Goal: Information Seeking & Learning: Learn about a topic

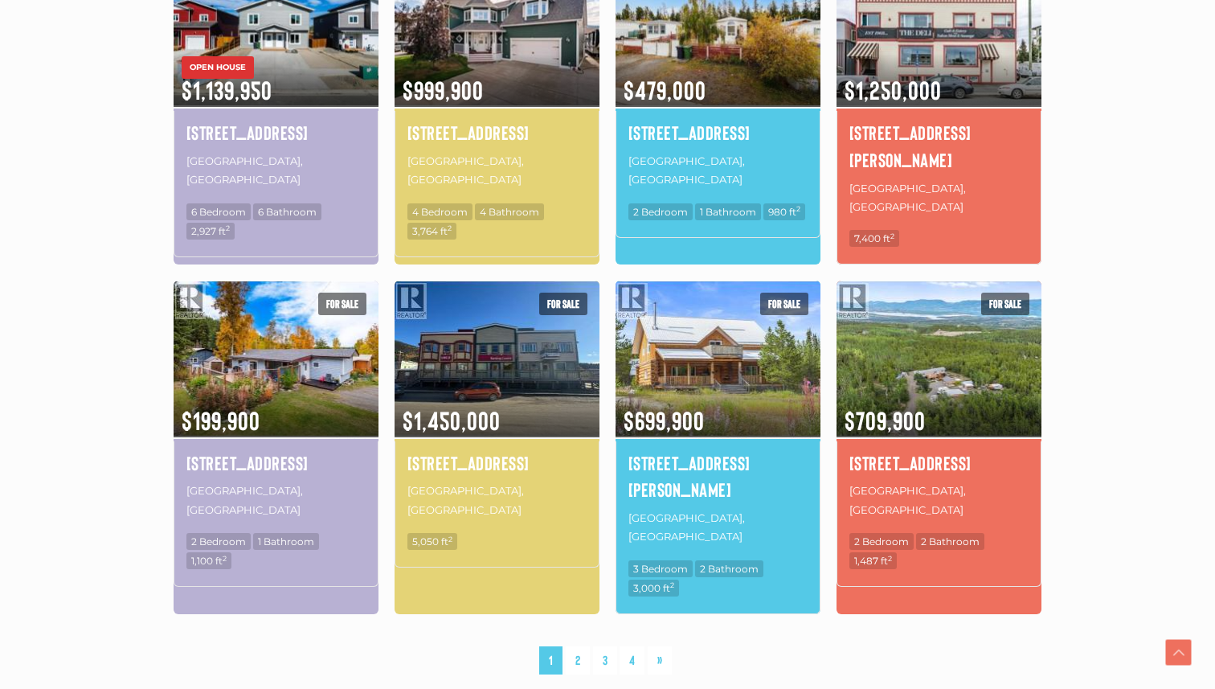
scroll to position [1019, 0]
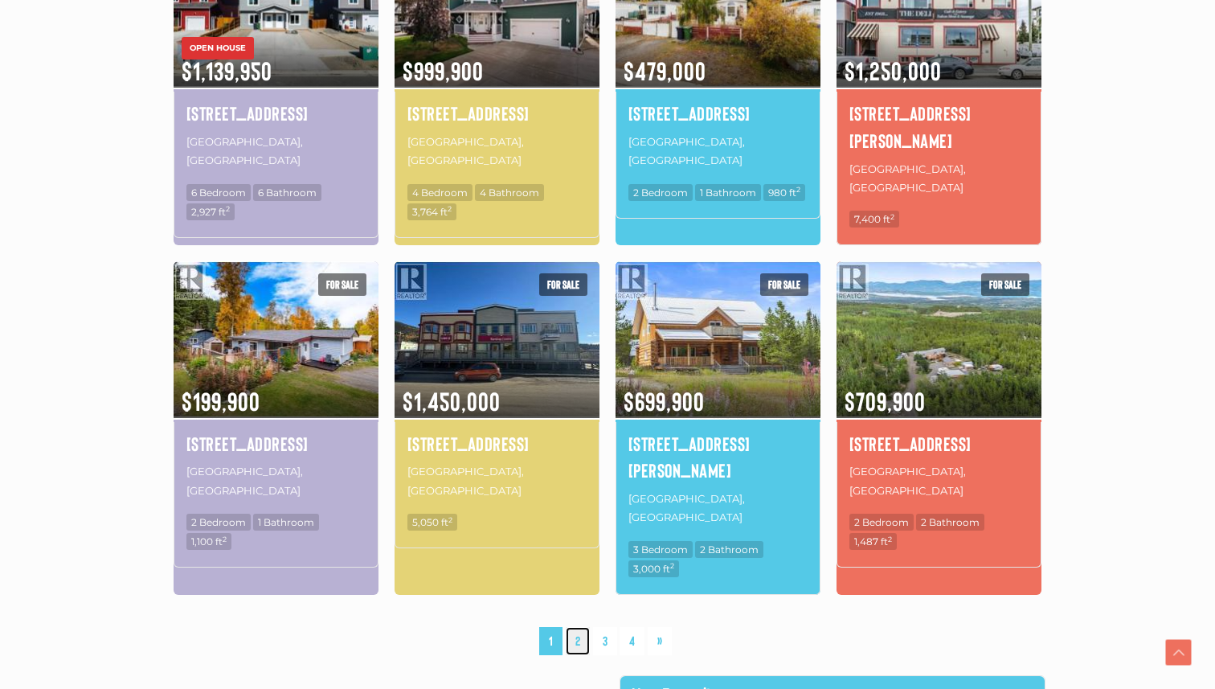
click at [570, 627] on link "2" at bounding box center [578, 641] width 24 height 28
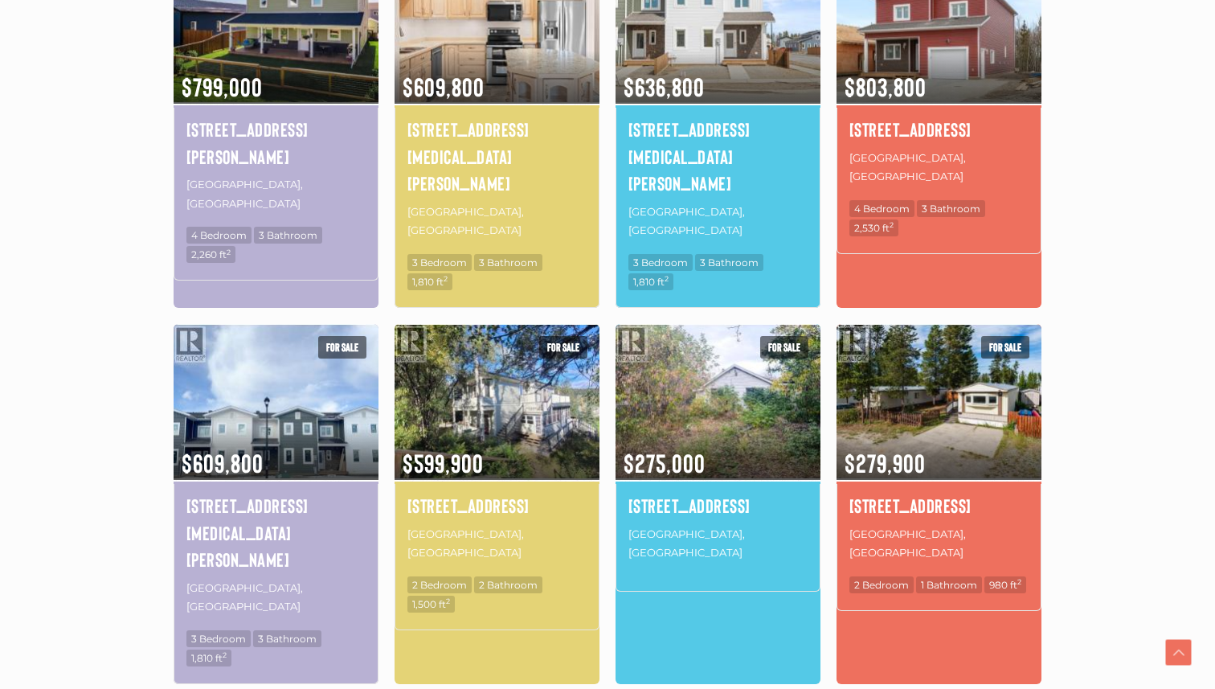
scroll to position [952, 0]
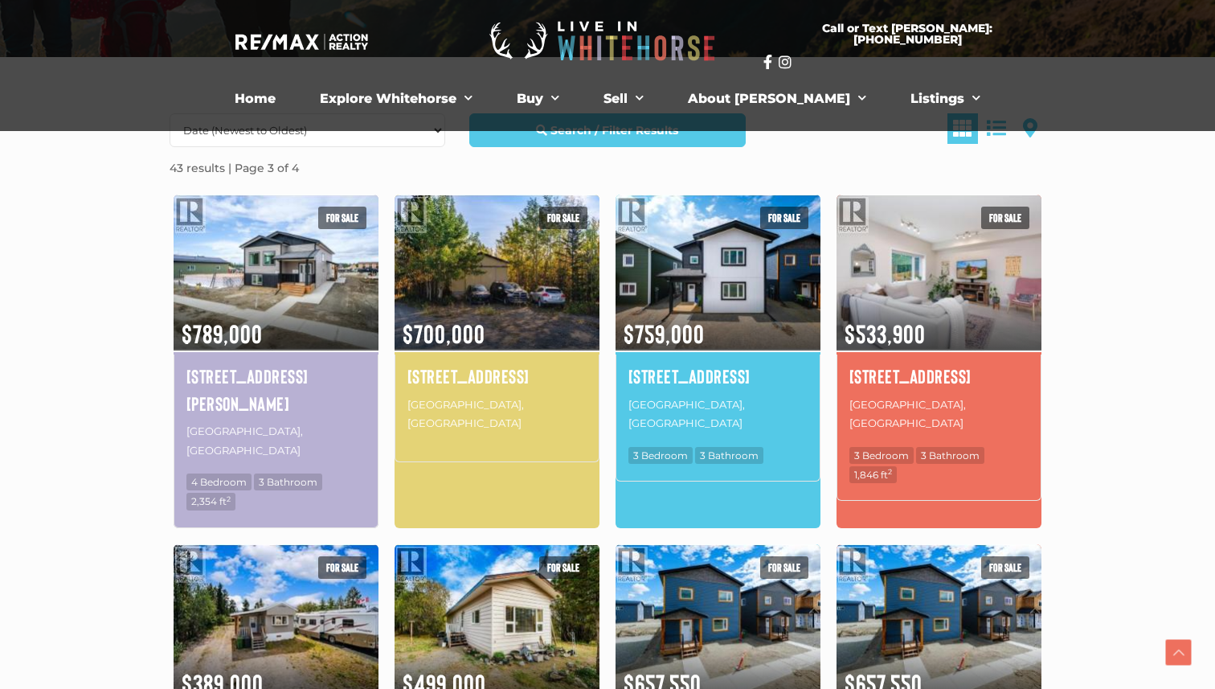
scroll to position [368, 0]
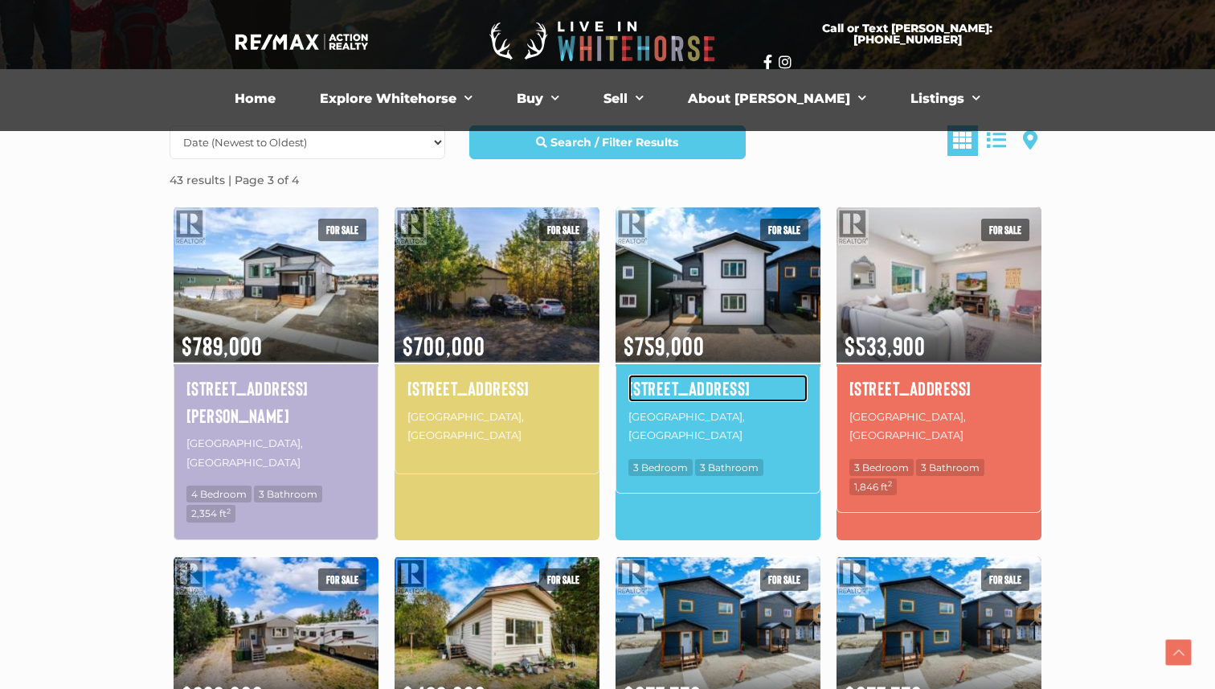
click at [686, 379] on h4 "36 Wyvern Avenue" at bounding box center [718, 388] width 179 height 27
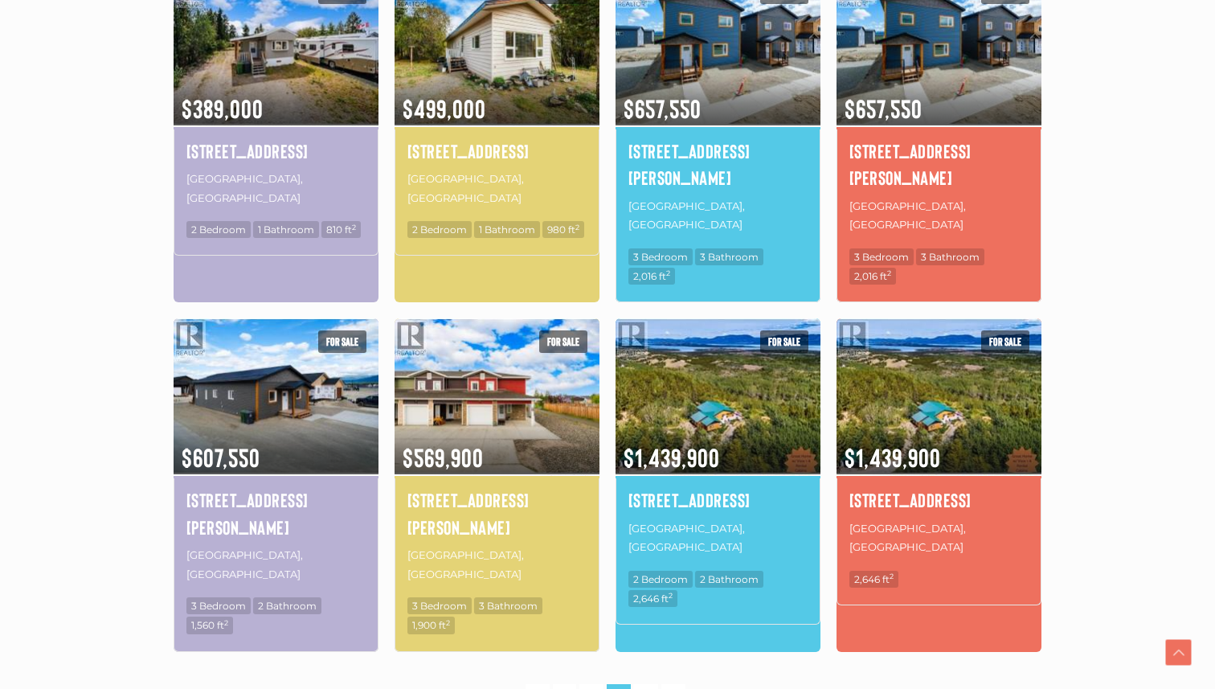
scroll to position [918, 0]
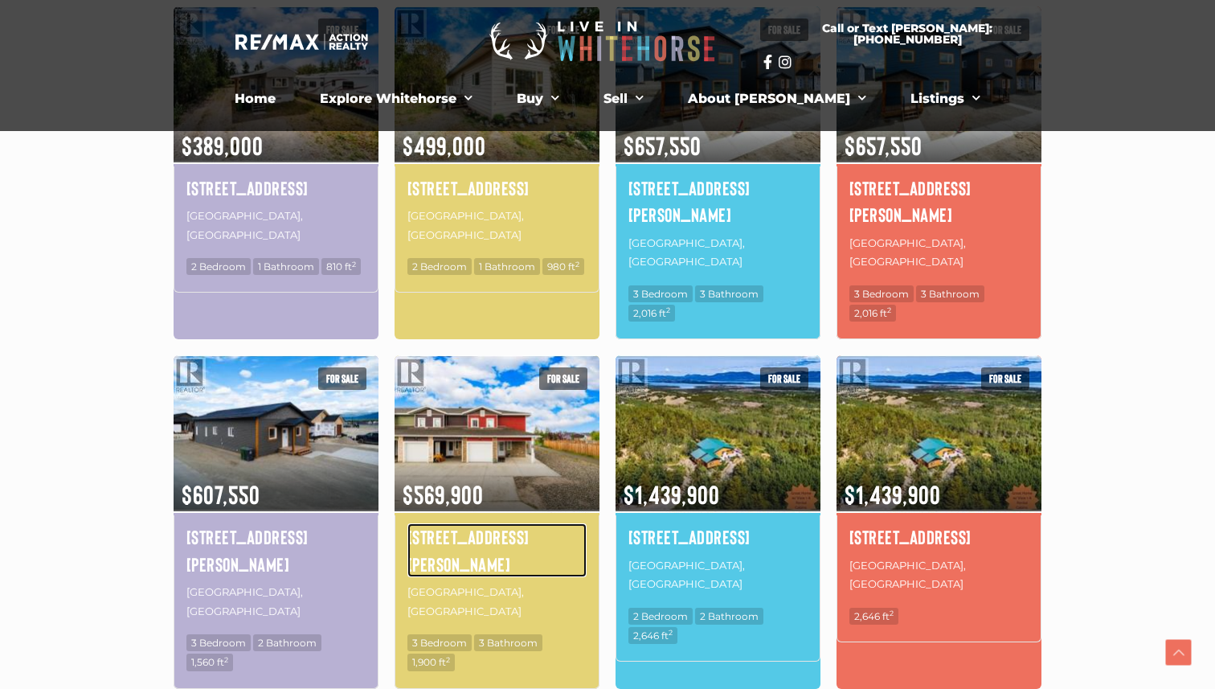
click at [477, 523] on h4 "1-19 Bailey Place" at bounding box center [497, 550] width 179 height 54
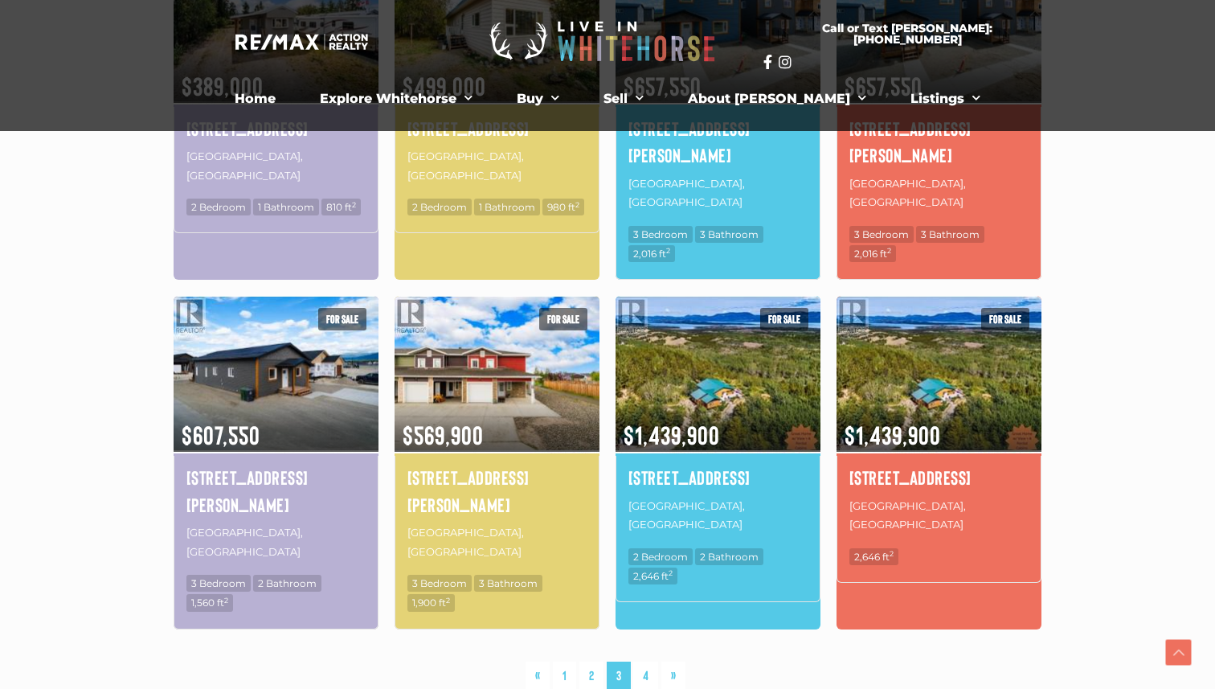
scroll to position [992, 0]
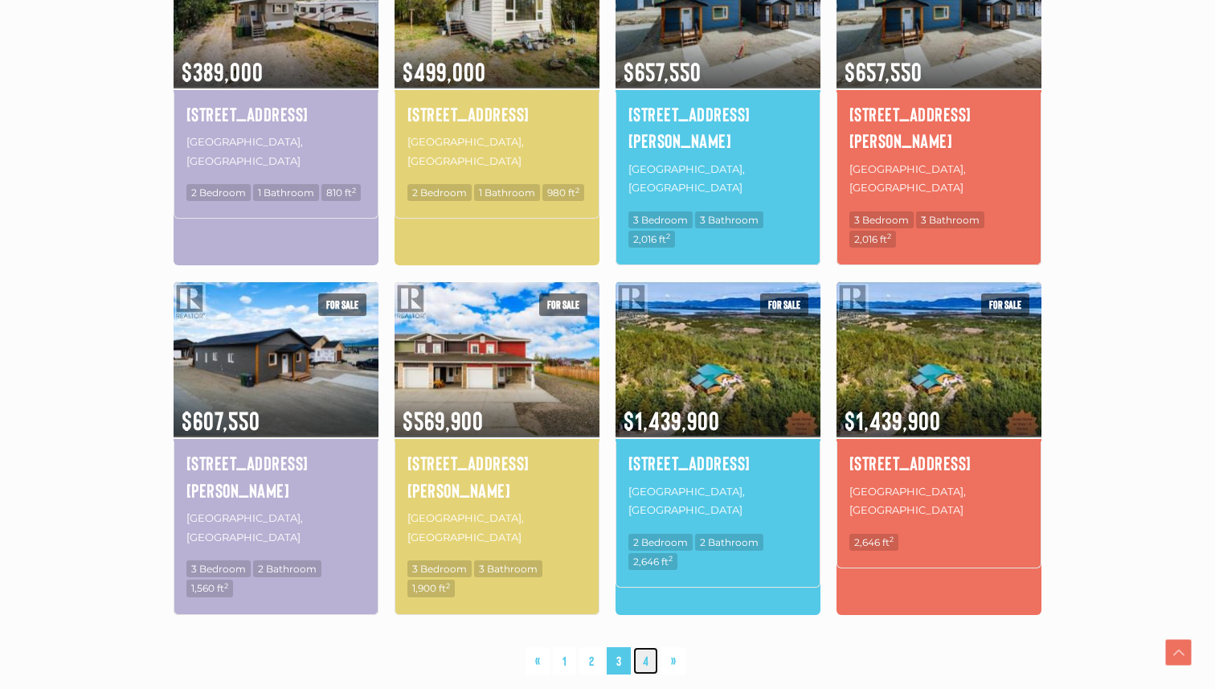
click at [645, 647] on link "4" at bounding box center [645, 661] width 25 height 28
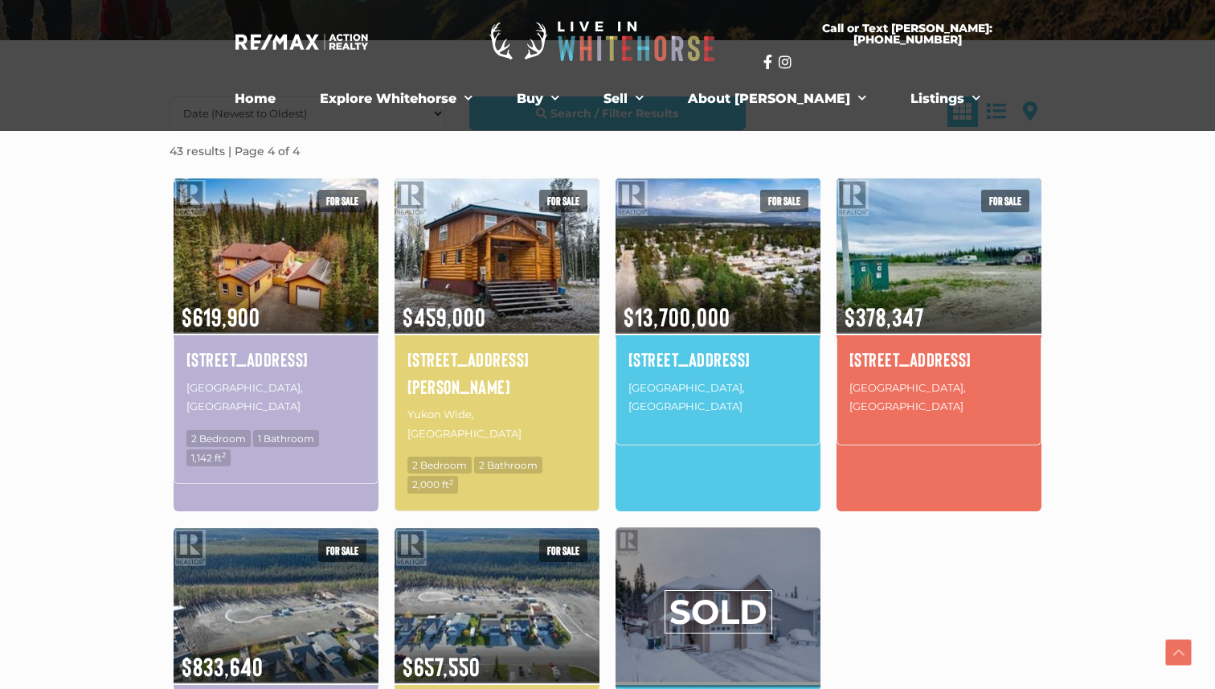
scroll to position [387, 0]
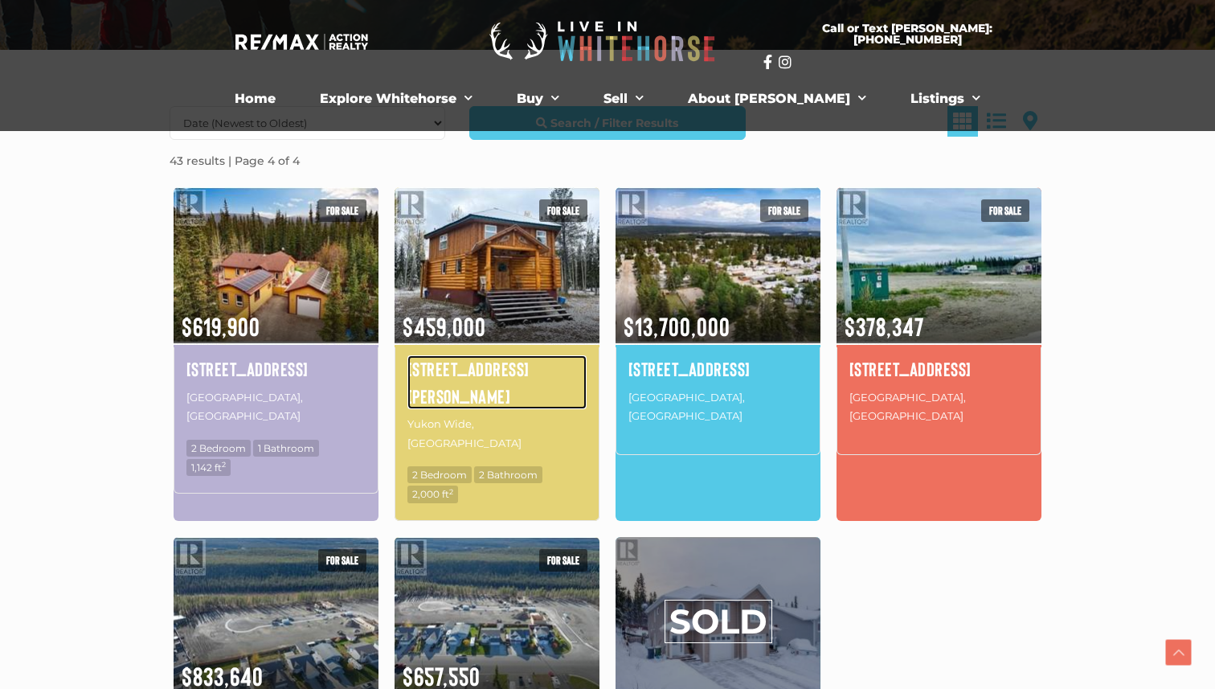
click at [474, 367] on h4 "[STREET_ADDRESS][PERSON_NAME]" at bounding box center [497, 382] width 179 height 54
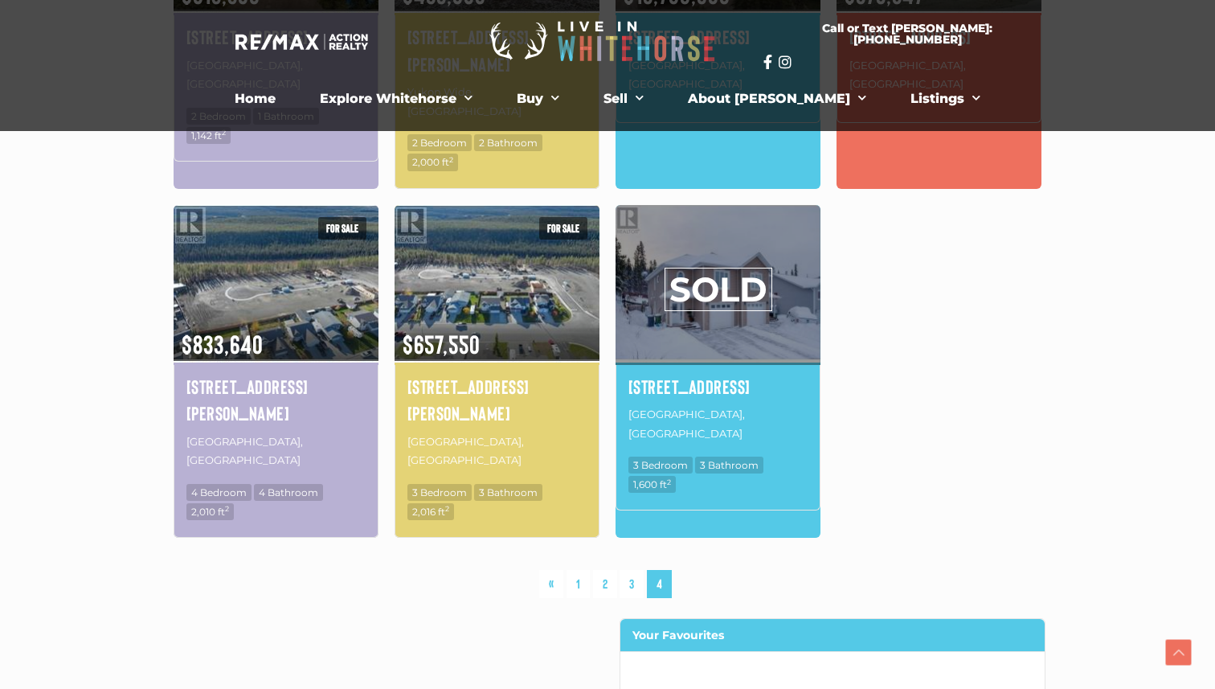
scroll to position [708, 0]
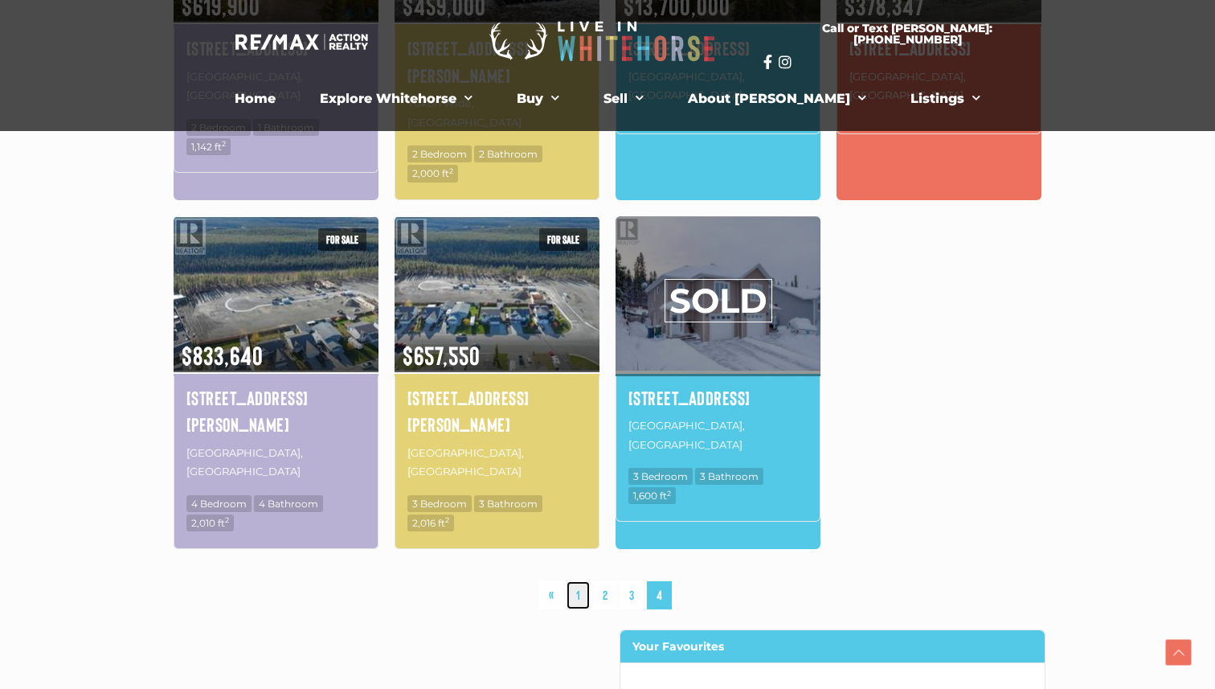
click at [583, 581] on link "1" at bounding box center [578, 595] width 23 height 28
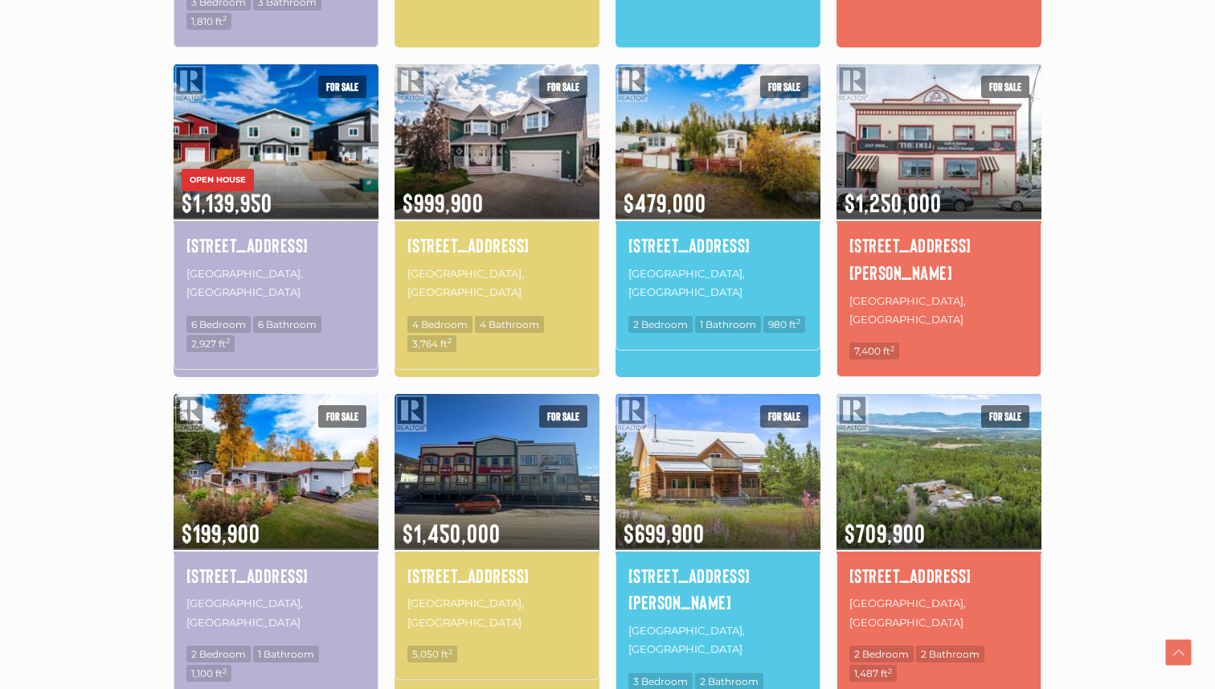
scroll to position [891, 0]
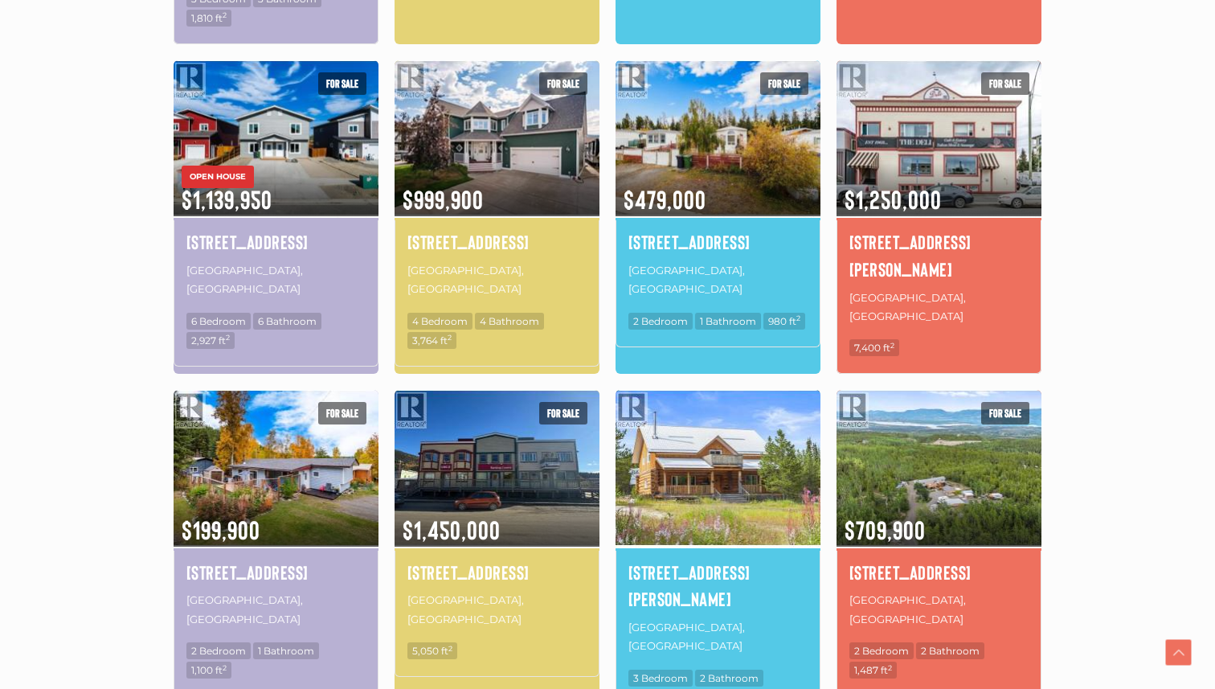
click at [657, 431] on img at bounding box center [718, 467] width 205 height 160
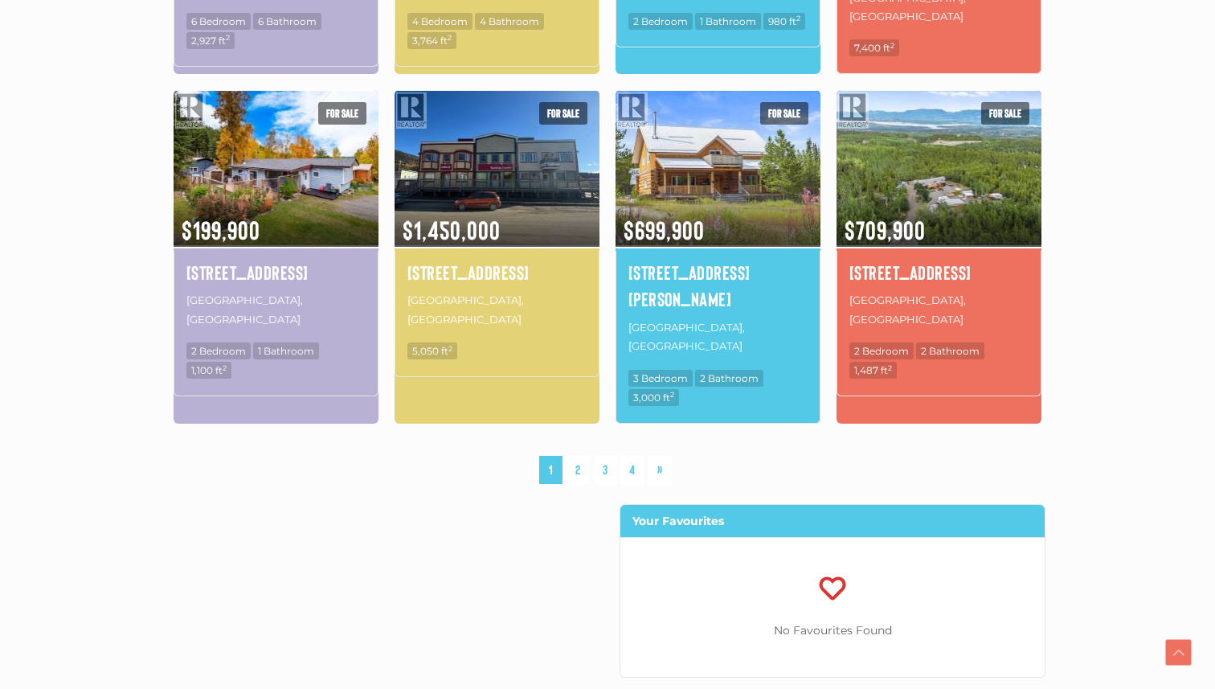
scroll to position [1194, 0]
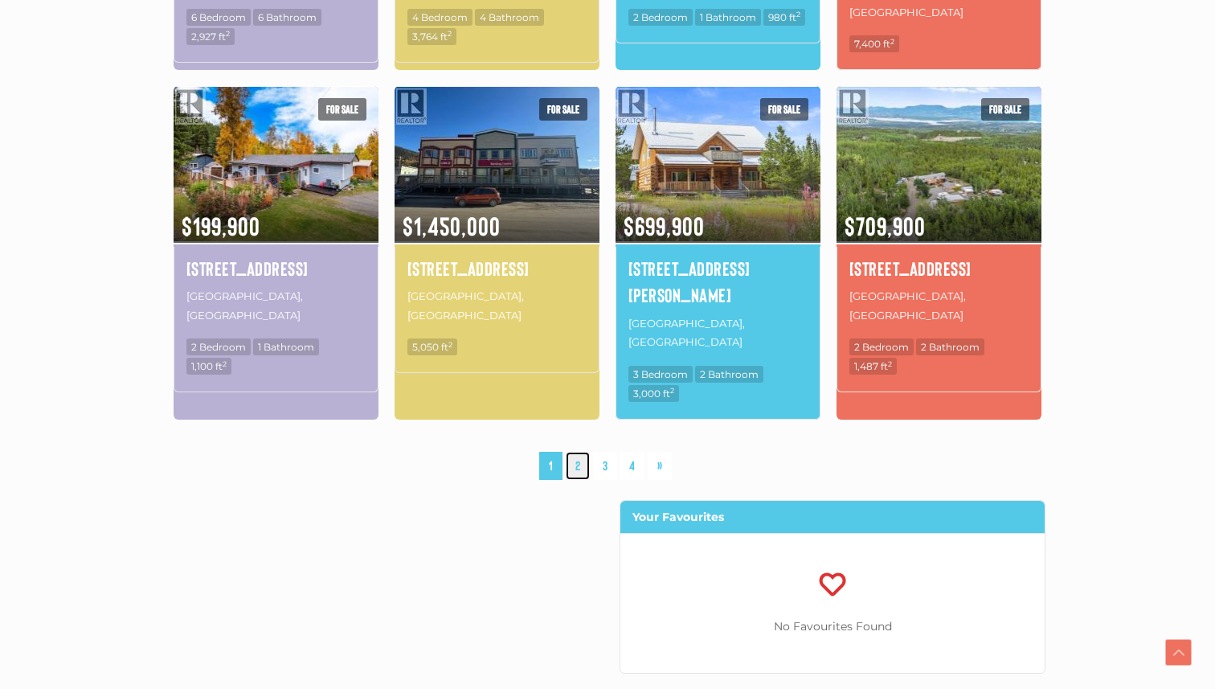
click at [578, 452] on link "2" at bounding box center [578, 466] width 24 height 28
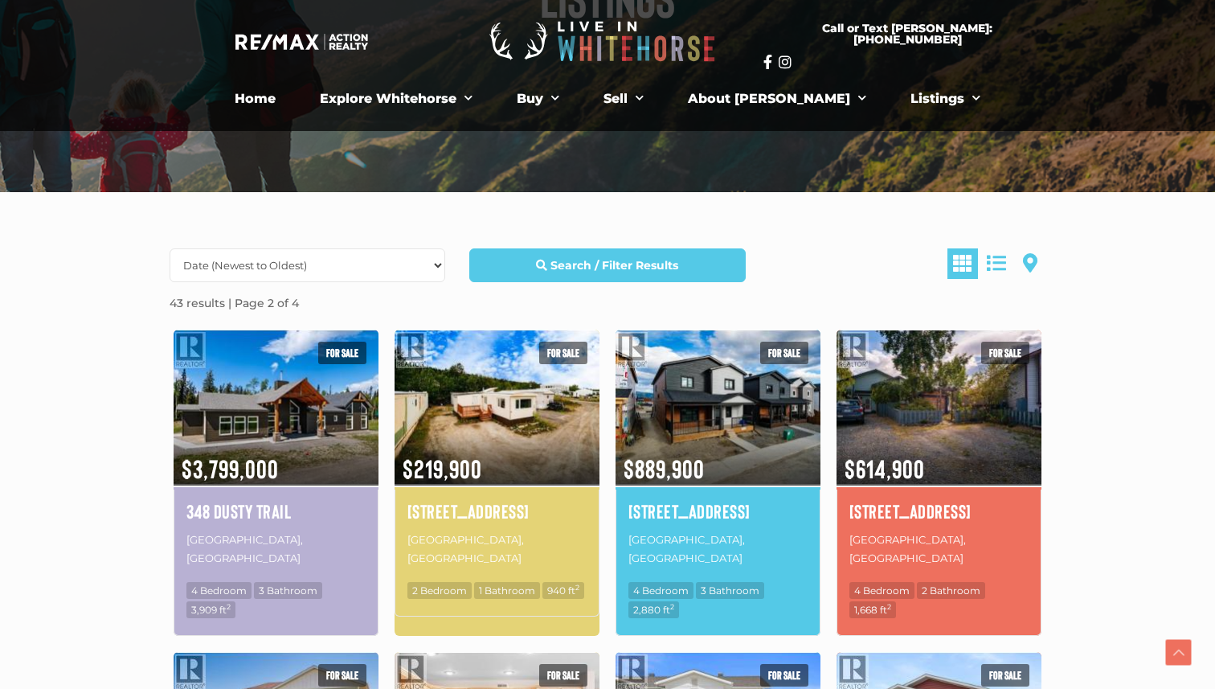
scroll to position [228, 0]
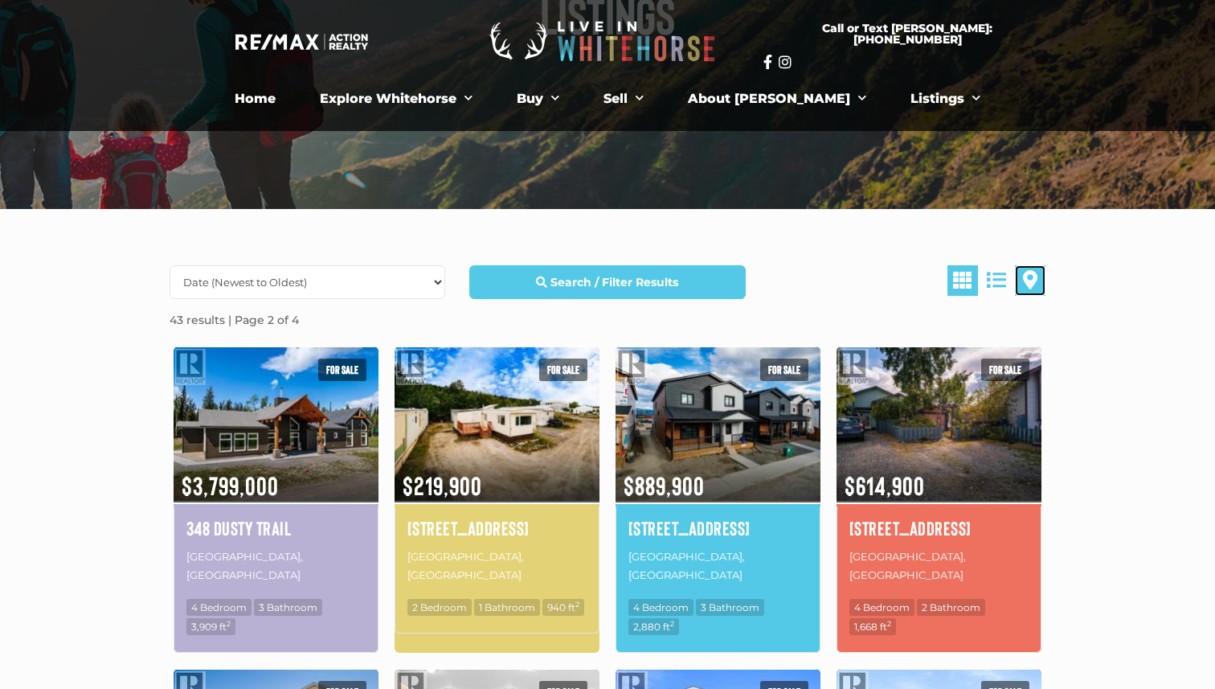
click at [1029, 280] on span at bounding box center [1030, 279] width 14 height 19
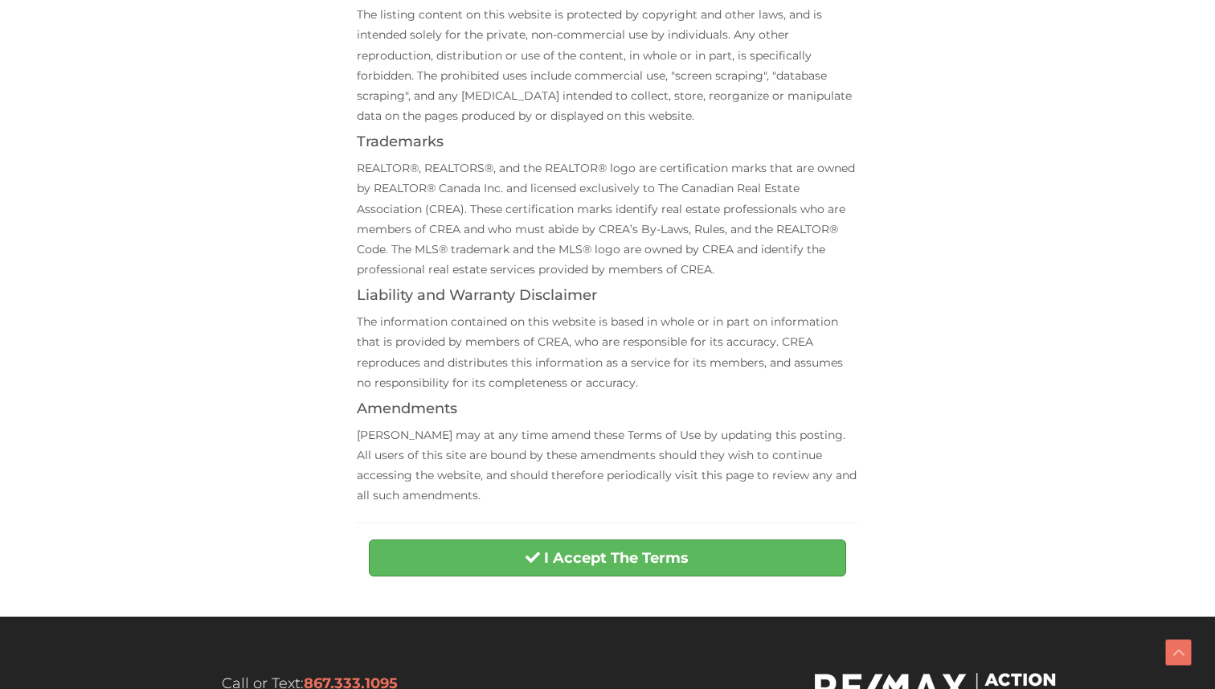
scroll to position [683, 0]
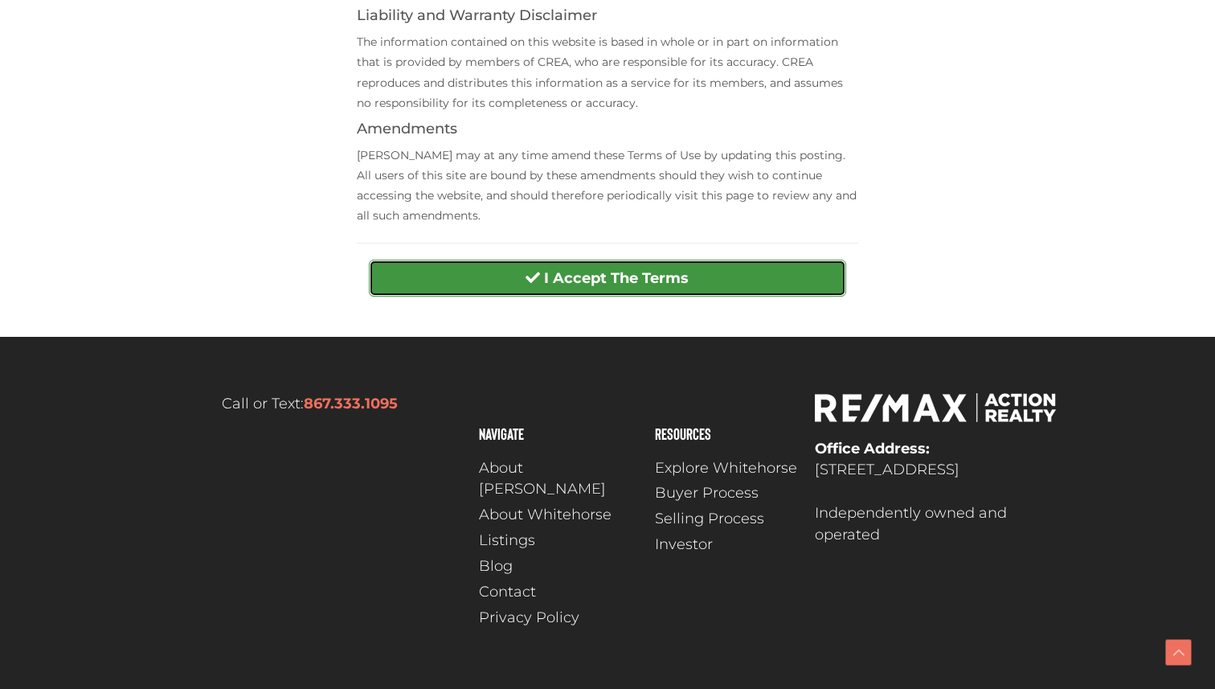
click at [661, 281] on strong "I Accept The Terms" at bounding box center [616, 278] width 145 height 18
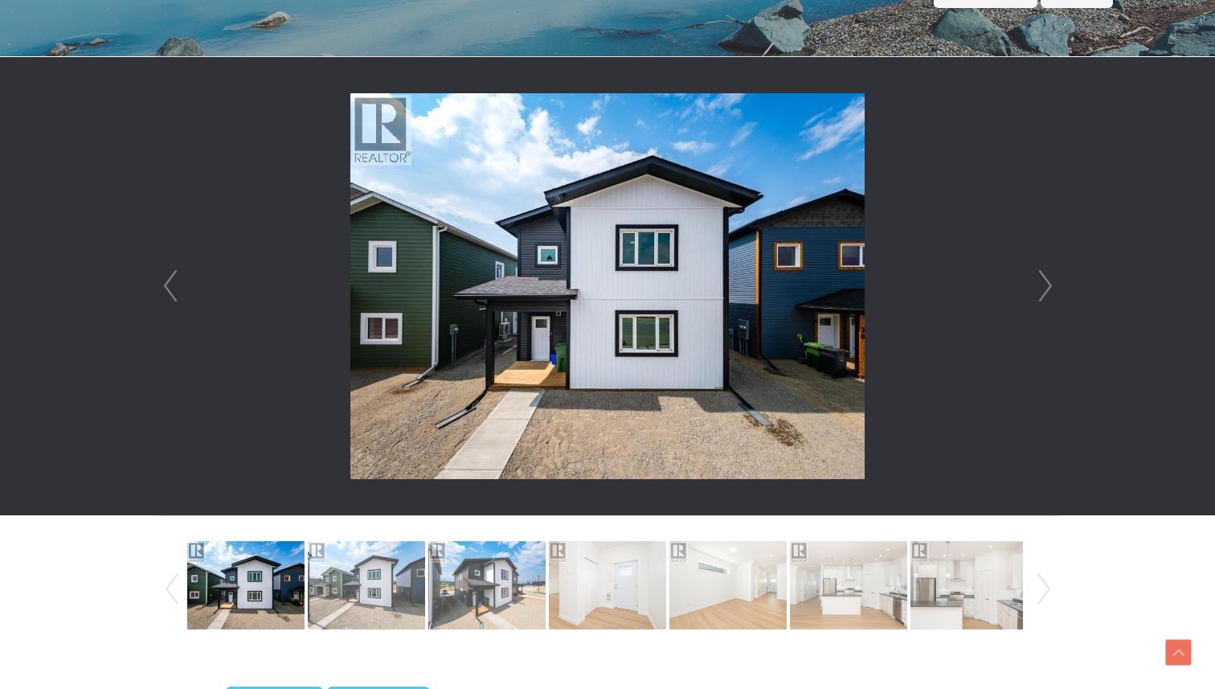
scroll to position [407, 0]
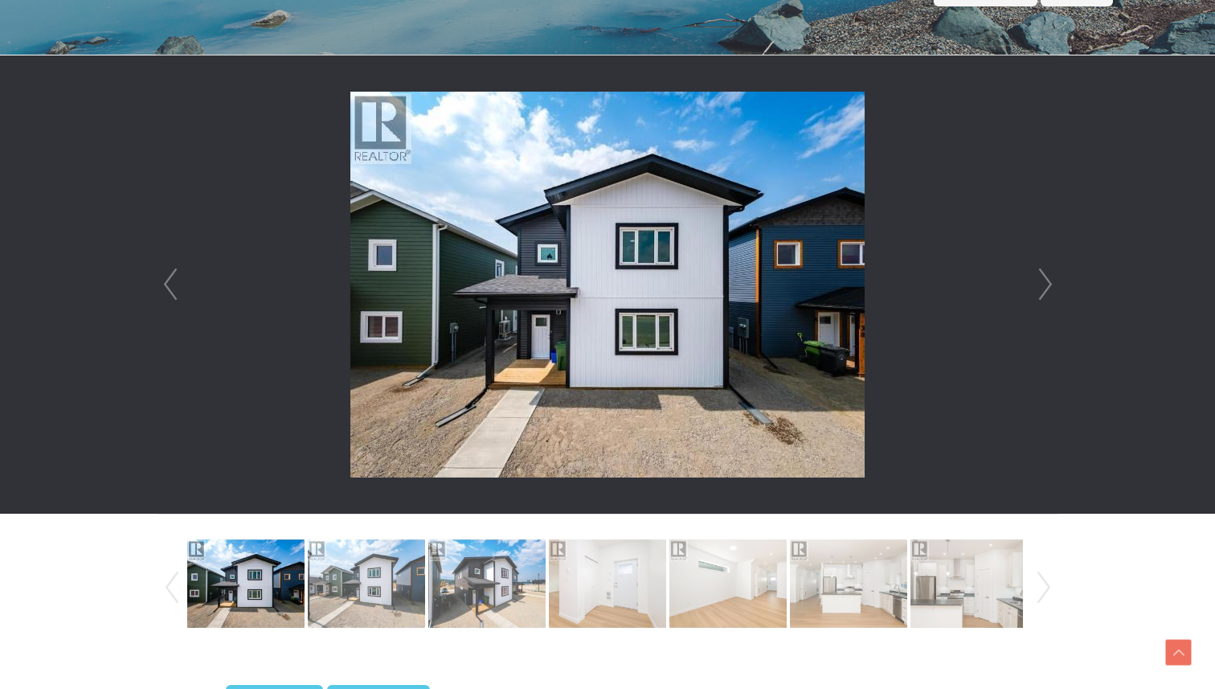
click at [1045, 284] on link "Next" at bounding box center [1046, 284] width 24 height 458
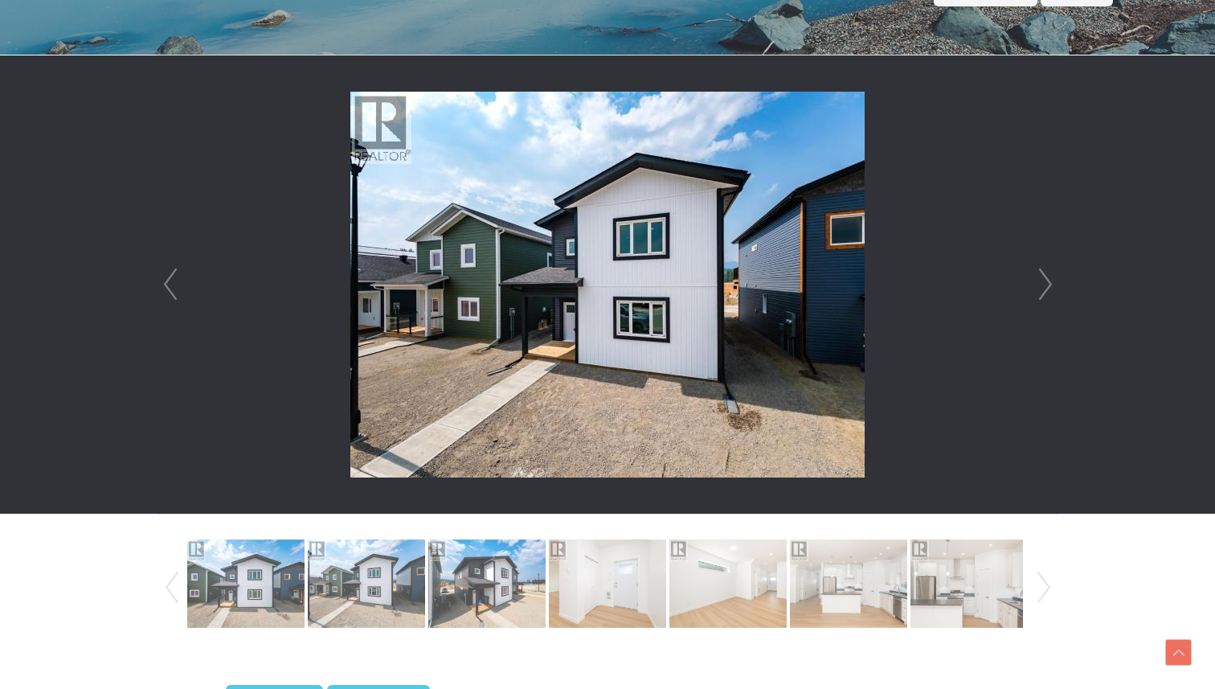
click at [1045, 284] on link "Next" at bounding box center [1046, 284] width 24 height 458
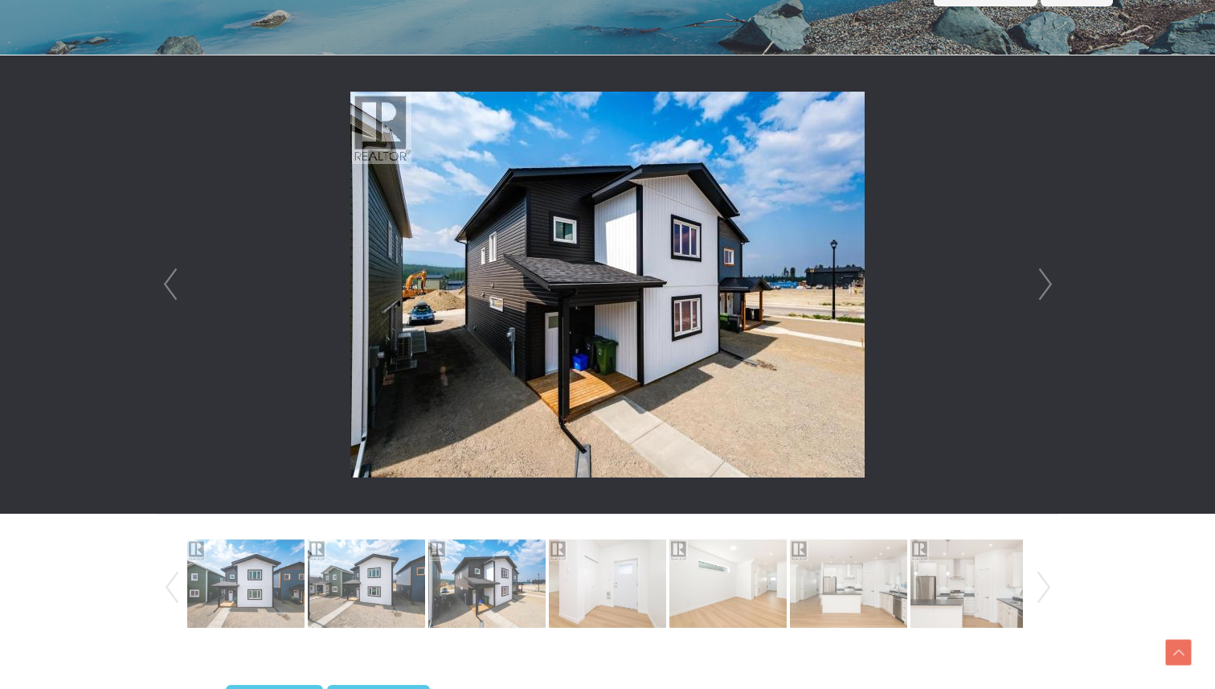
click at [1045, 284] on link "Next" at bounding box center [1046, 284] width 24 height 458
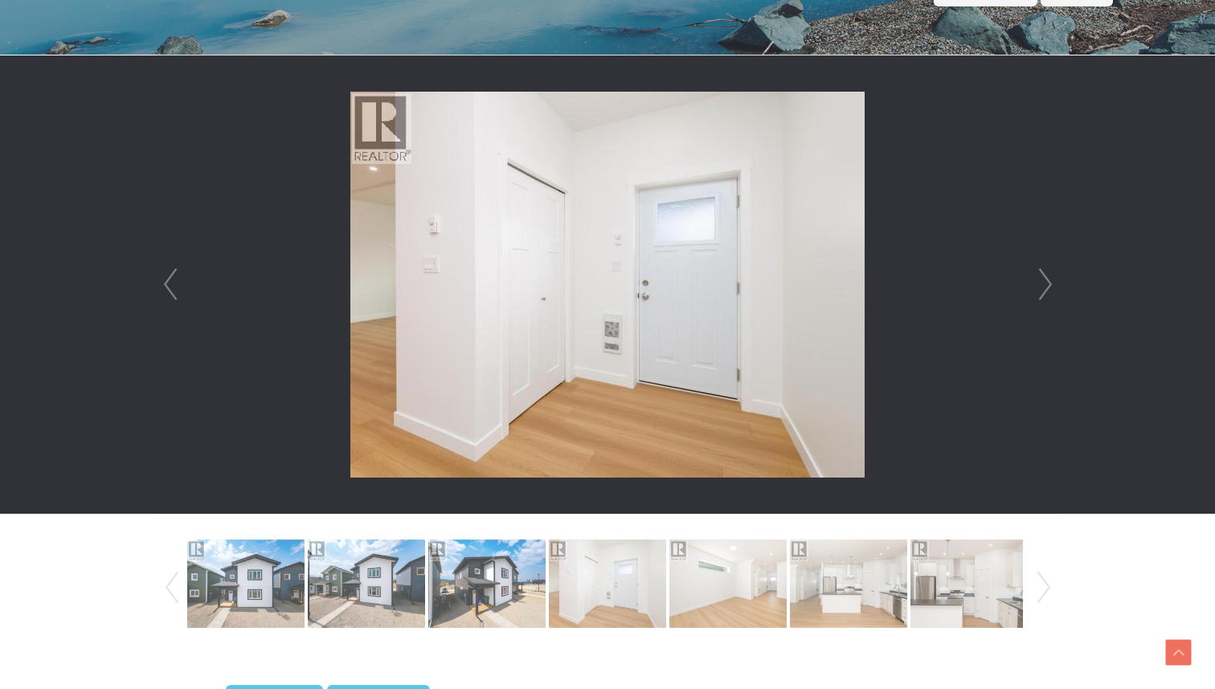
click at [1045, 284] on link "Next" at bounding box center [1046, 284] width 24 height 458
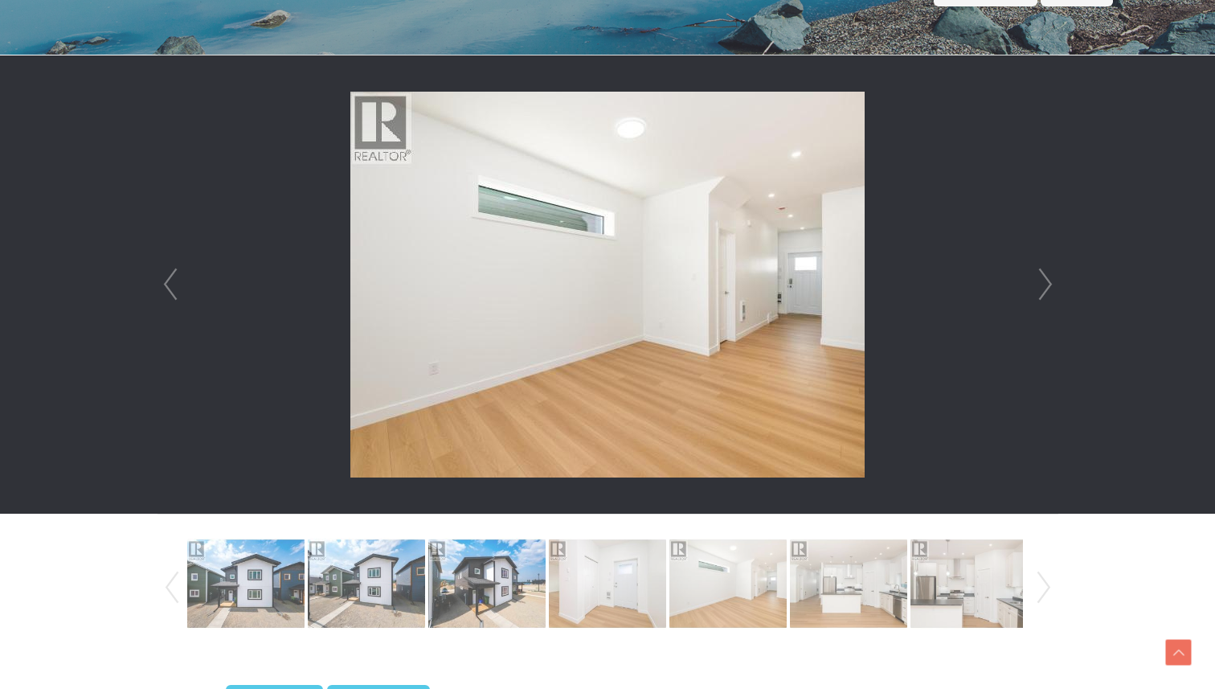
click at [1045, 284] on link "Next" at bounding box center [1046, 284] width 24 height 458
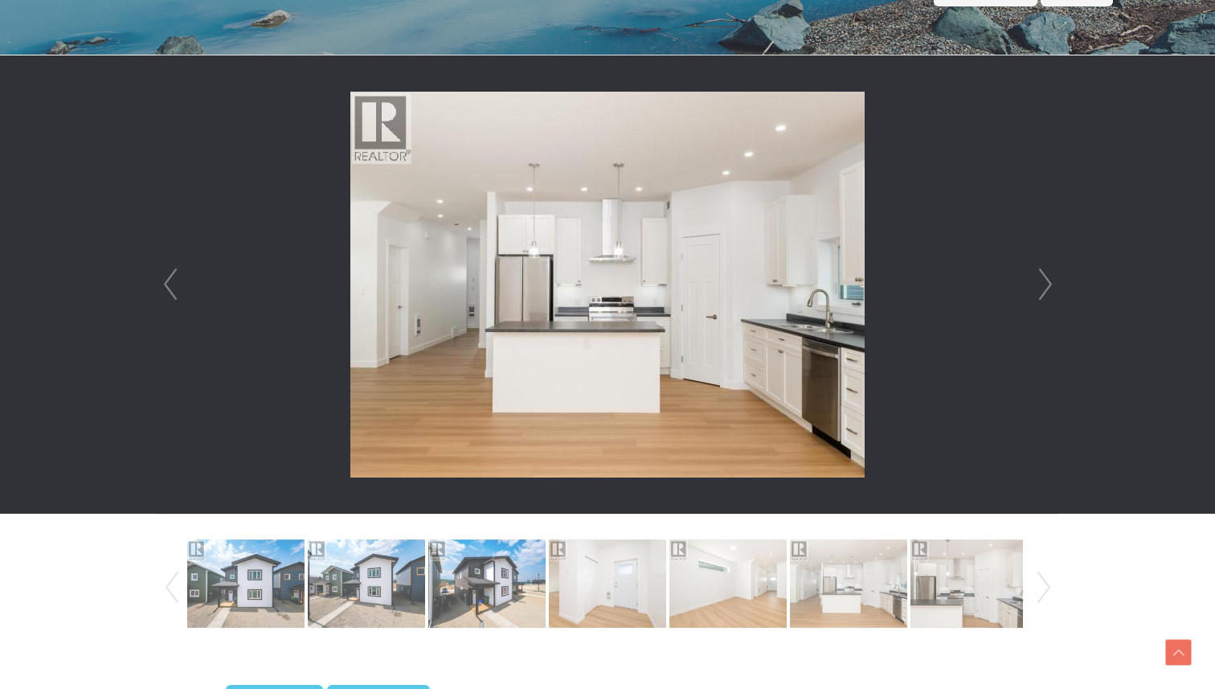
click at [1045, 284] on link "Next" at bounding box center [1046, 284] width 24 height 458
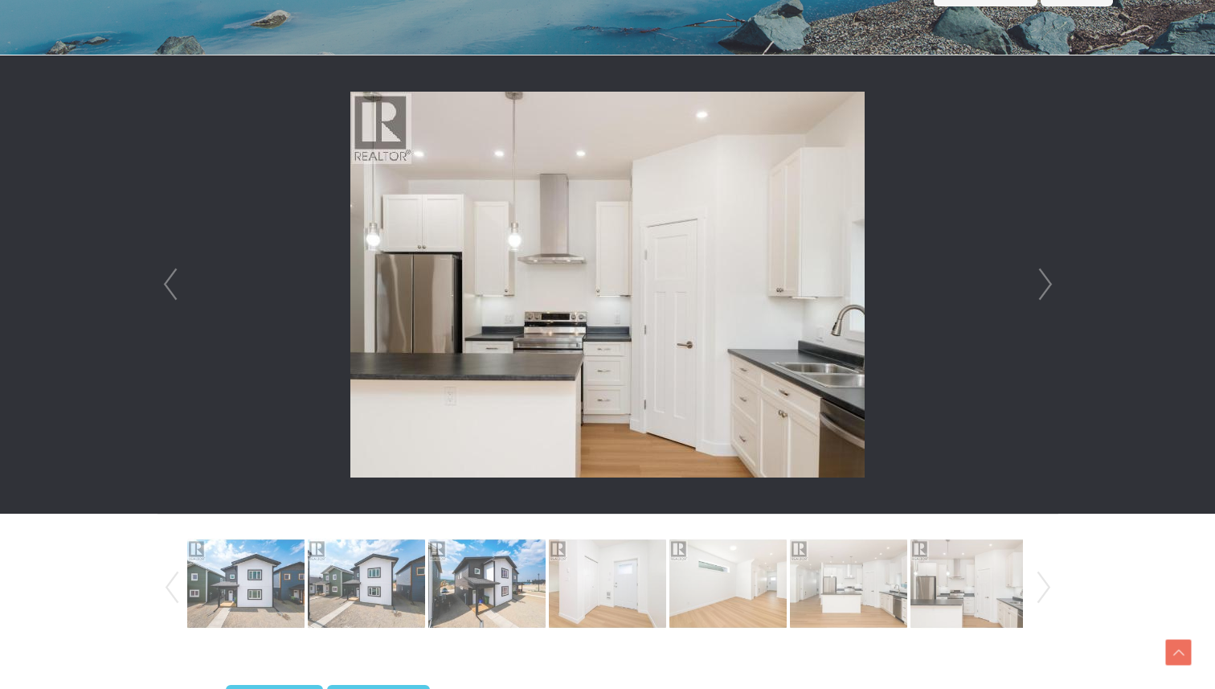
click at [1045, 283] on link "Next" at bounding box center [1046, 284] width 24 height 458
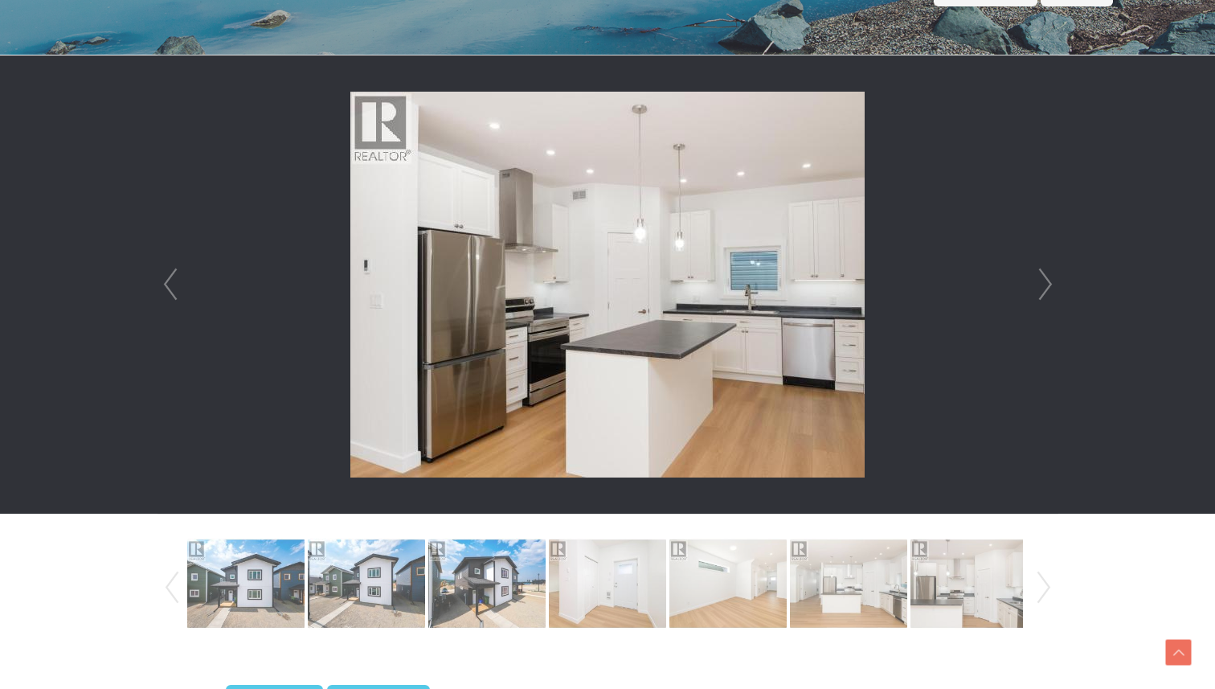
click at [1045, 283] on link "Next" at bounding box center [1046, 284] width 24 height 458
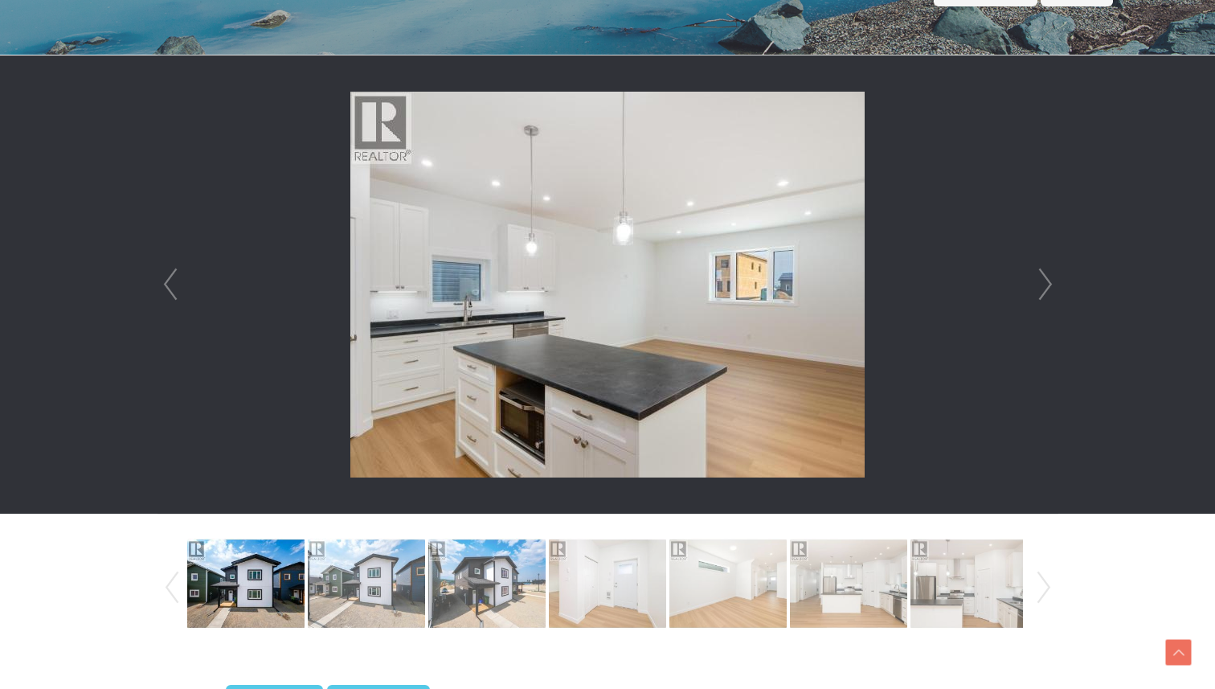
click at [1045, 283] on link "Next" at bounding box center [1046, 284] width 24 height 458
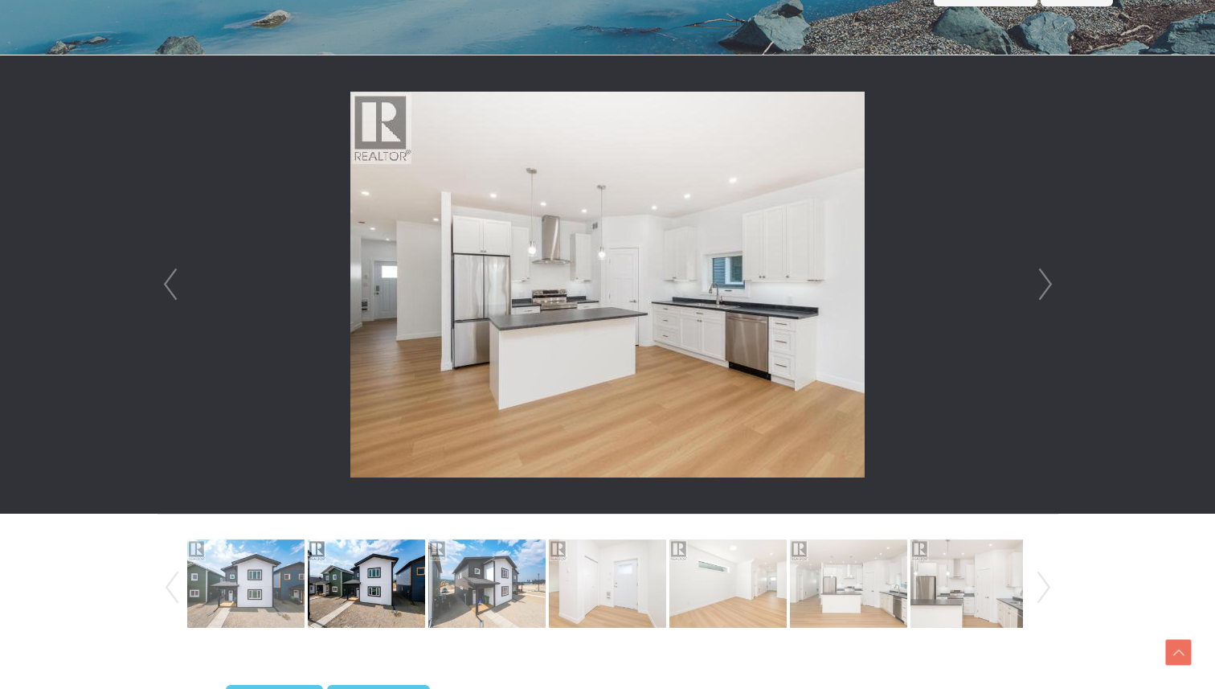
click at [1045, 283] on link "Next" at bounding box center [1046, 284] width 24 height 458
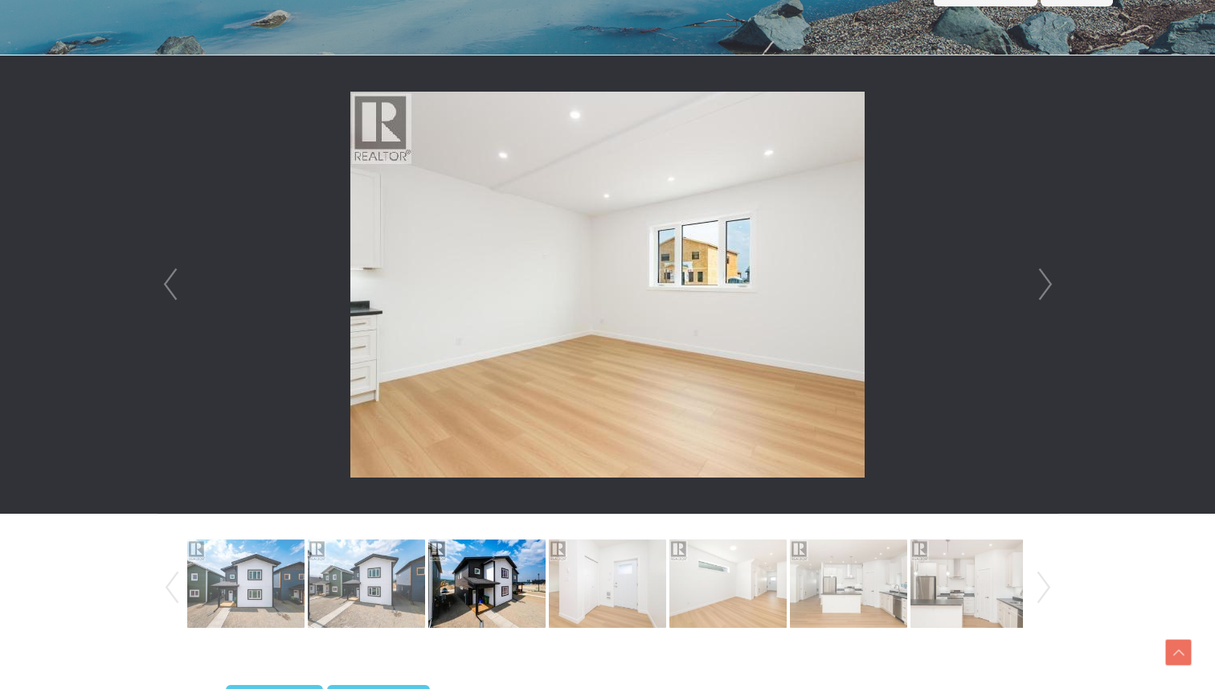
click at [1045, 283] on link "Next" at bounding box center [1046, 284] width 24 height 458
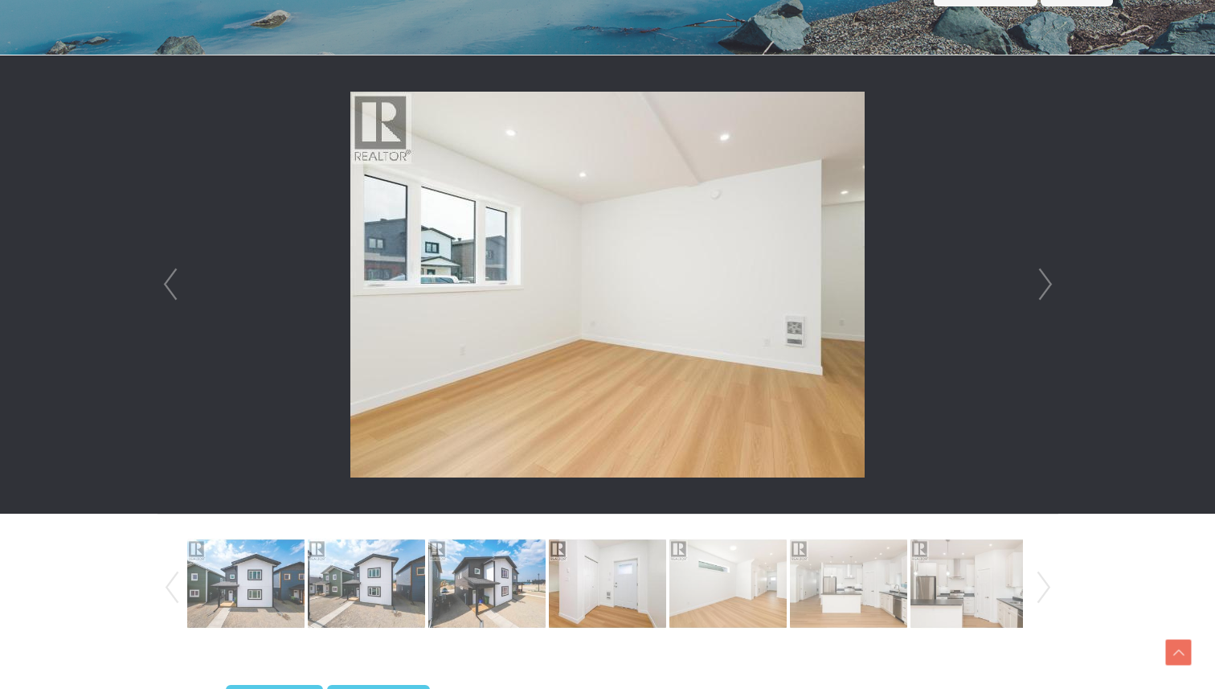
click at [1045, 283] on link "Next" at bounding box center [1046, 284] width 24 height 458
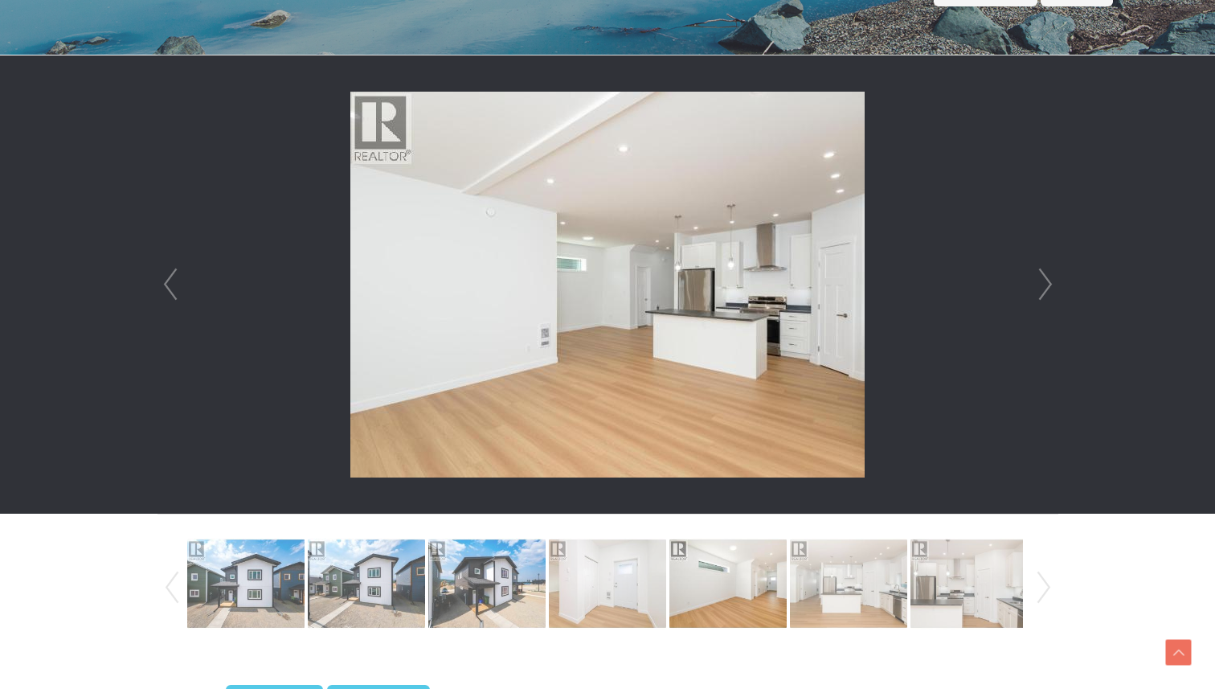
click at [1045, 283] on link "Next" at bounding box center [1046, 284] width 24 height 458
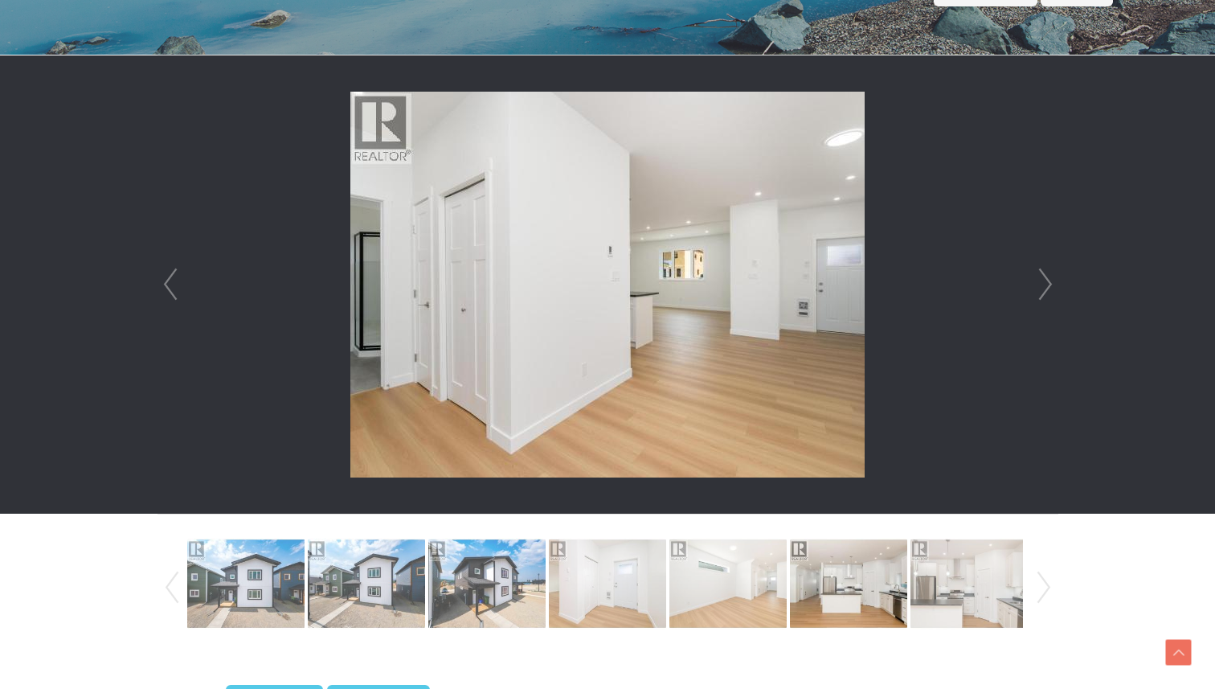
click at [1045, 283] on link "Next" at bounding box center [1046, 284] width 24 height 458
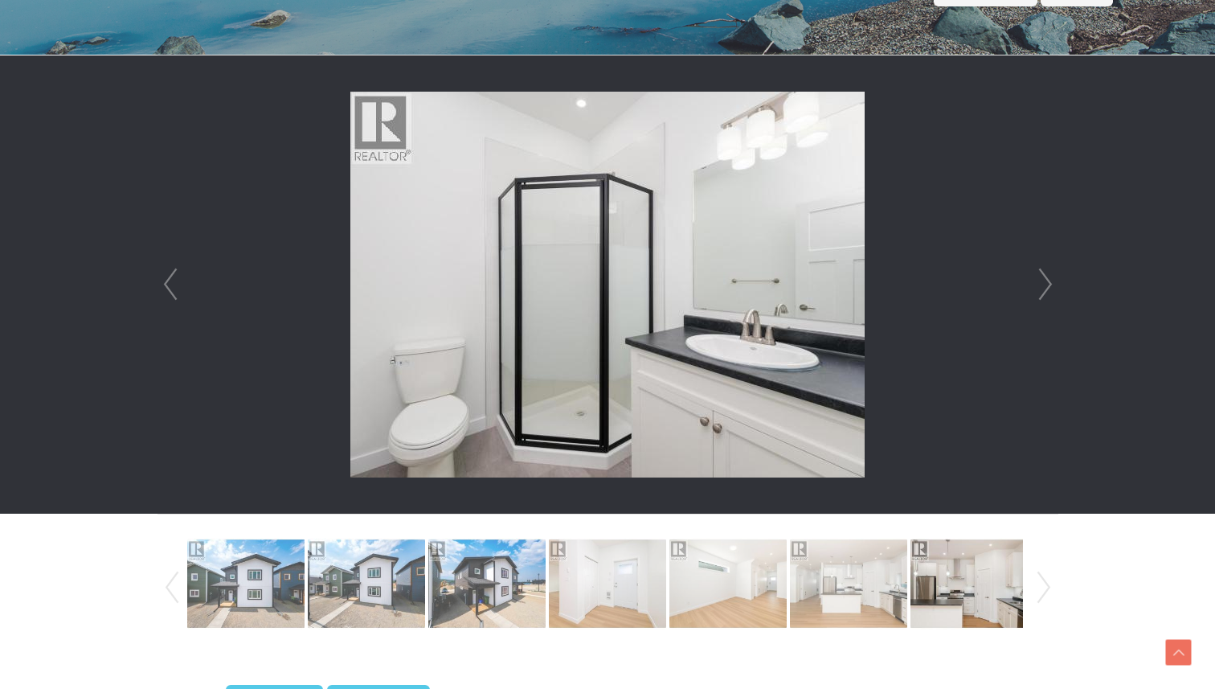
click at [1045, 283] on link "Next" at bounding box center [1046, 284] width 24 height 458
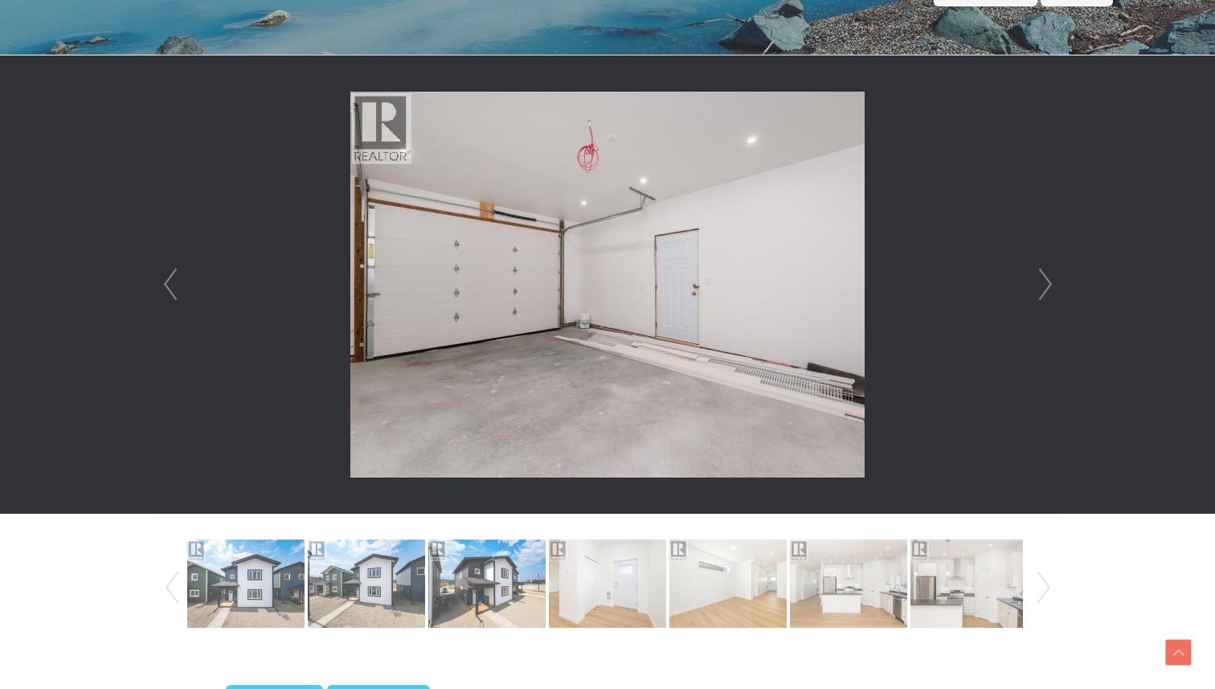
click at [1045, 283] on link "Next" at bounding box center [1046, 284] width 24 height 458
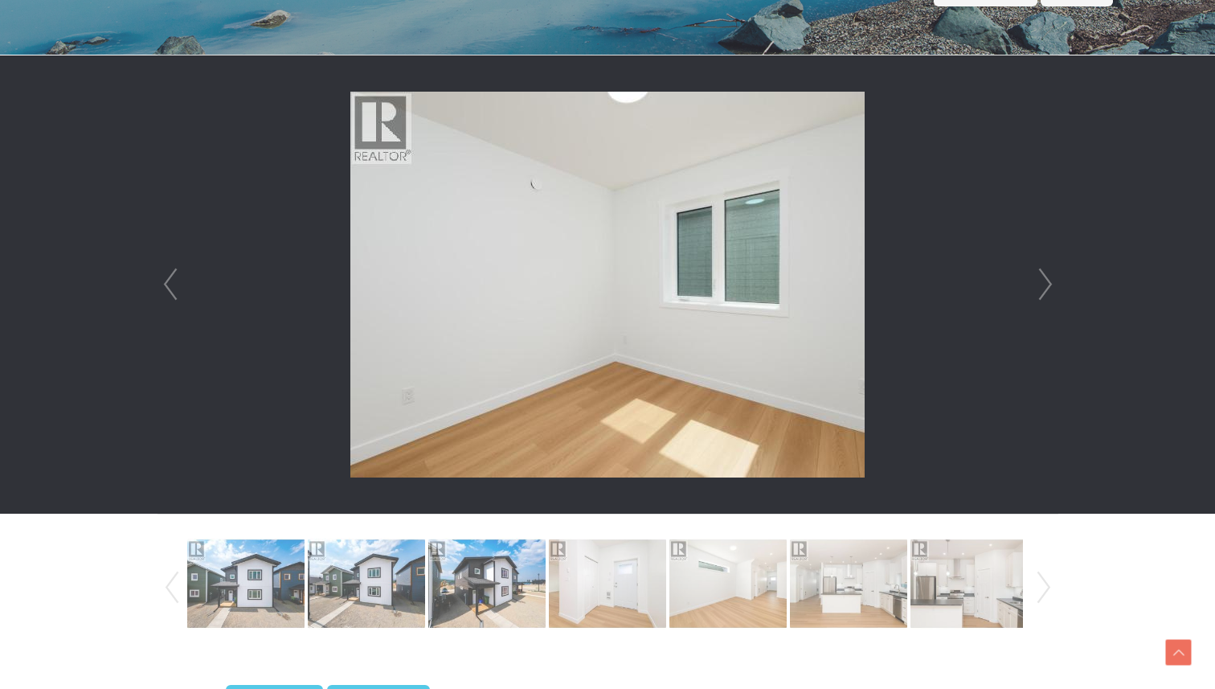
click at [1045, 283] on link "Next" at bounding box center [1046, 284] width 24 height 458
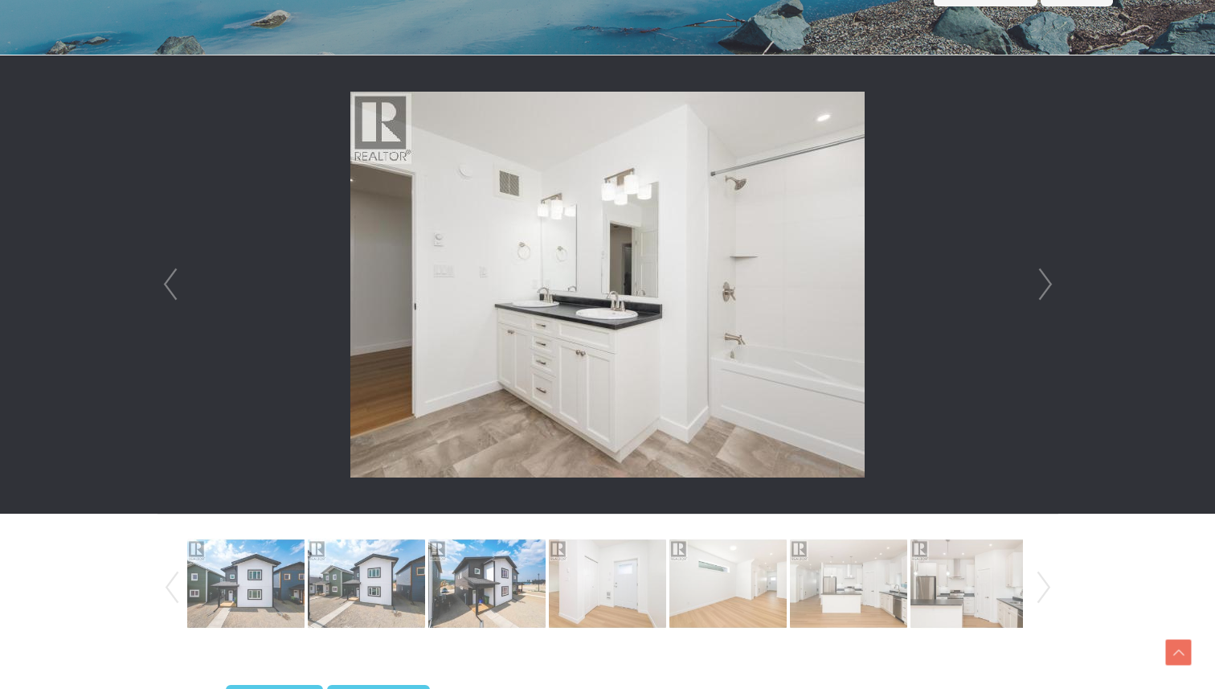
click at [1045, 283] on link "Next" at bounding box center [1046, 284] width 24 height 458
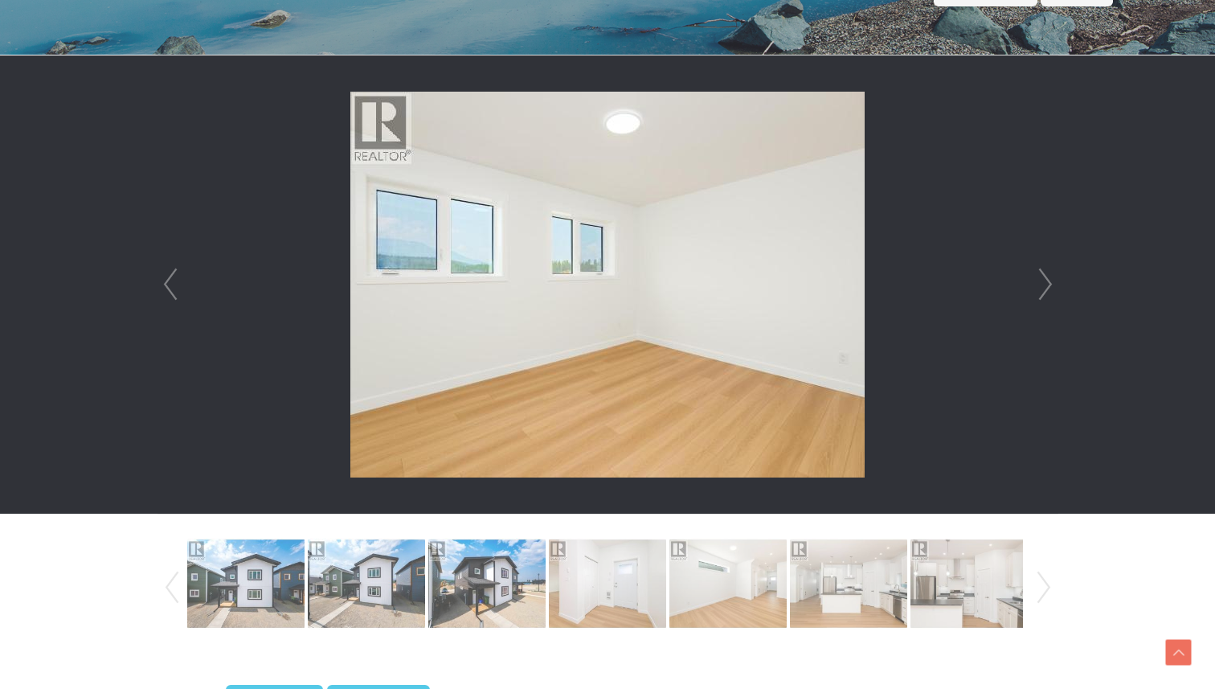
click at [1045, 283] on link "Next" at bounding box center [1046, 284] width 24 height 458
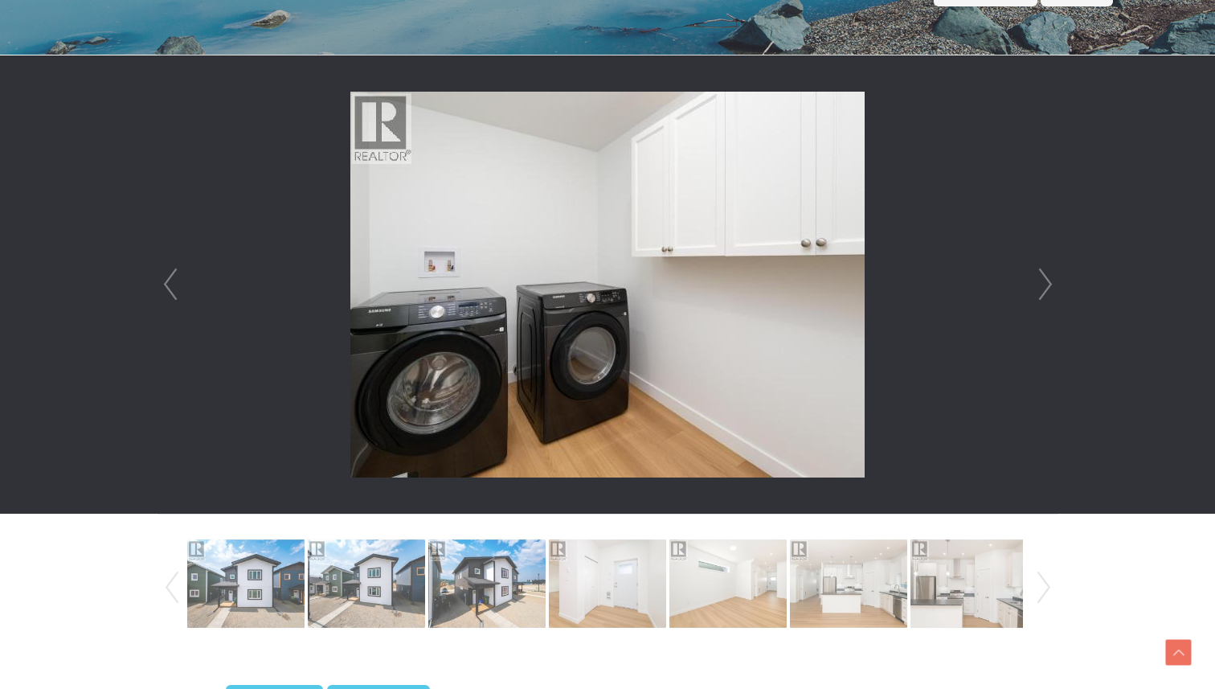
click at [1045, 283] on link "Next" at bounding box center [1046, 284] width 24 height 458
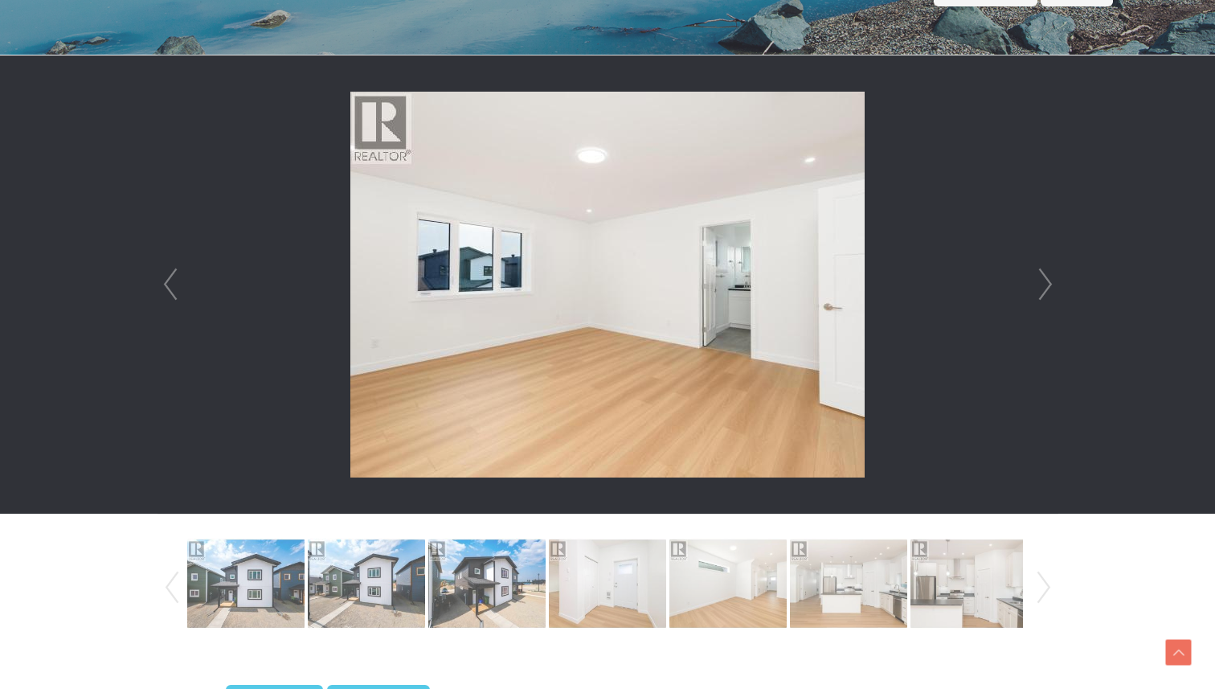
click at [1045, 283] on link "Next" at bounding box center [1046, 284] width 24 height 458
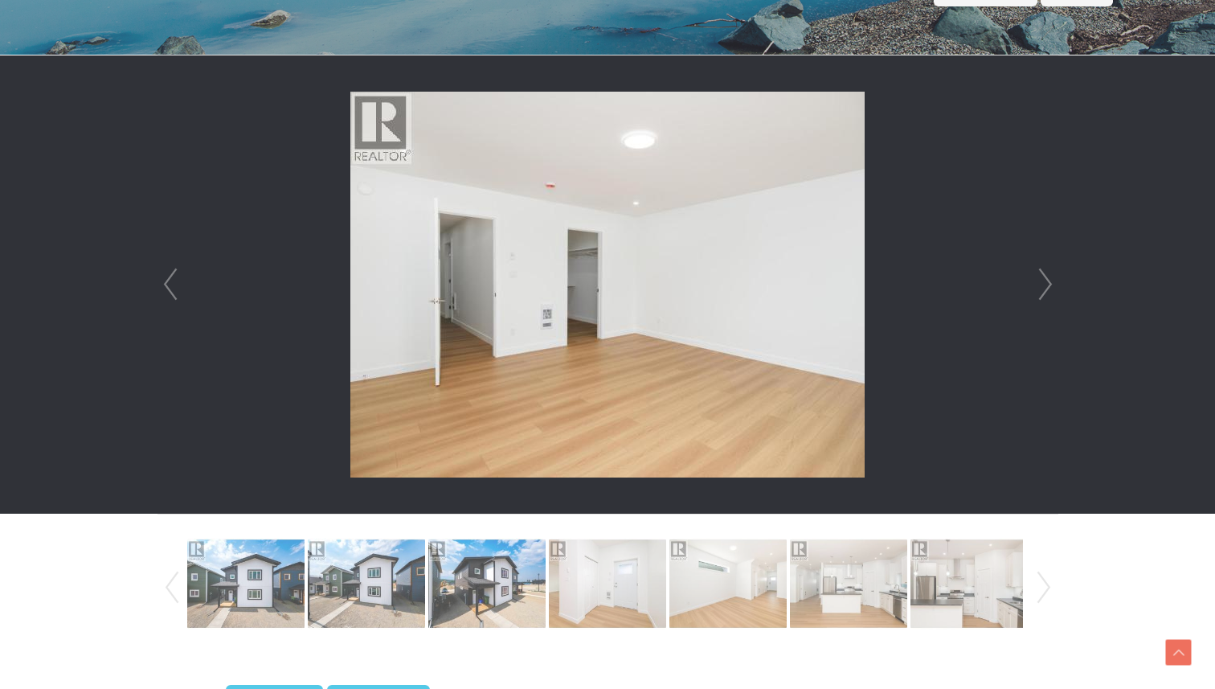
click at [1045, 283] on link "Next" at bounding box center [1046, 284] width 24 height 458
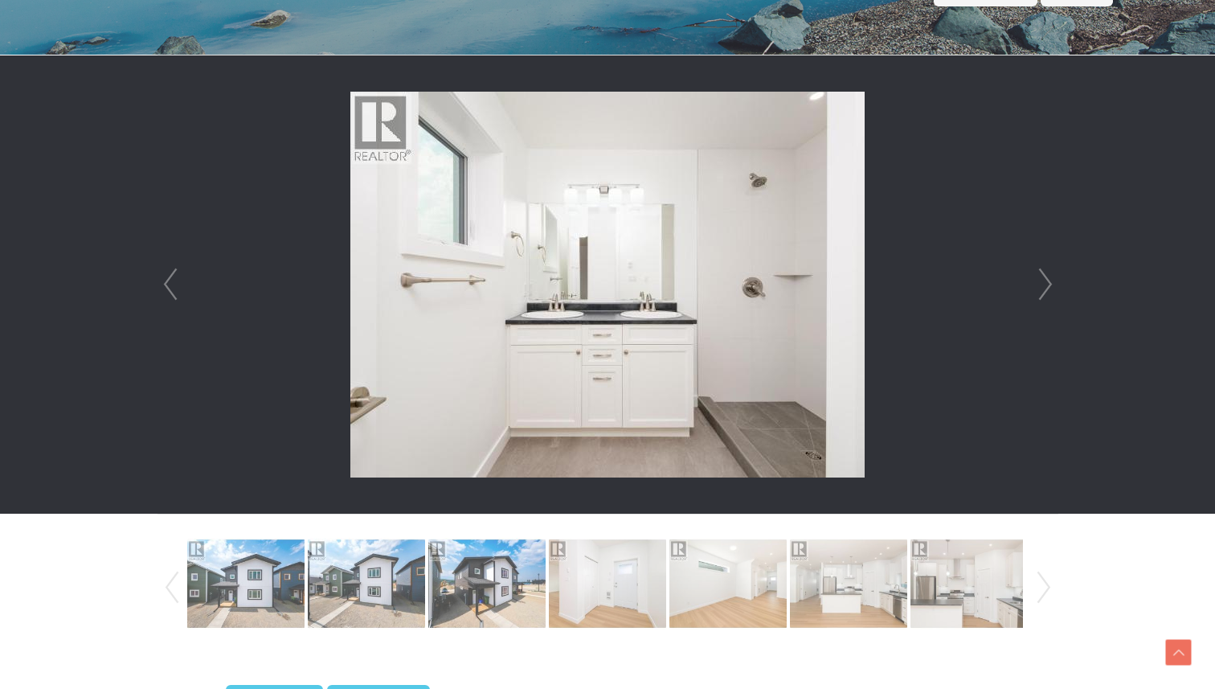
click at [1045, 283] on link "Next" at bounding box center [1046, 284] width 24 height 458
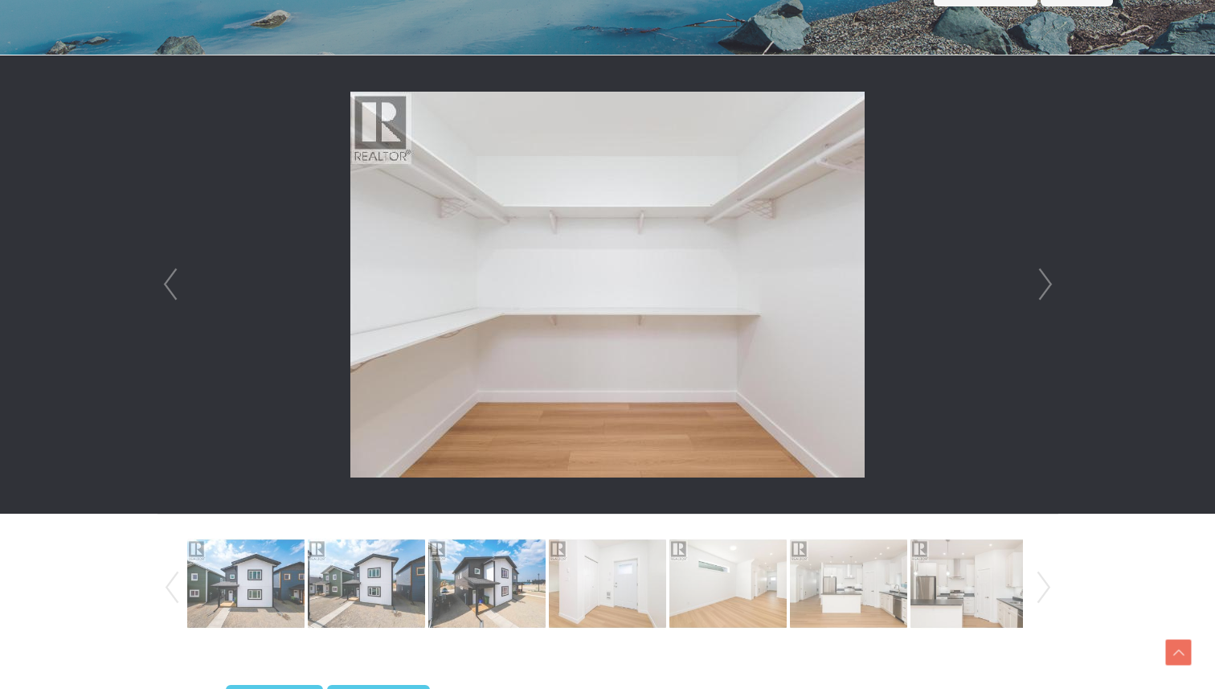
click at [1045, 283] on link "Next" at bounding box center [1046, 284] width 24 height 458
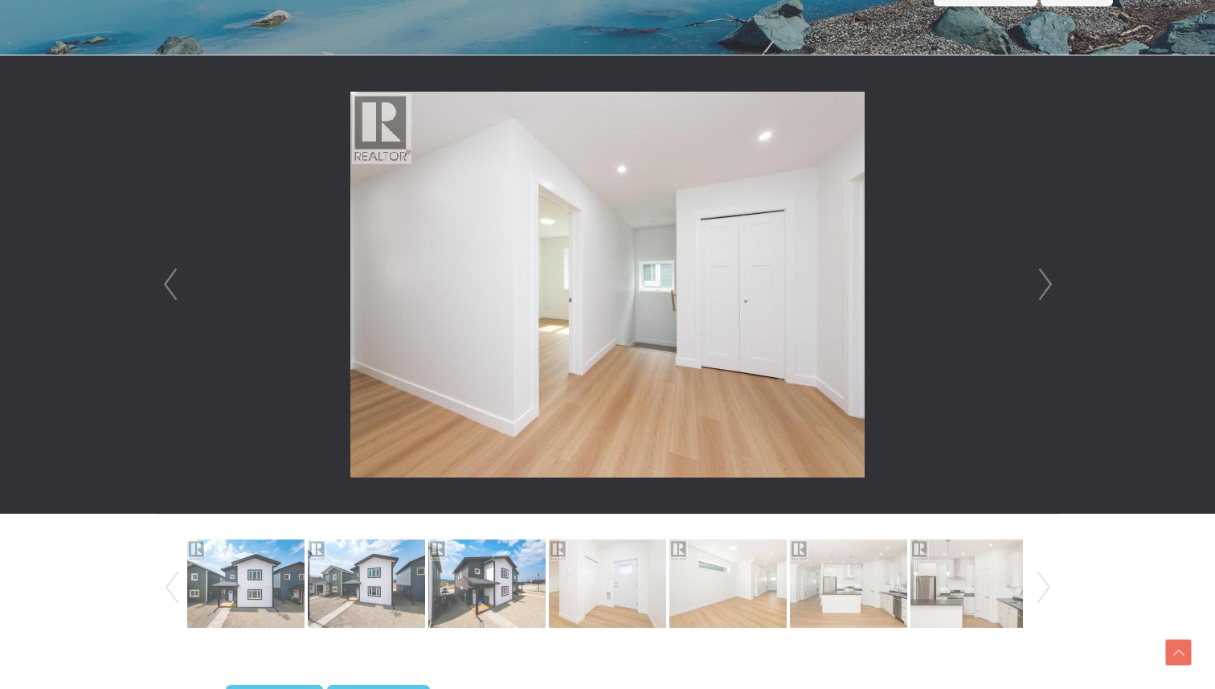
click at [1045, 283] on link "Next" at bounding box center [1046, 284] width 24 height 458
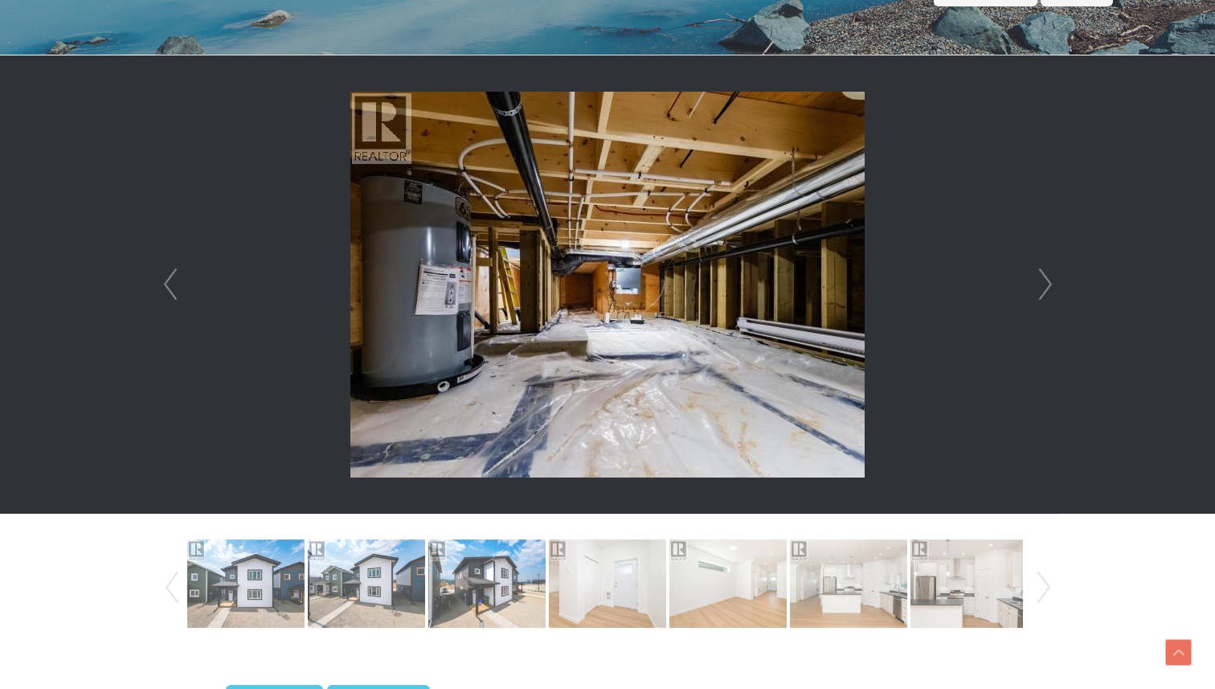
click at [1045, 283] on link "Next" at bounding box center [1046, 284] width 24 height 458
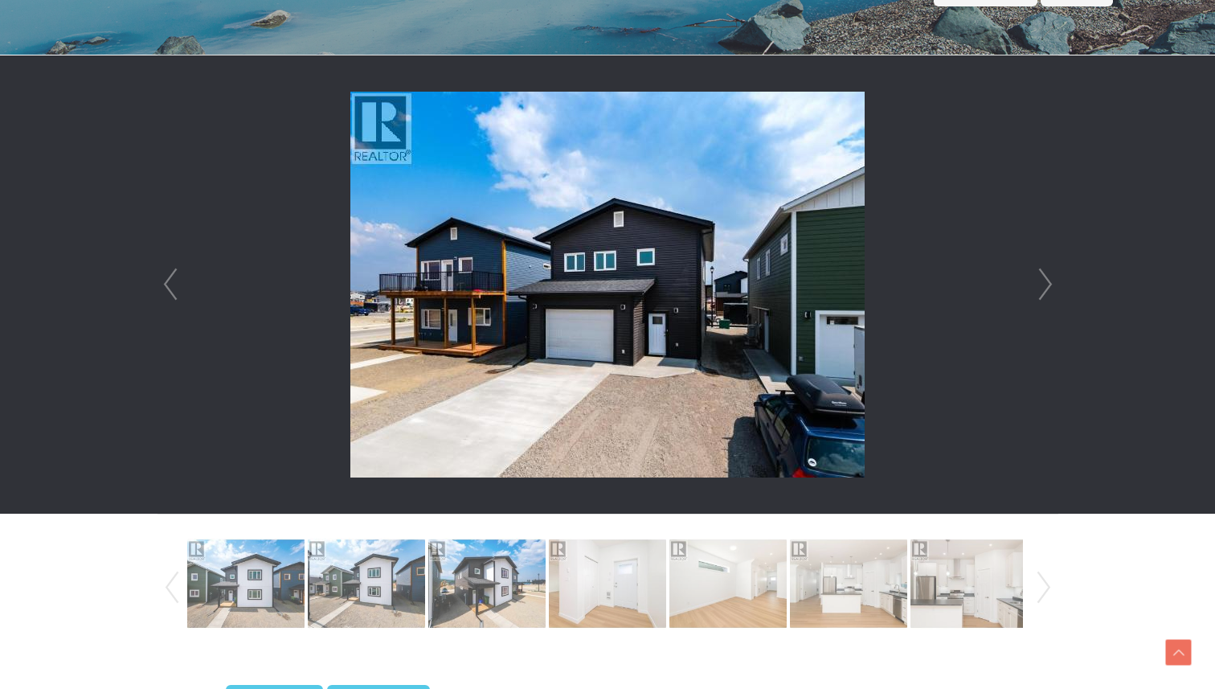
click at [1045, 283] on link "Next" at bounding box center [1046, 284] width 24 height 458
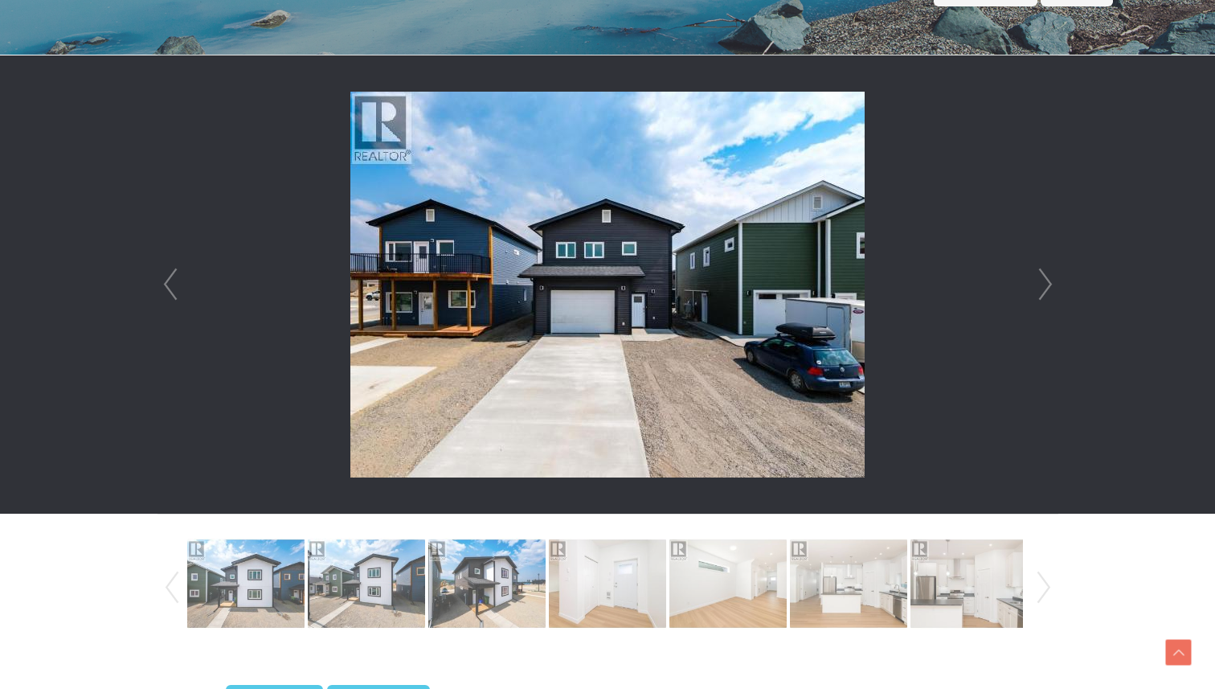
click at [1040, 282] on link "Next" at bounding box center [1046, 284] width 24 height 458
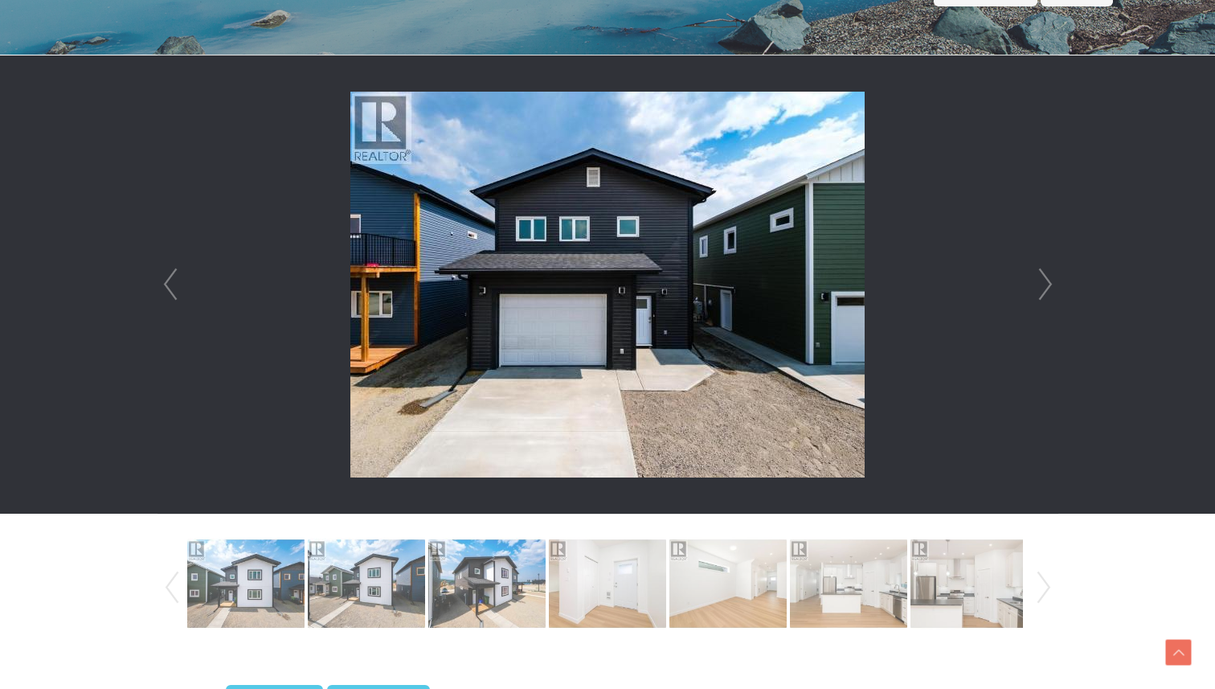
click at [1040, 282] on link "Next" at bounding box center [1046, 284] width 24 height 458
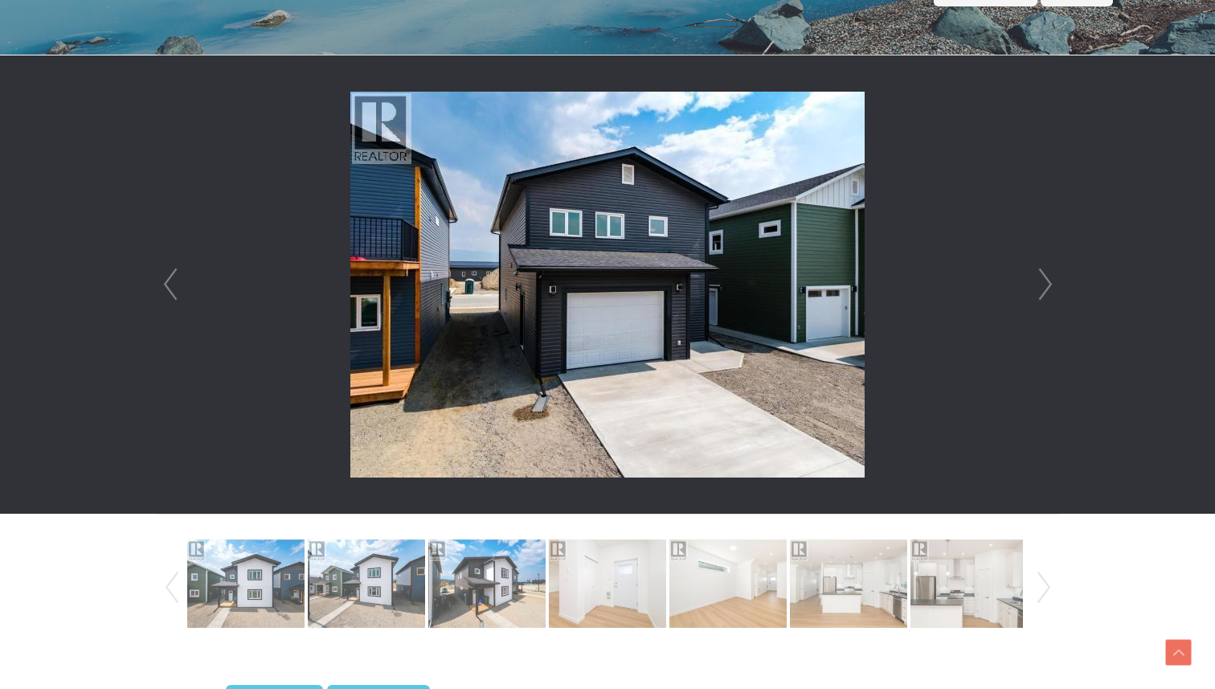
click at [1040, 282] on link "Next" at bounding box center [1046, 284] width 24 height 458
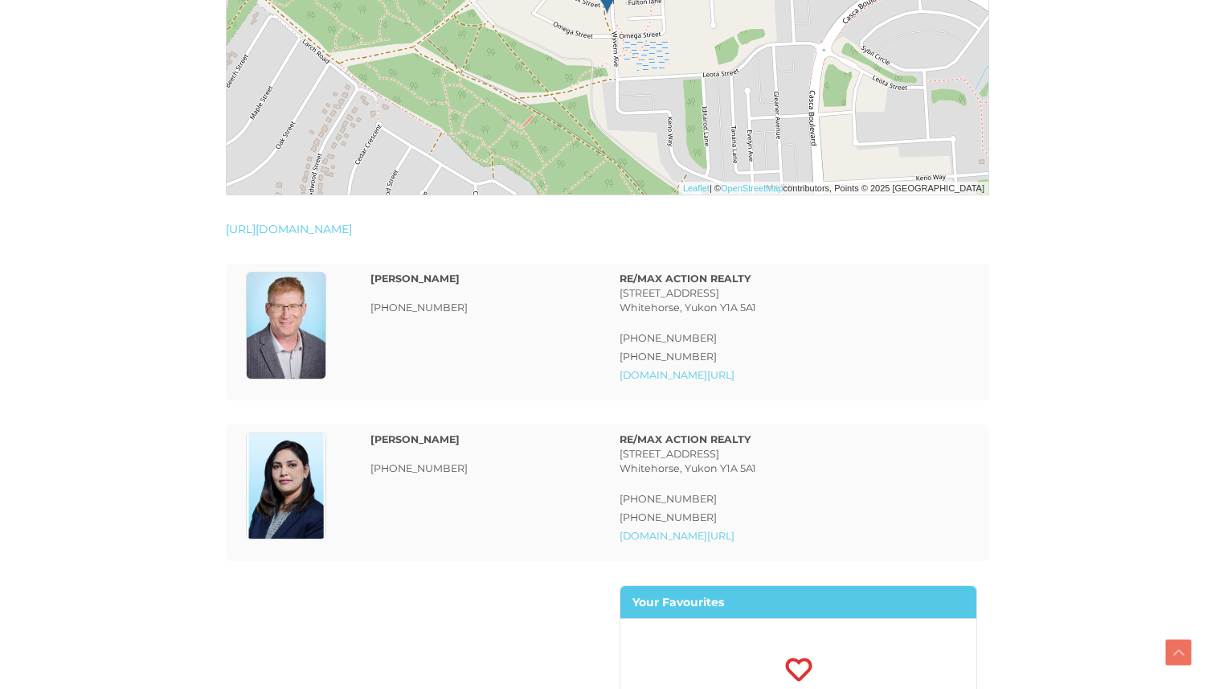
scroll to position [2780, 0]
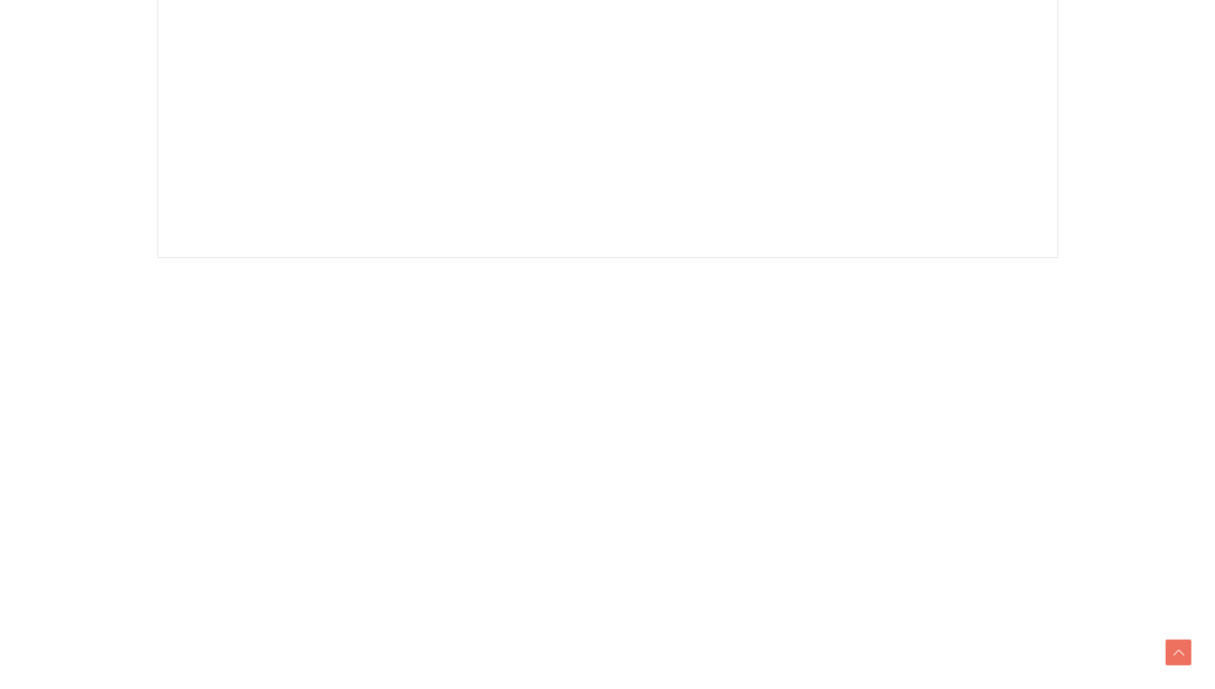
scroll to position [683, 0]
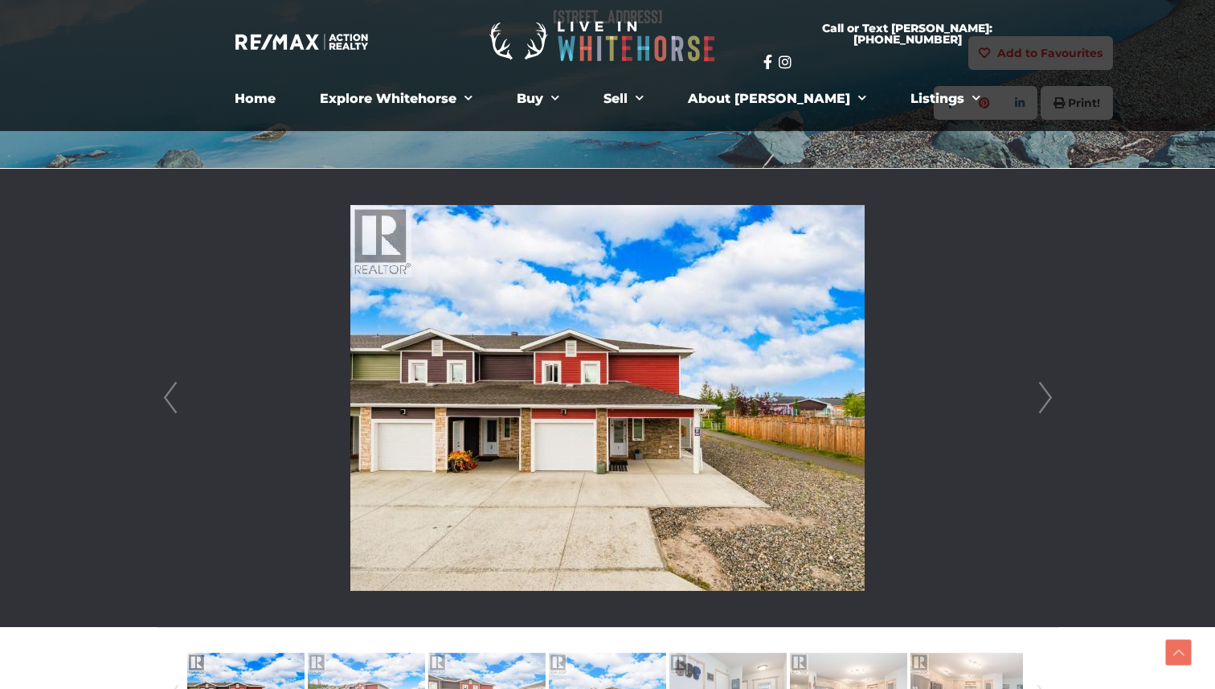
scroll to position [274, 0]
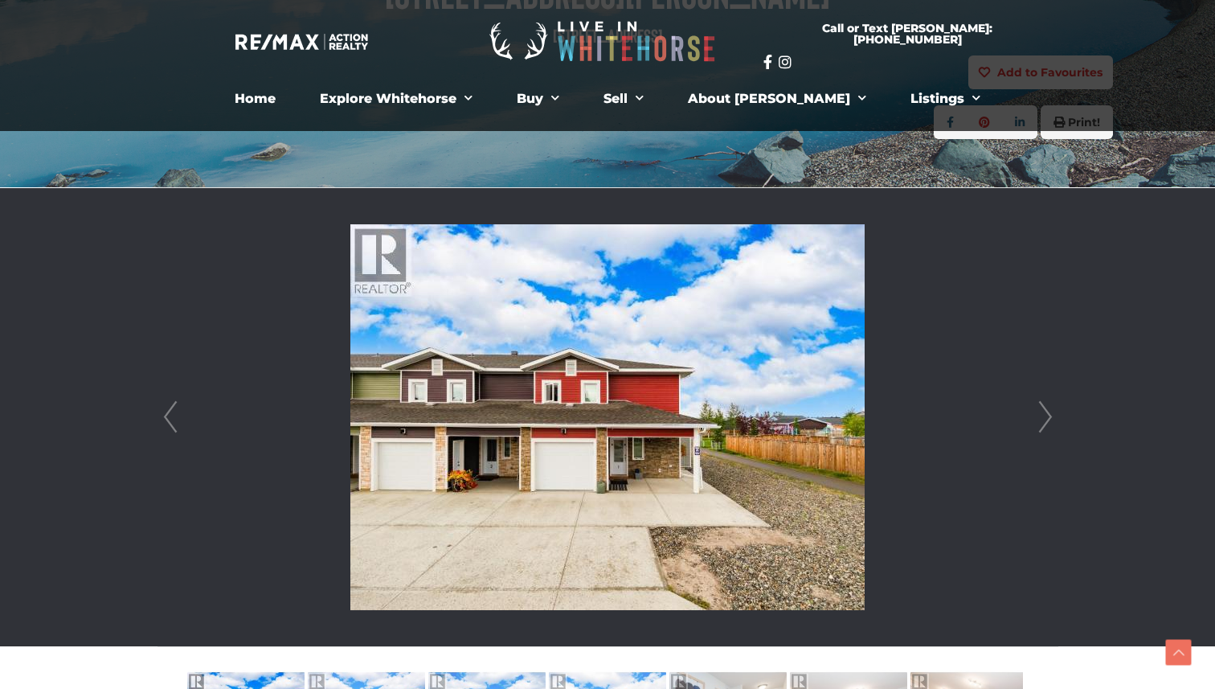
click at [1049, 420] on link "Next" at bounding box center [1046, 417] width 24 height 458
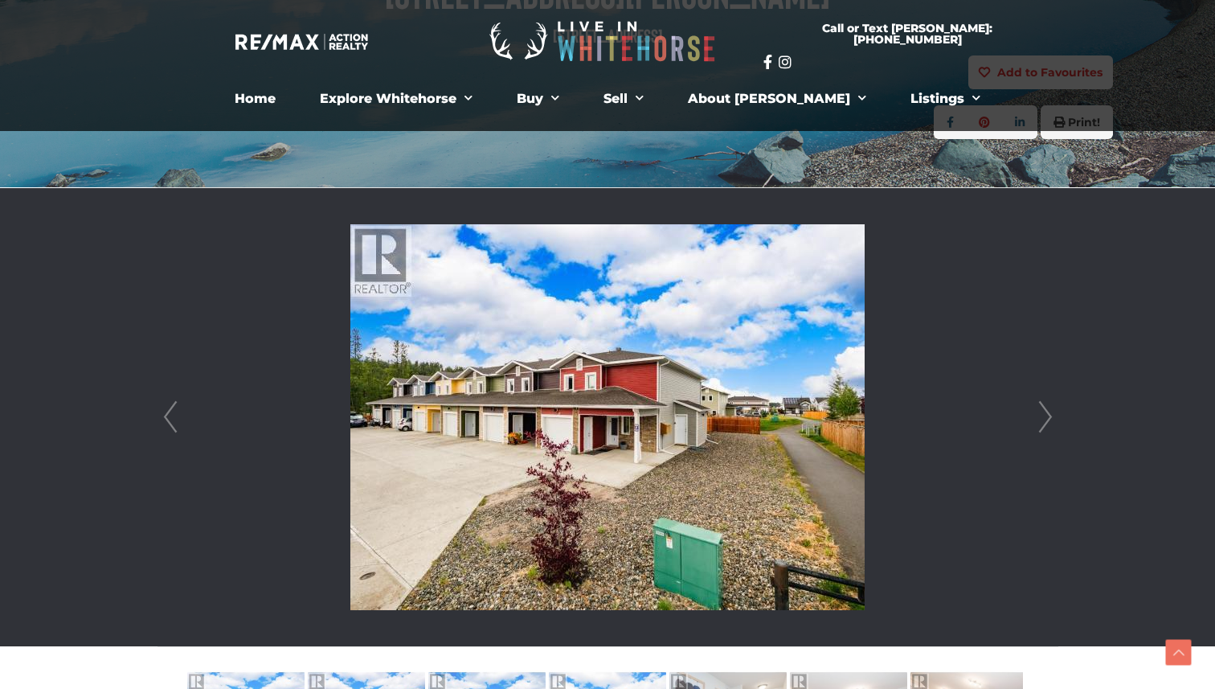
click at [1049, 420] on link "Next" at bounding box center [1046, 417] width 24 height 458
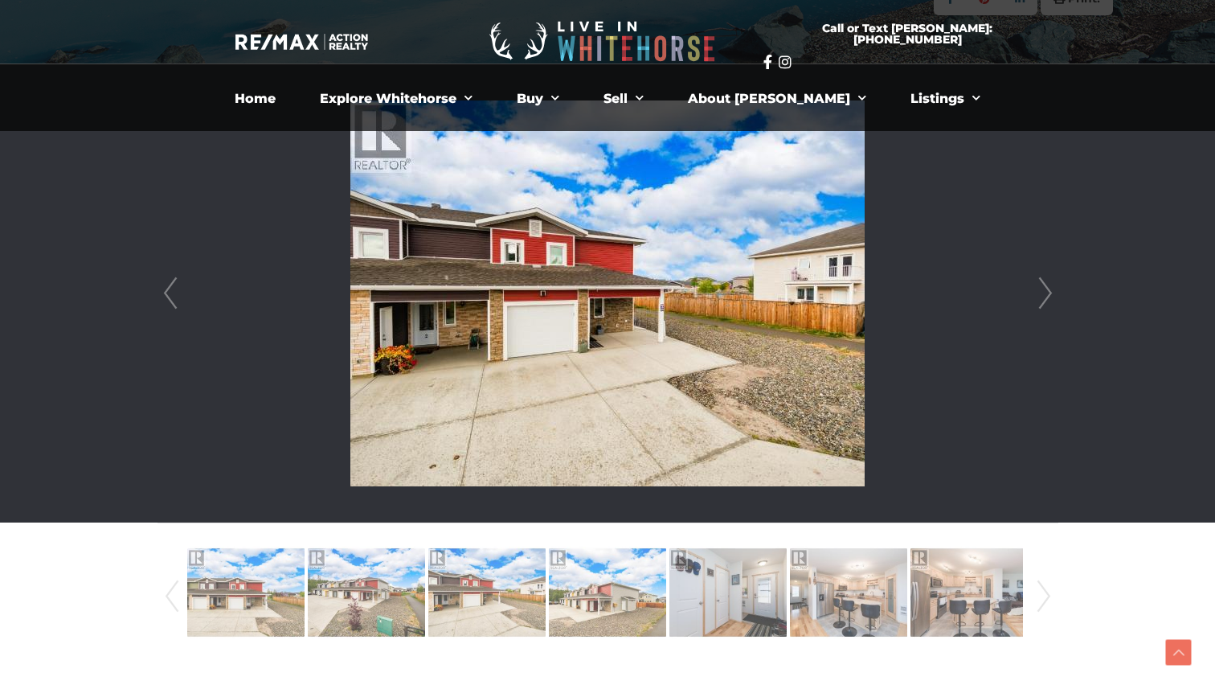
scroll to position [355, 0]
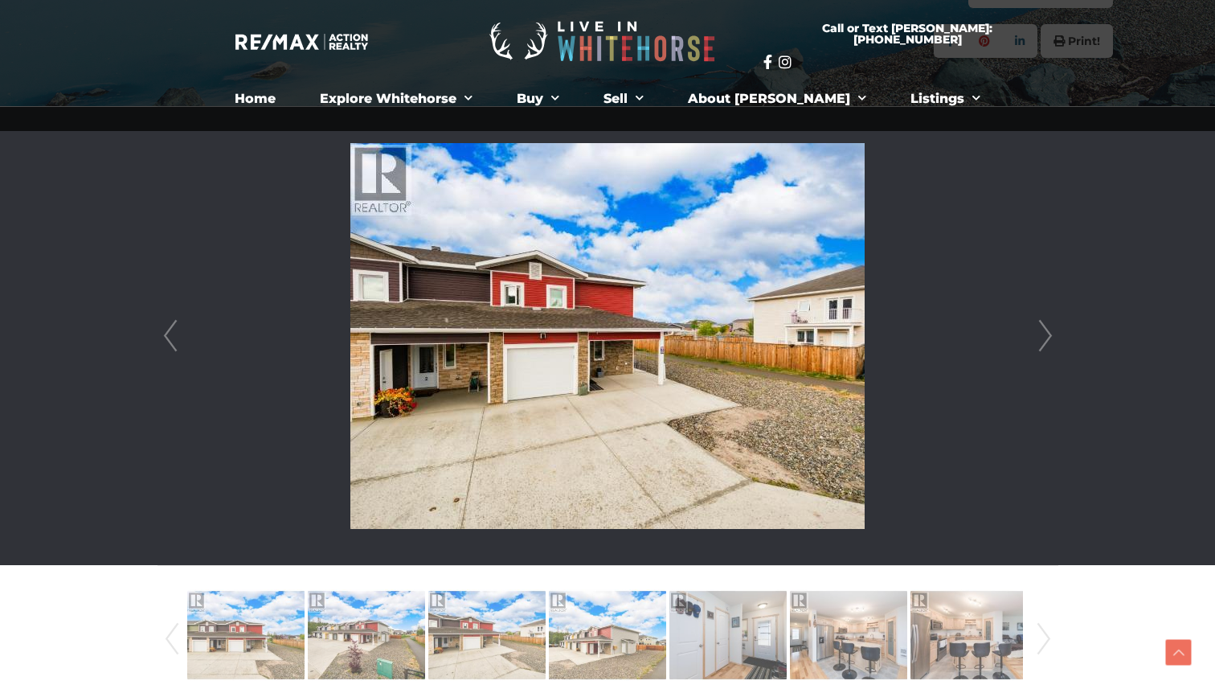
click at [1045, 338] on link "Next" at bounding box center [1046, 336] width 24 height 458
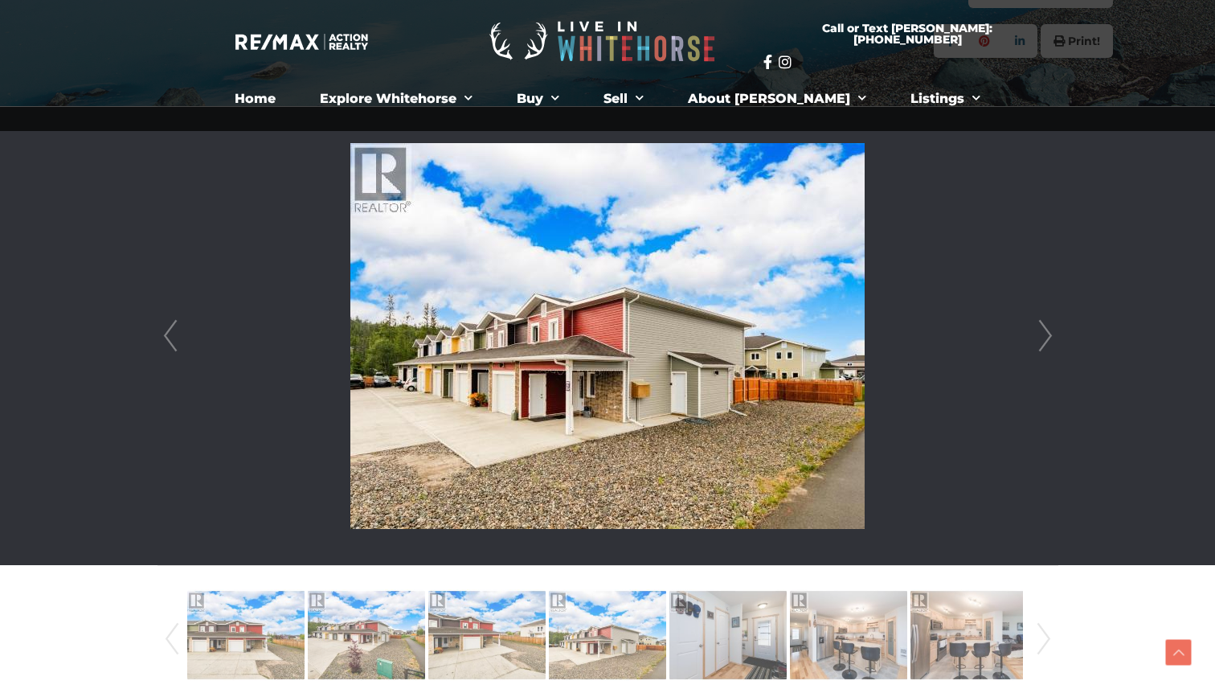
click at [1045, 338] on link "Next" at bounding box center [1046, 336] width 24 height 458
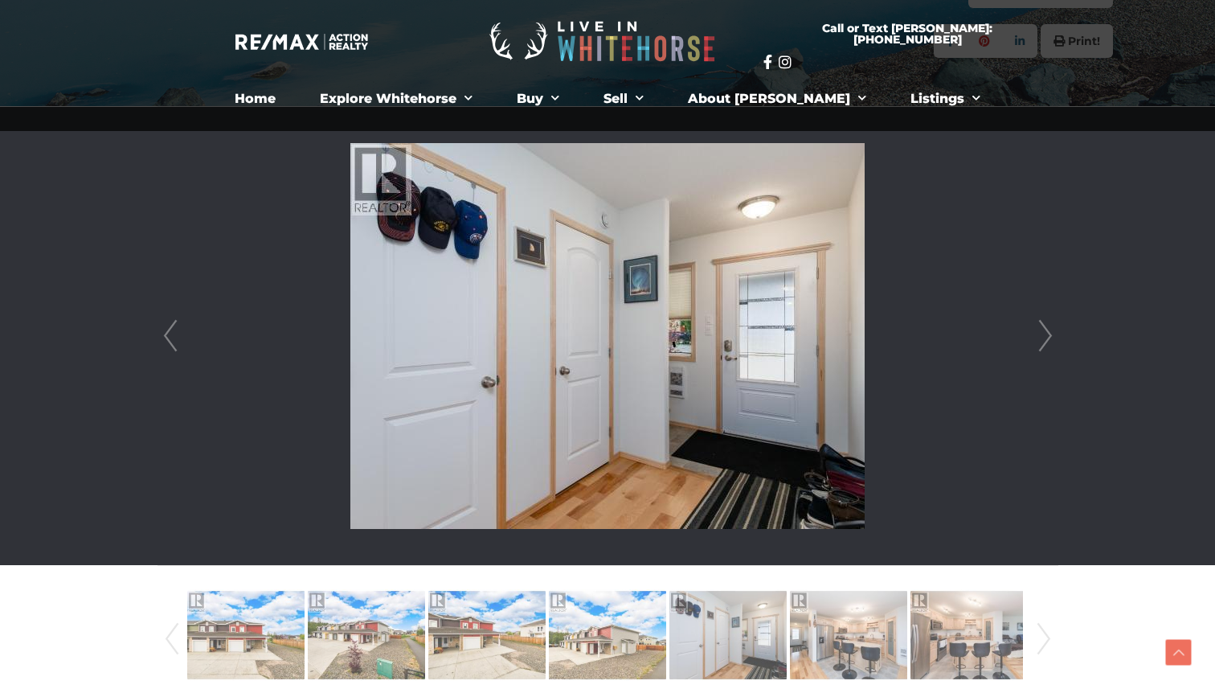
click at [1045, 338] on link "Next" at bounding box center [1046, 336] width 24 height 458
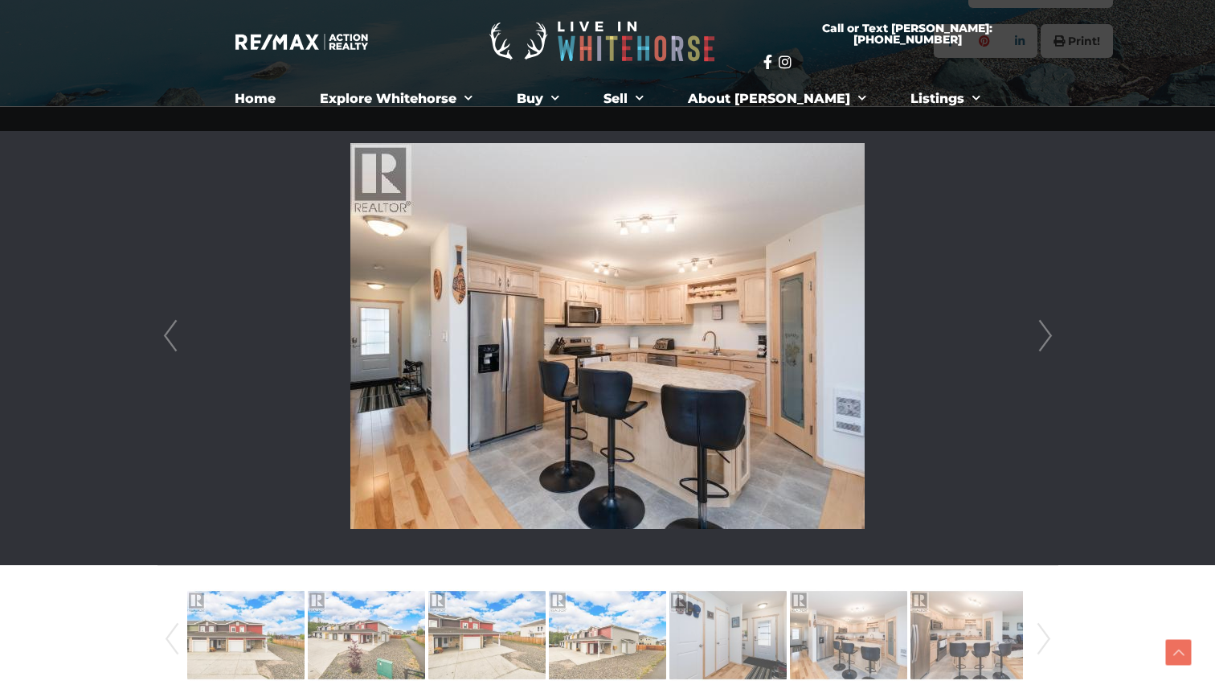
click at [1045, 338] on link "Next" at bounding box center [1046, 336] width 24 height 458
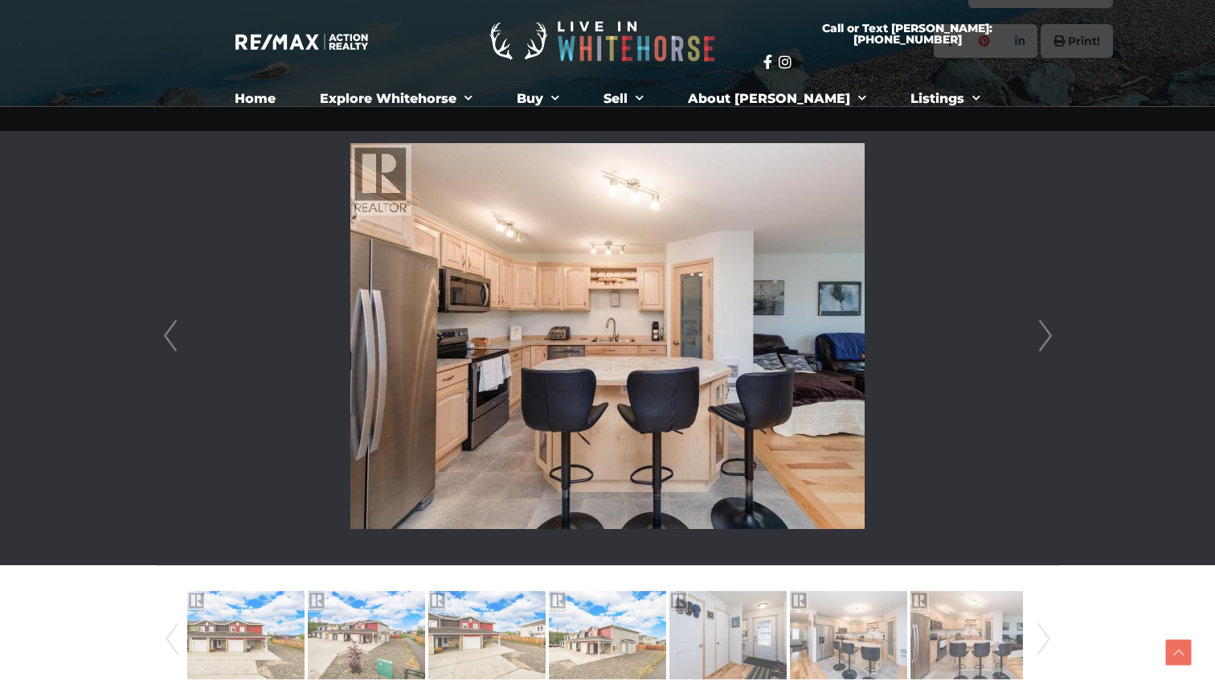
click at [1045, 338] on link "Next" at bounding box center [1046, 336] width 24 height 458
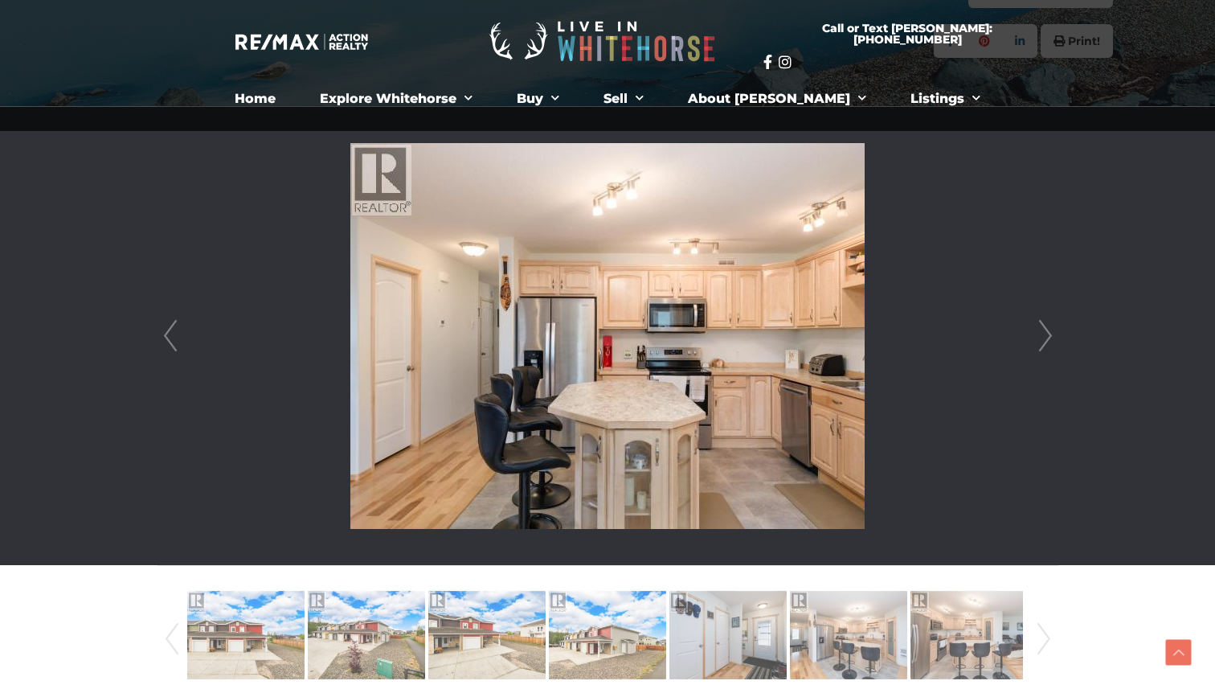
click at [1045, 338] on link "Next" at bounding box center [1046, 336] width 24 height 458
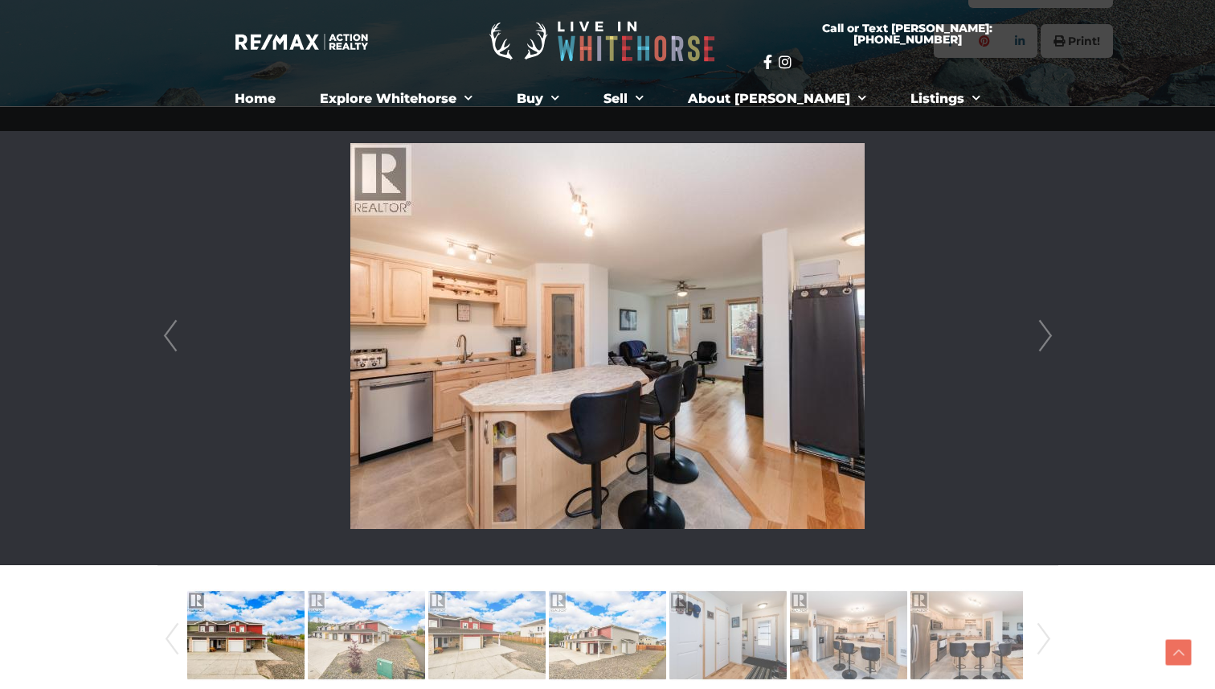
click at [1045, 338] on link "Next" at bounding box center [1046, 336] width 24 height 458
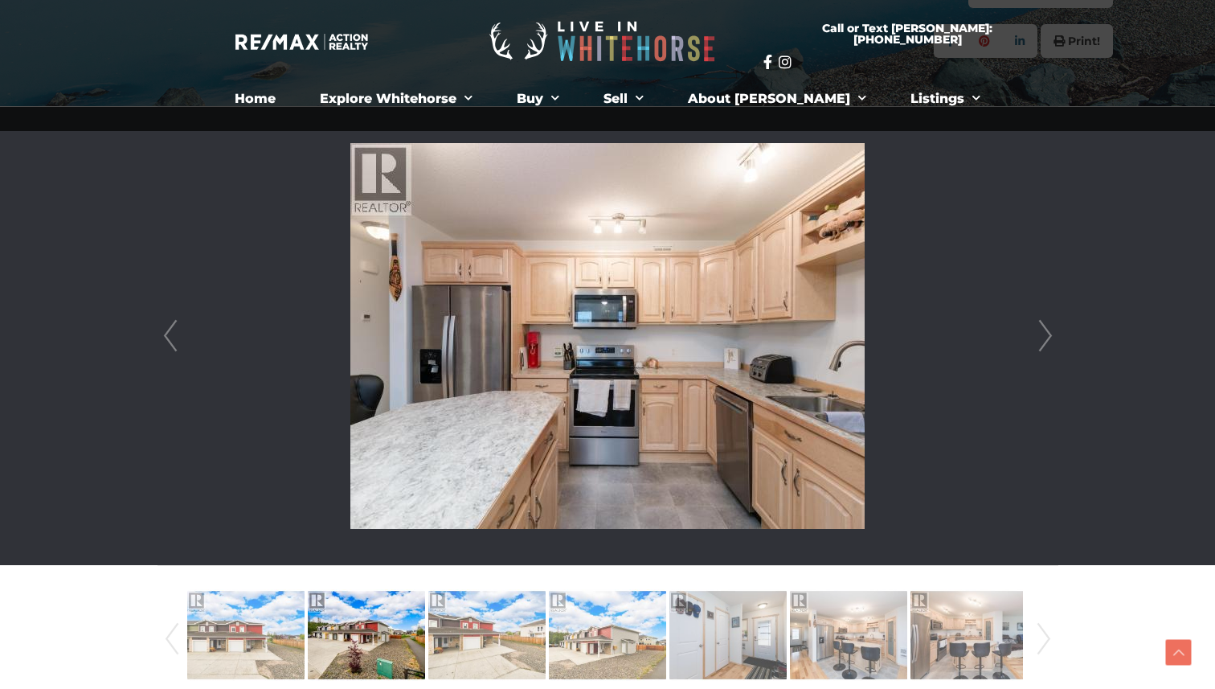
click at [1045, 338] on link "Next" at bounding box center [1046, 336] width 24 height 458
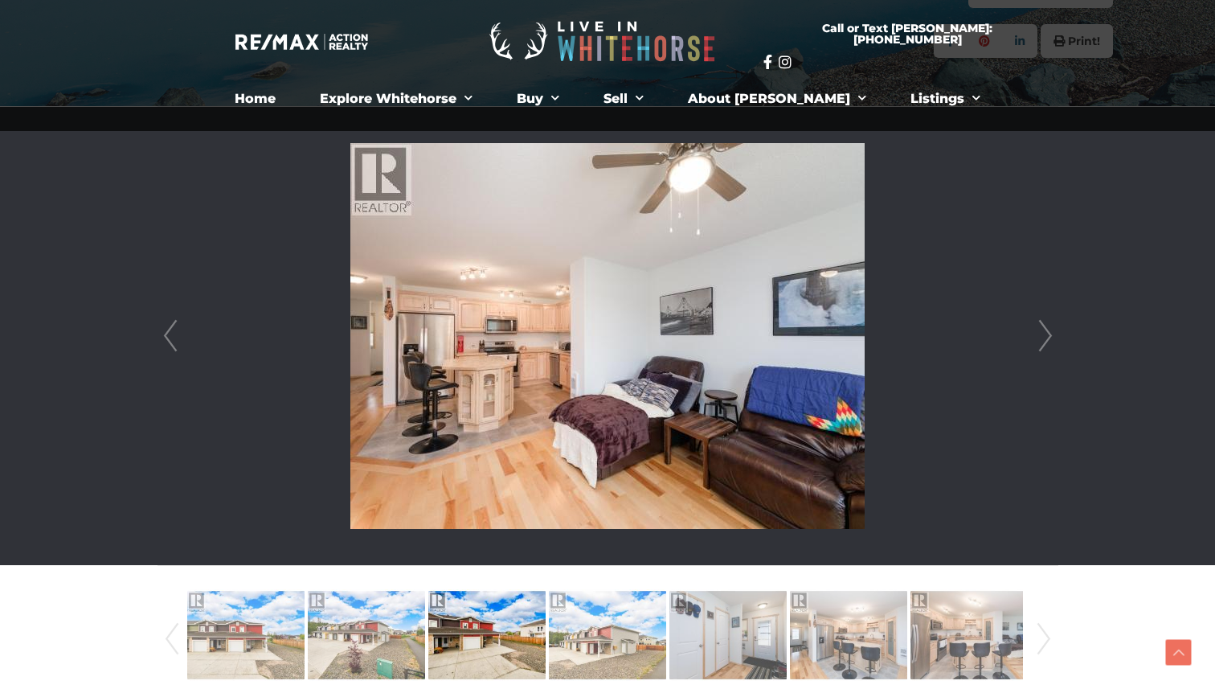
click at [1045, 338] on link "Next" at bounding box center [1046, 336] width 24 height 458
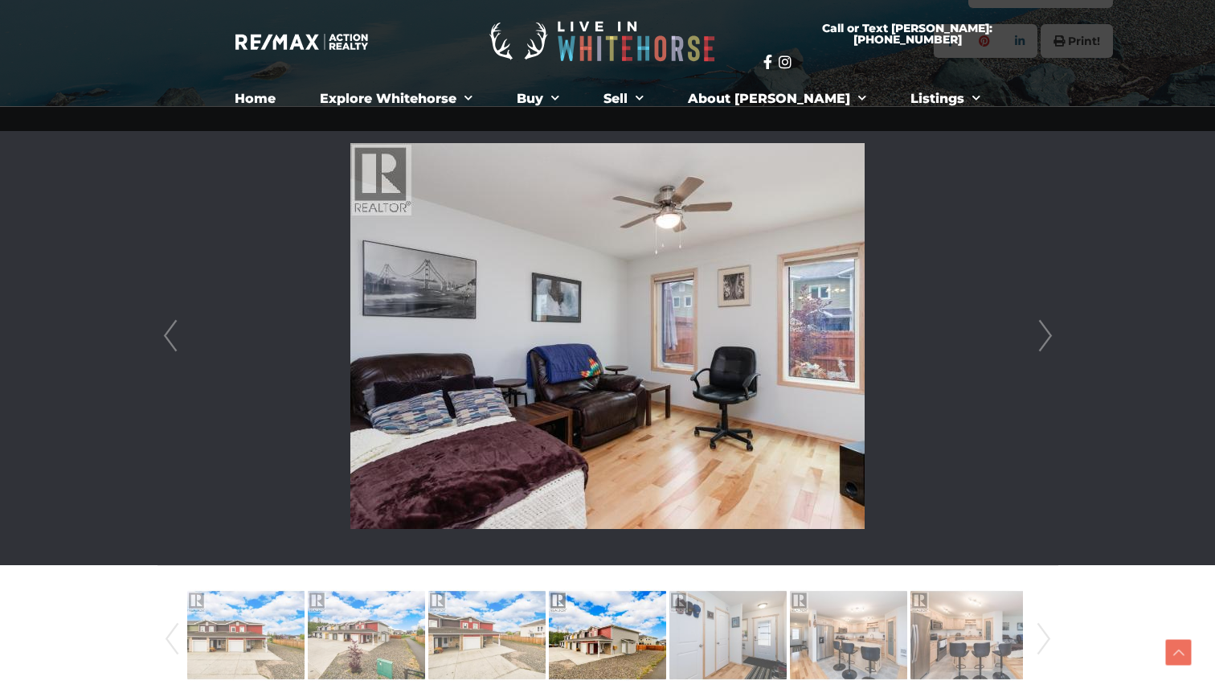
click at [1045, 338] on link "Next" at bounding box center [1046, 336] width 24 height 458
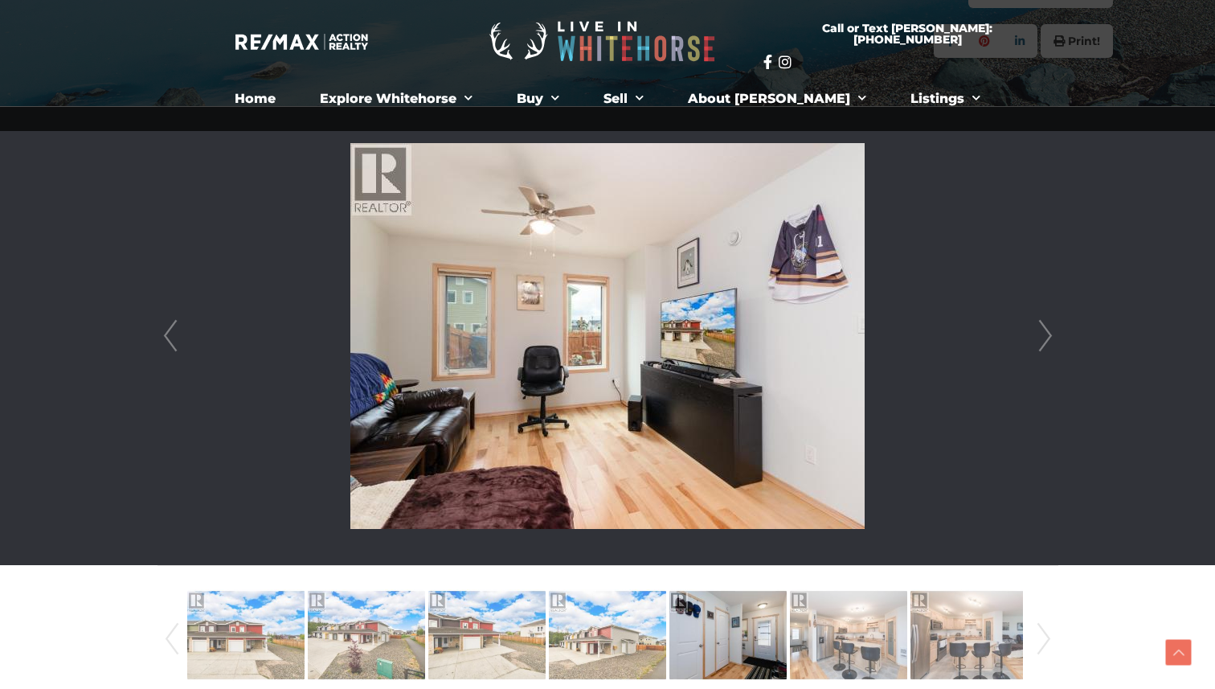
click at [1045, 338] on link "Next" at bounding box center [1046, 336] width 24 height 458
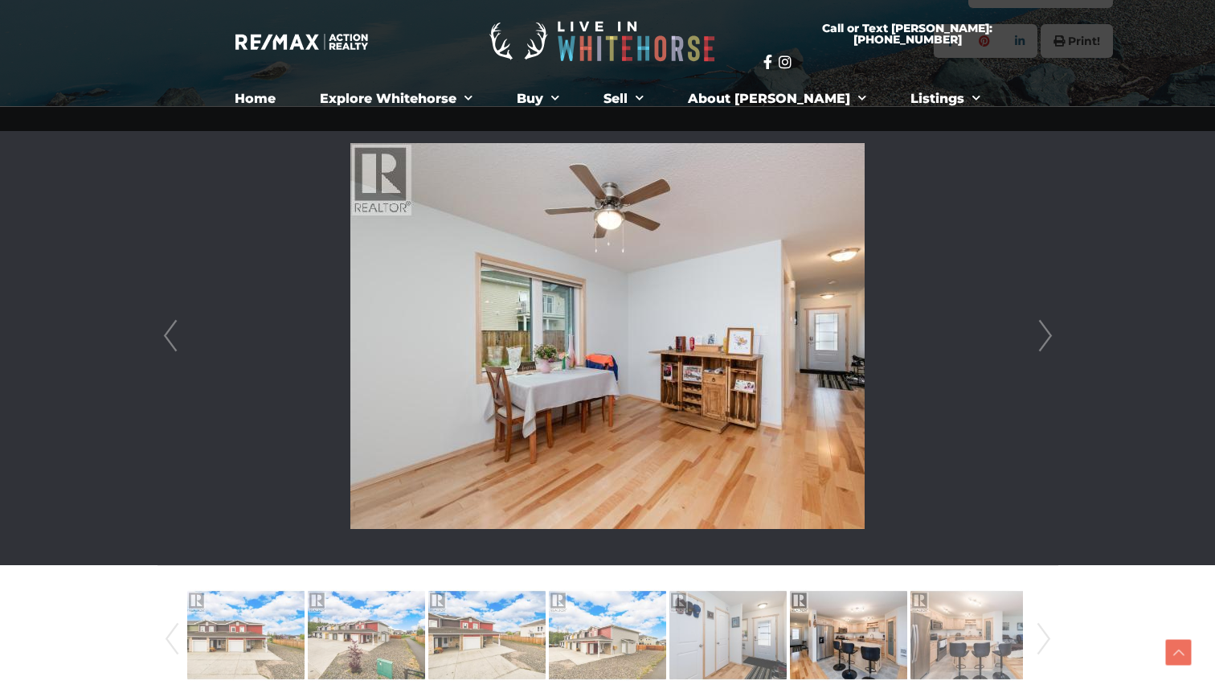
click at [1045, 338] on link "Next" at bounding box center [1046, 336] width 24 height 458
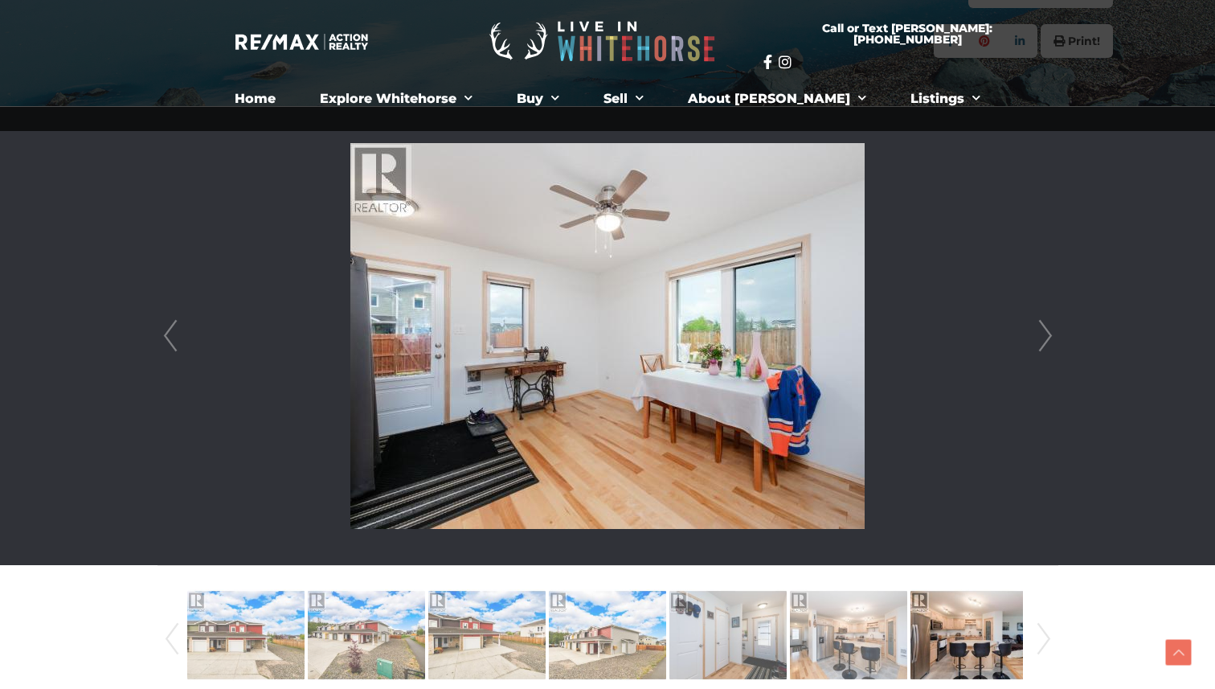
click at [1045, 338] on link "Next" at bounding box center [1046, 336] width 24 height 458
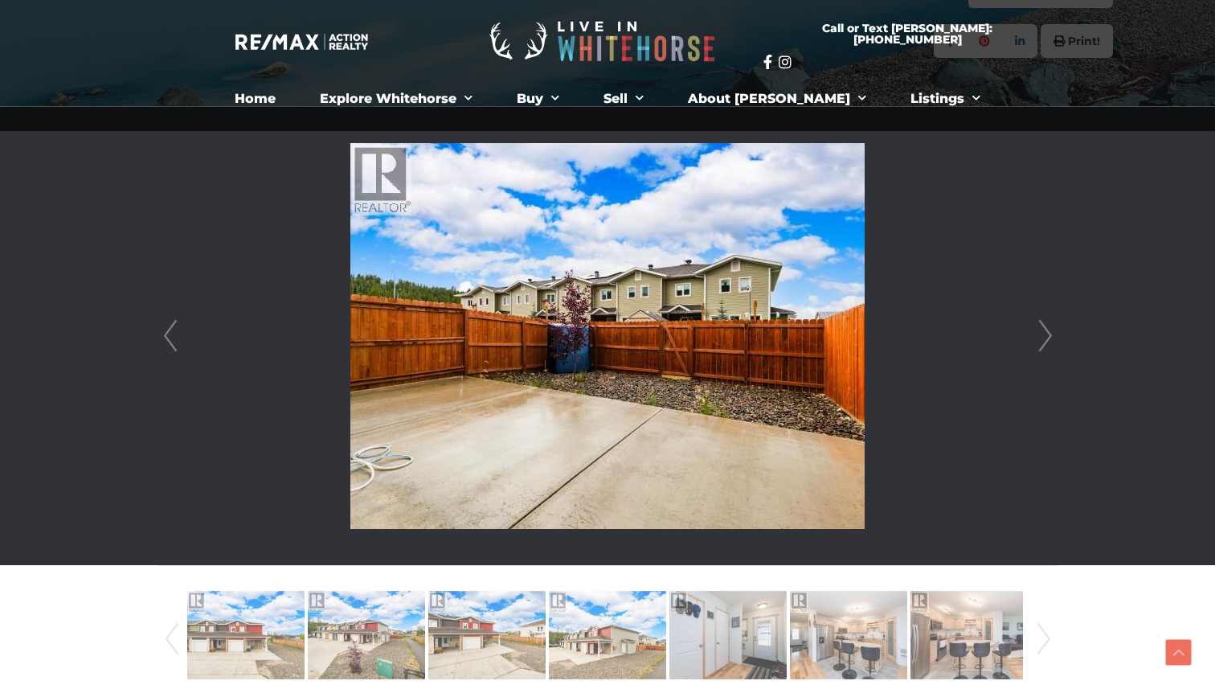
click at [1045, 338] on link "Next" at bounding box center [1046, 336] width 24 height 458
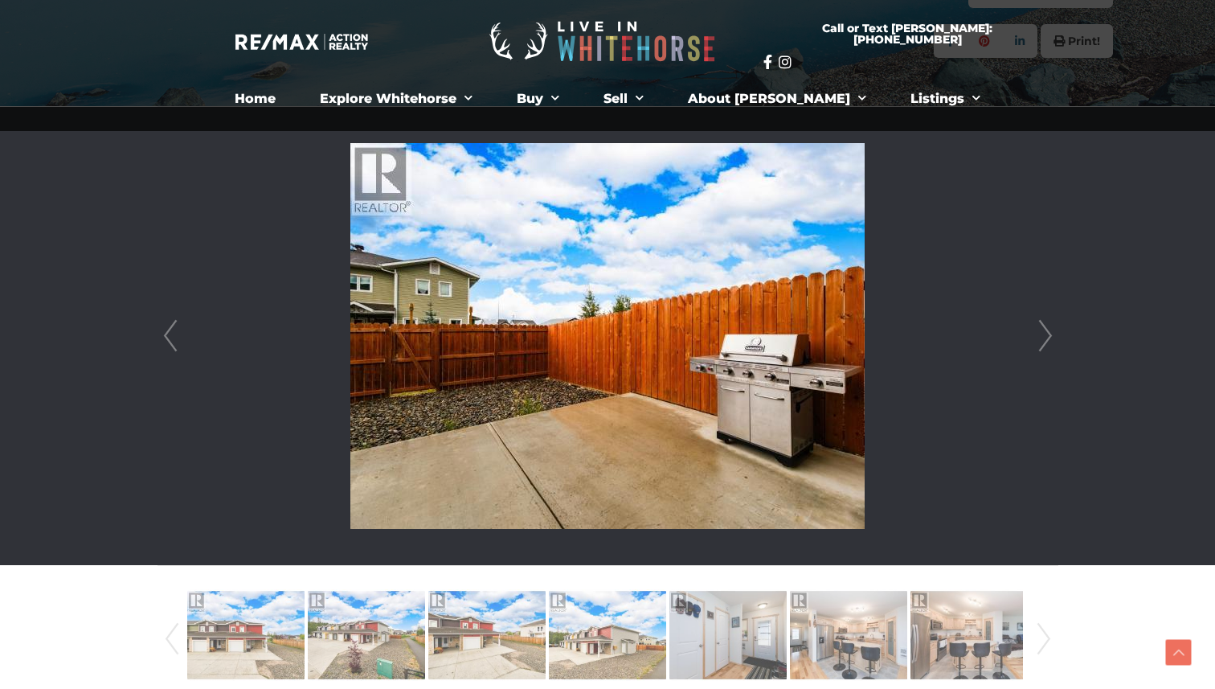
click at [1045, 338] on link "Next" at bounding box center [1046, 336] width 24 height 458
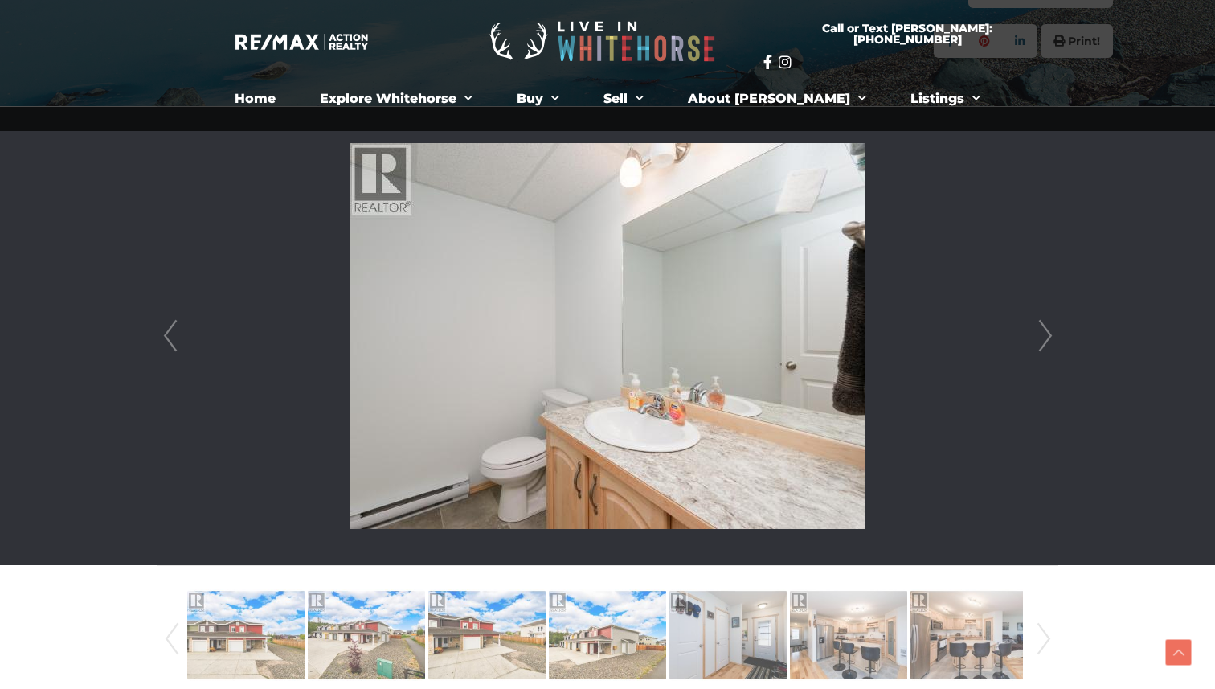
click at [1045, 338] on link "Next" at bounding box center [1046, 336] width 24 height 458
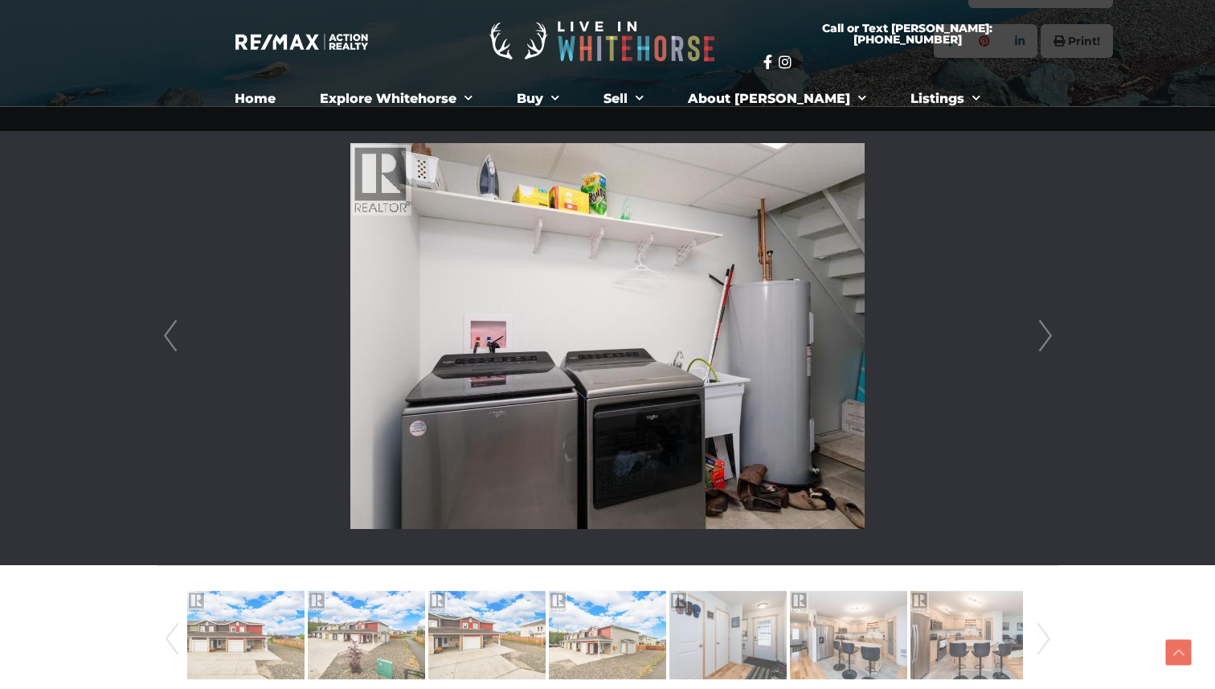
click at [1045, 338] on link "Next" at bounding box center [1046, 336] width 24 height 458
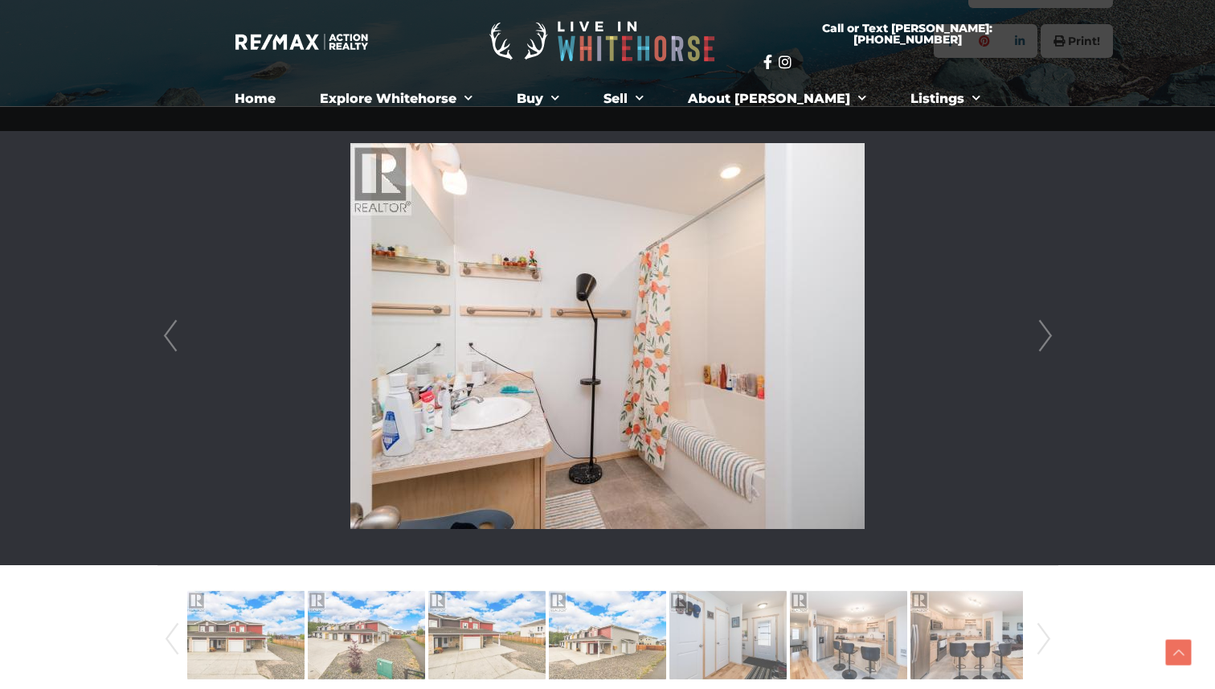
click at [1045, 338] on link "Next" at bounding box center [1046, 336] width 24 height 458
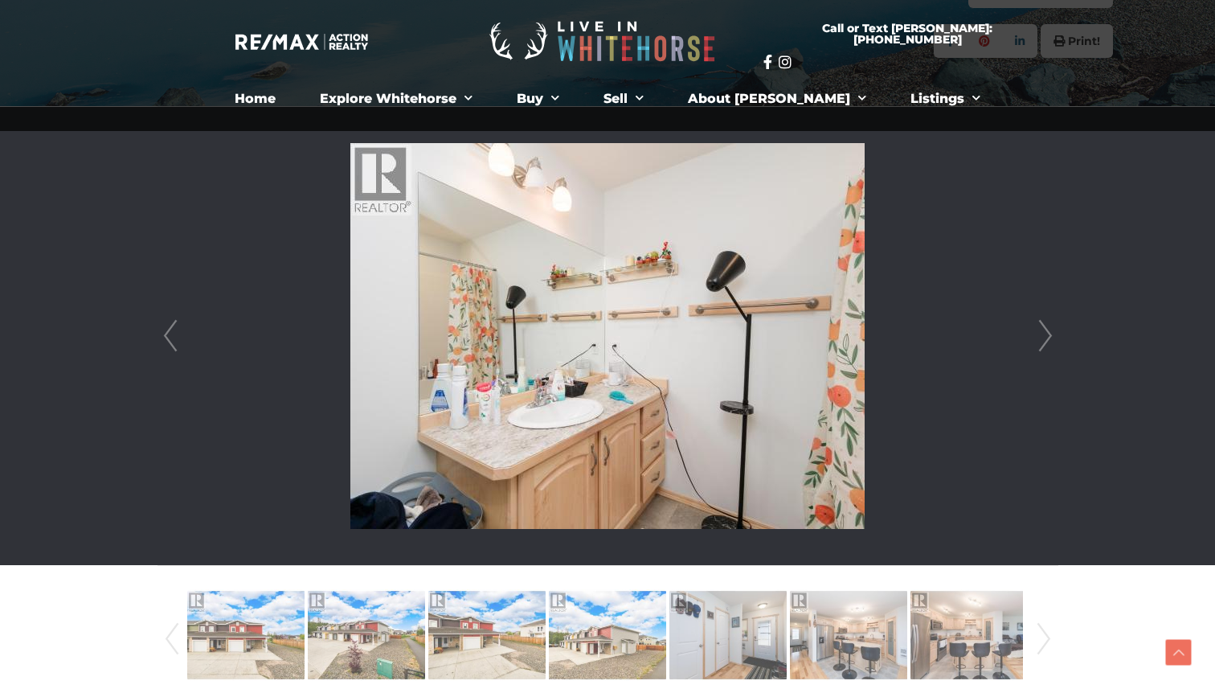
click at [1045, 338] on link "Next" at bounding box center [1046, 336] width 24 height 458
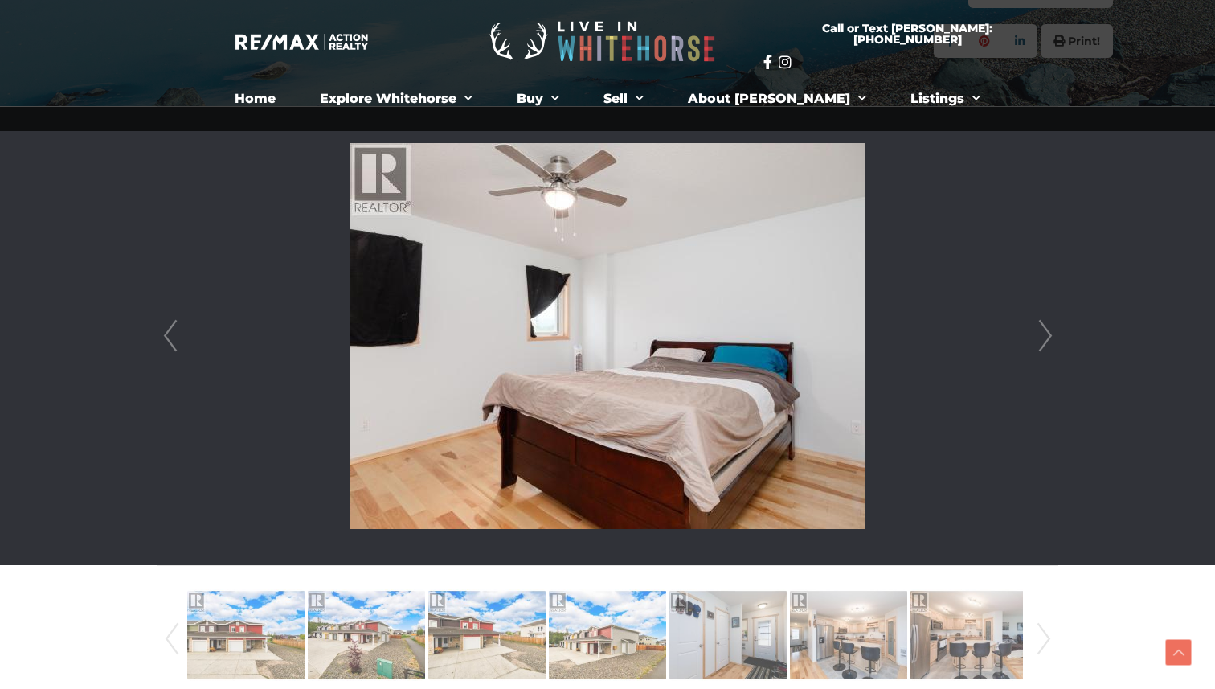
click at [1045, 338] on link "Next" at bounding box center [1046, 336] width 24 height 458
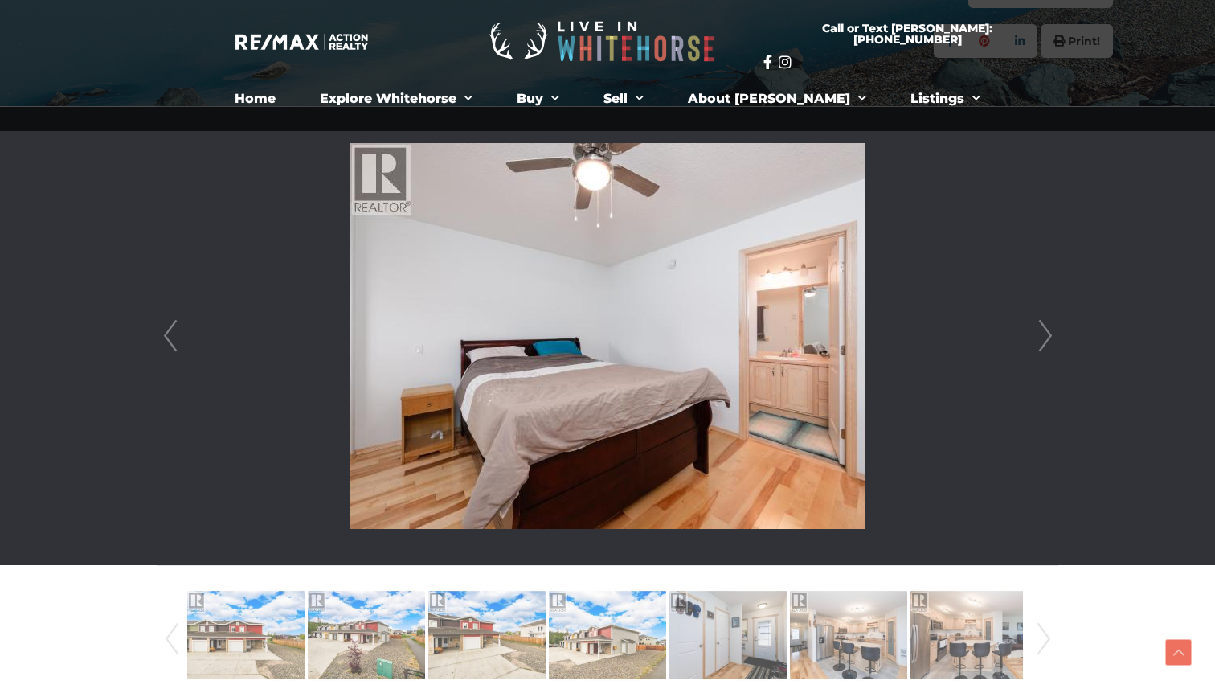
click at [1045, 338] on link "Next" at bounding box center [1046, 336] width 24 height 458
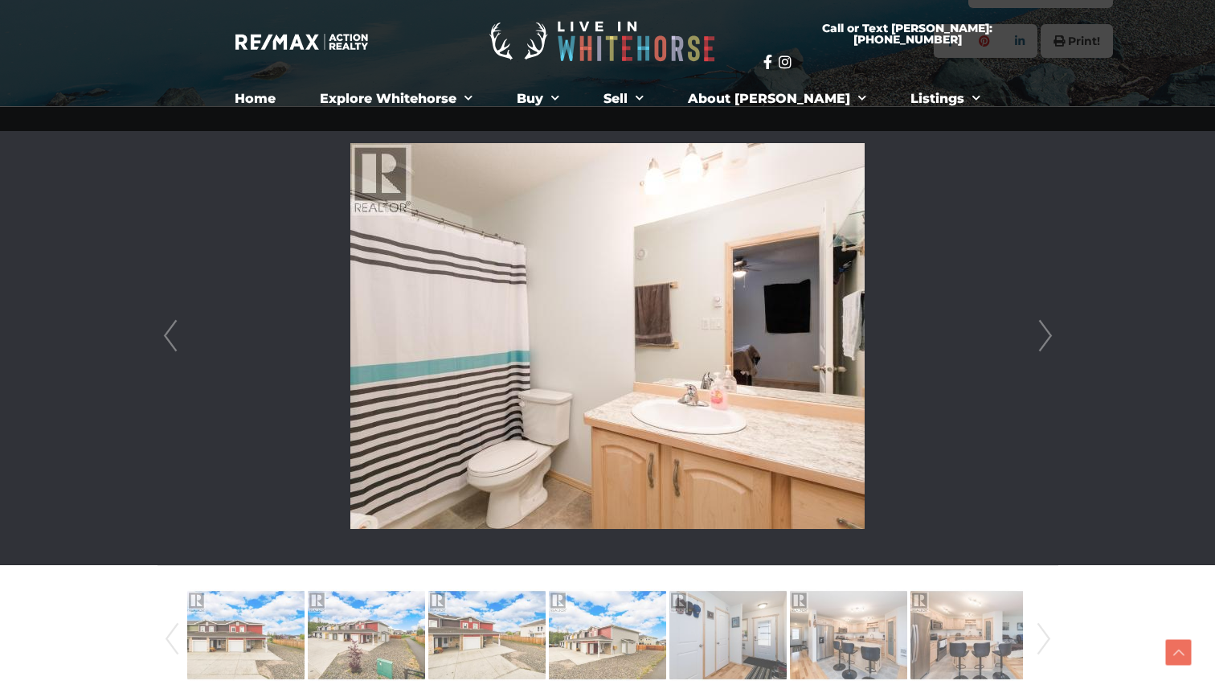
click at [1045, 338] on link "Next" at bounding box center [1046, 336] width 24 height 458
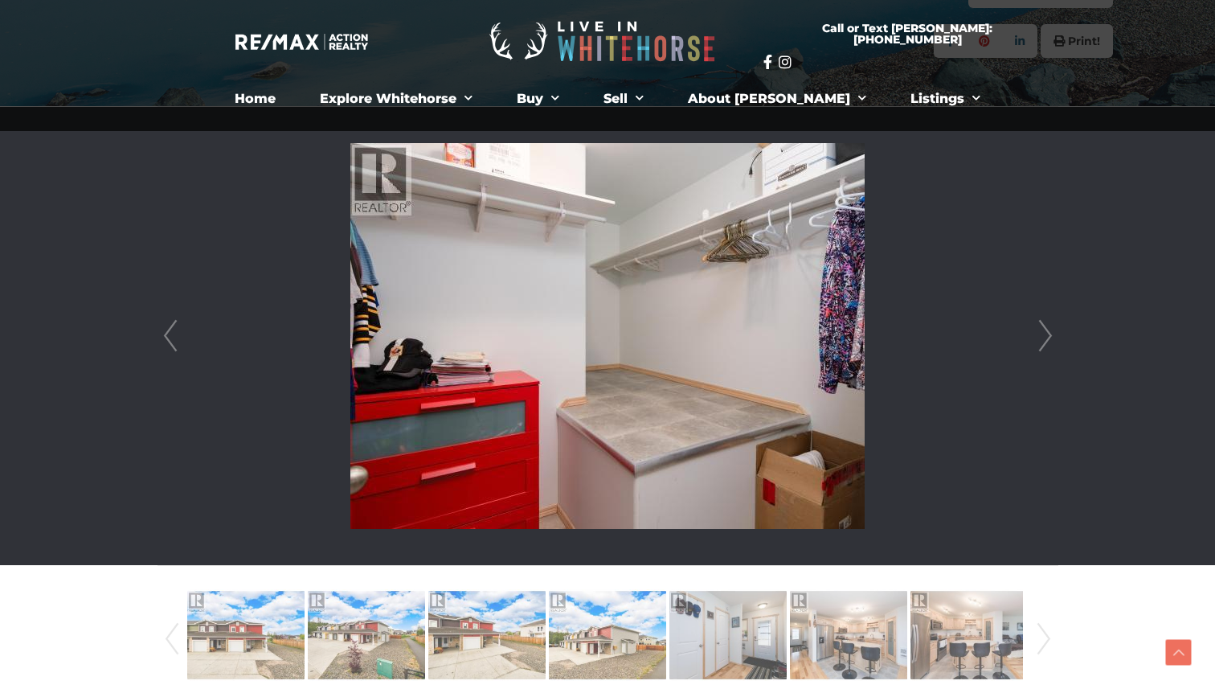
click at [1045, 338] on link "Next" at bounding box center [1046, 336] width 24 height 458
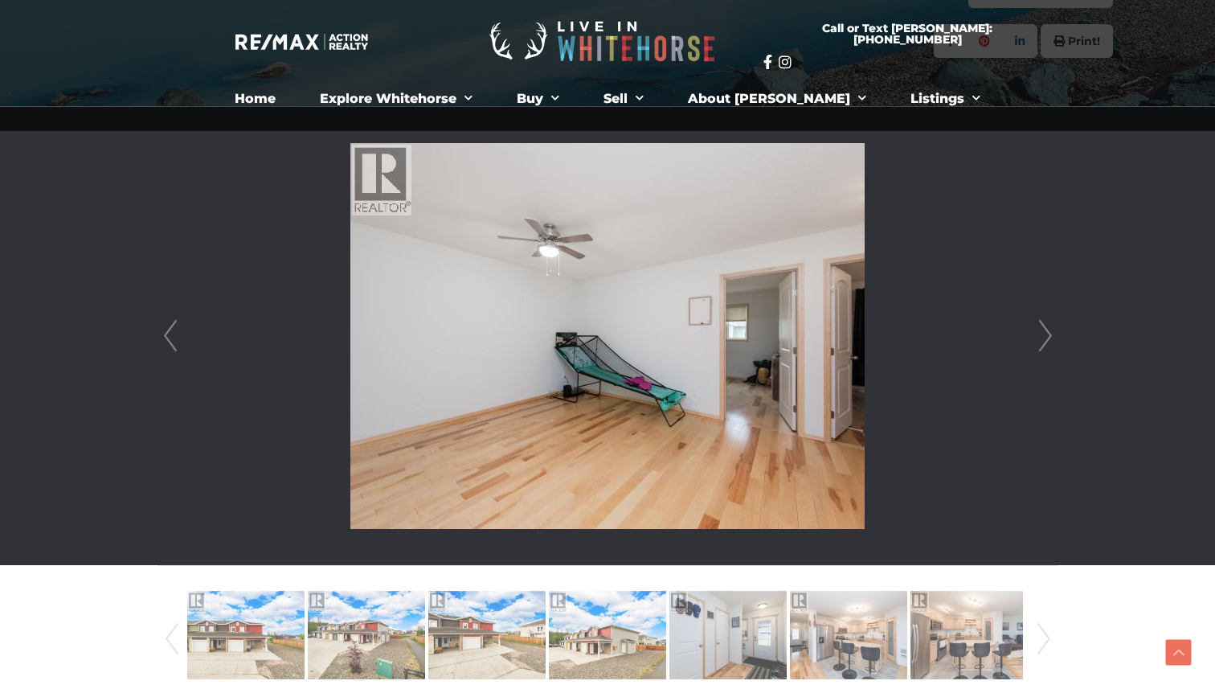
click at [1045, 338] on link "Next" at bounding box center [1046, 336] width 24 height 458
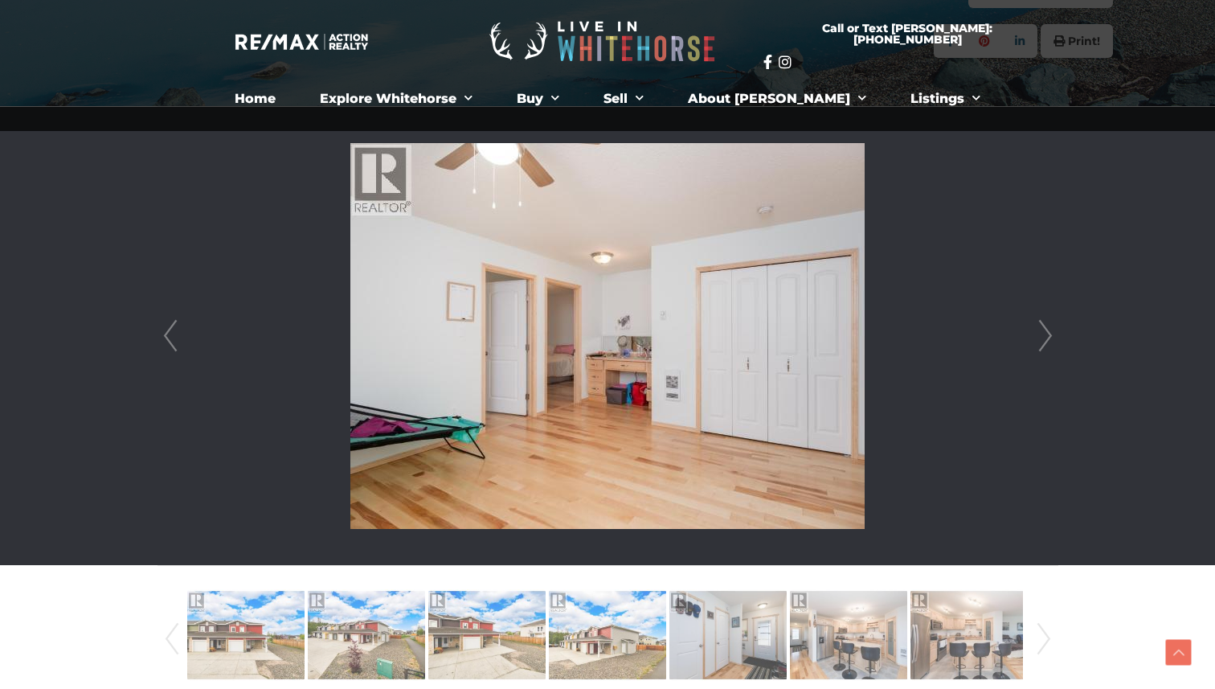
click at [1045, 338] on link "Next" at bounding box center [1046, 336] width 24 height 458
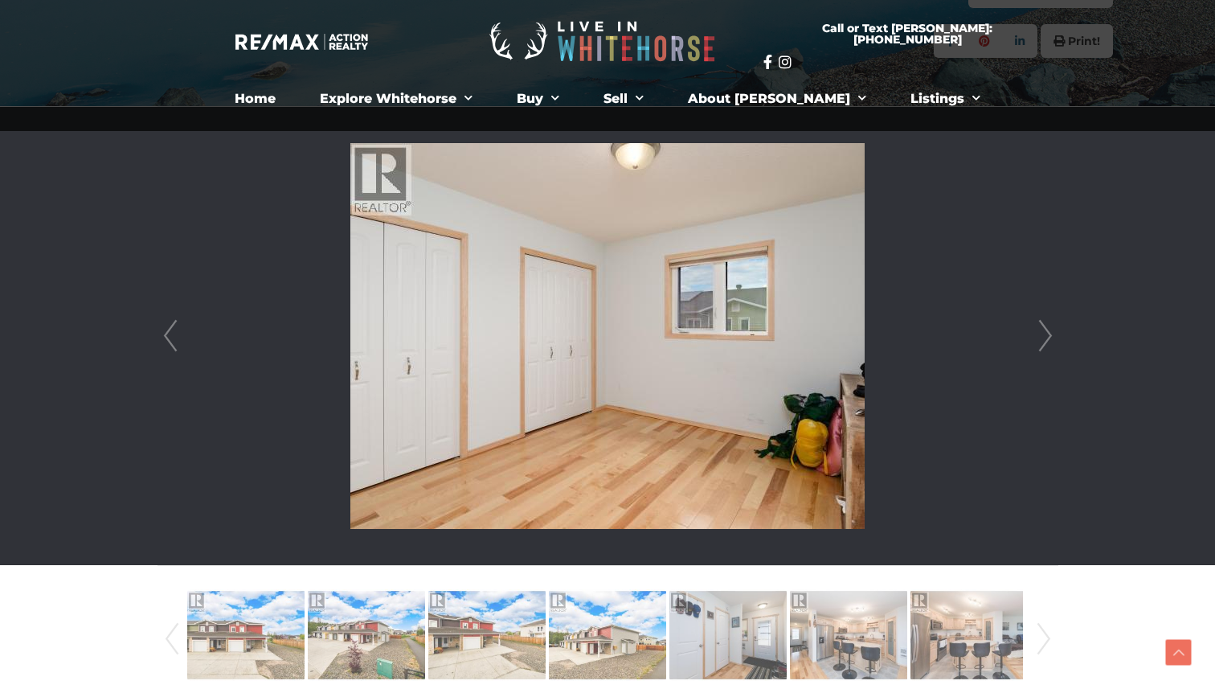
click at [1045, 338] on link "Next" at bounding box center [1046, 336] width 24 height 458
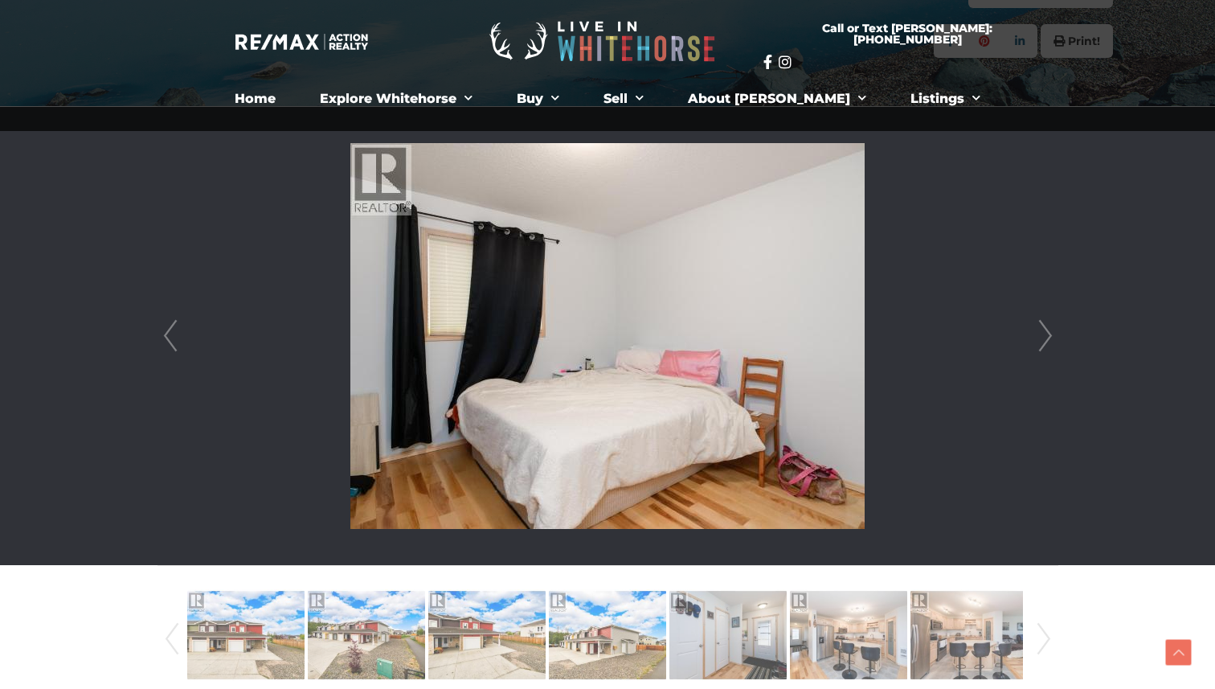
click at [1045, 338] on link "Next" at bounding box center [1046, 336] width 24 height 458
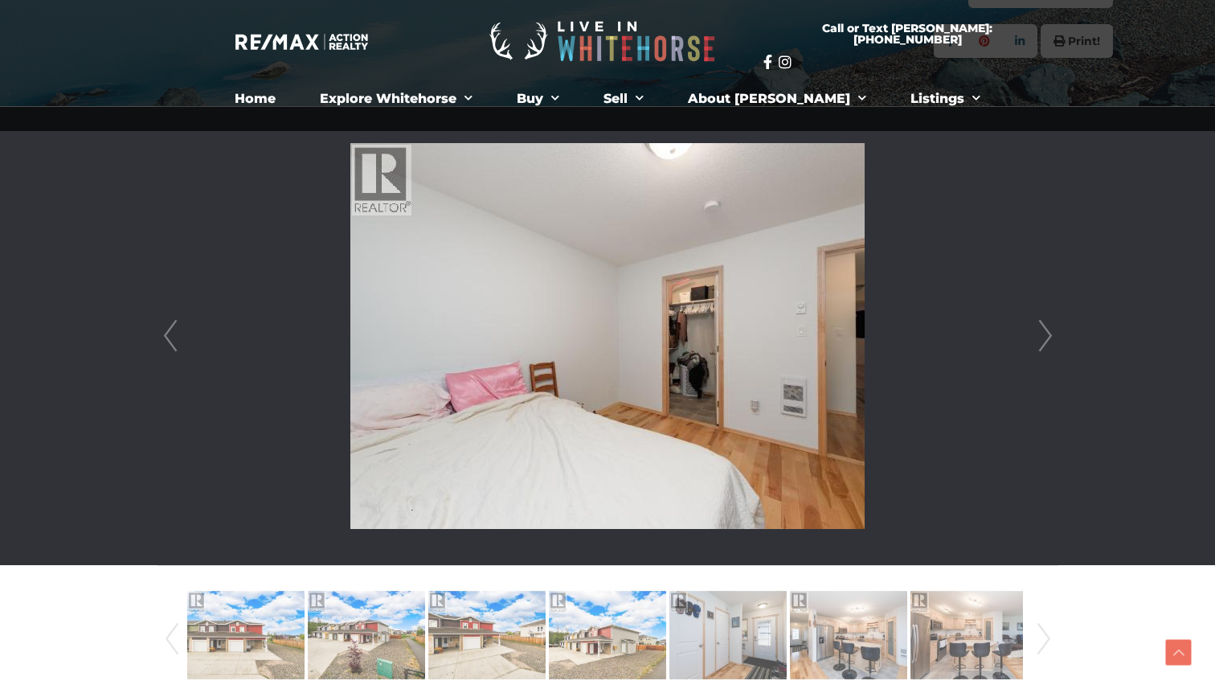
click at [1045, 338] on link "Next" at bounding box center [1046, 336] width 24 height 458
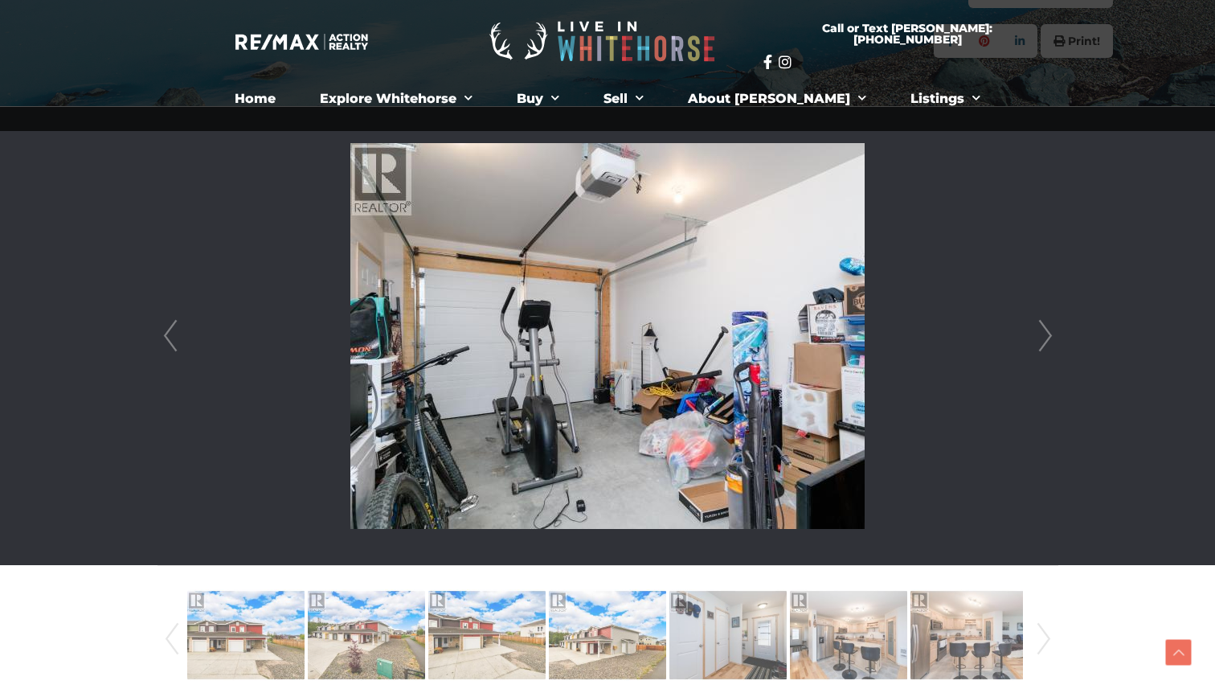
click at [1045, 338] on link "Next" at bounding box center [1046, 336] width 24 height 458
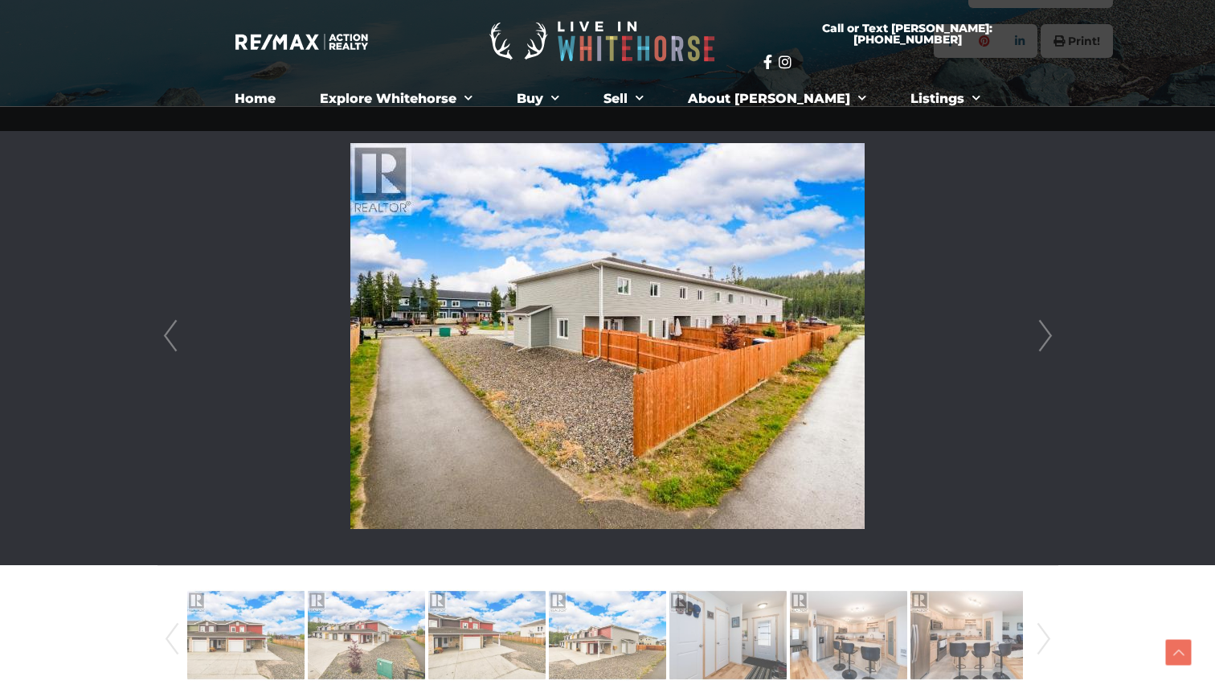
click at [1045, 338] on link "Next" at bounding box center [1046, 336] width 24 height 458
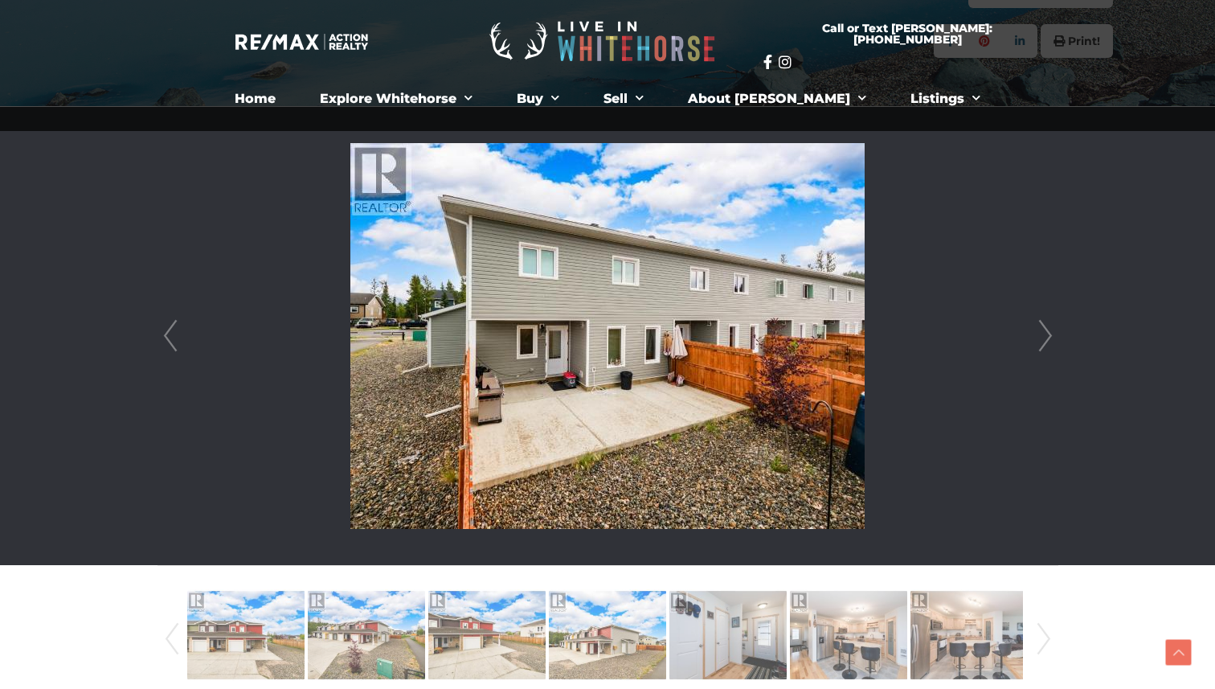
click at [1045, 338] on link "Next" at bounding box center [1046, 336] width 24 height 458
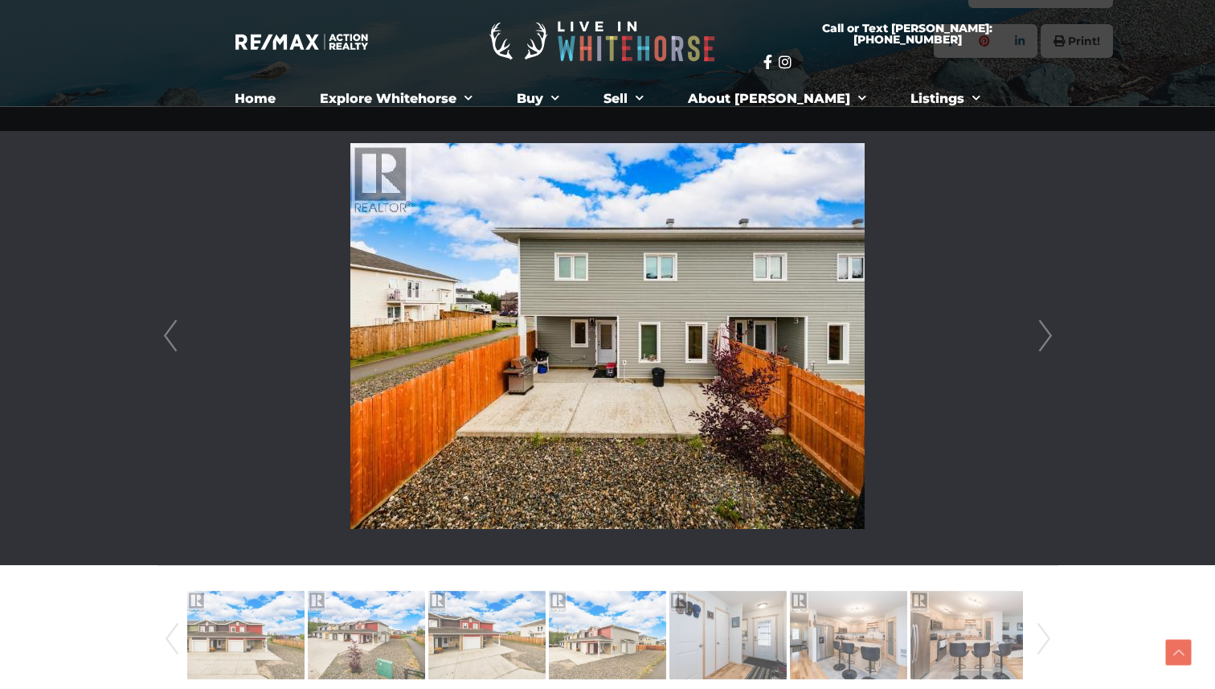
click at [1045, 338] on link "Next" at bounding box center [1046, 336] width 24 height 458
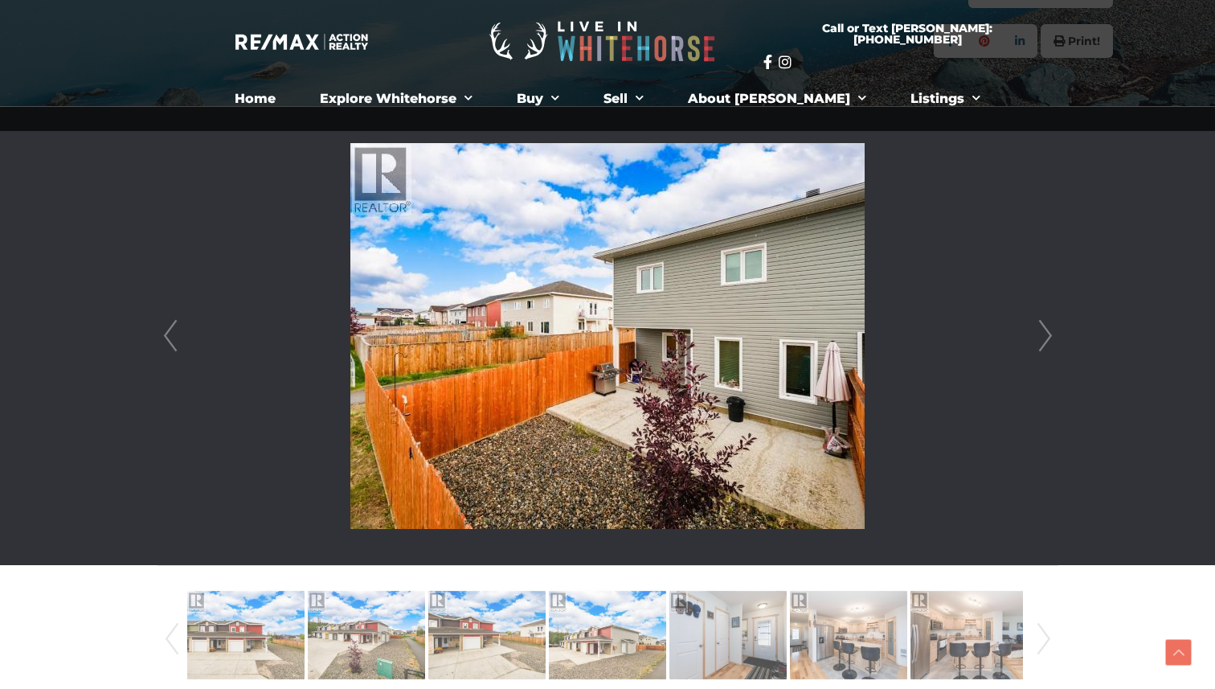
click at [1045, 338] on link "Next" at bounding box center [1046, 336] width 24 height 458
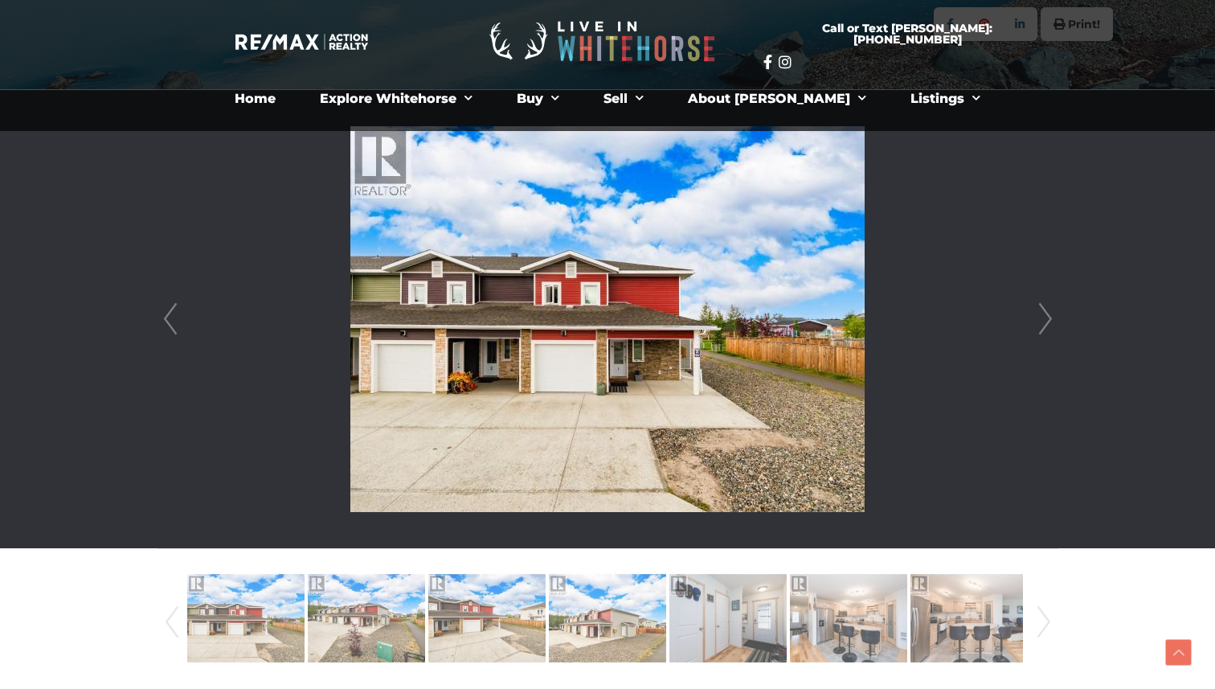
scroll to position [391, 0]
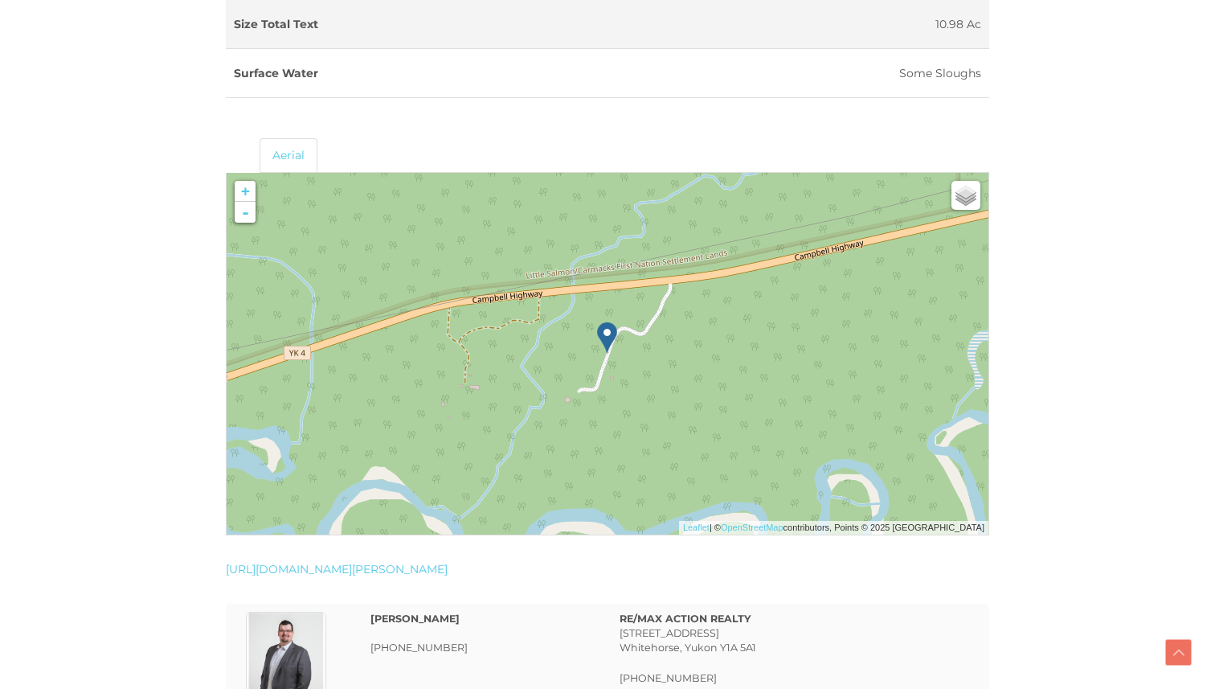
scroll to position [2242, 0]
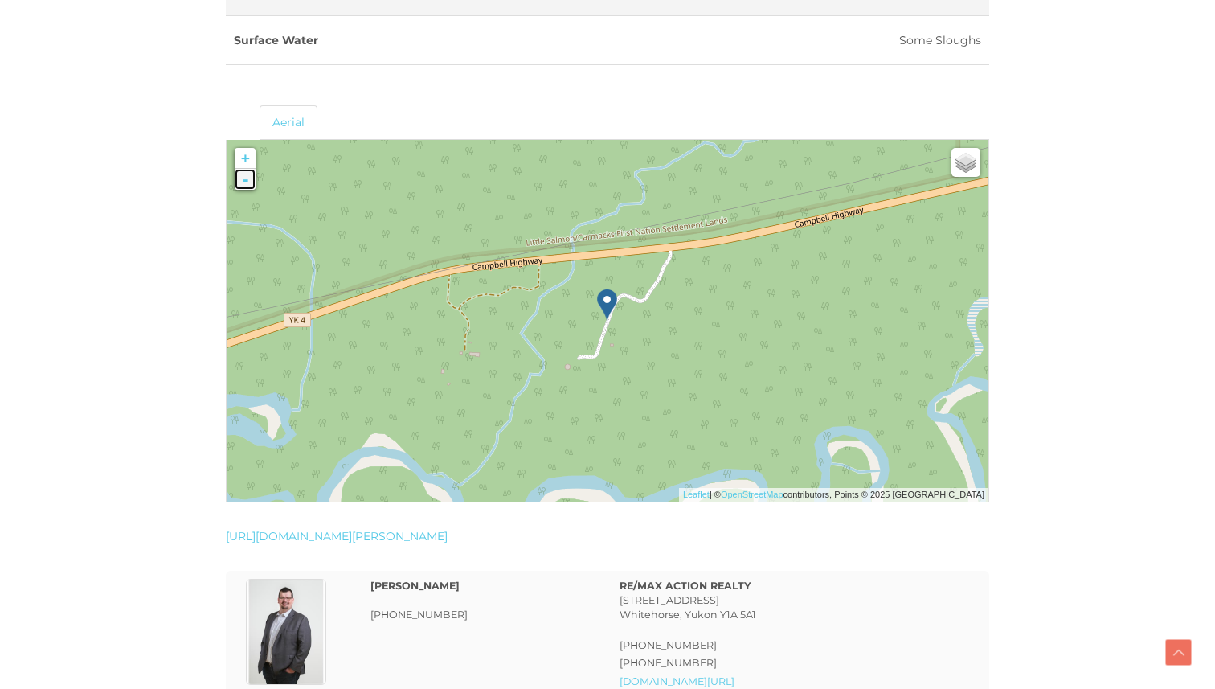
click at [245, 185] on link "-" at bounding box center [245, 179] width 21 height 21
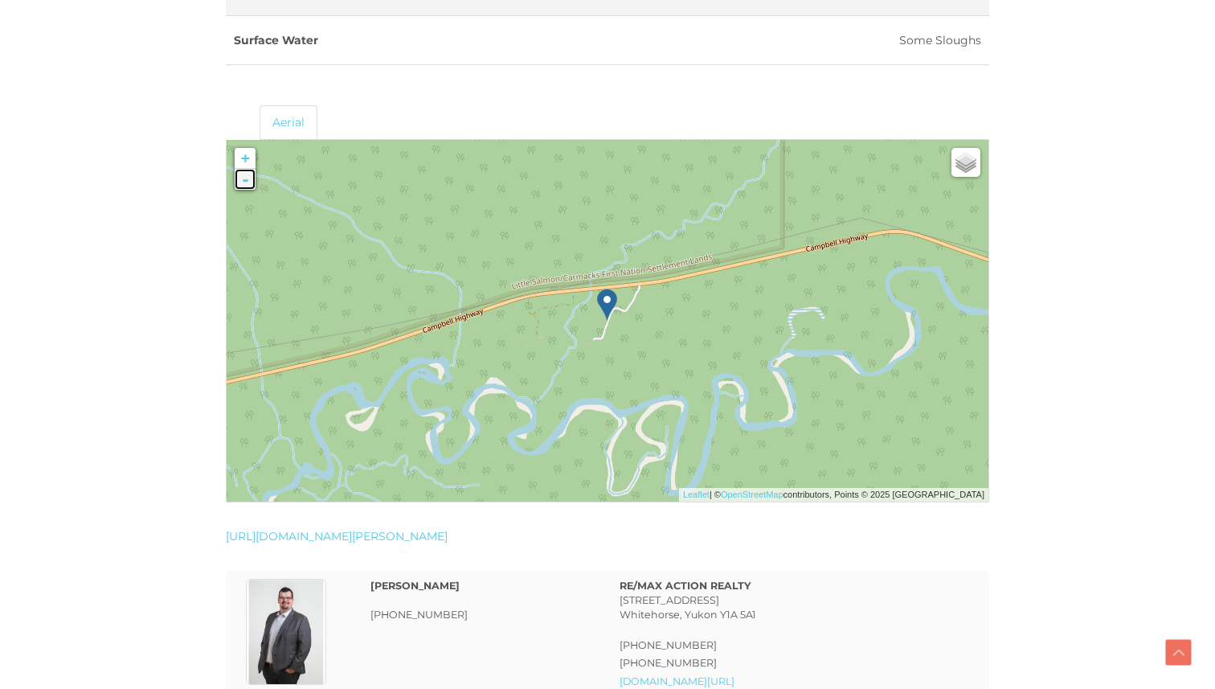
click at [245, 185] on link "-" at bounding box center [245, 179] width 21 height 21
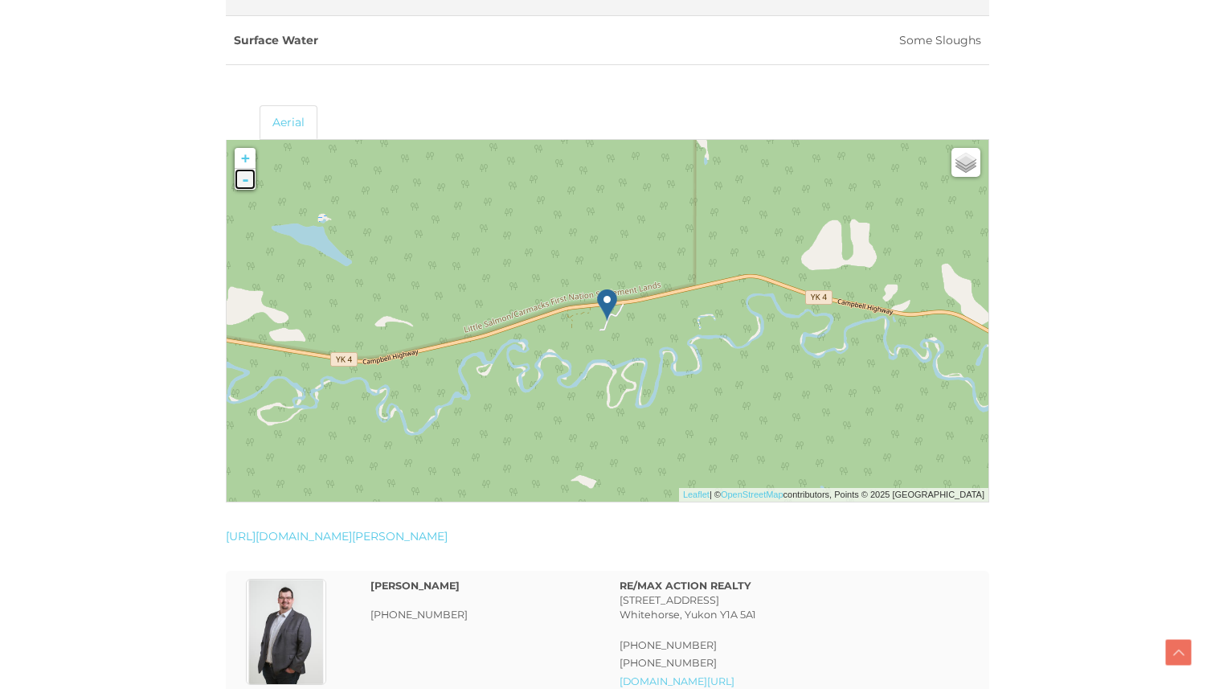
click at [245, 185] on link "-" at bounding box center [245, 179] width 21 height 21
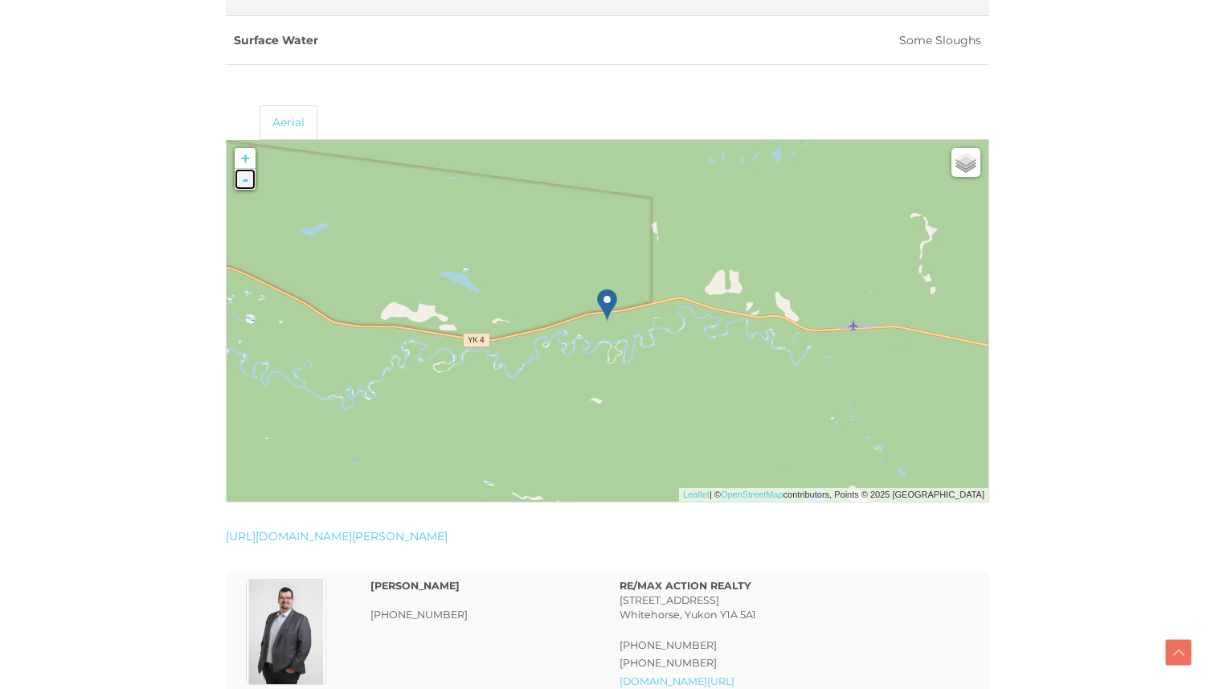
click at [245, 185] on link "-" at bounding box center [245, 179] width 21 height 21
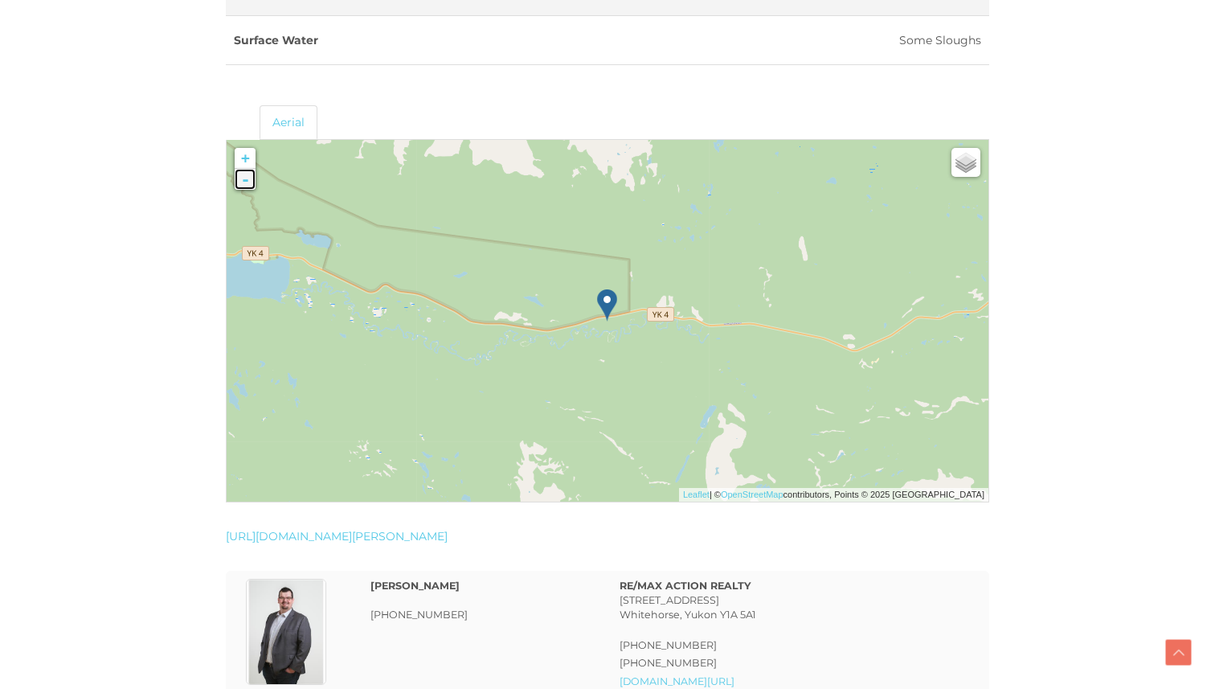
click at [245, 185] on link "-" at bounding box center [245, 179] width 21 height 21
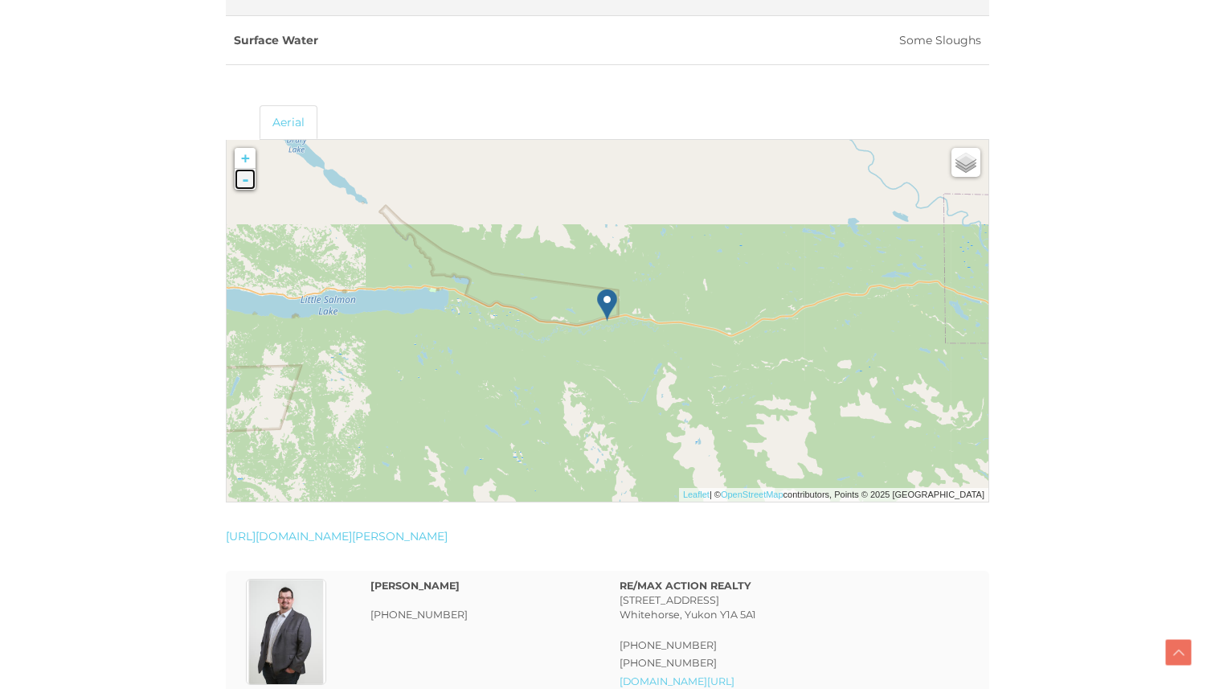
click at [245, 185] on link "-" at bounding box center [245, 179] width 21 height 21
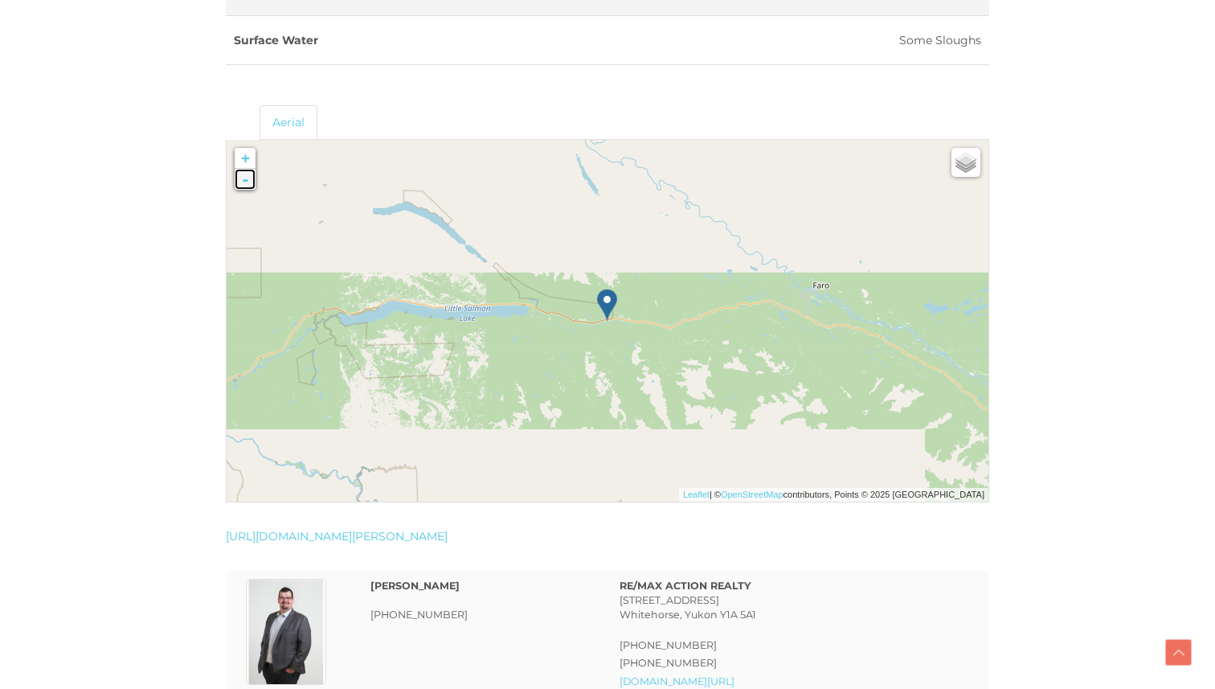
click at [245, 185] on link "-" at bounding box center [245, 179] width 21 height 21
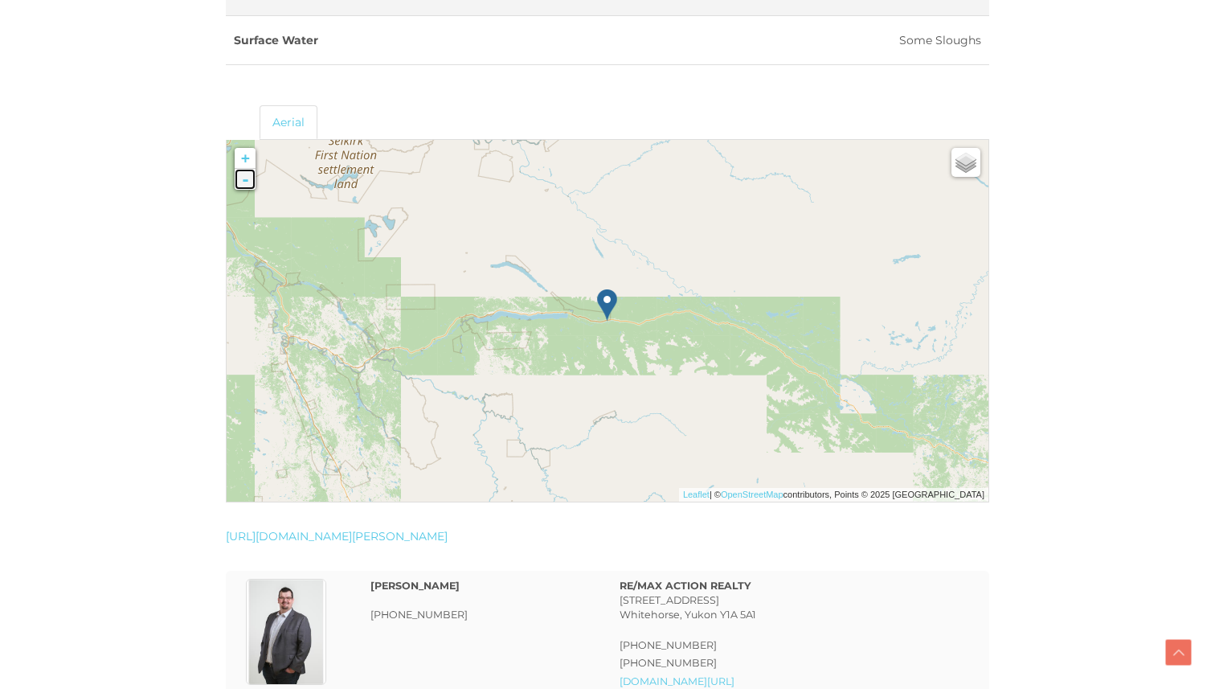
click at [245, 185] on link "-" at bounding box center [245, 179] width 21 height 21
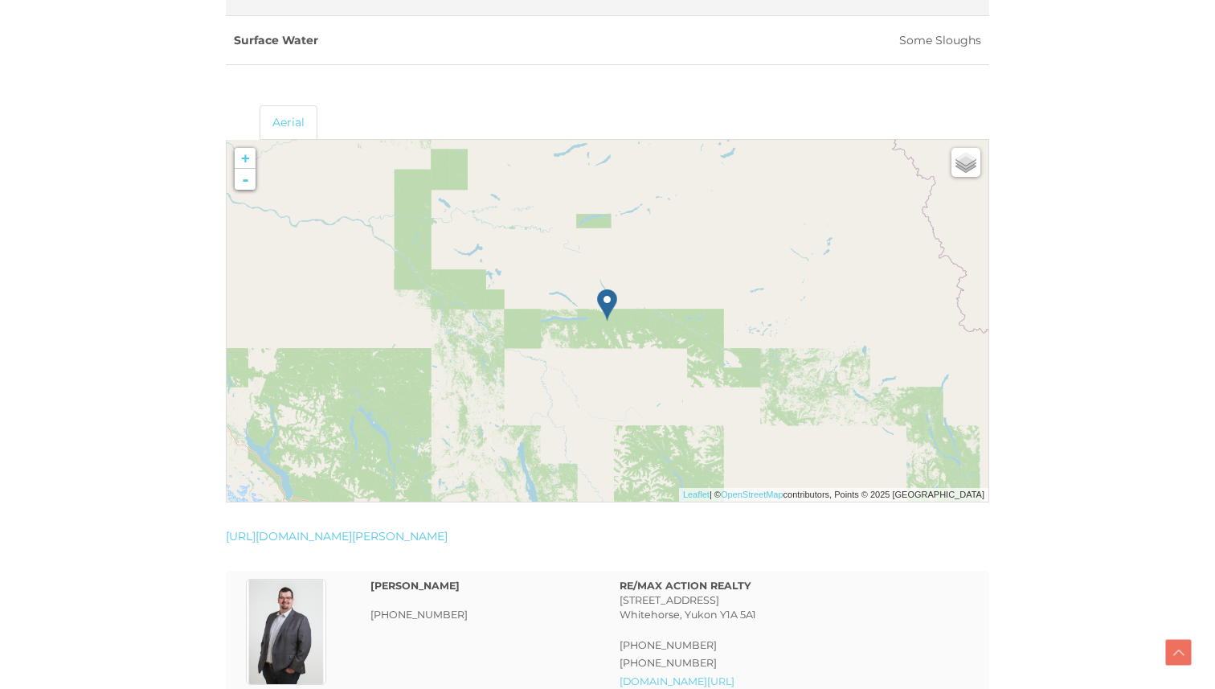
drag, startPoint x: 626, startPoint y: 367, endPoint x: 555, endPoint y: 223, distance: 160.3
click at [555, 223] on img at bounding box center [644, 306] width 206 height 206
click at [248, 182] on link "-" at bounding box center [245, 179] width 21 height 21
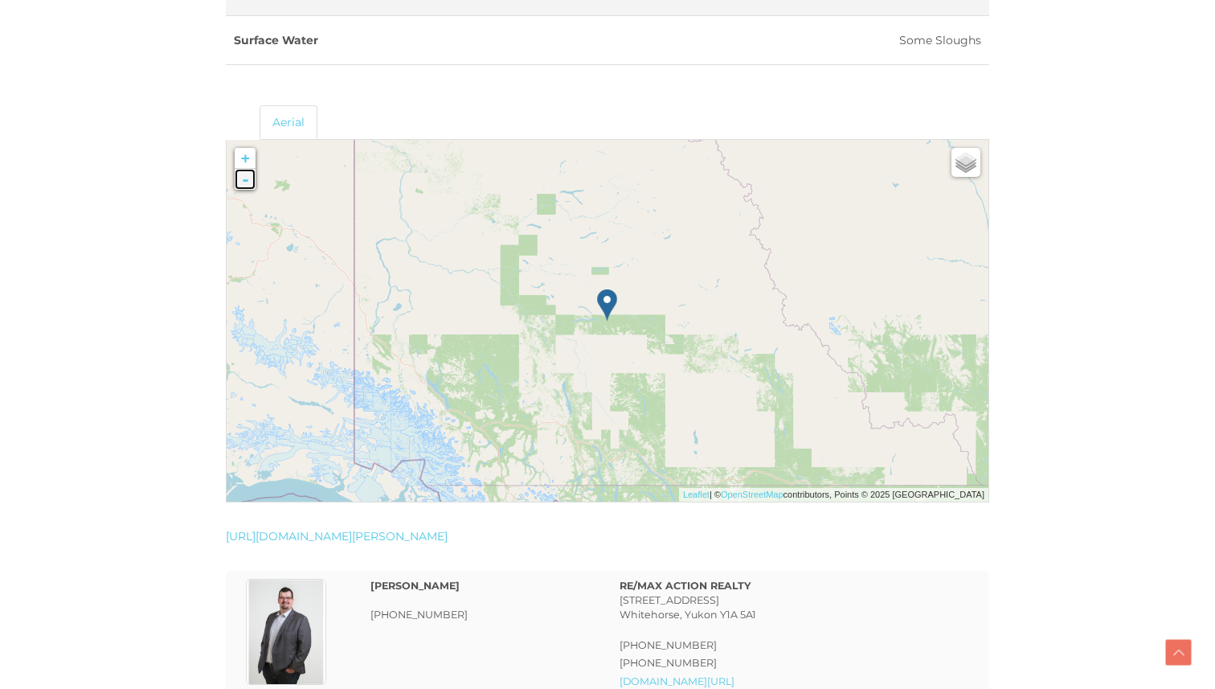
click at [248, 182] on link "-" at bounding box center [245, 179] width 21 height 21
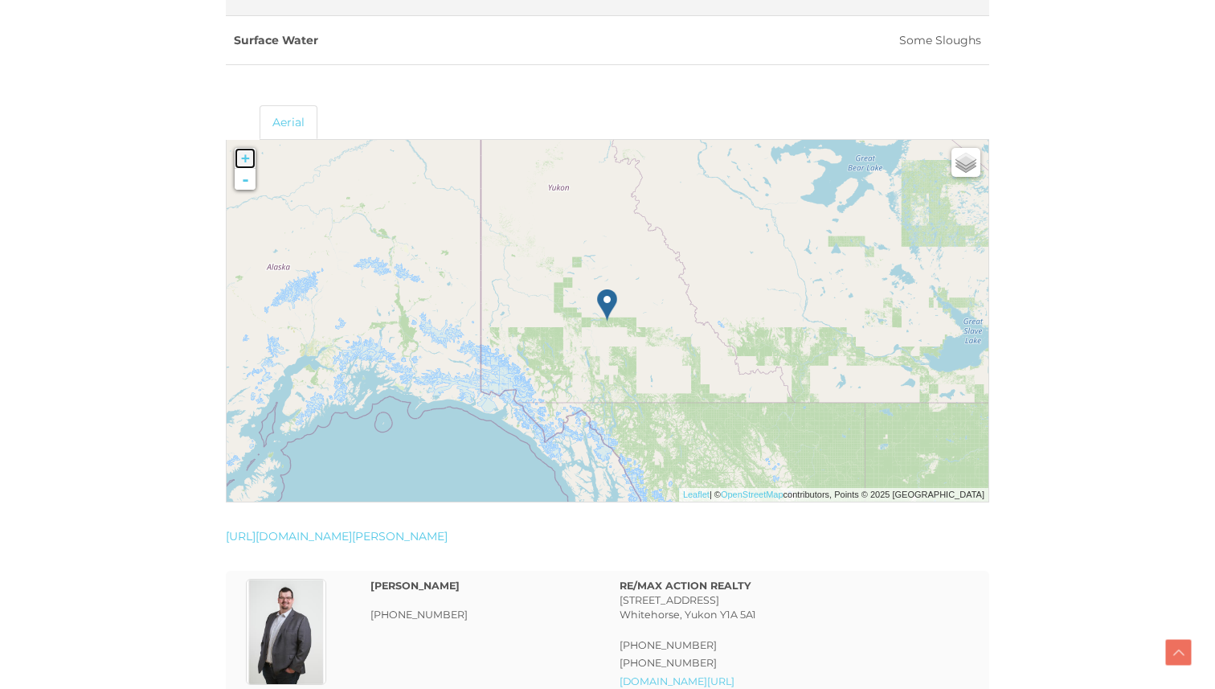
click at [248, 154] on link "+" at bounding box center [245, 158] width 21 height 21
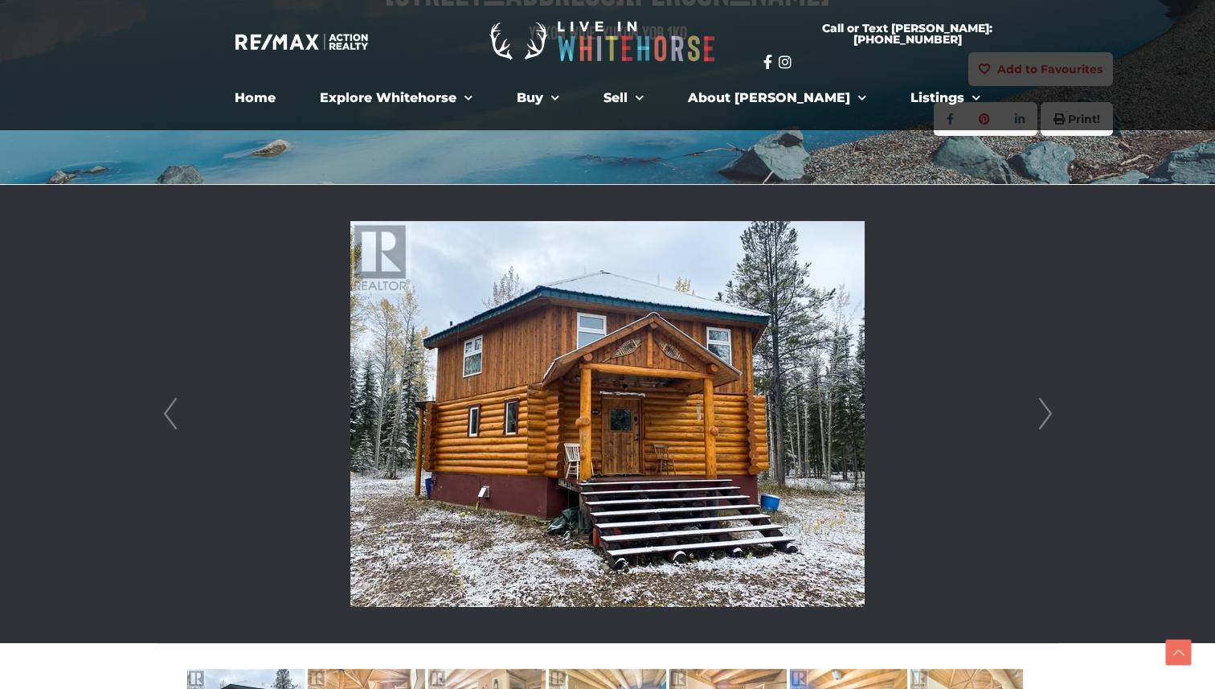
scroll to position [274, 0]
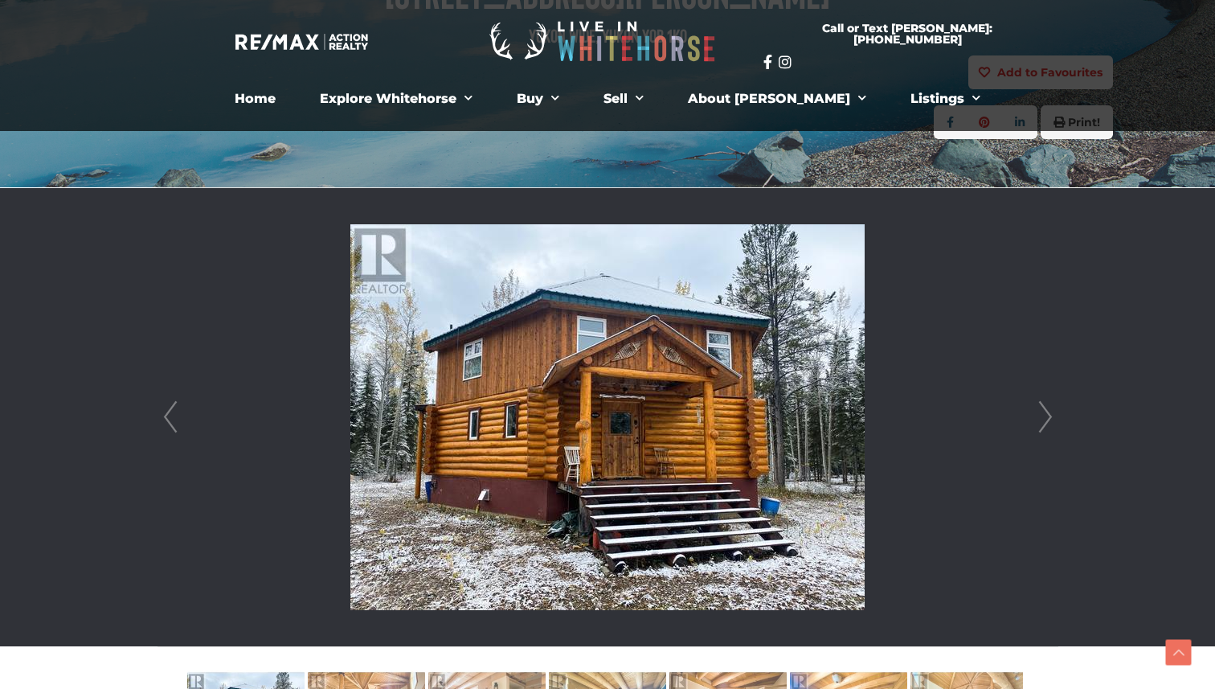
click at [1045, 418] on link "Next" at bounding box center [1046, 417] width 24 height 458
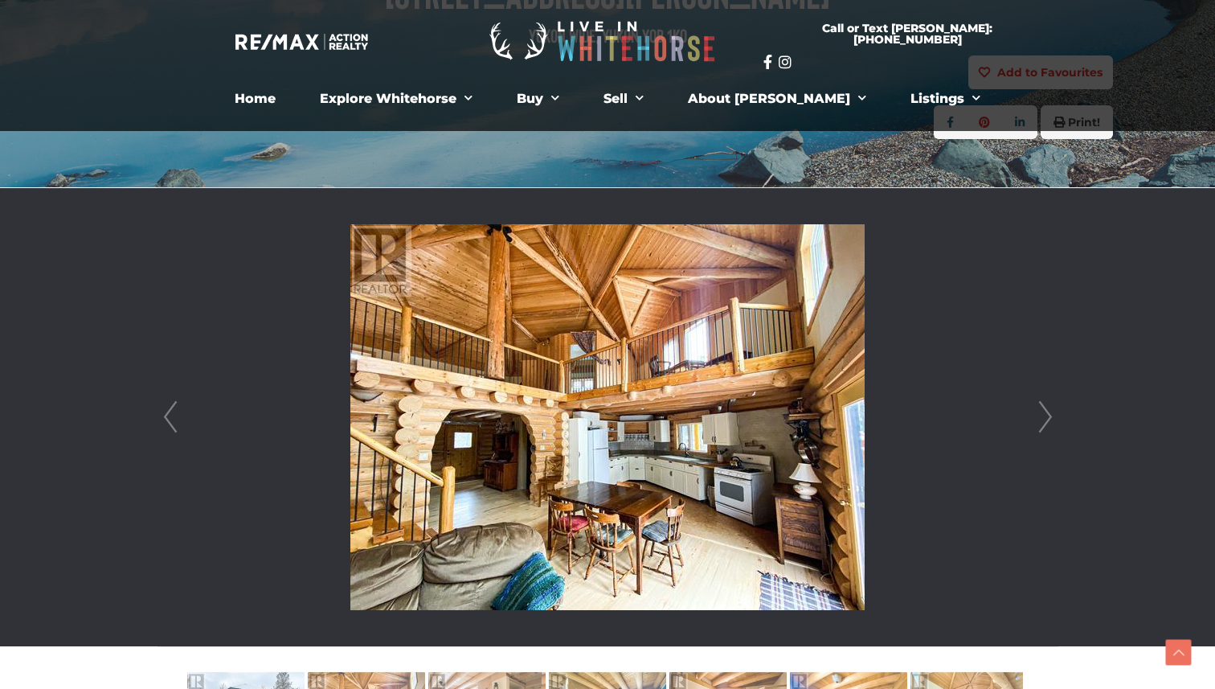
click at [1045, 418] on link "Next" at bounding box center [1046, 417] width 24 height 458
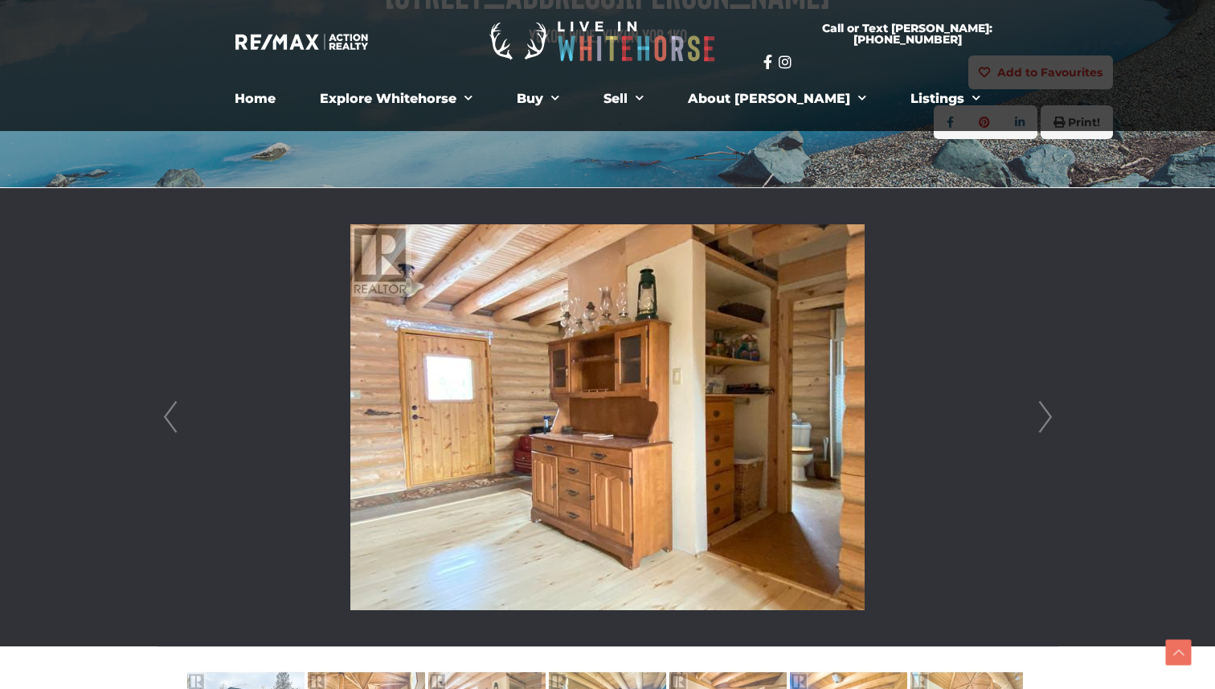
click at [1045, 418] on link "Next" at bounding box center [1046, 417] width 24 height 458
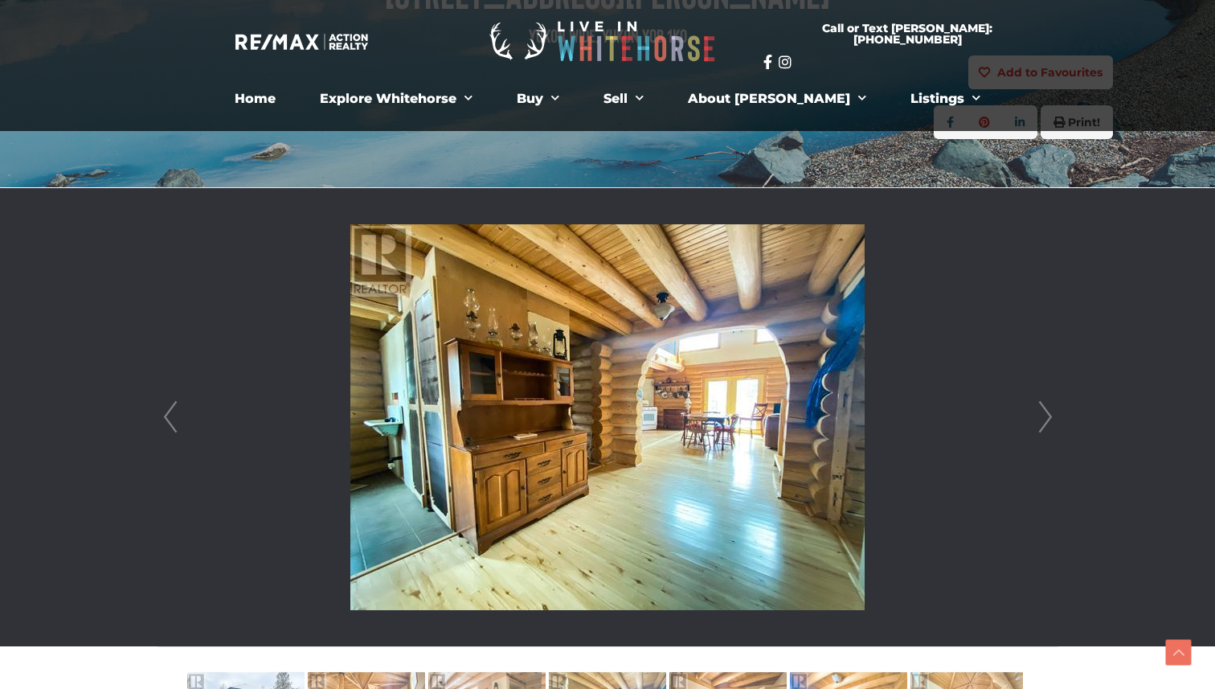
click at [176, 410] on link "Prev" at bounding box center [170, 417] width 24 height 458
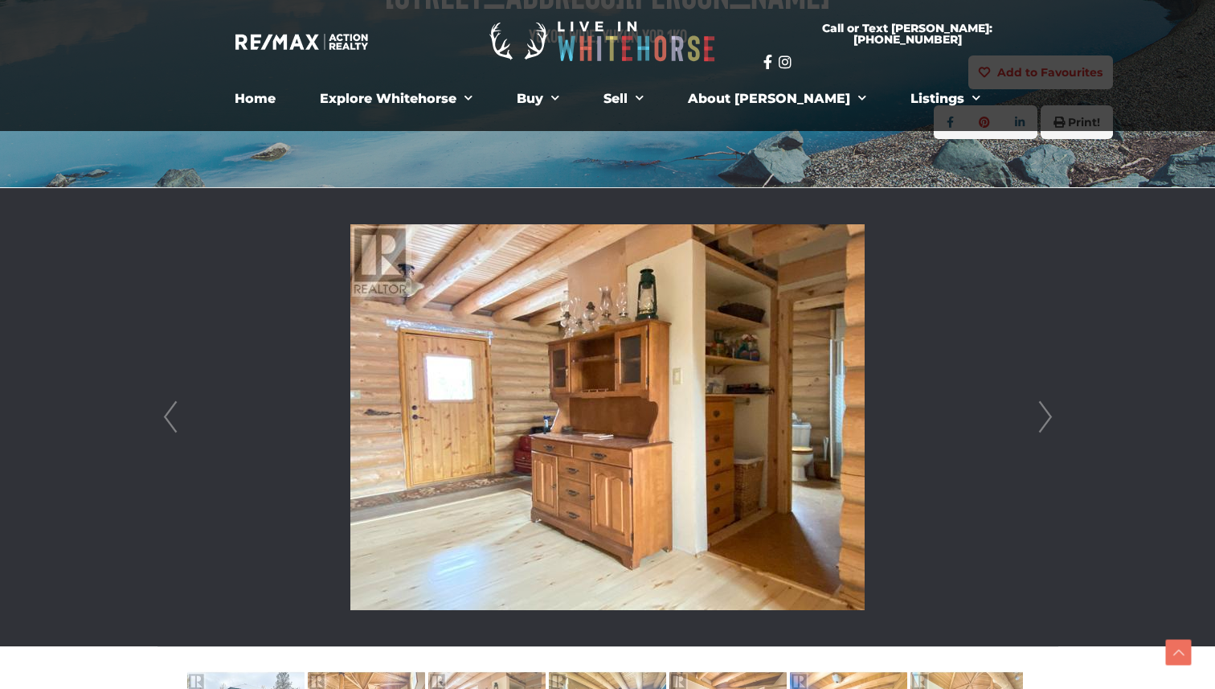
click at [176, 410] on link "Prev" at bounding box center [170, 417] width 24 height 458
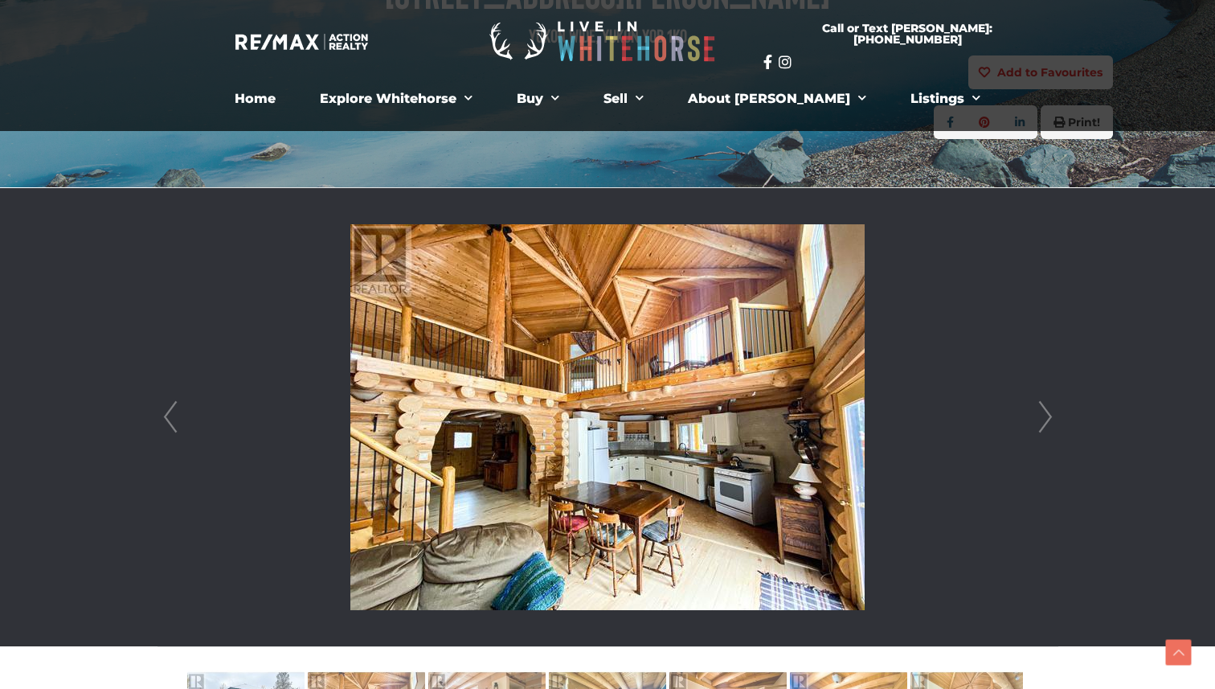
click at [176, 410] on link "Prev" at bounding box center [170, 417] width 24 height 458
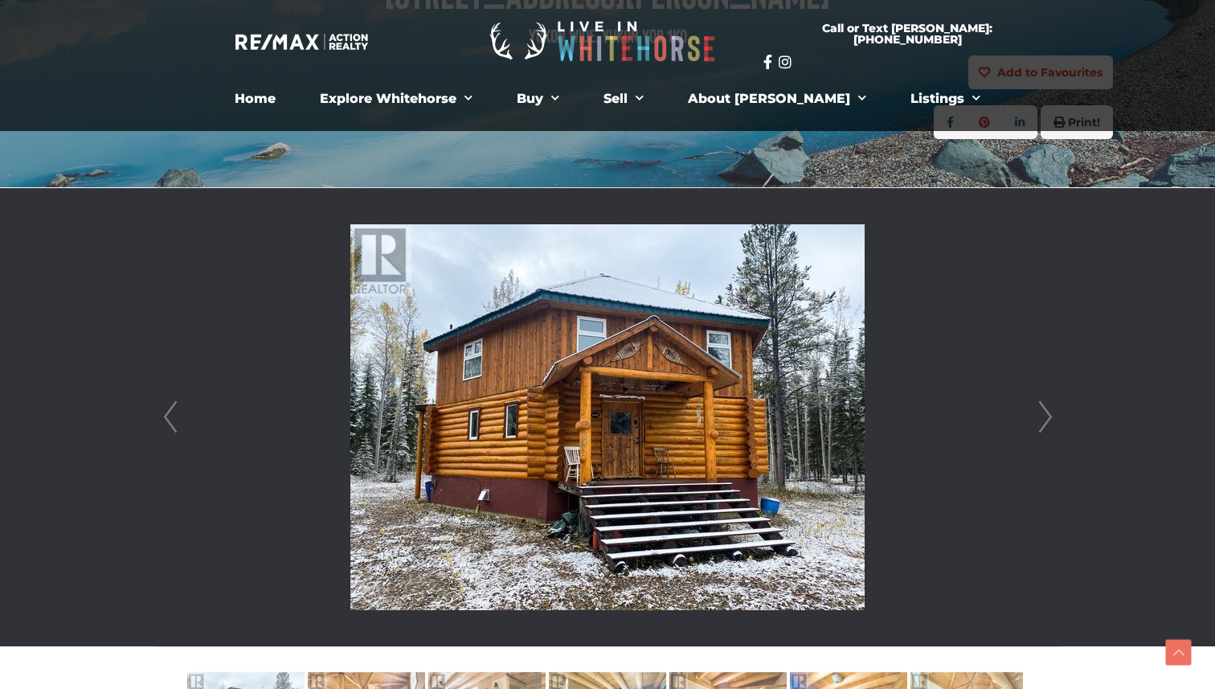
click at [1047, 420] on link "Next" at bounding box center [1046, 417] width 24 height 458
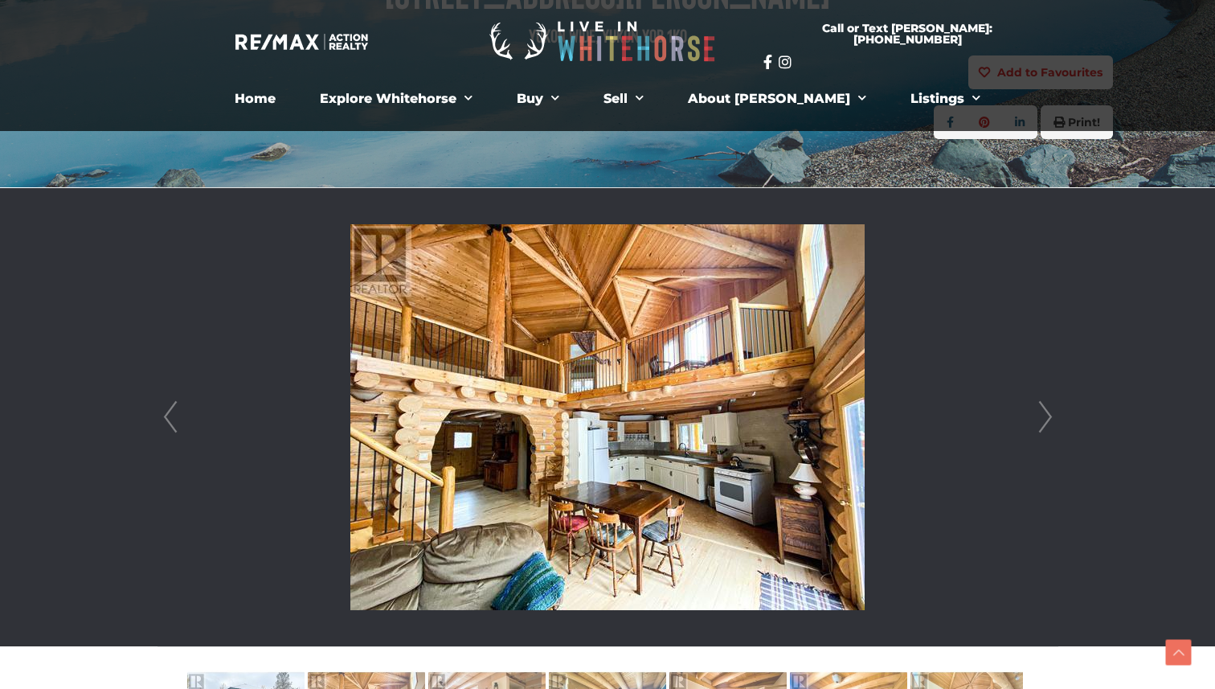
click at [1047, 420] on link "Next" at bounding box center [1046, 417] width 24 height 458
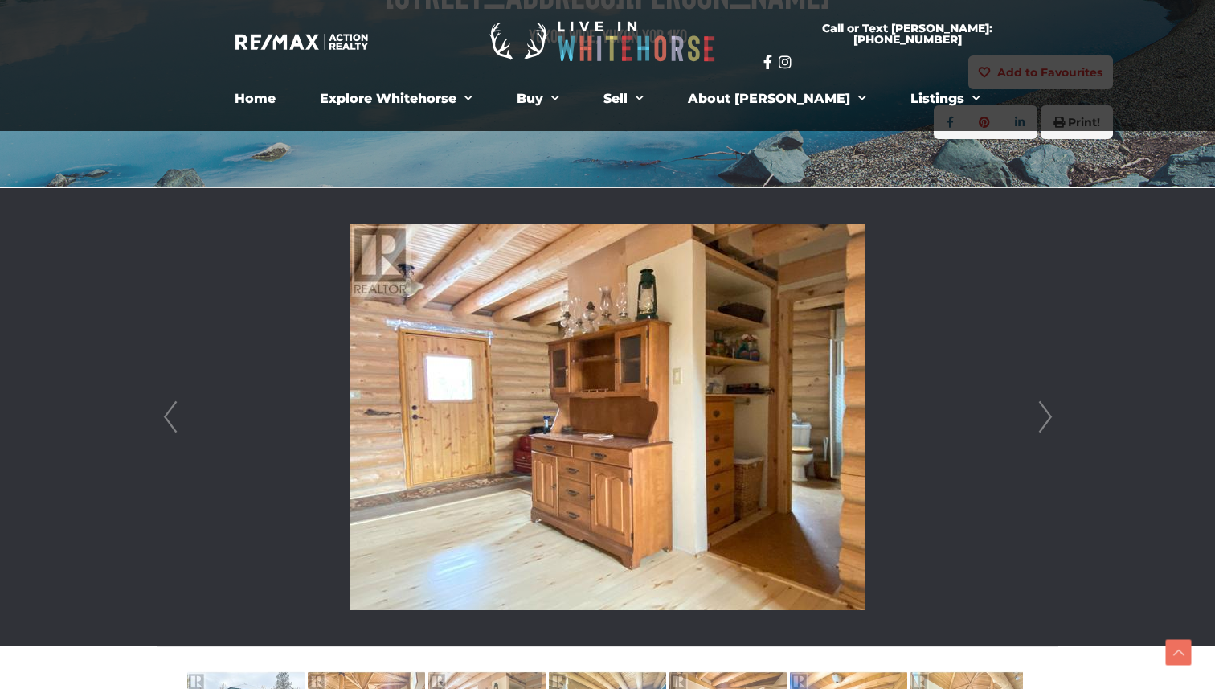
click at [1047, 420] on link "Next" at bounding box center [1046, 417] width 24 height 458
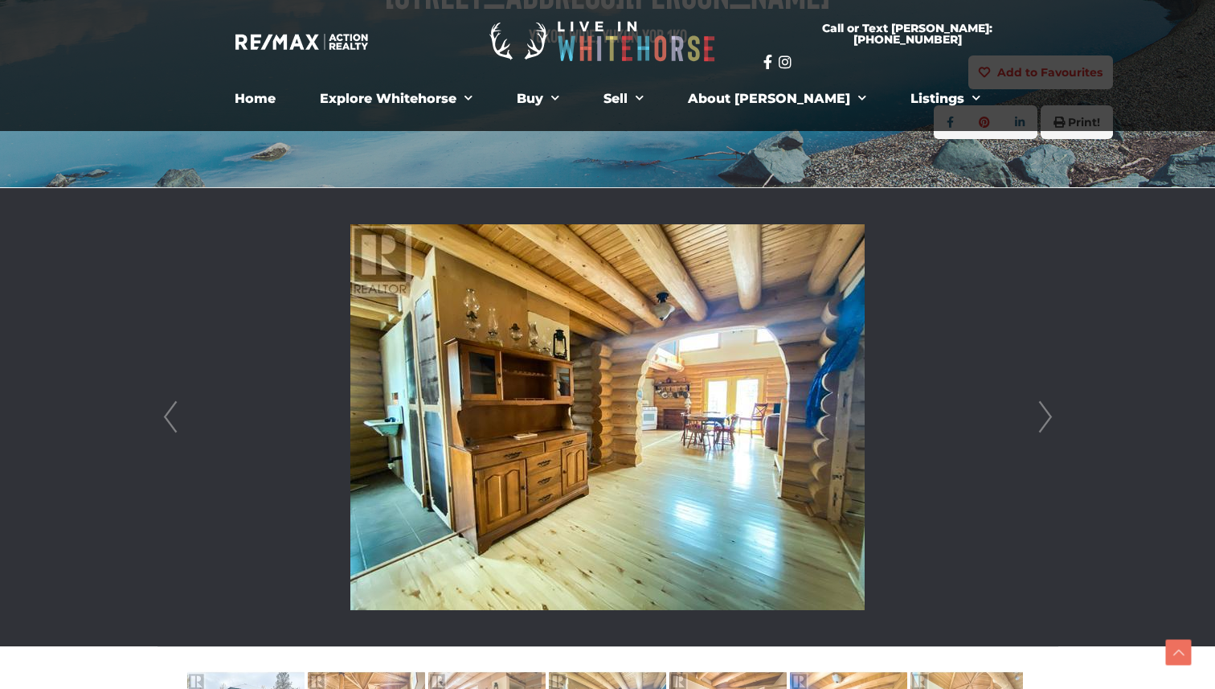
click at [186, 420] on li at bounding box center [607, 417] width 899 height 458
click at [180, 419] on link "Prev" at bounding box center [170, 417] width 24 height 458
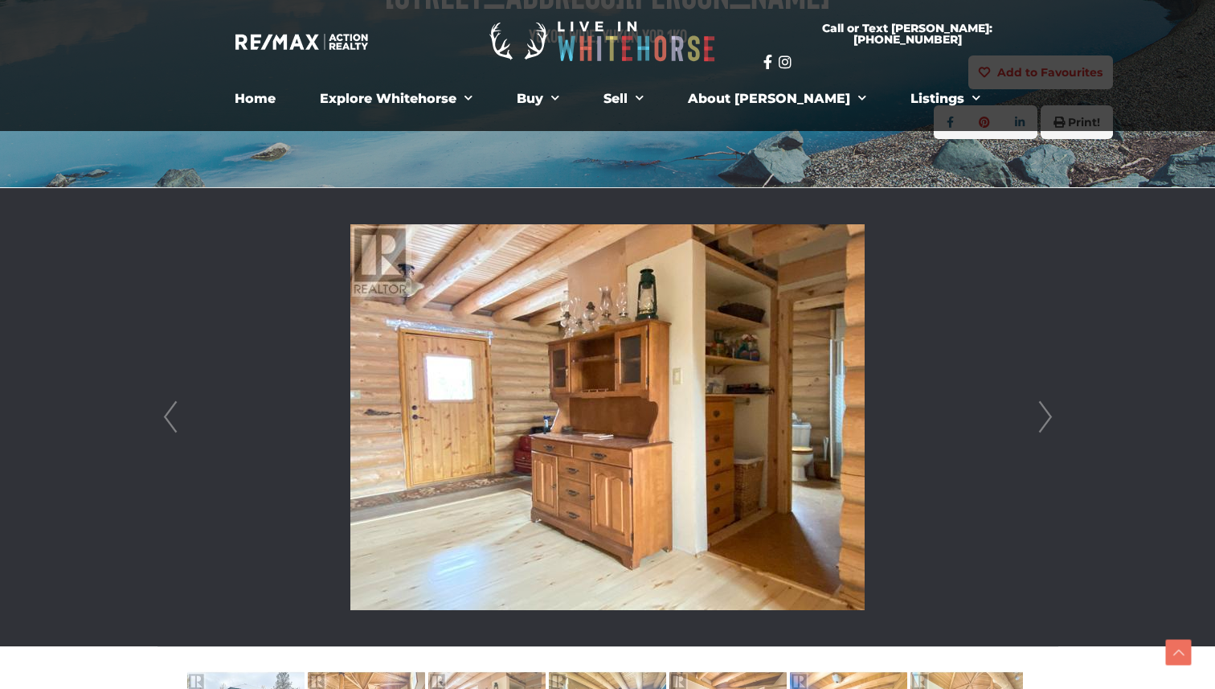
click at [1049, 423] on link "Next" at bounding box center [1046, 417] width 24 height 458
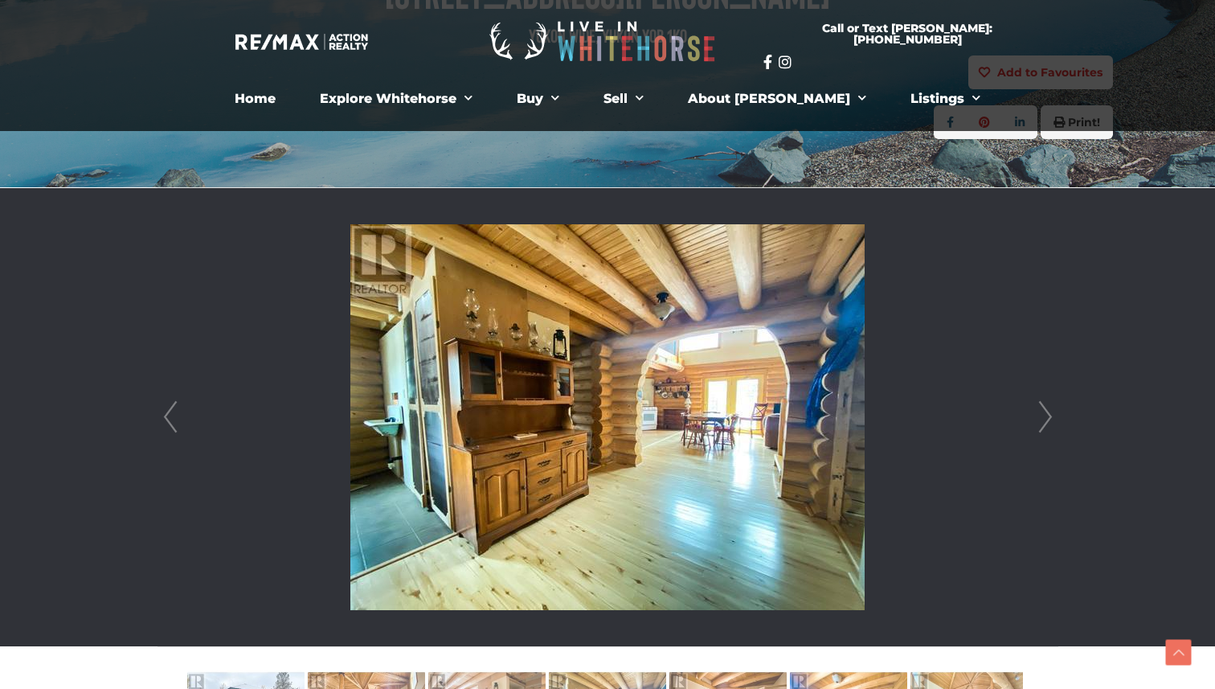
click at [1049, 423] on link "Next" at bounding box center [1046, 417] width 24 height 458
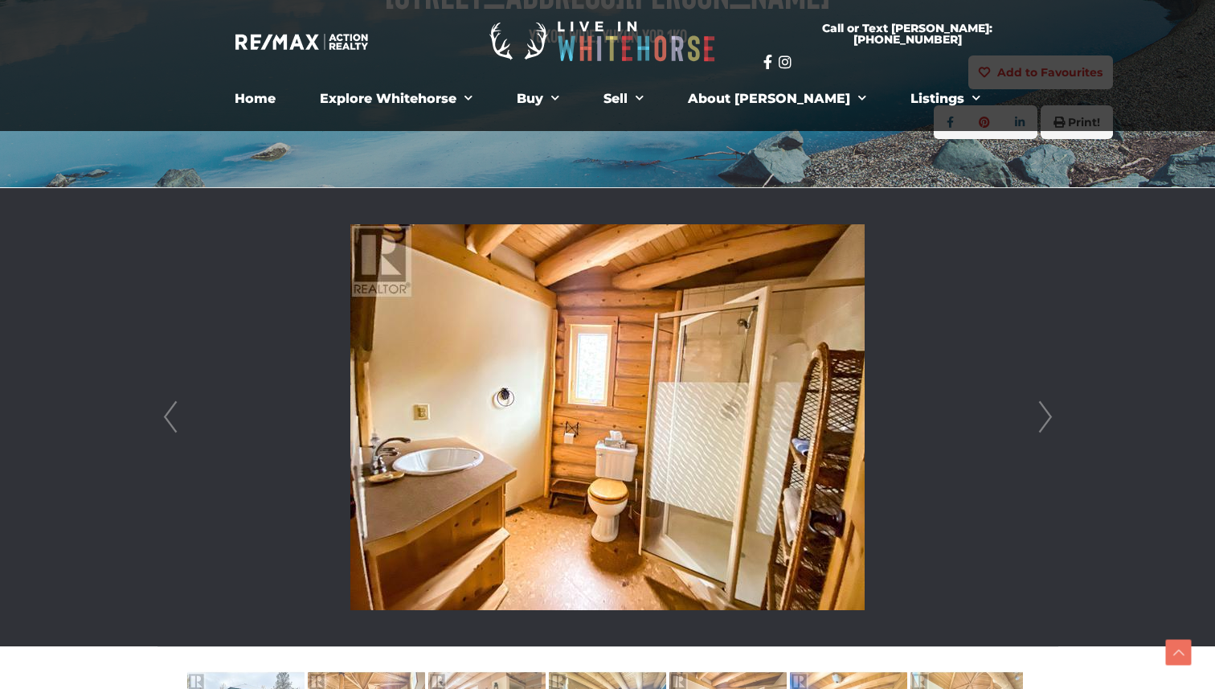
click at [1049, 423] on link "Next" at bounding box center [1046, 417] width 24 height 458
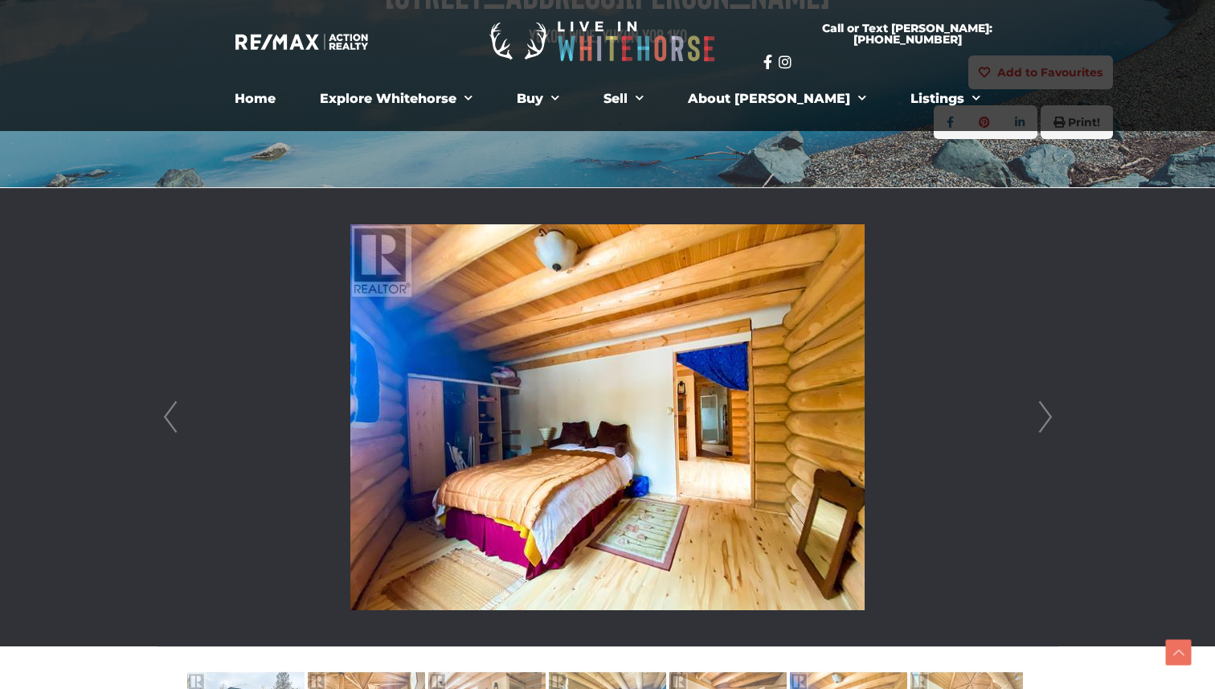
click at [165, 416] on link "Prev" at bounding box center [170, 417] width 24 height 458
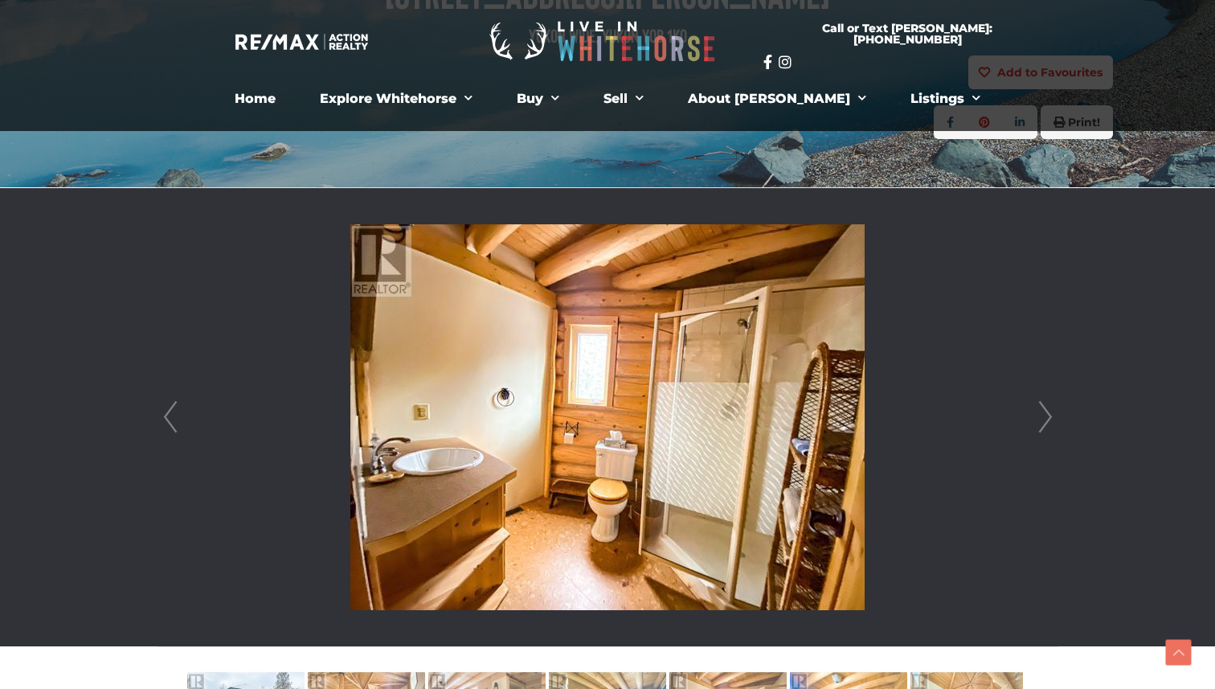
click at [1046, 418] on link "Next" at bounding box center [1046, 417] width 24 height 458
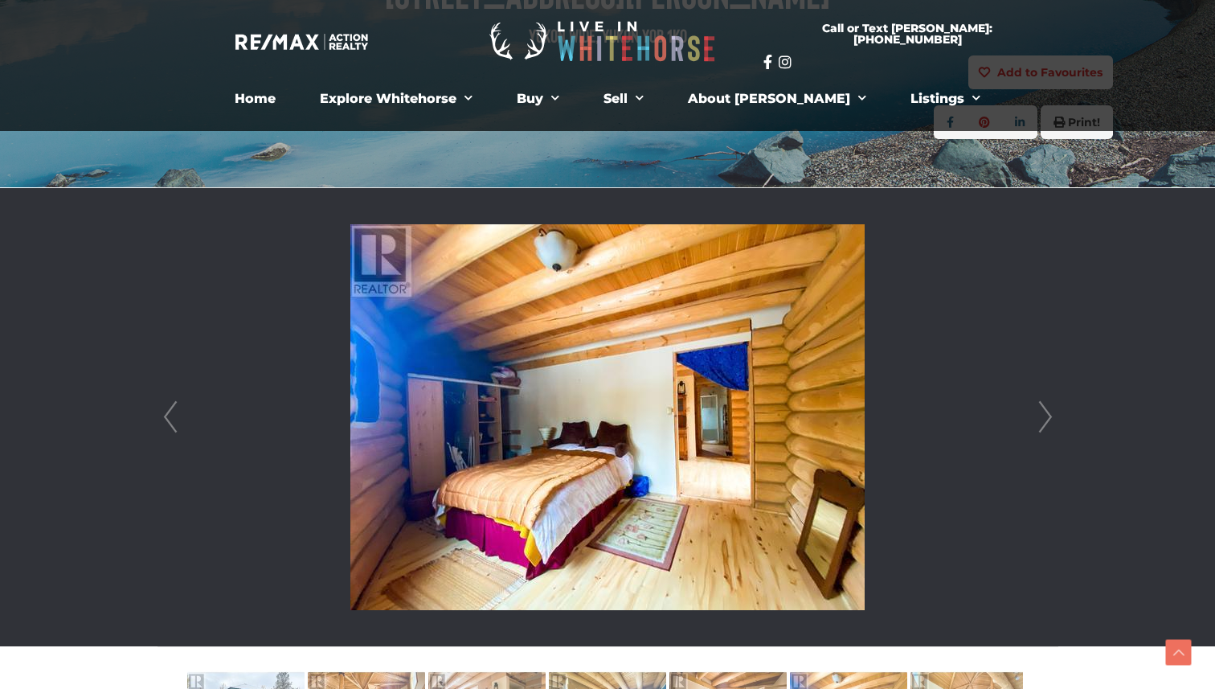
click at [1046, 418] on link "Next" at bounding box center [1046, 417] width 24 height 458
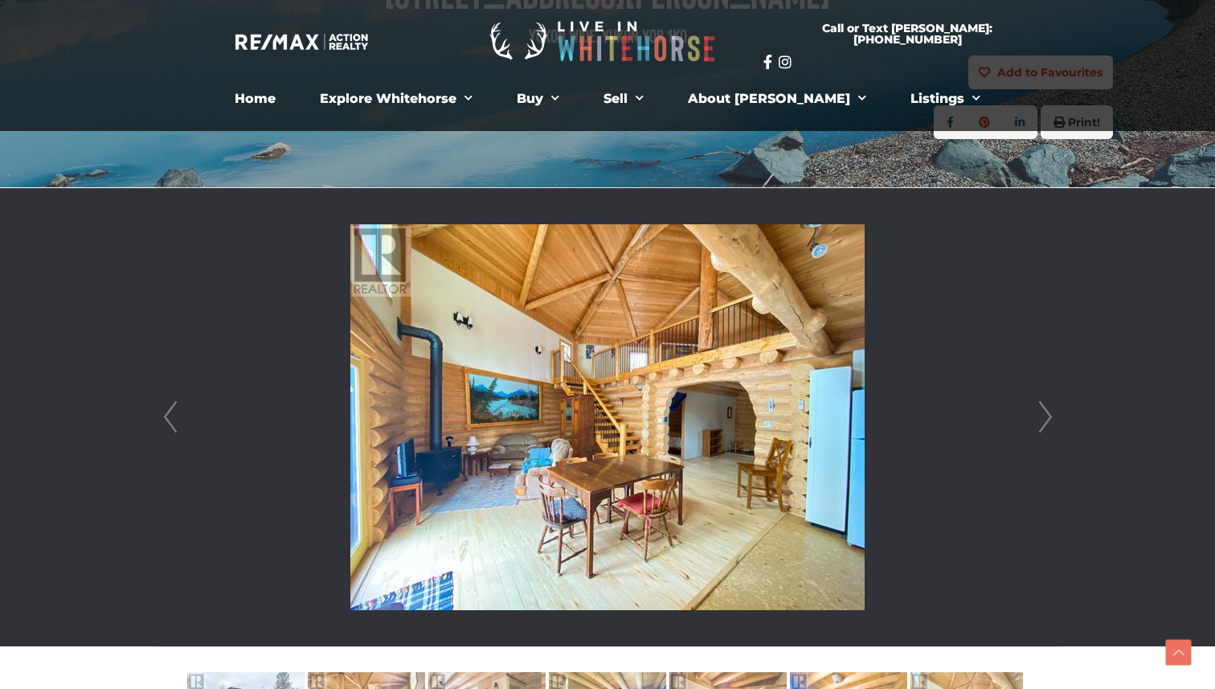
click at [1046, 418] on link "Next" at bounding box center [1046, 417] width 24 height 458
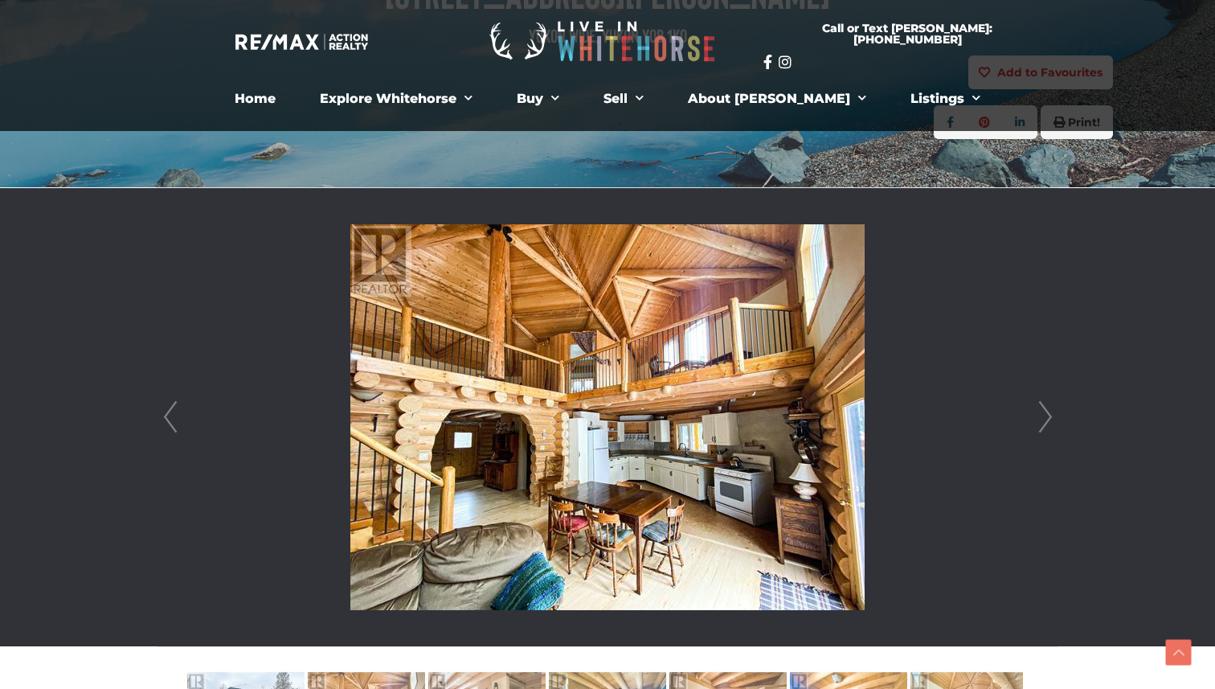
click at [1046, 418] on link "Next" at bounding box center [1046, 417] width 24 height 458
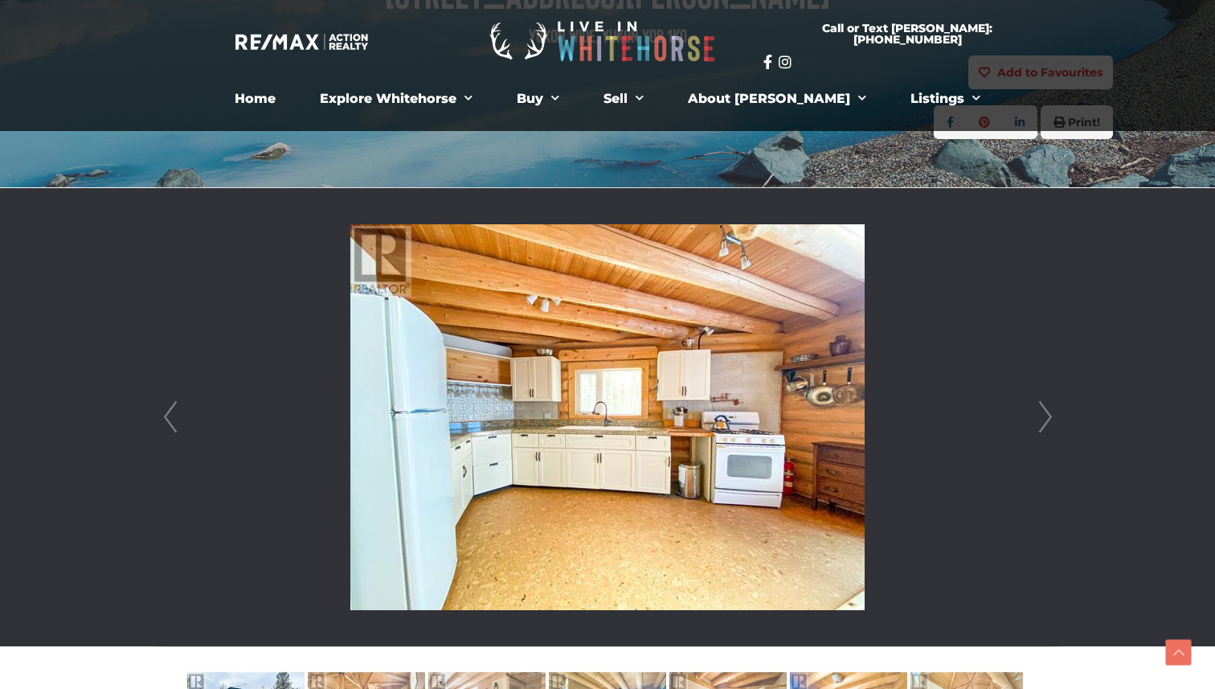
click at [1046, 418] on link "Next" at bounding box center [1046, 417] width 24 height 458
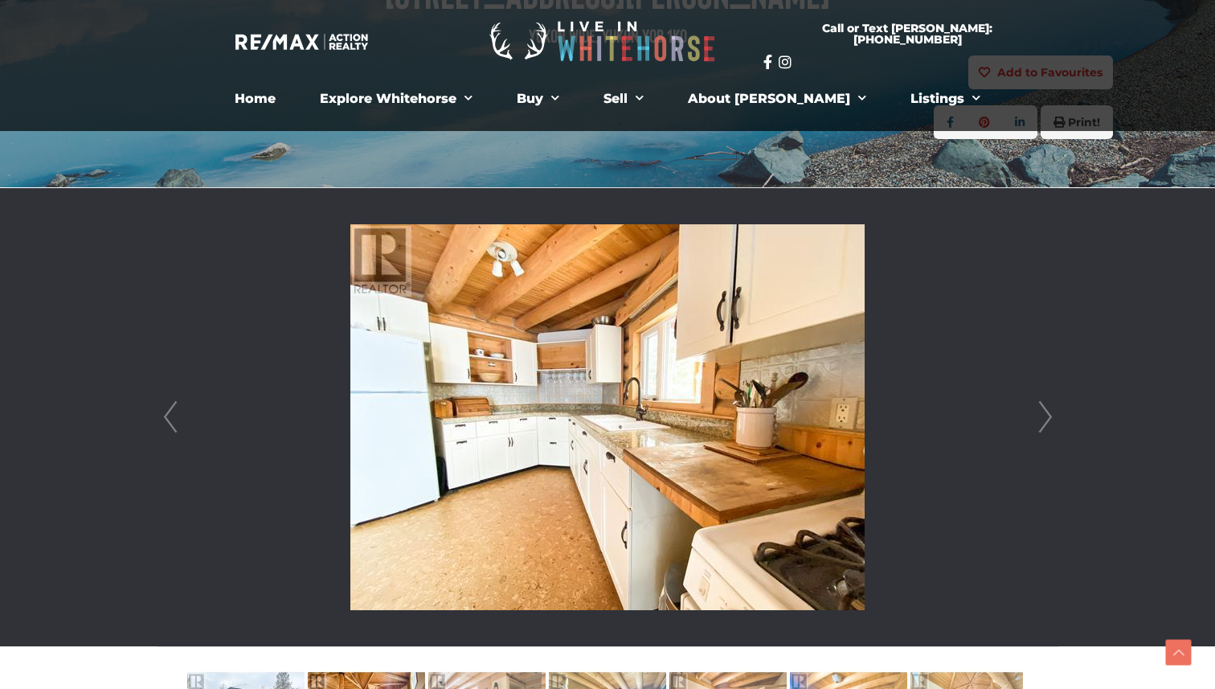
click at [1046, 418] on link "Next" at bounding box center [1046, 417] width 24 height 458
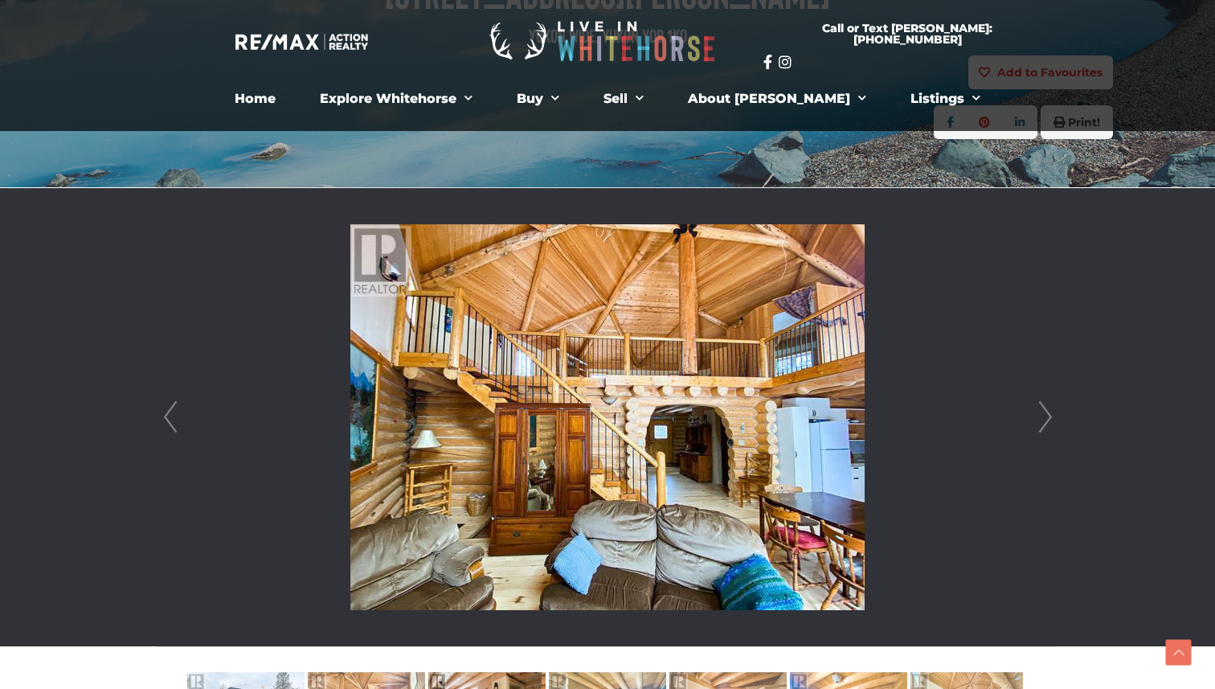
click at [1046, 418] on link "Next" at bounding box center [1046, 417] width 24 height 458
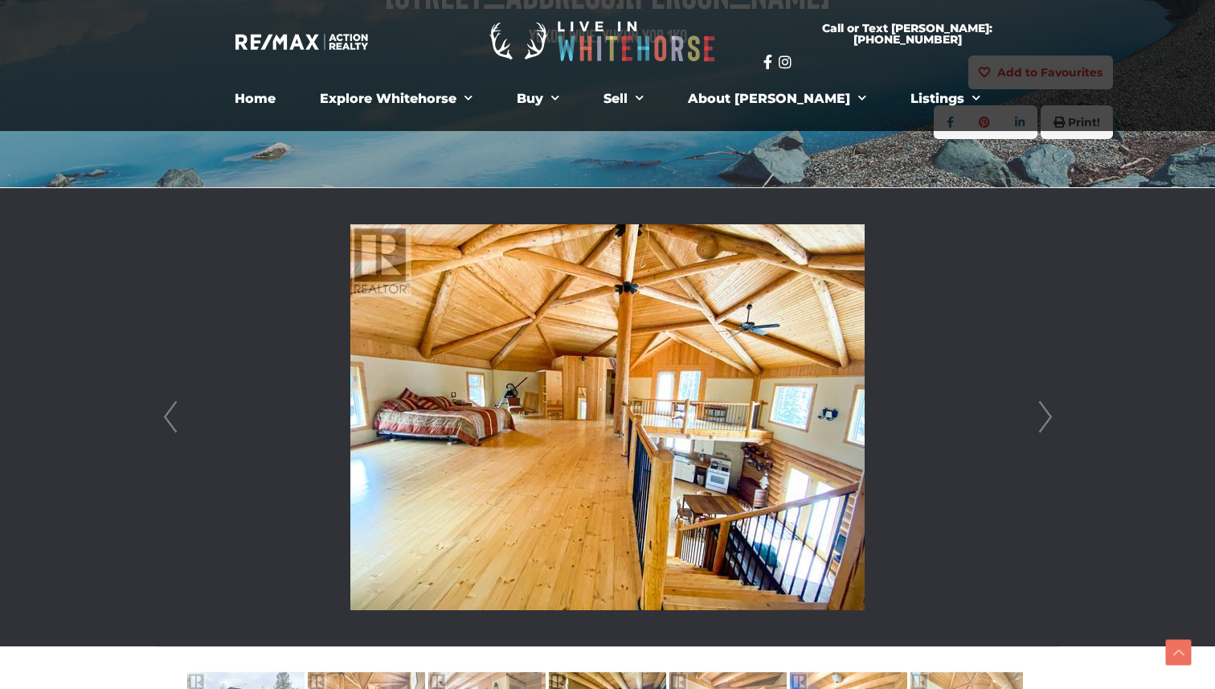
click at [1046, 418] on link "Next" at bounding box center [1046, 417] width 24 height 458
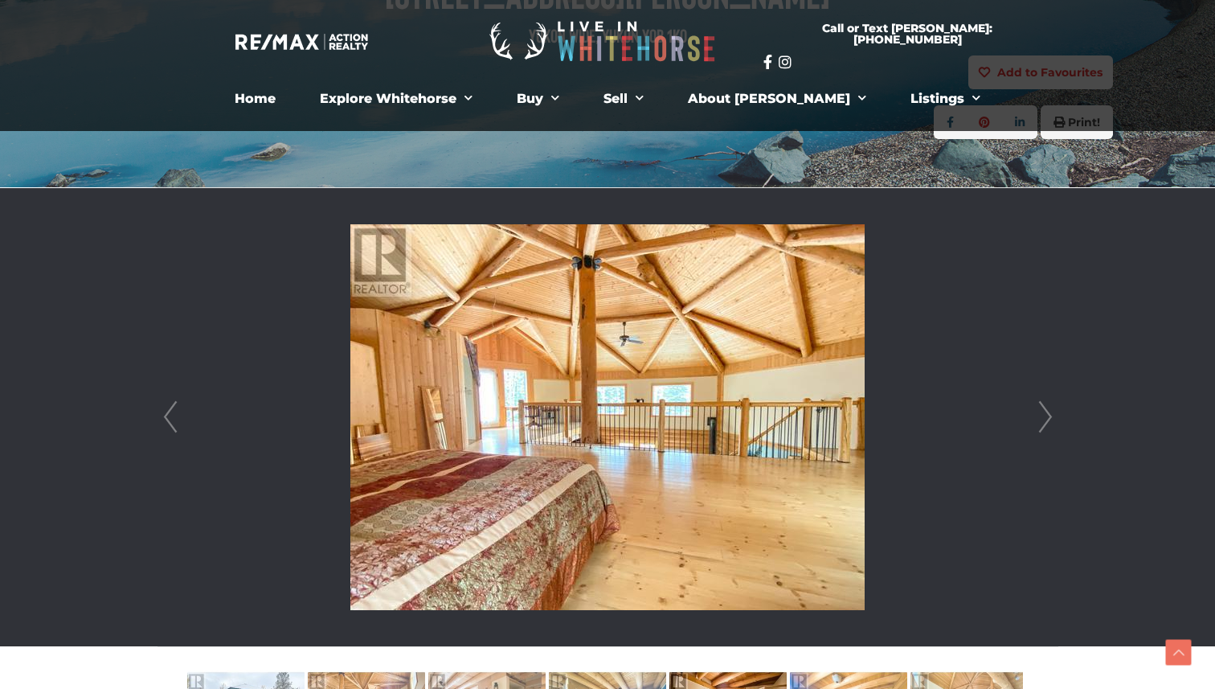
click at [1046, 418] on link "Next" at bounding box center [1046, 417] width 24 height 458
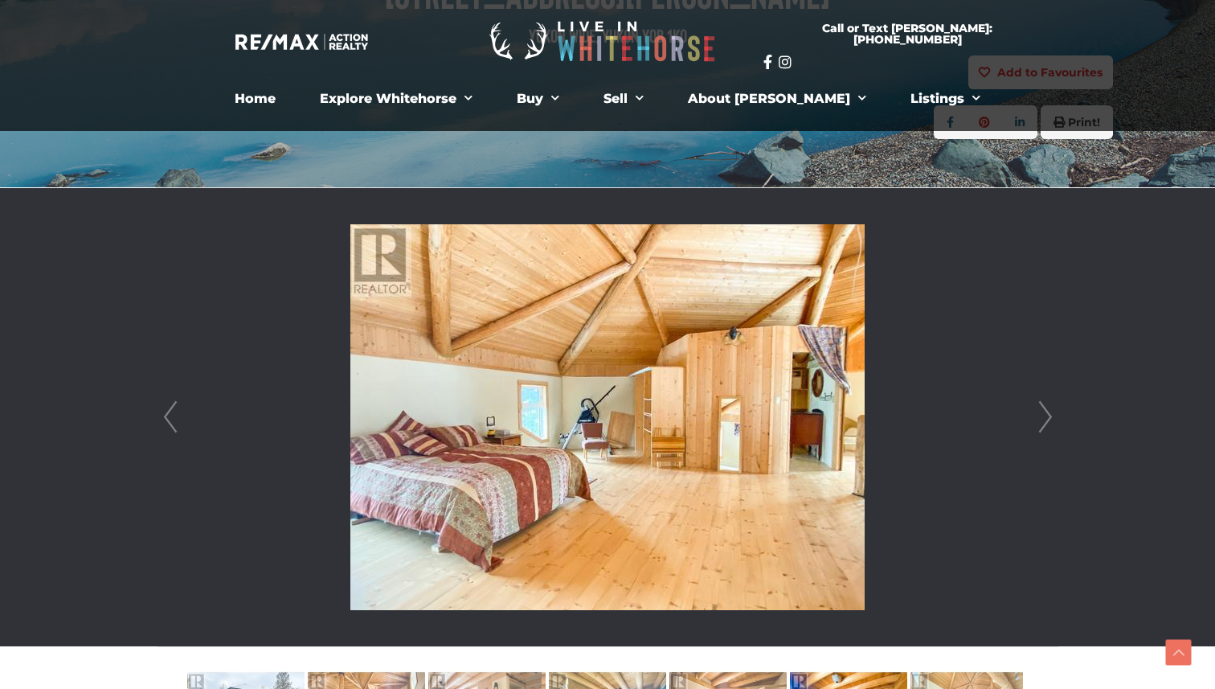
click at [1046, 418] on link "Next" at bounding box center [1046, 417] width 24 height 458
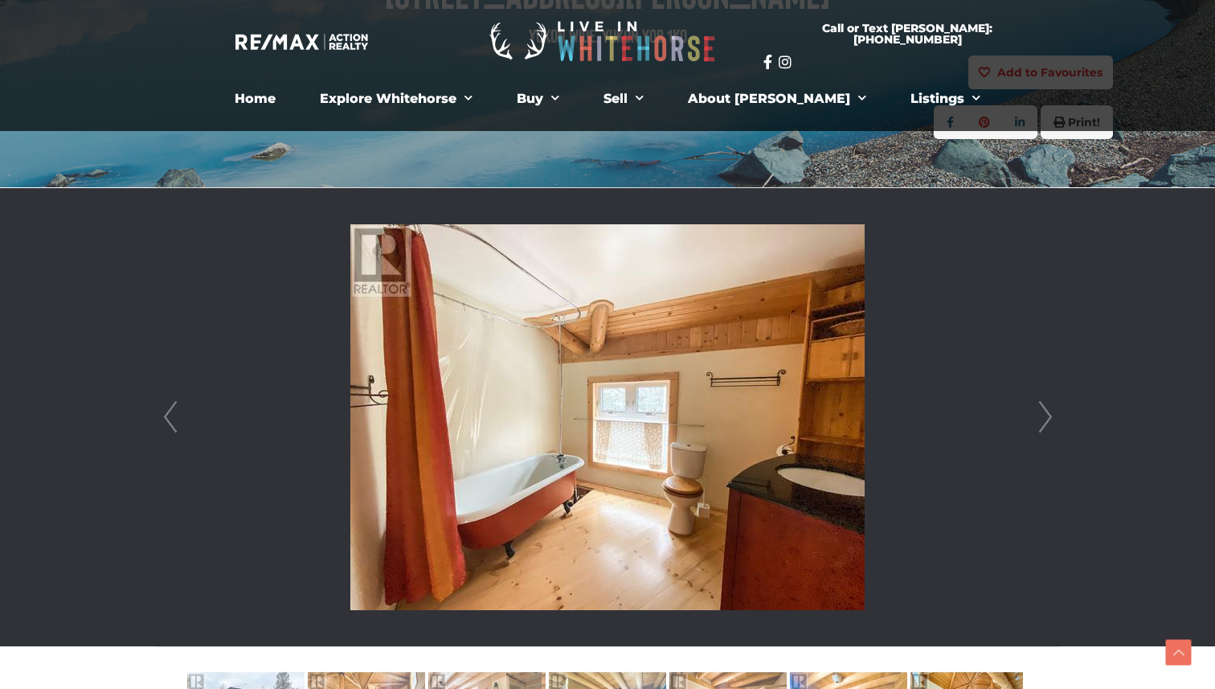
click at [174, 413] on link "Prev" at bounding box center [170, 417] width 24 height 458
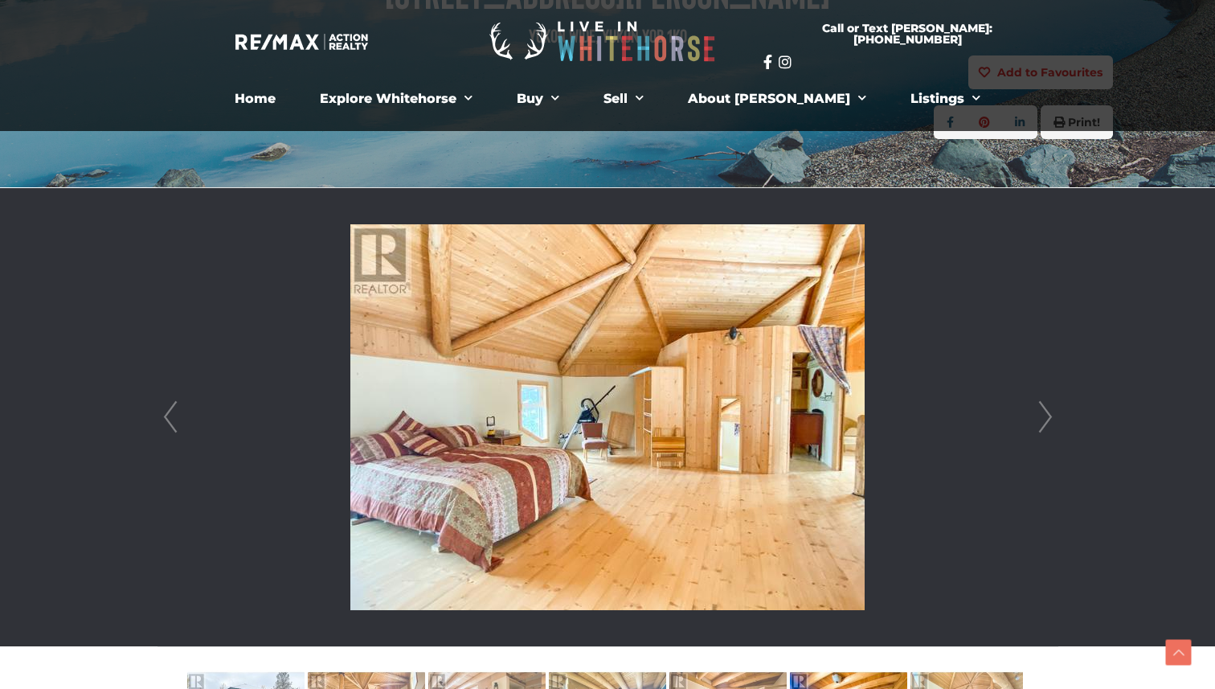
click at [1046, 418] on link "Next" at bounding box center [1046, 417] width 24 height 458
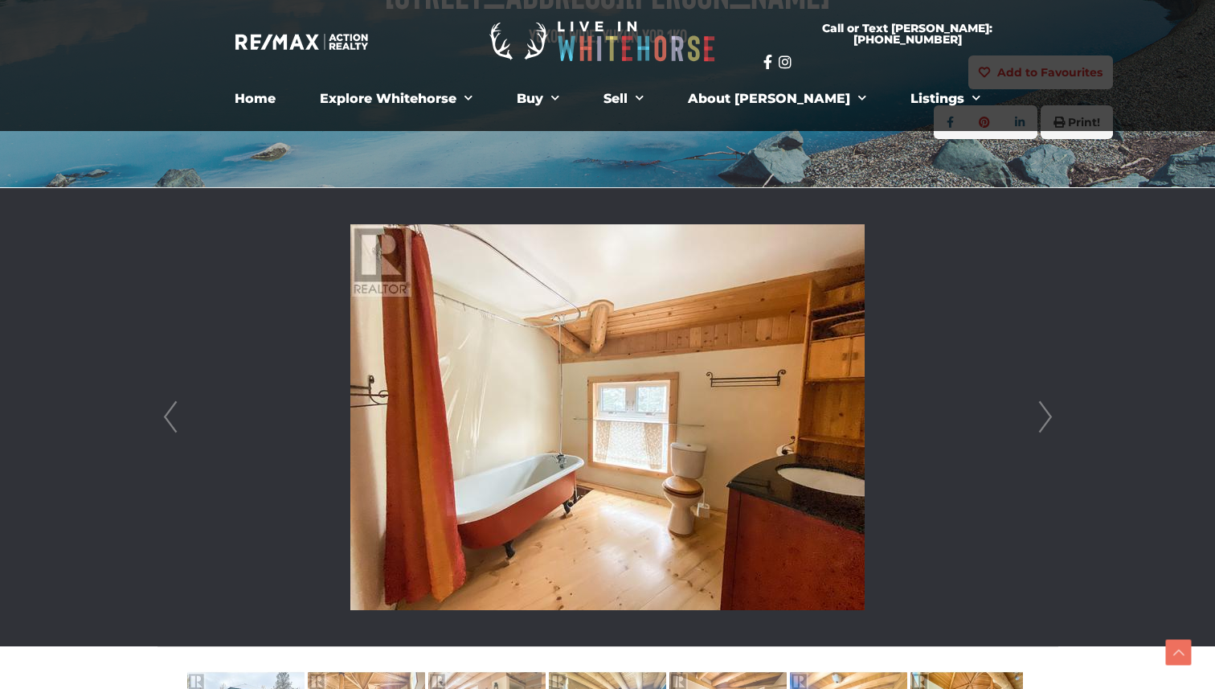
click at [1046, 418] on link "Next" at bounding box center [1046, 417] width 24 height 458
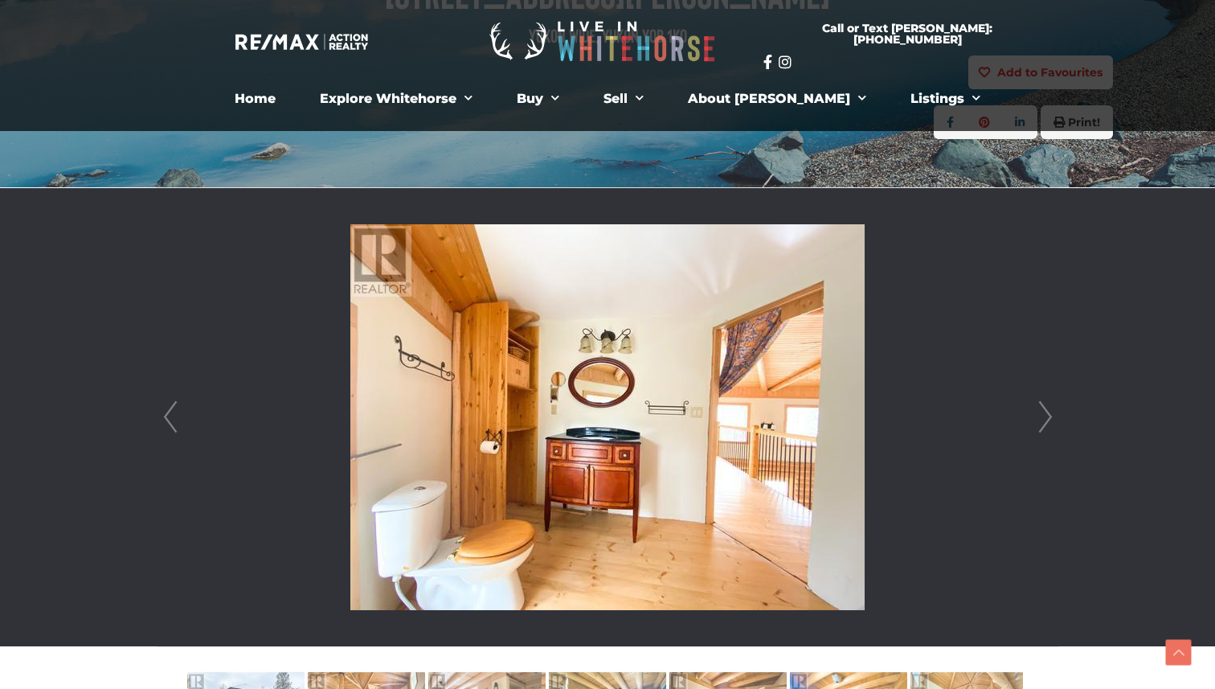
click at [1046, 418] on link "Next" at bounding box center [1046, 417] width 24 height 458
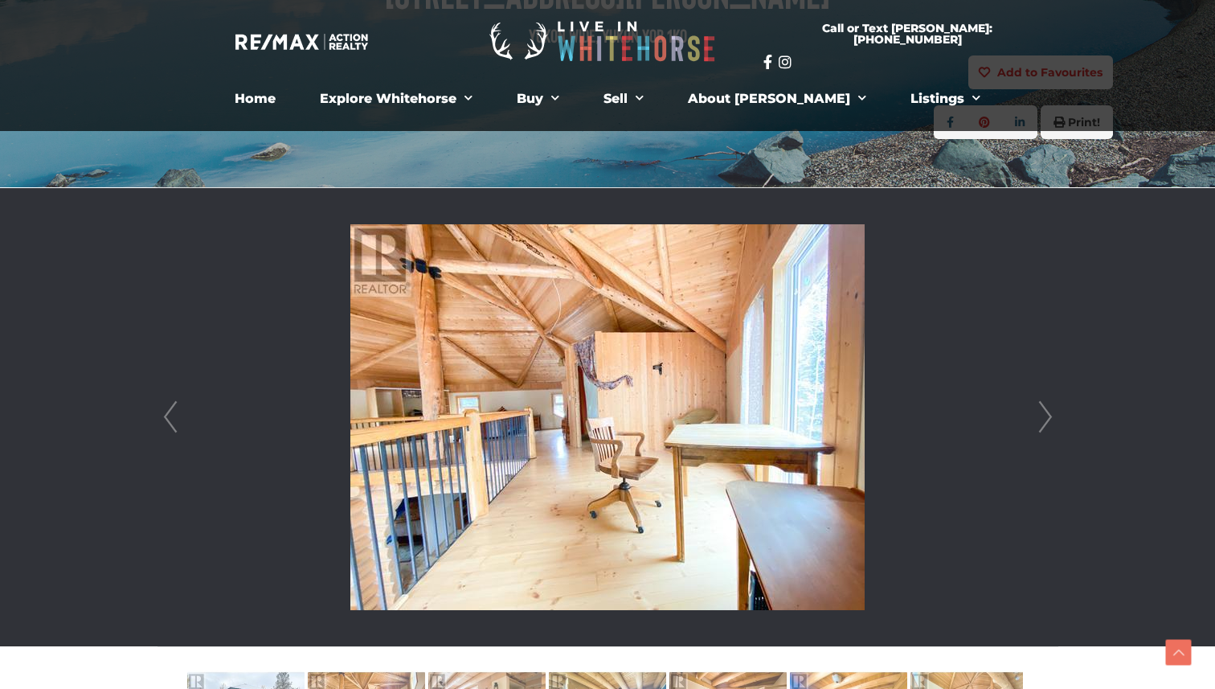
click at [1046, 418] on link "Next" at bounding box center [1046, 417] width 24 height 458
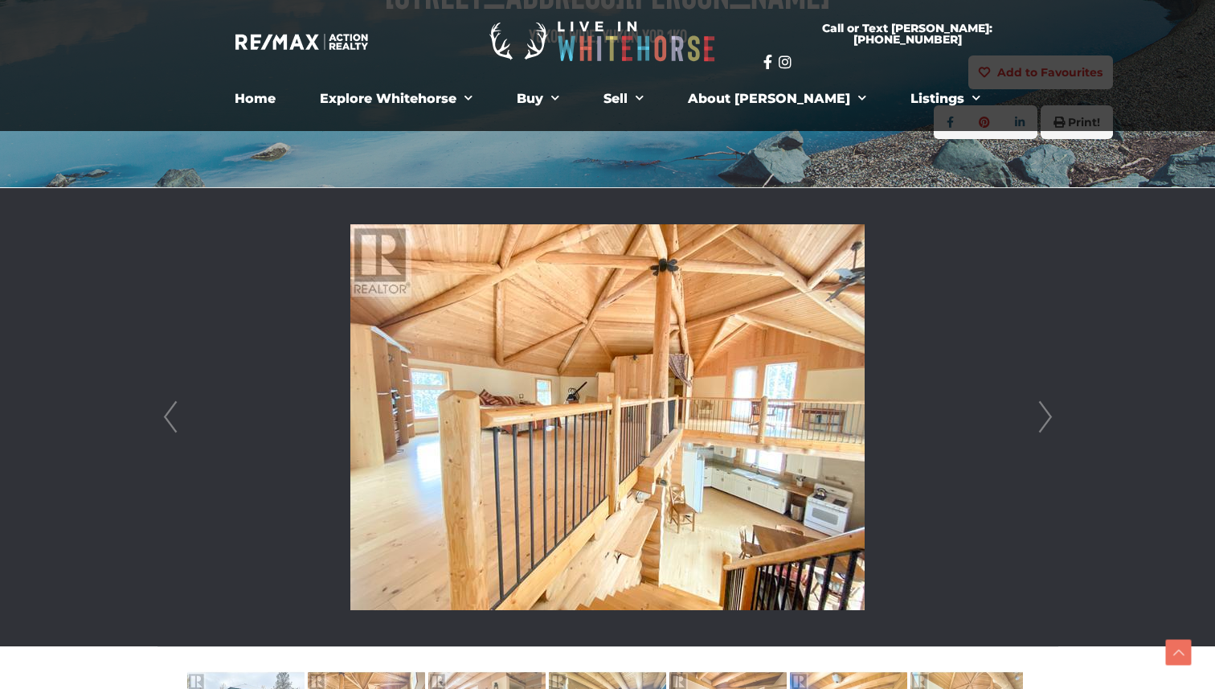
click at [1046, 418] on link "Next" at bounding box center [1046, 417] width 24 height 458
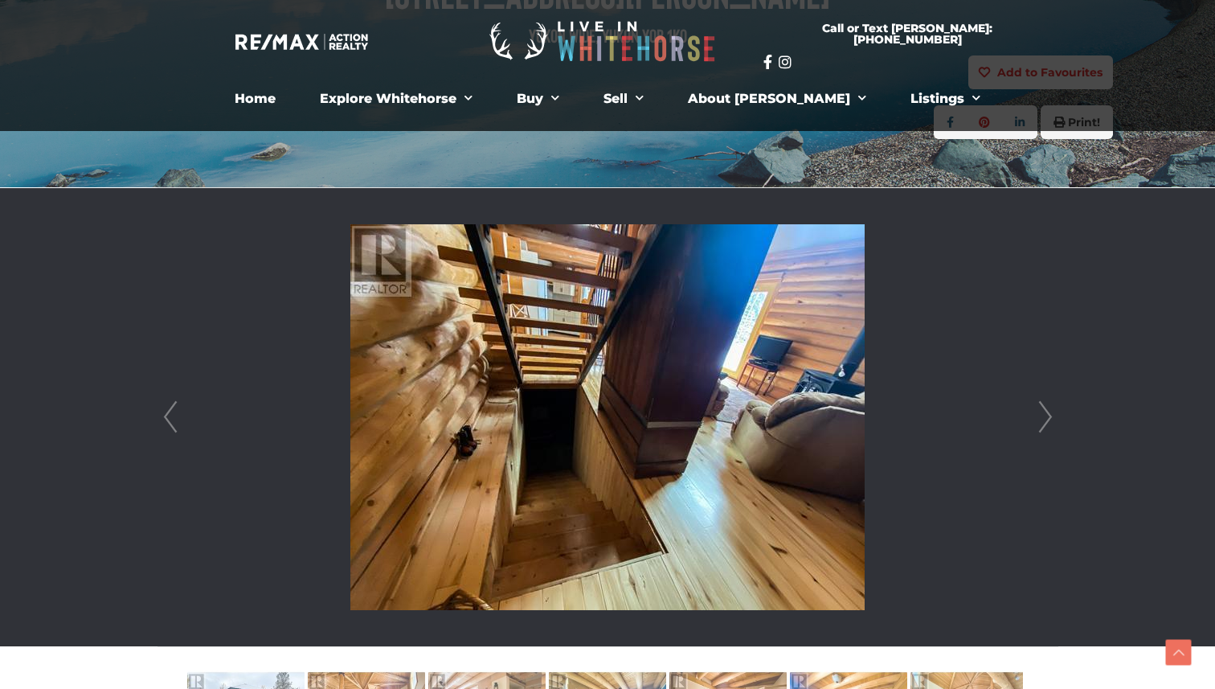
click at [1046, 418] on link "Next" at bounding box center [1046, 417] width 24 height 458
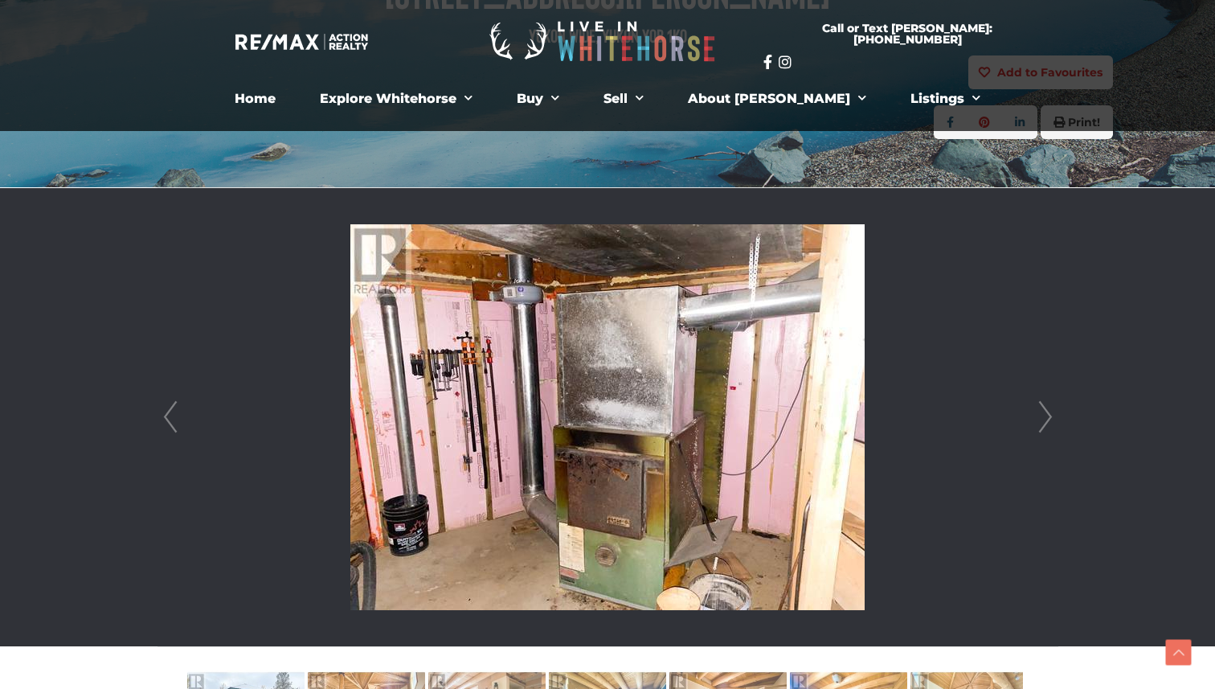
click at [1046, 418] on link "Next" at bounding box center [1046, 417] width 24 height 458
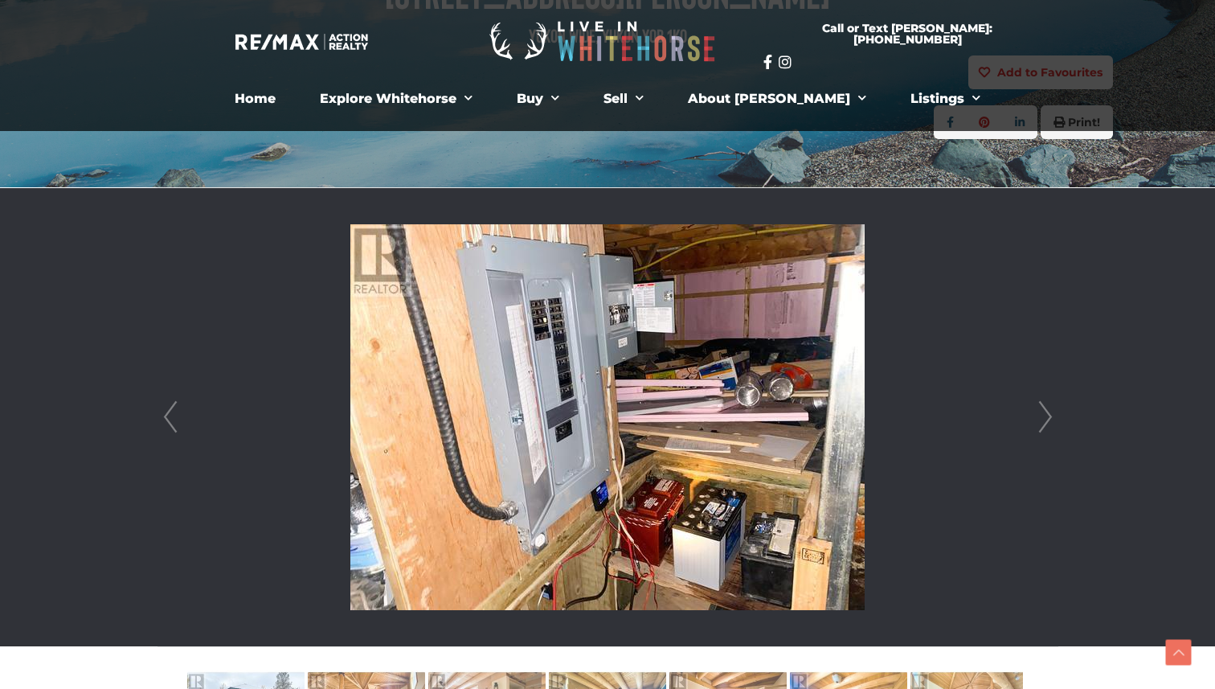
click at [1046, 418] on link "Next" at bounding box center [1046, 417] width 24 height 458
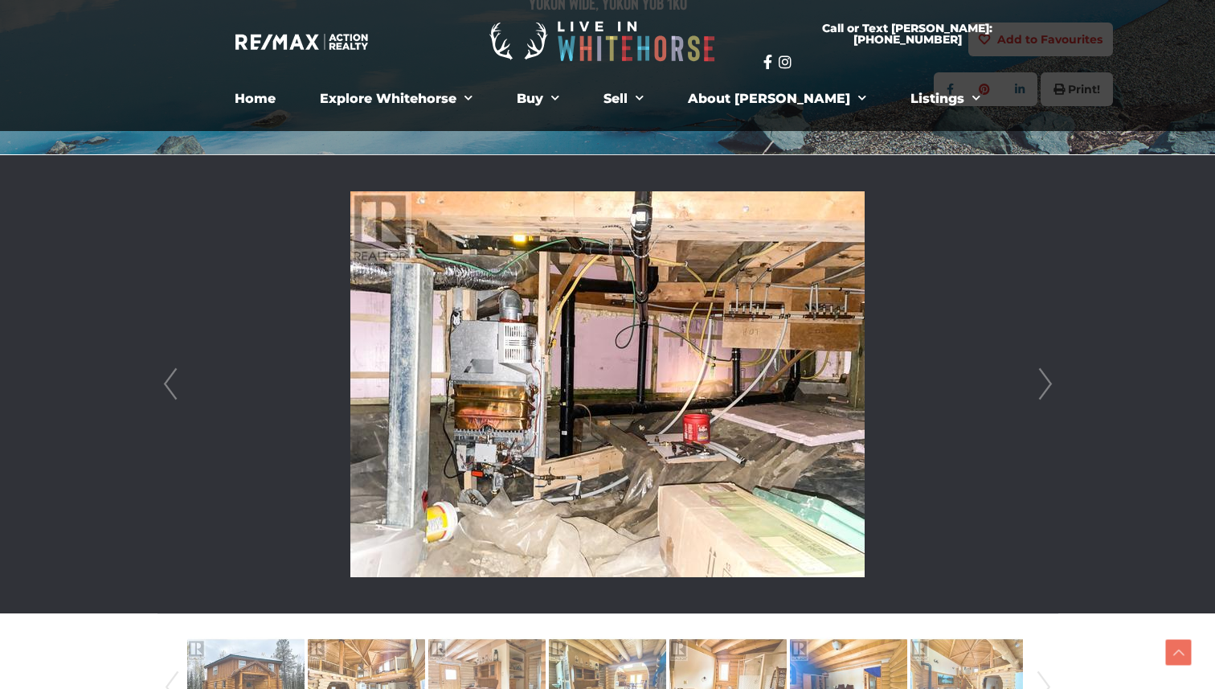
scroll to position [301, 0]
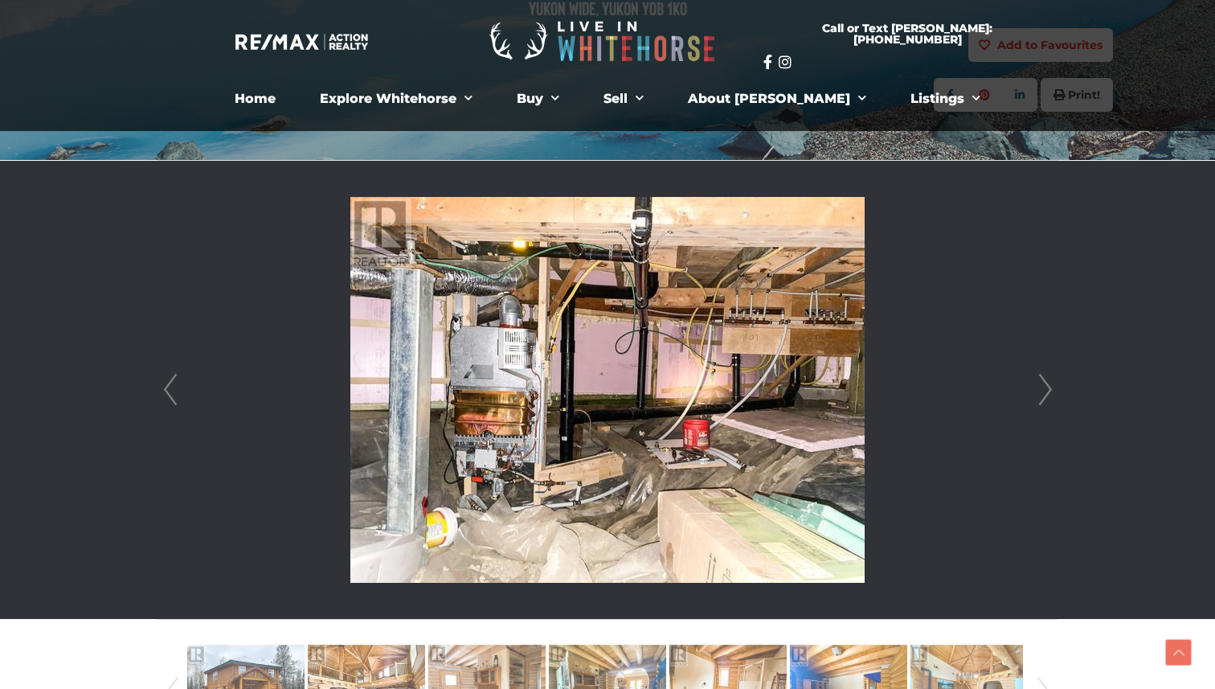
click at [1048, 387] on link "Next" at bounding box center [1046, 390] width 24 height 458
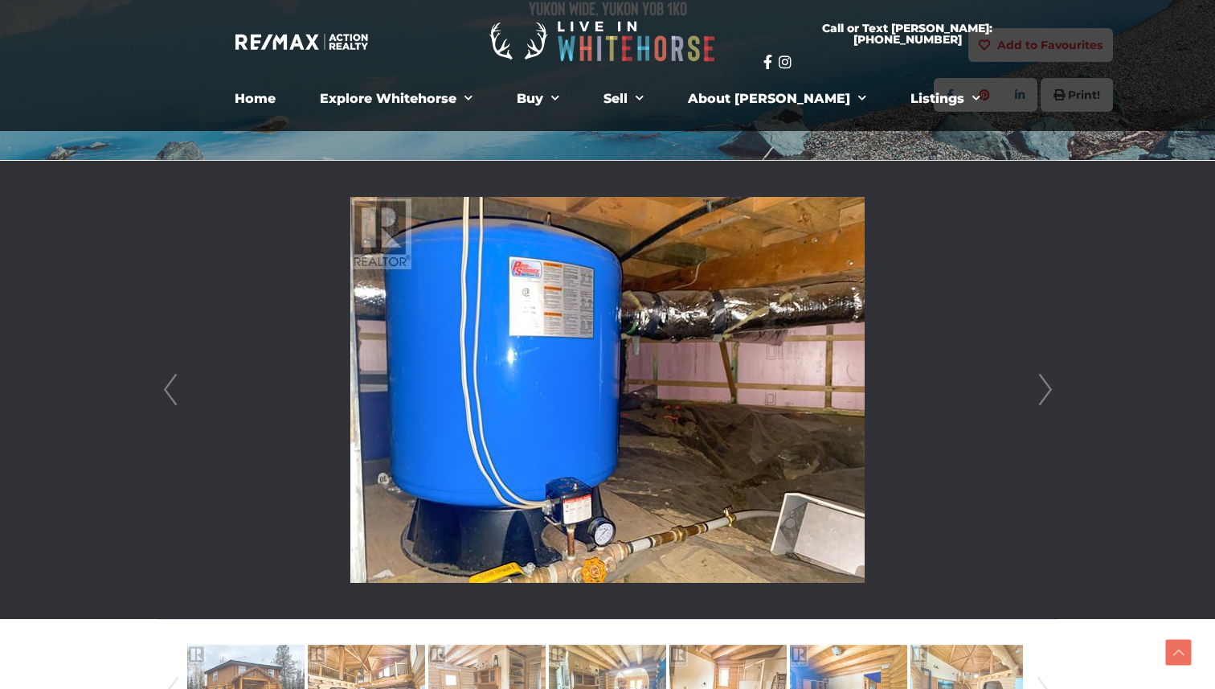
click at [1048, 387] on link "Next" at bounding box center [1046, 390] width 24 height 458
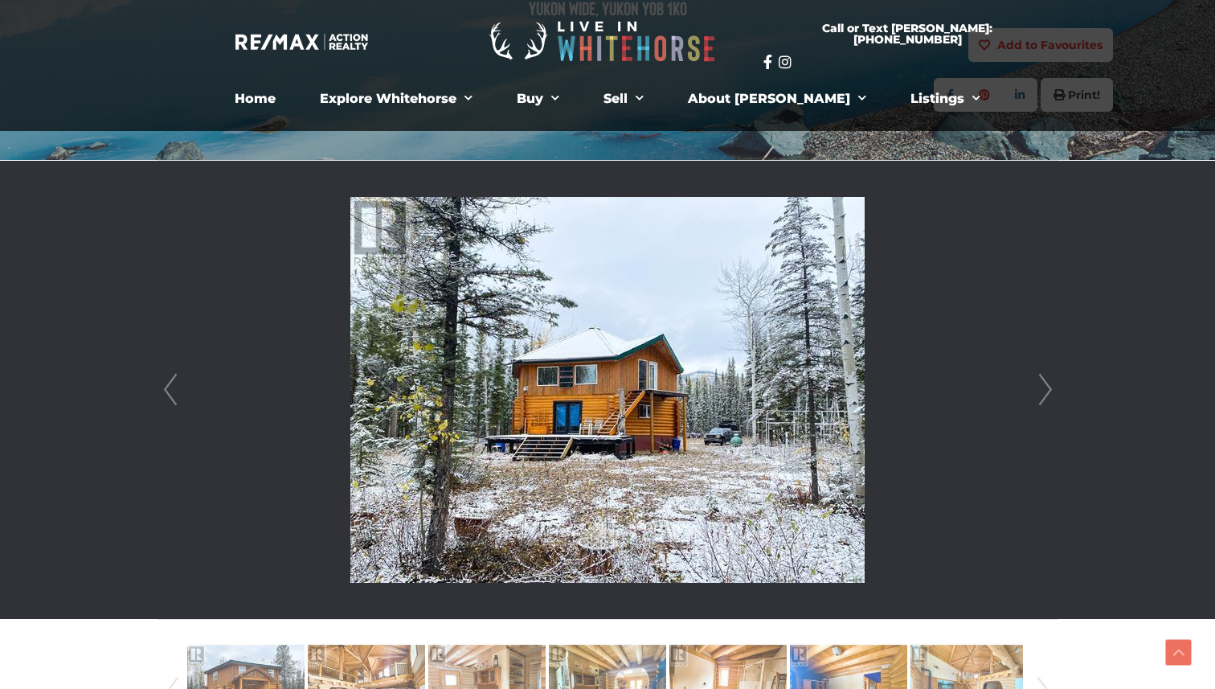
click at [1048, 387] on link "Next" at bounding box center [1046, 390] width 24 height 458
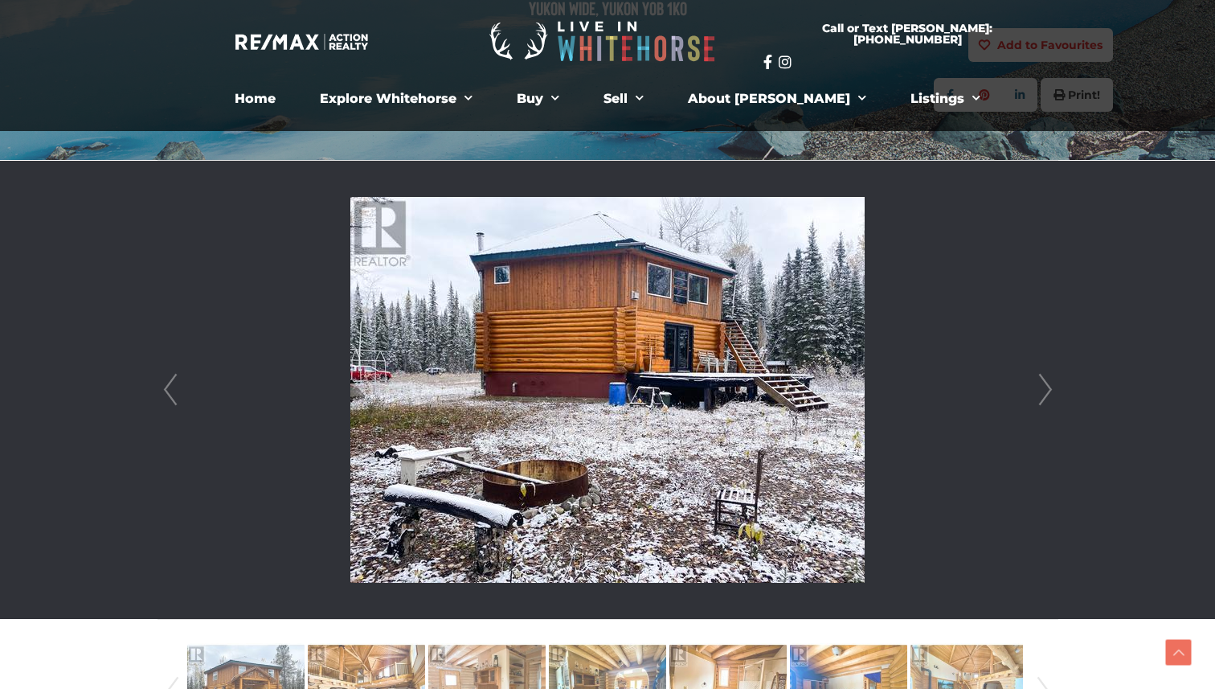
click at [1048, 387] on link "Next" at bounding box center [1046, 390] width 24 height 458
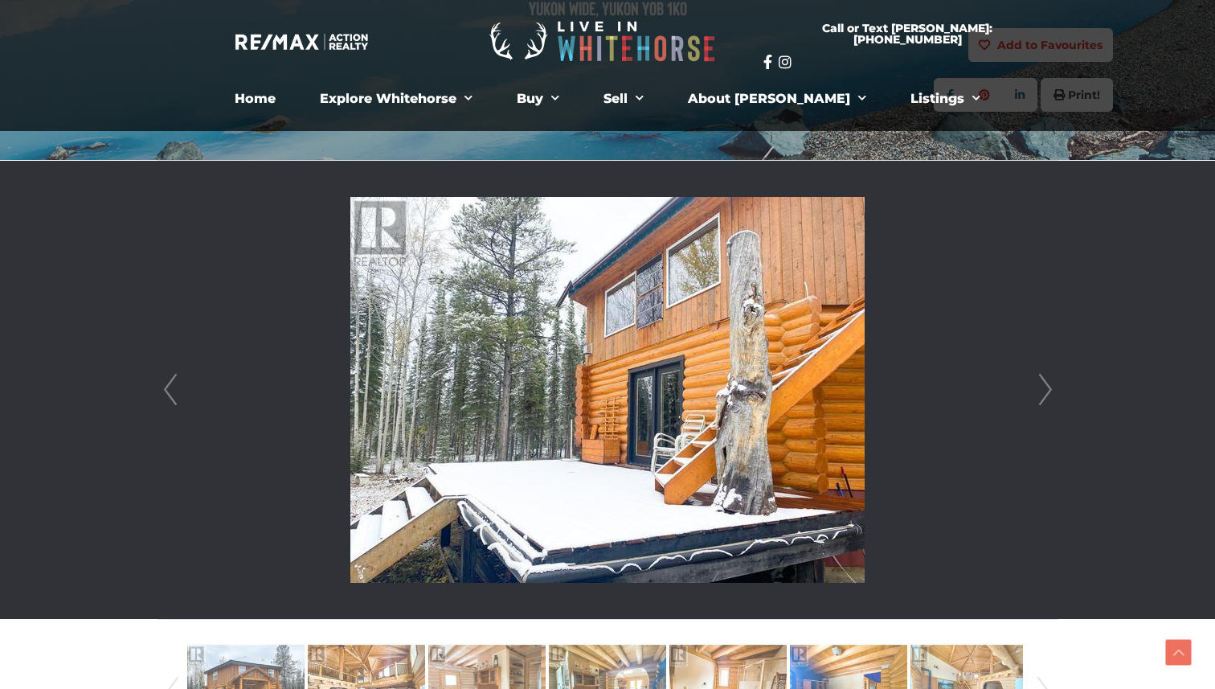
click at [1048, 387] on link "Next" at bounding box center [1046, 390] width 24 height 458
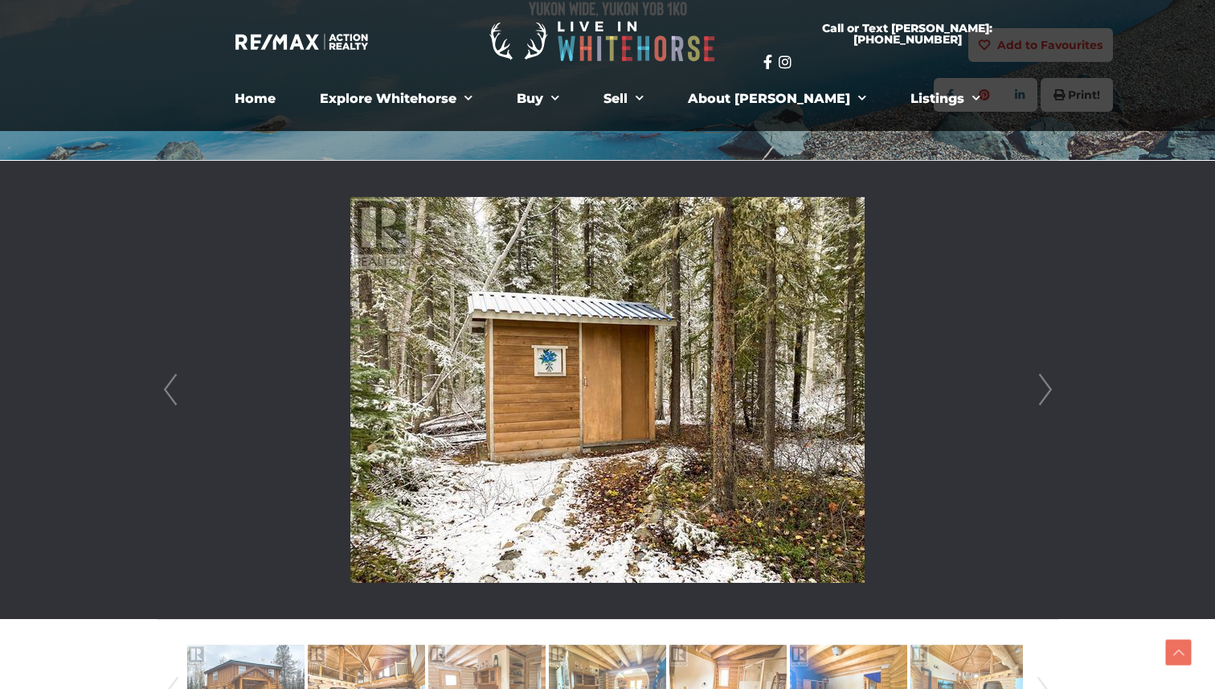
click at [1048, 387] on link "Next" at bounding box center [1046, 390] width 24 height 458
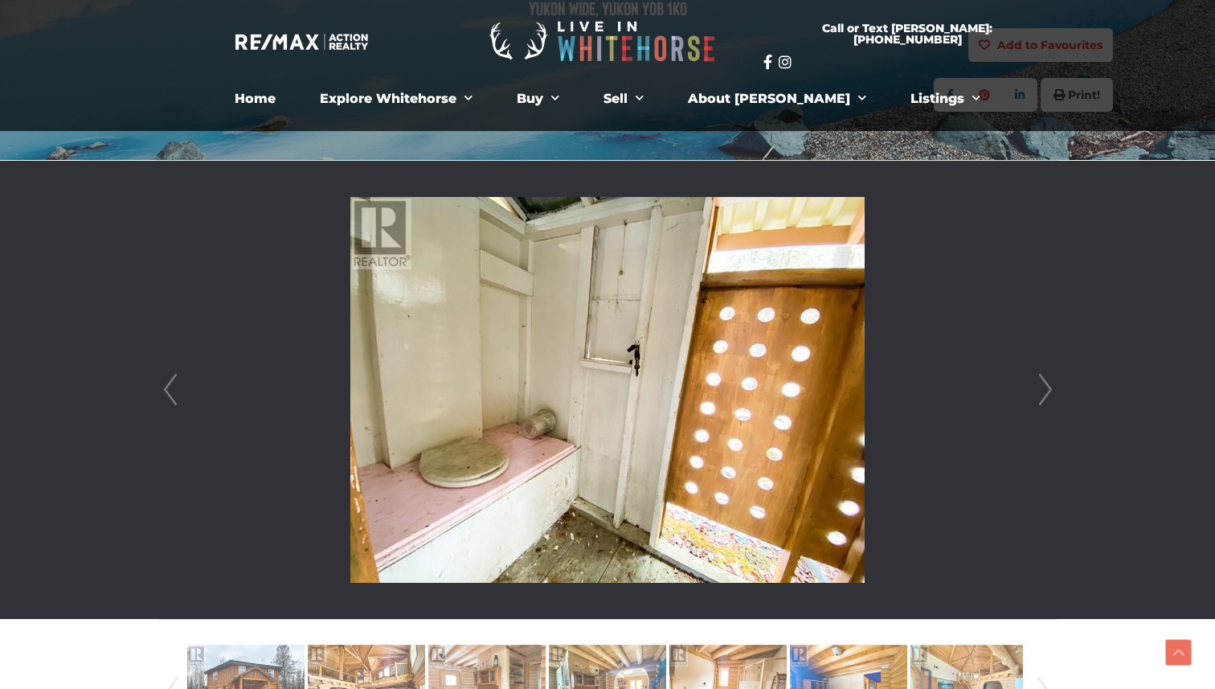
click at [1048, 387] on link "Next" at bounding box center [1046, 390] width 24 height 458
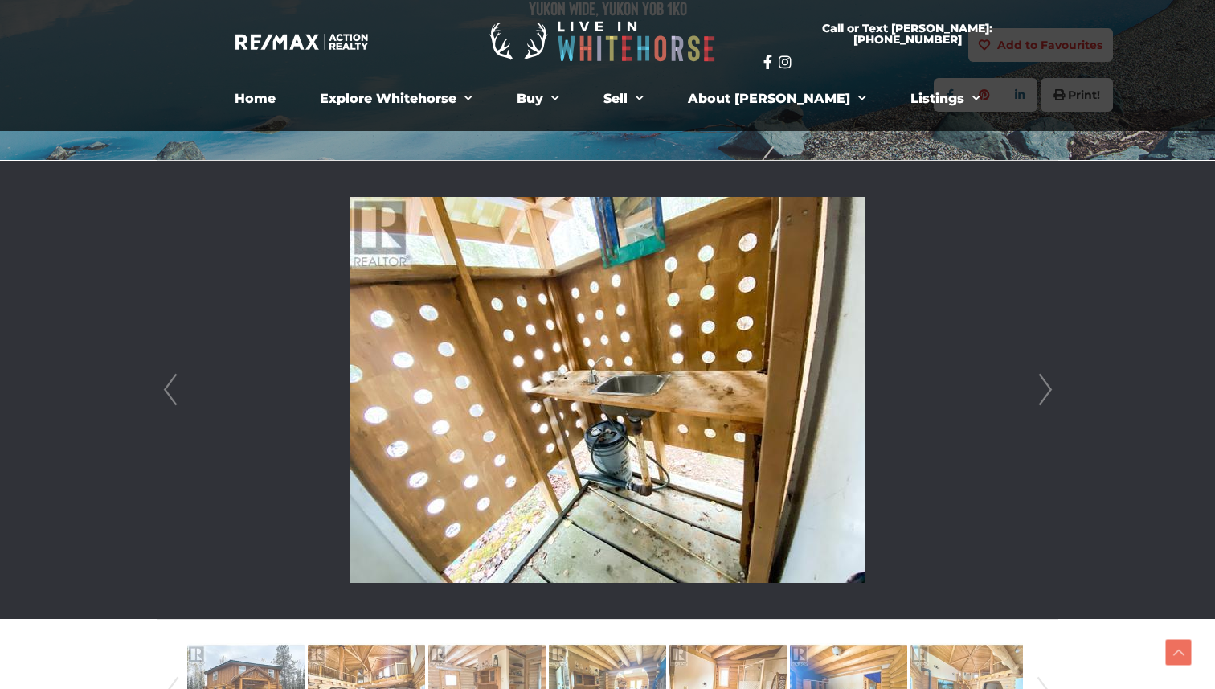
click at [1048, 387] on link "Next" at bounding box center [1046, 390] width 24 height 458
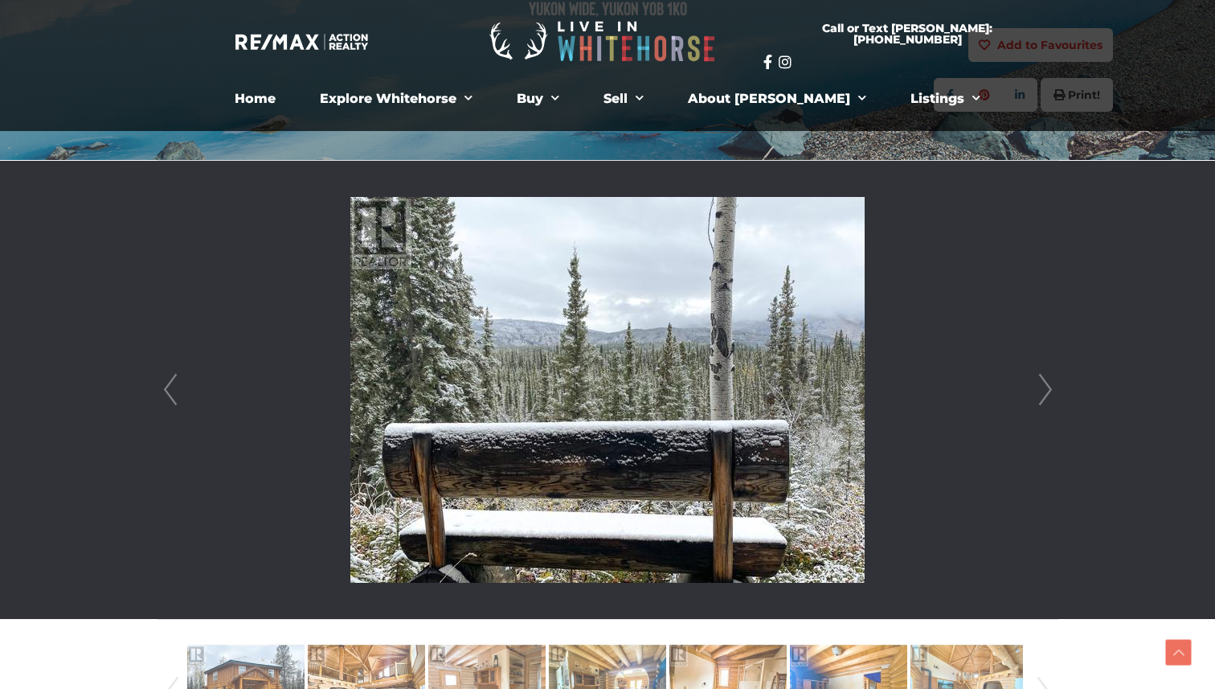
click at [1048, 387] on link "Next" at bounding box center [1046, 390] width 24 height 458
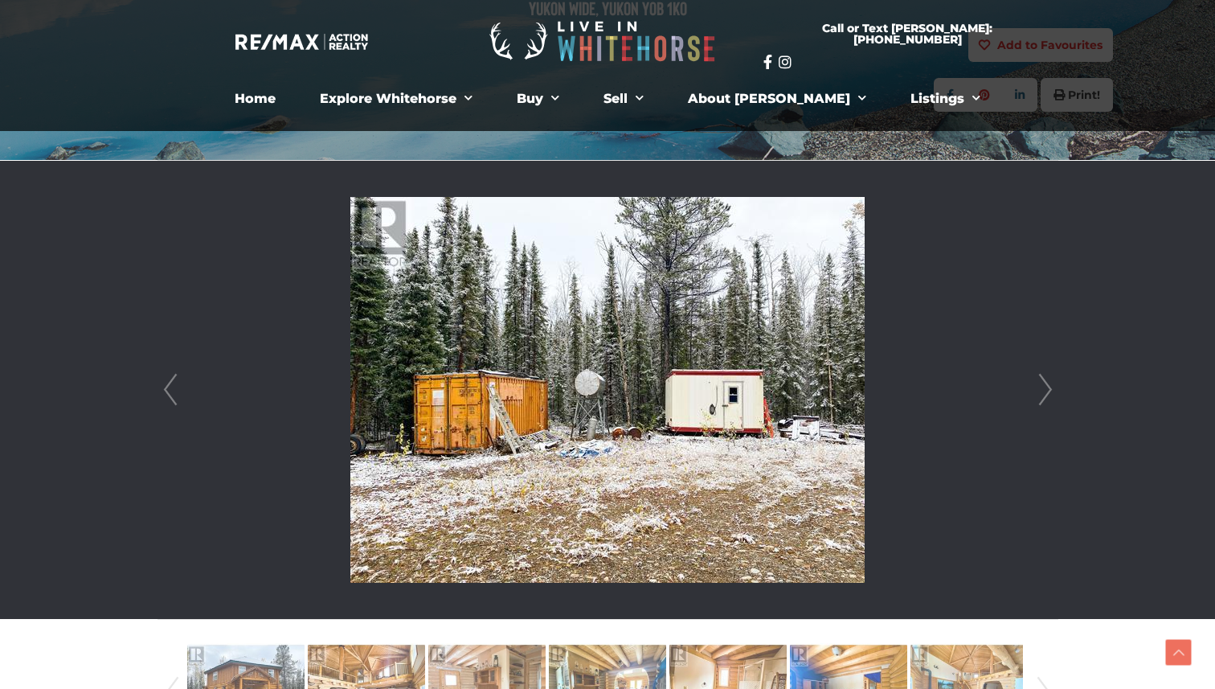
click at [1048, 387] on link "Next" at bounding box center [1046, 390] width 24 height 458
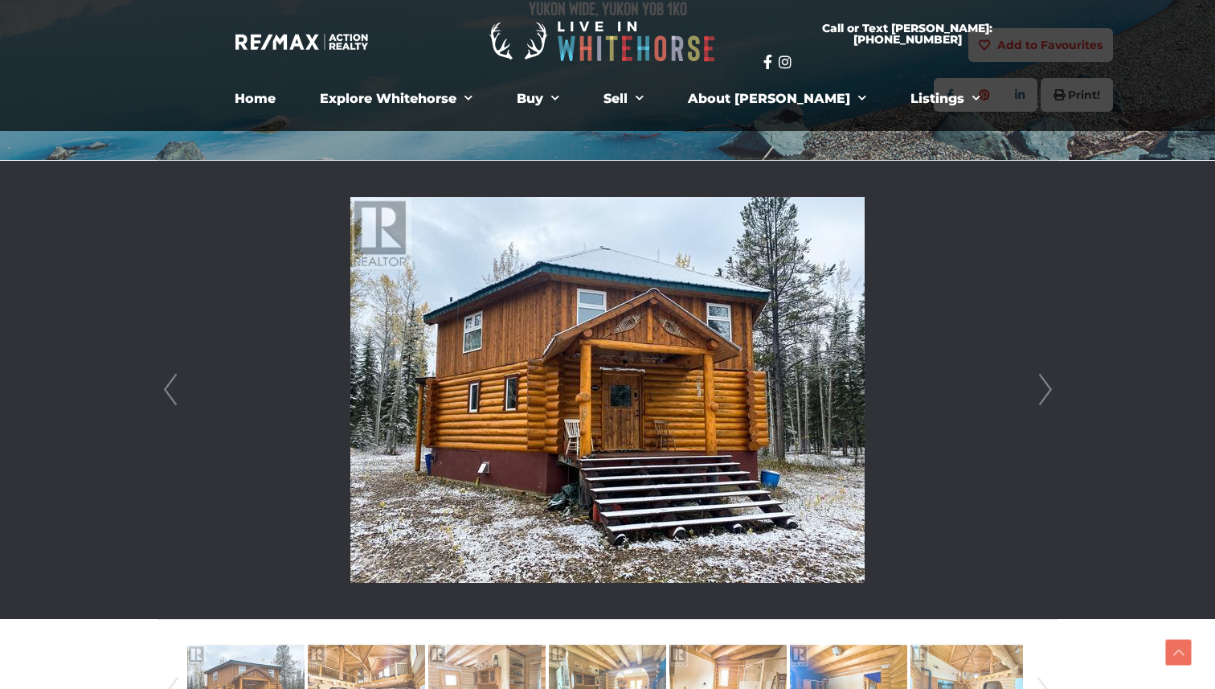
click at [1048, 387] on link "Next" at bounding box center [1046, 390] width 24 height 458
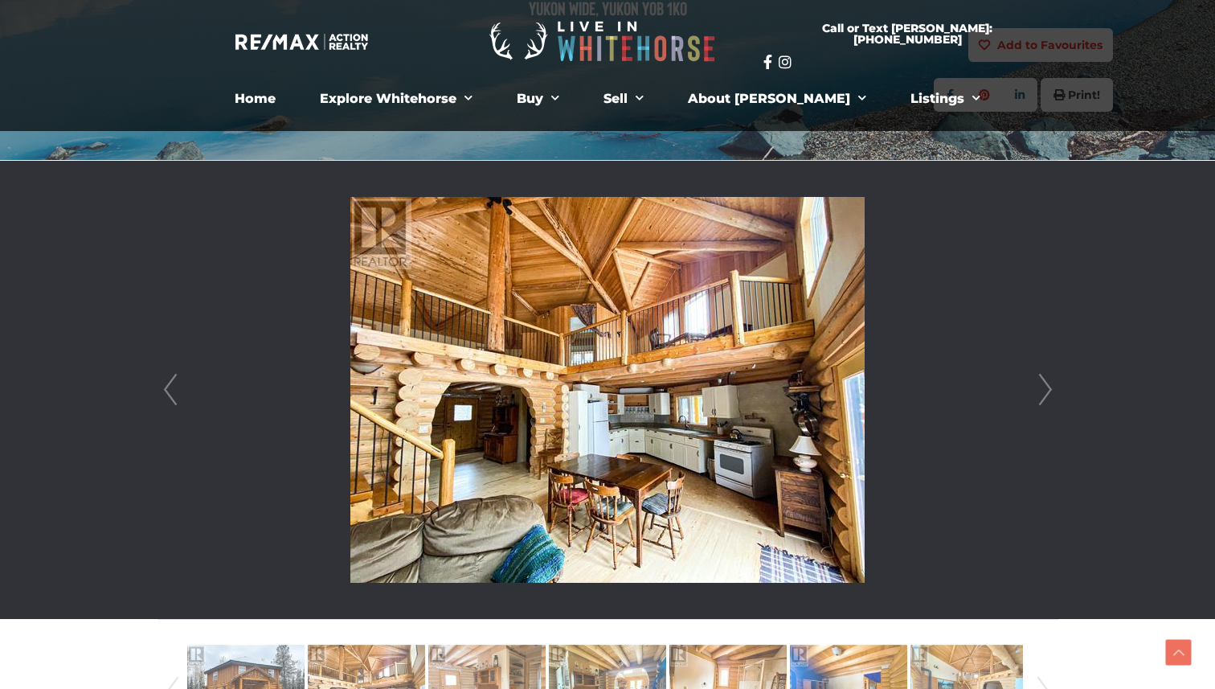
click at [1048, 387] on link "Next" at bounding box center [1046, 390] width 24 height 458
click at [162, 393] on link "Prev" at bounding box center [170, 390] width 24 height 458
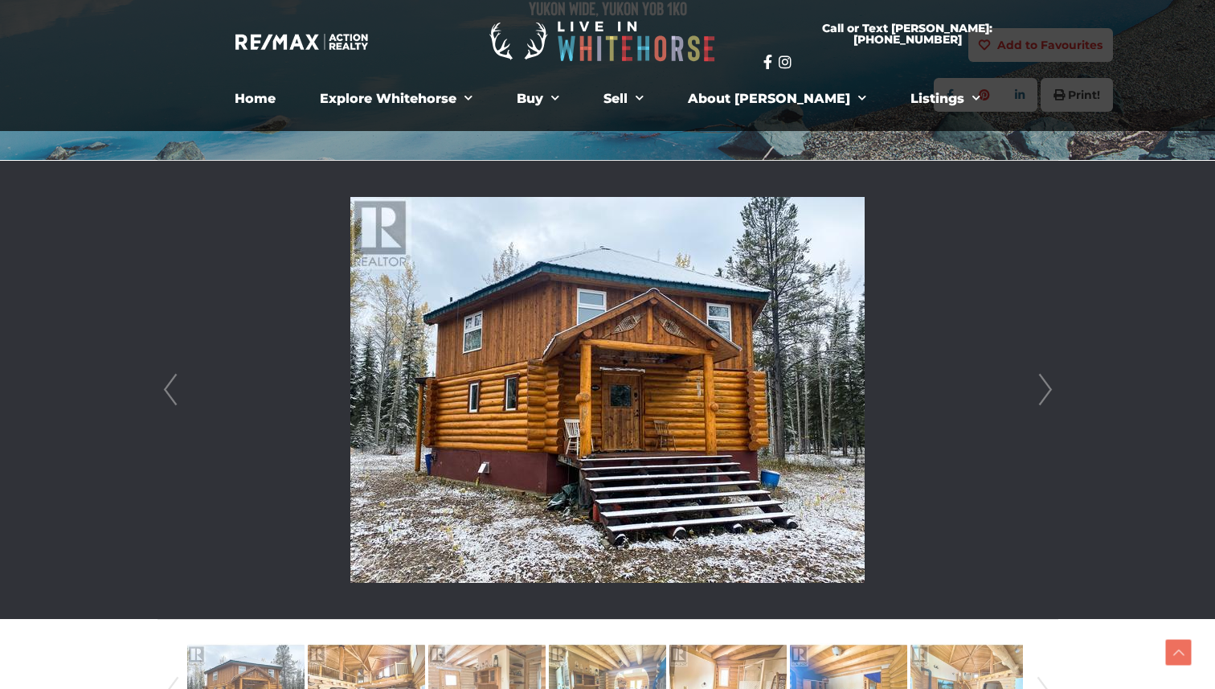
click at [1050, 391] on link "Next" at bounding box center [1046, 390] width 24 height 458
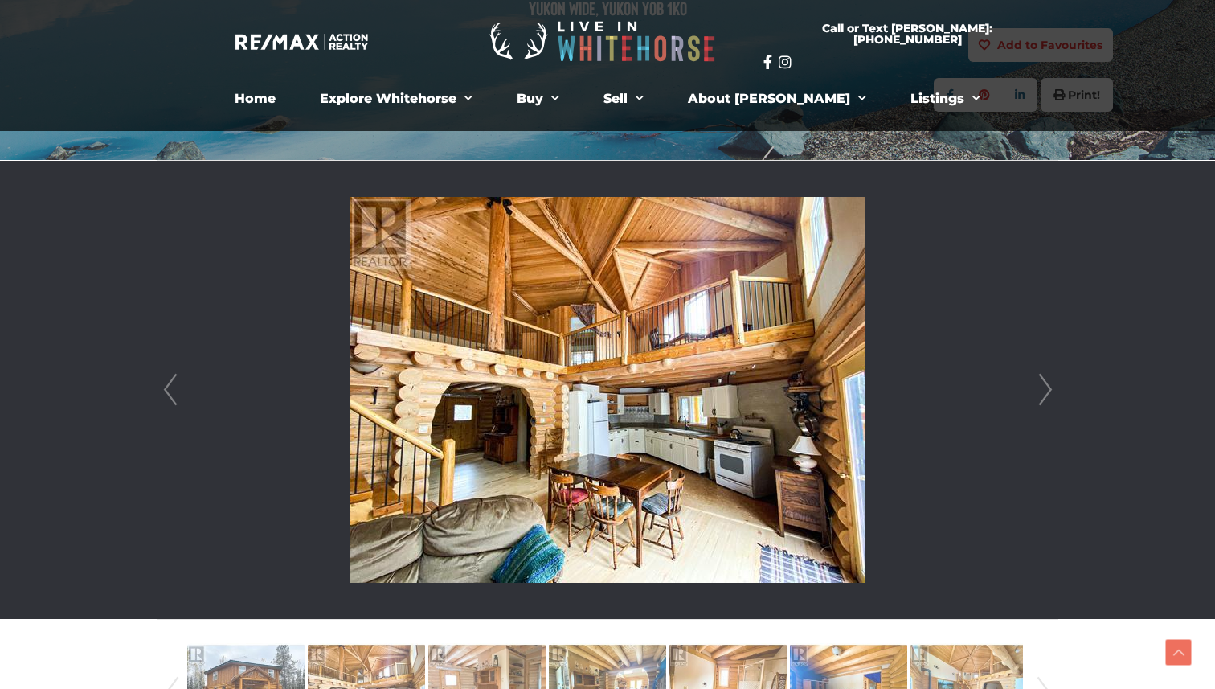
click at [1050, 391] on link "Next" at bounding box center [1046, 390] width 24 height 458
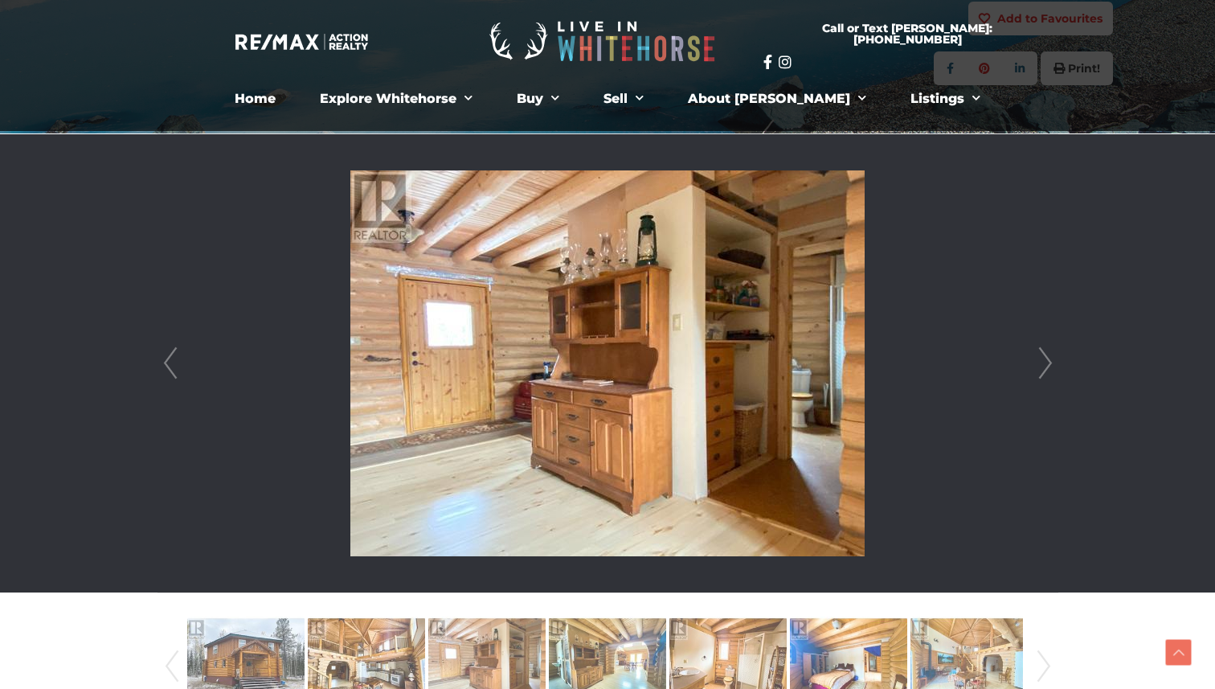
scroll to position [321, 0]
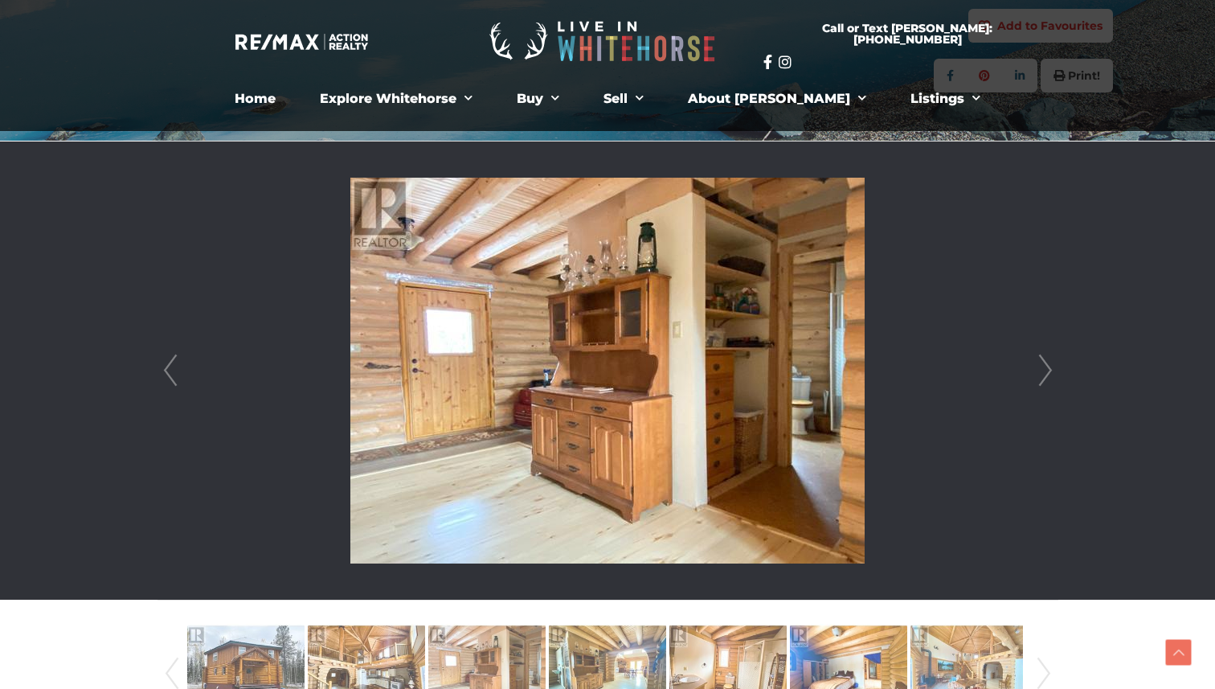
click at [1049, 363] on link "Next" at bounding box center [1046, 370] width 24 height 458
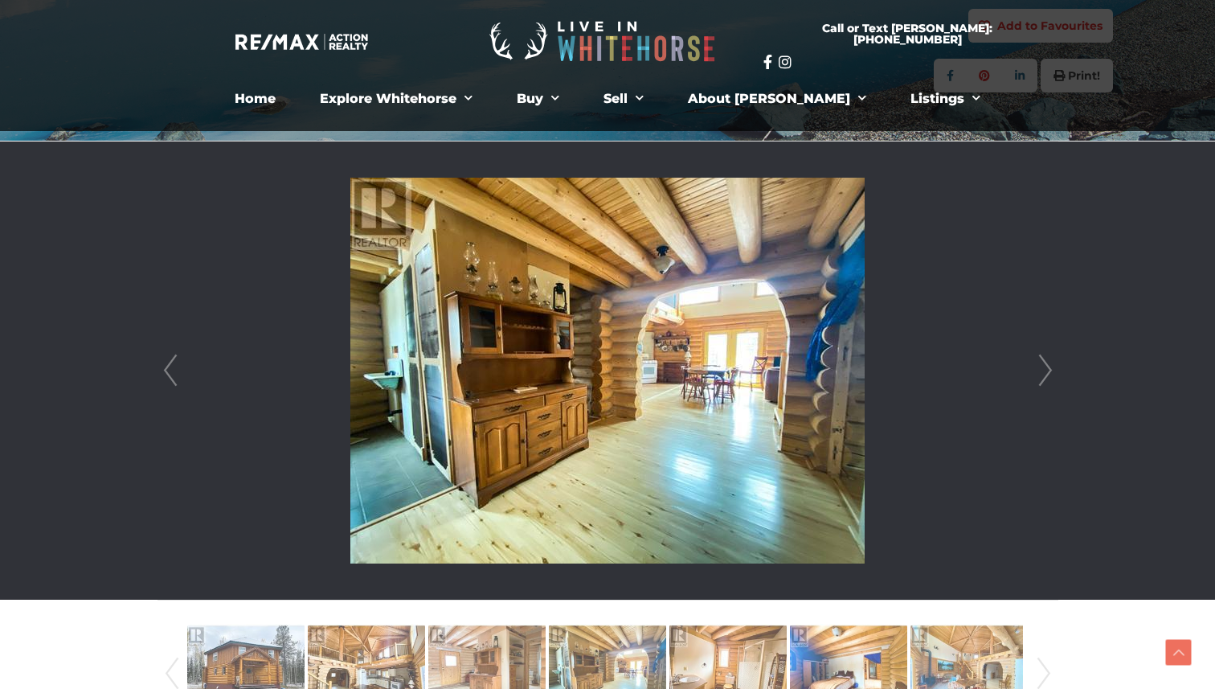
click at [1048, 365] on link "Next" at bounding box center [1046, 370] width 24 height 458
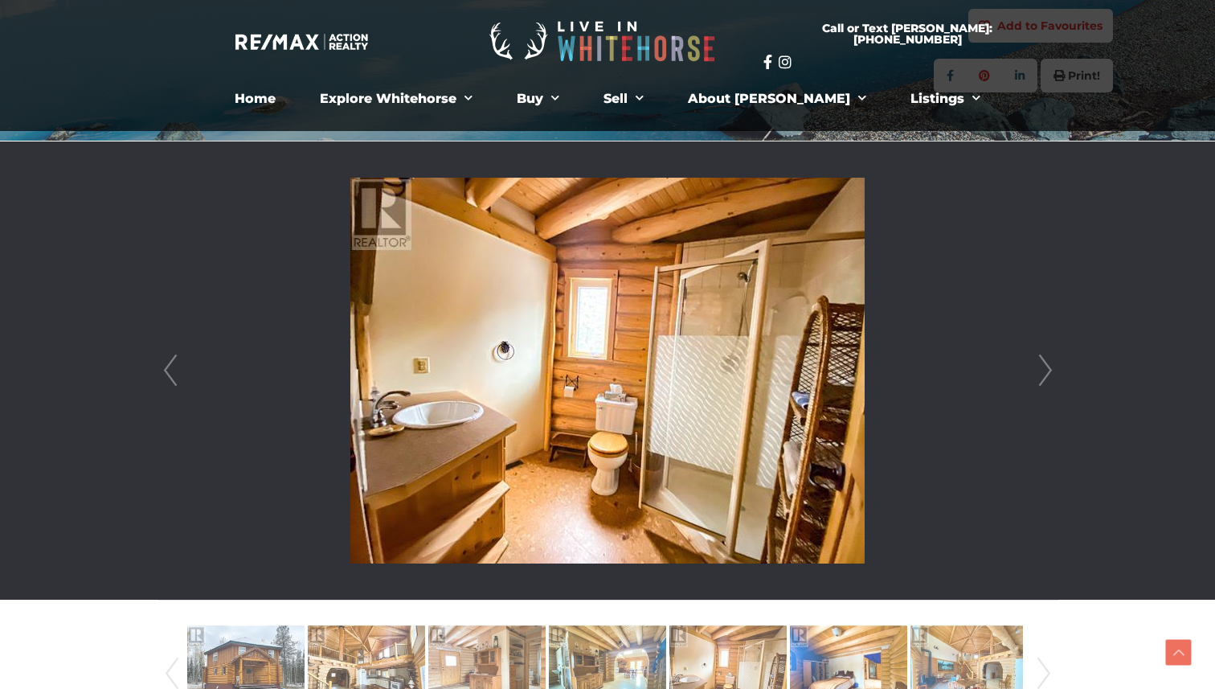
click at [1048, 365] on link "Next" at bounding box center [1046, 370] width 24 height 458
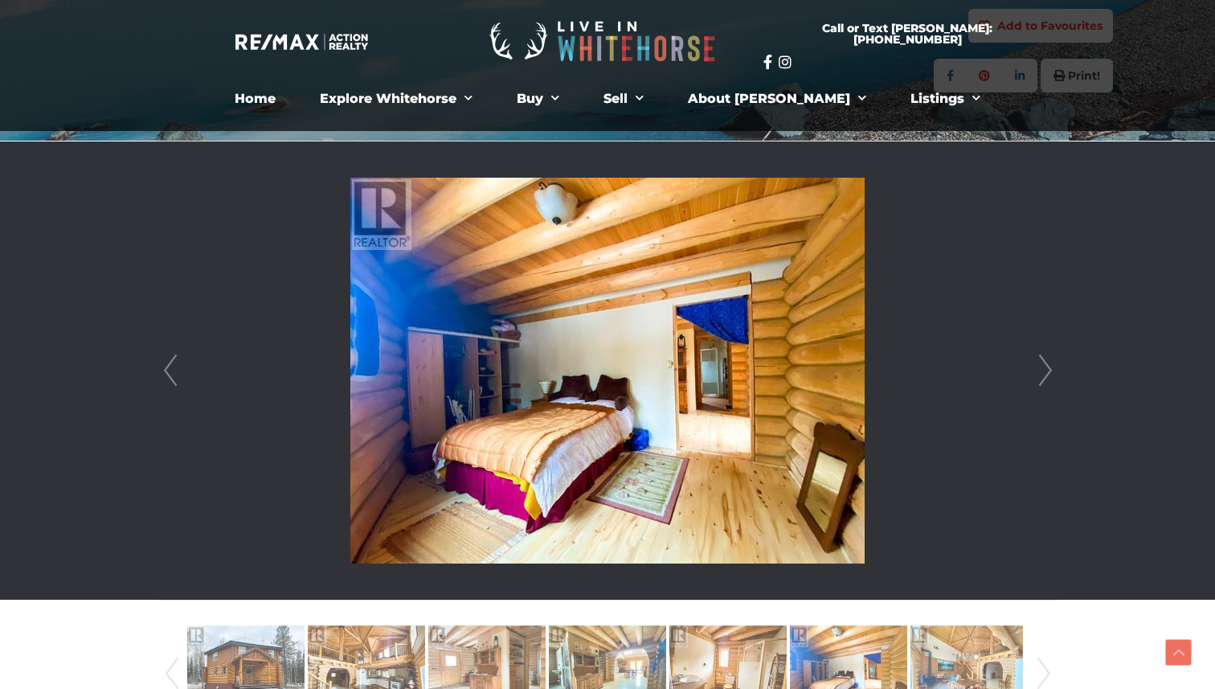
click at [1049, 373] on link "Next" at bounding box center [1046, 370] width 24 height 458
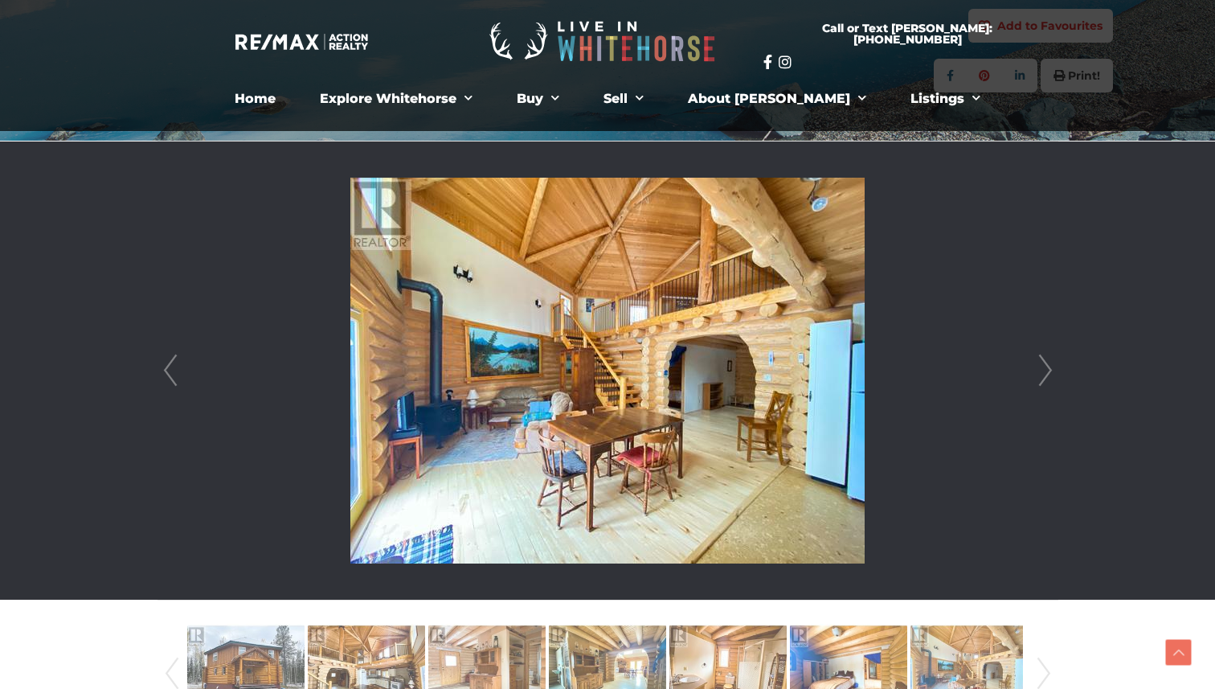
click at [1049, 373] on link "Next" at bounding box center [1046, 370] width 24 height 458
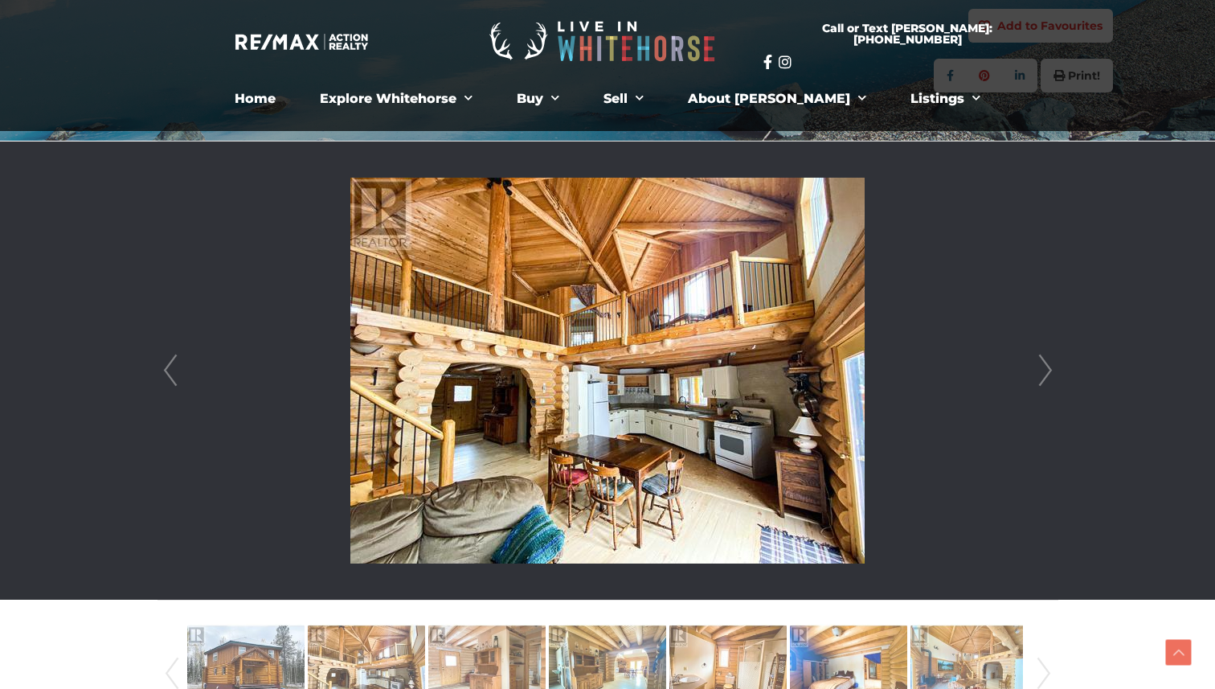
click at [1049, 373] on link "Next" at bounding box center [1046, 370] width 24 height 458
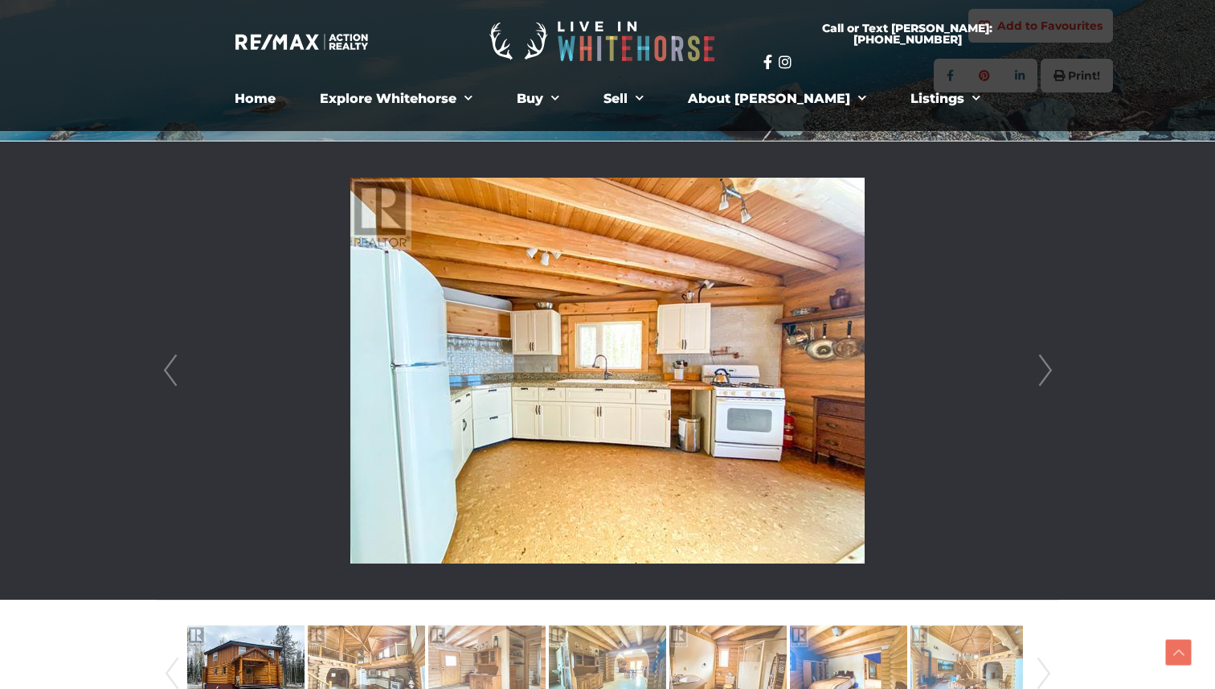
click at [1049, 373] on link "Next" at bounding box center [1046, 370] width 24 height 458
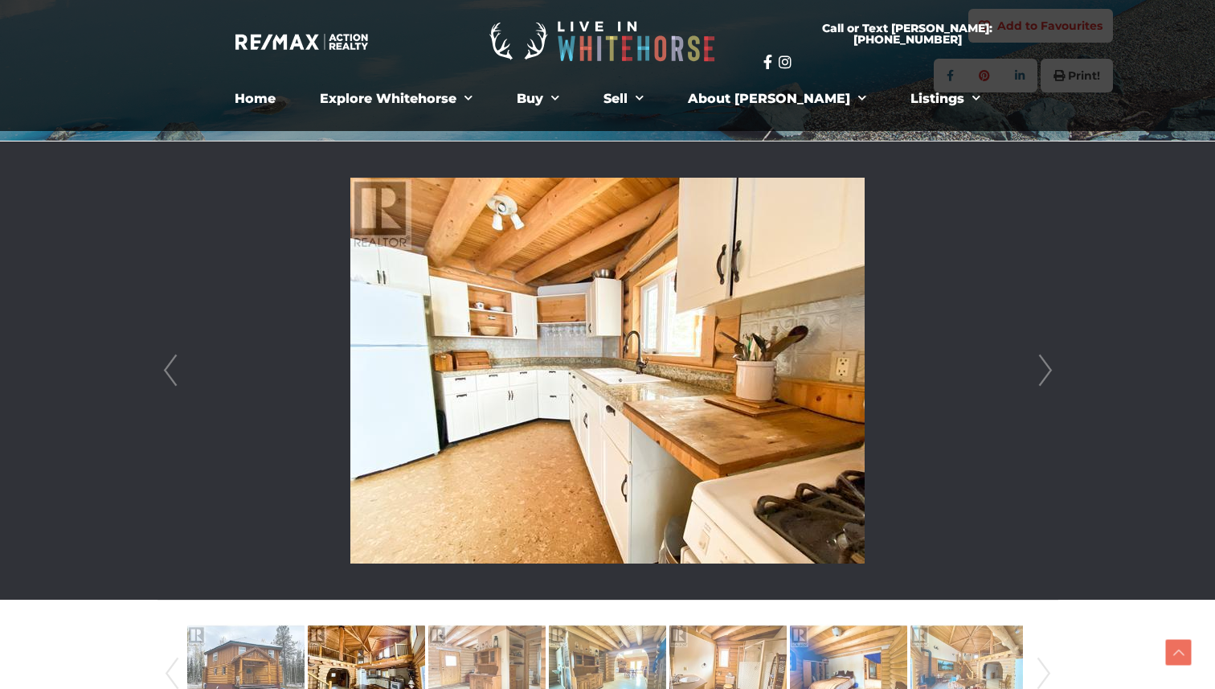
click at [1049, 373] on link "Next" at bounding box center [1046, 370] width 24 height 458
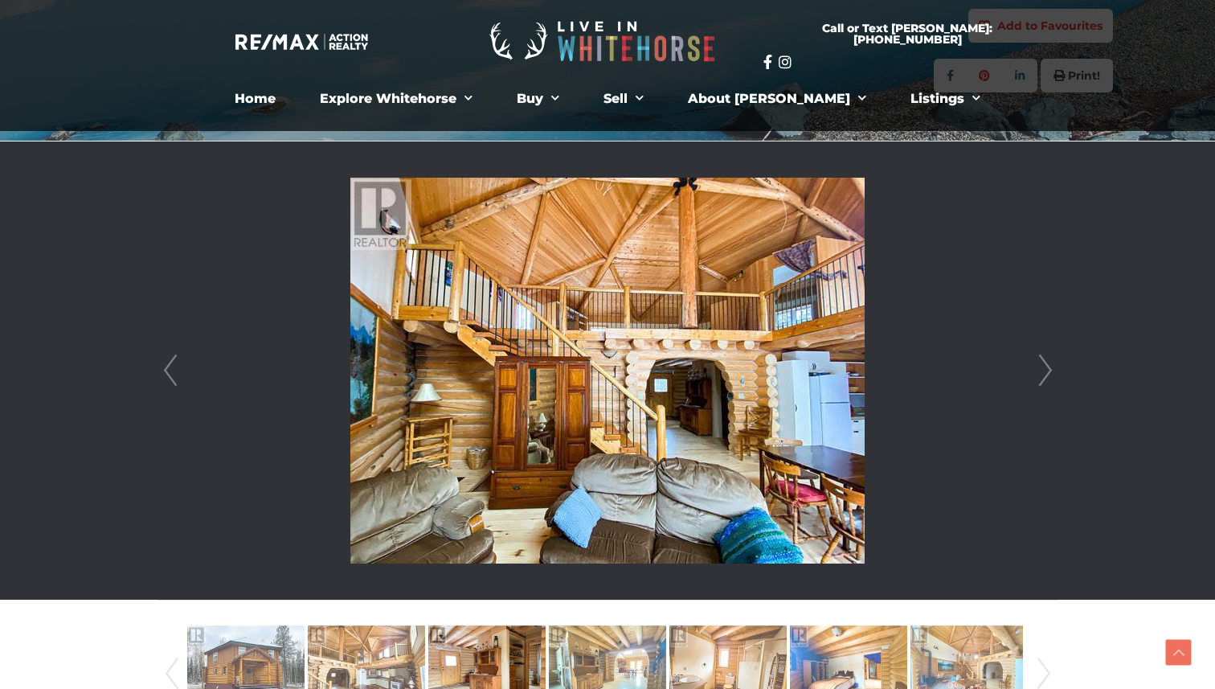
click at [158, 370] on div at bounding box center [607, 370] width 899 height 458
click at [166, 375] on link "Prev" at bounding box center [170, 370] width 24 height 458
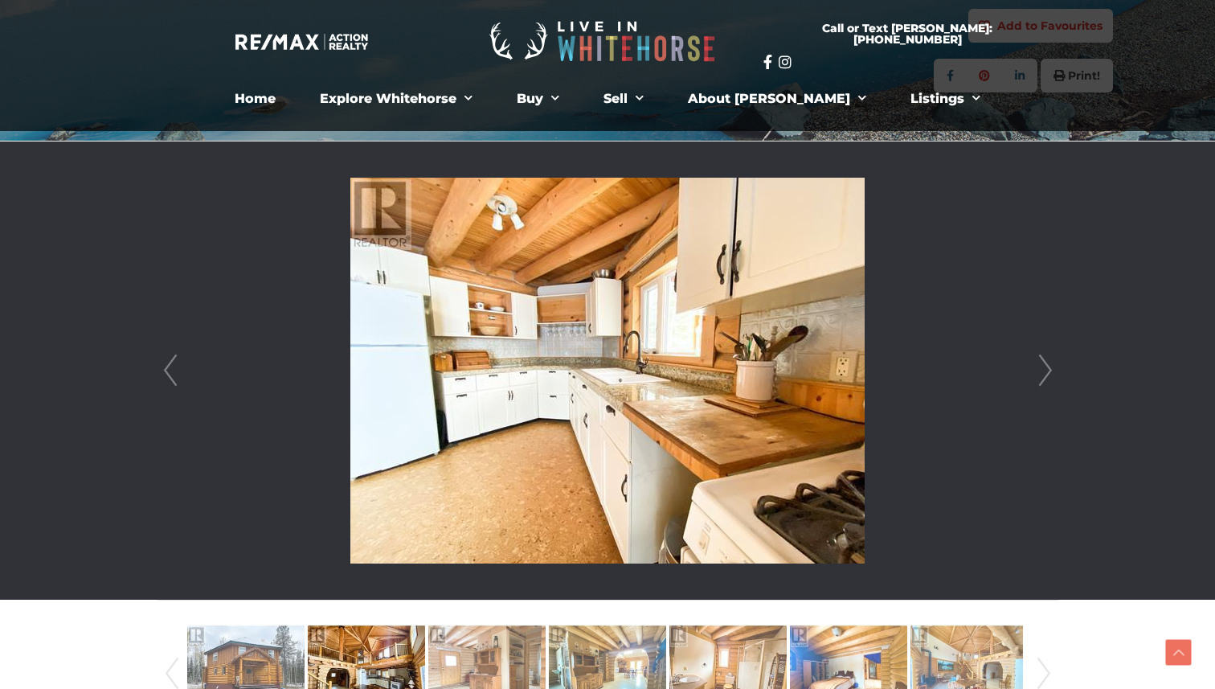
click at [1049, 361] on link "Next" at bounding box center [1046, 370] width 24 height 458
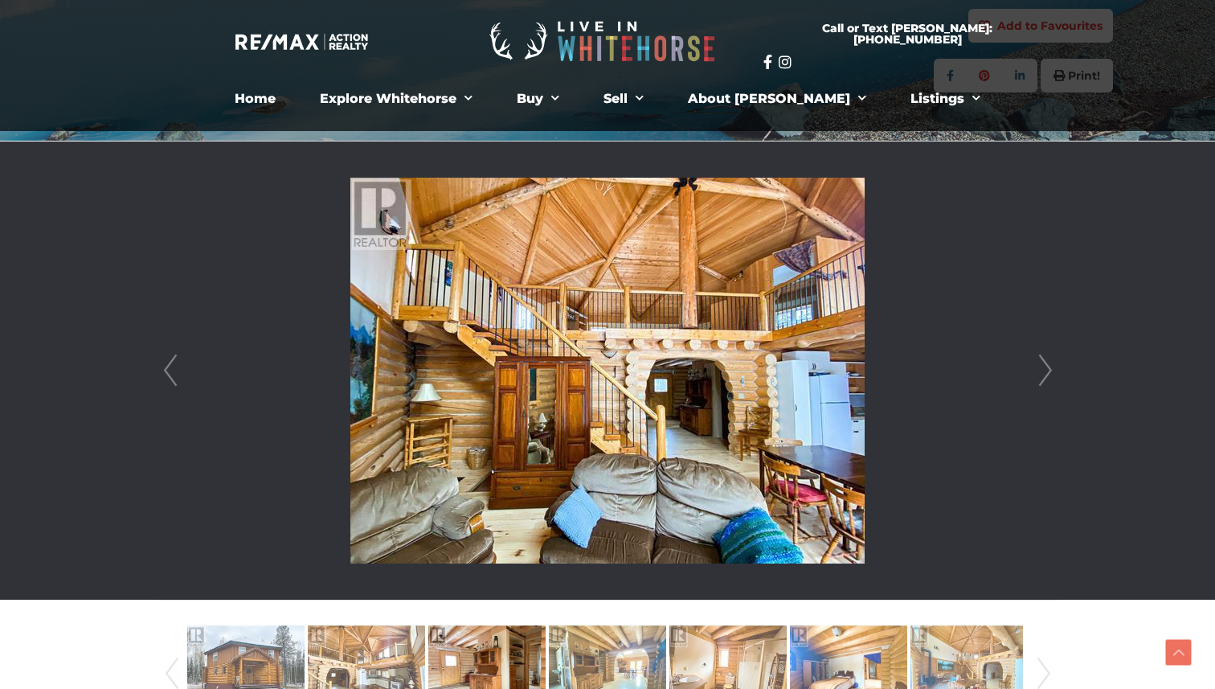
click at [1049, 361] on link "Next" at bounding box center [1046, 370] width 24 height 458
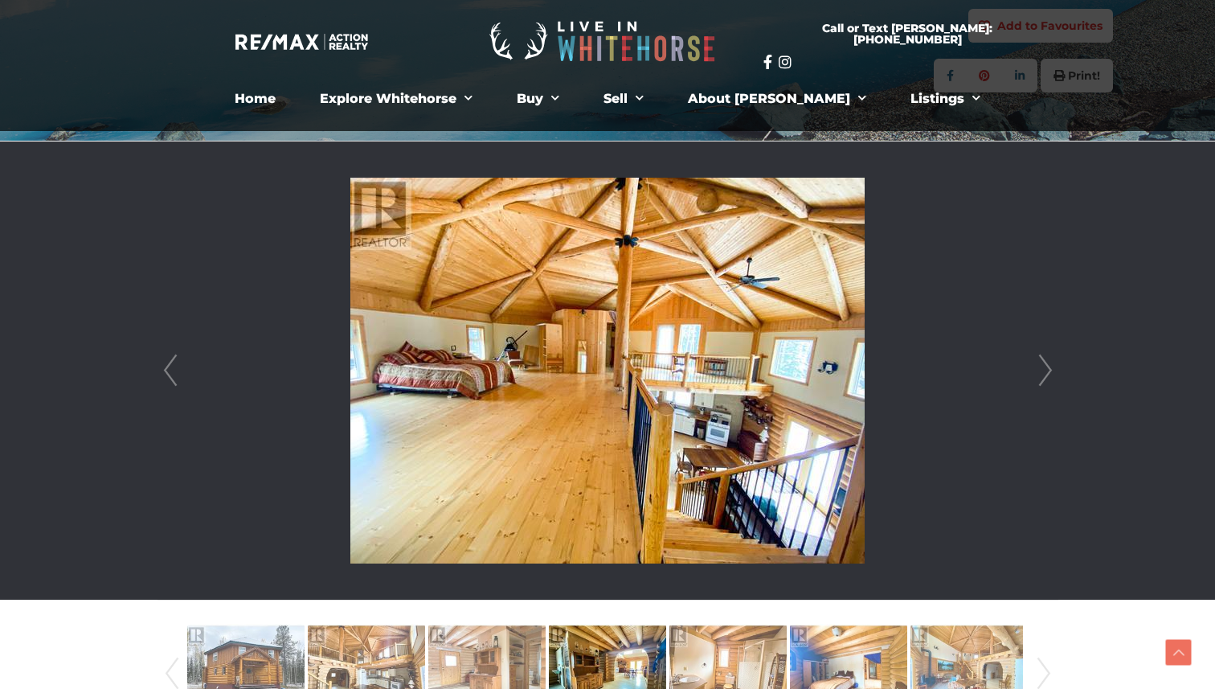
click at [1048, 367] on link "Next" at bounding box center [1046, 370] width 24 height 458
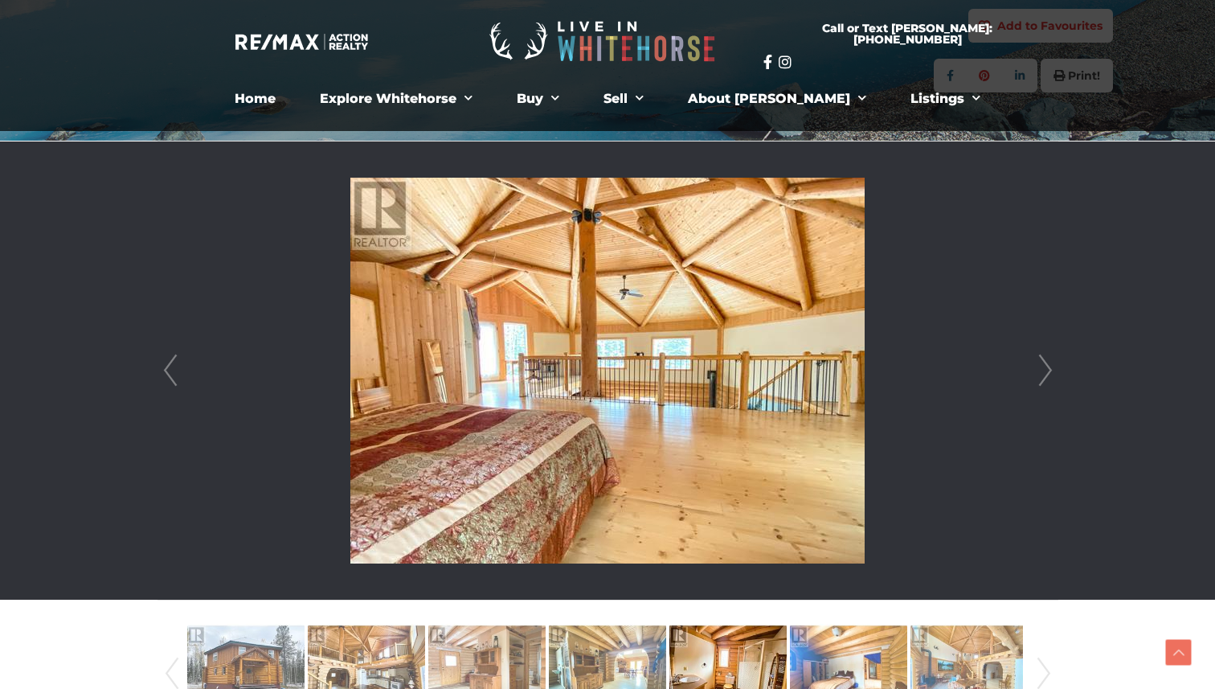
click at [1048, 367] on link "Next" at bounding box center [1046, 370] width 24 height 458
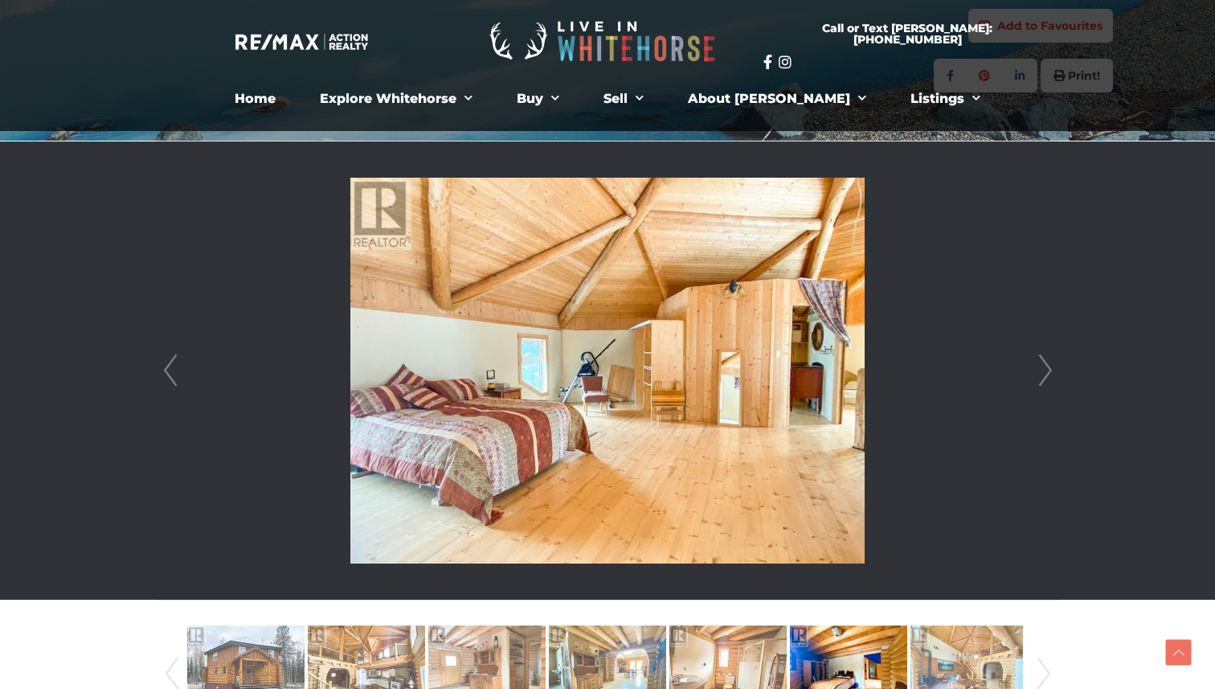
click at [1048, 367] on link "Next" at bounding box center [1046, 370] width 24 height 458
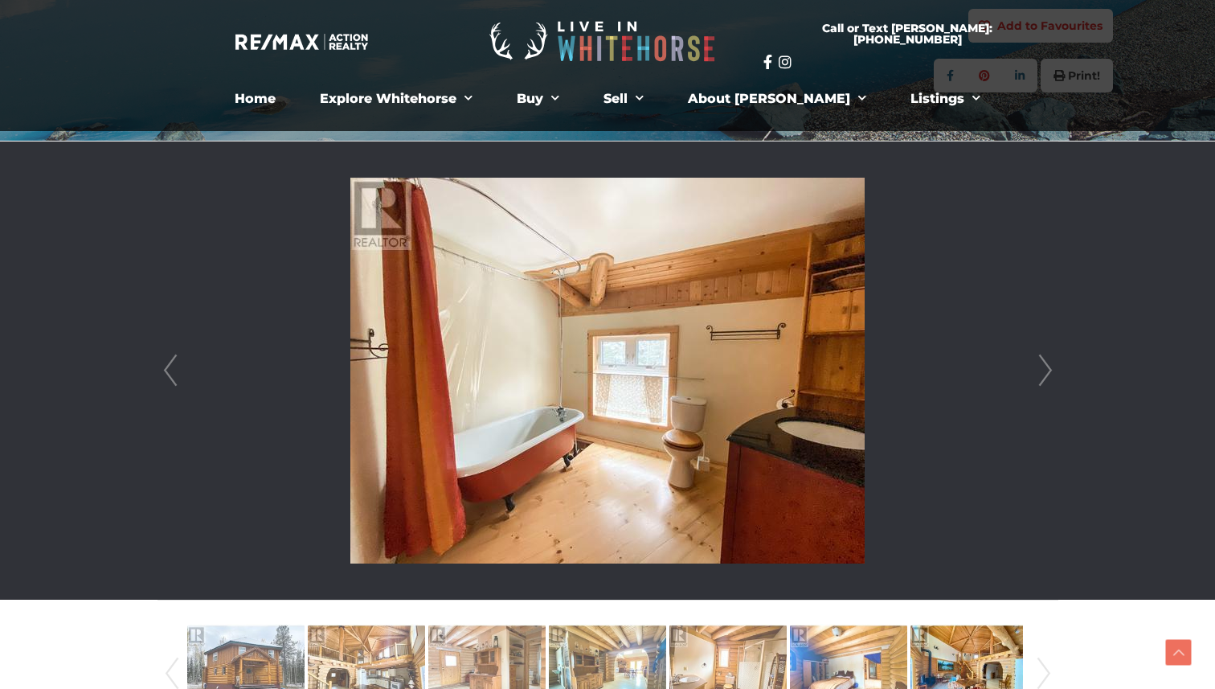
click at [1048, 367] on link "Next" at bounding box center [1046, 370] width 24 height 458
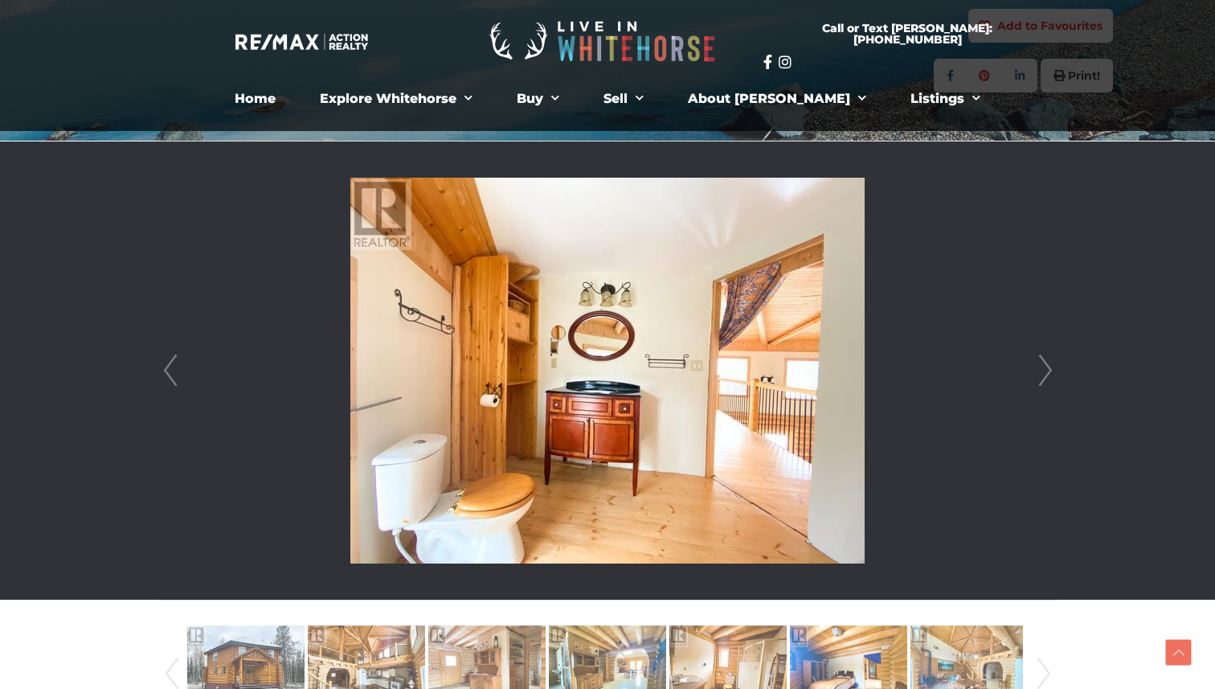
click at [1048, 367] on link "Next" at bounding box center [1046, 370] width 24 height 458
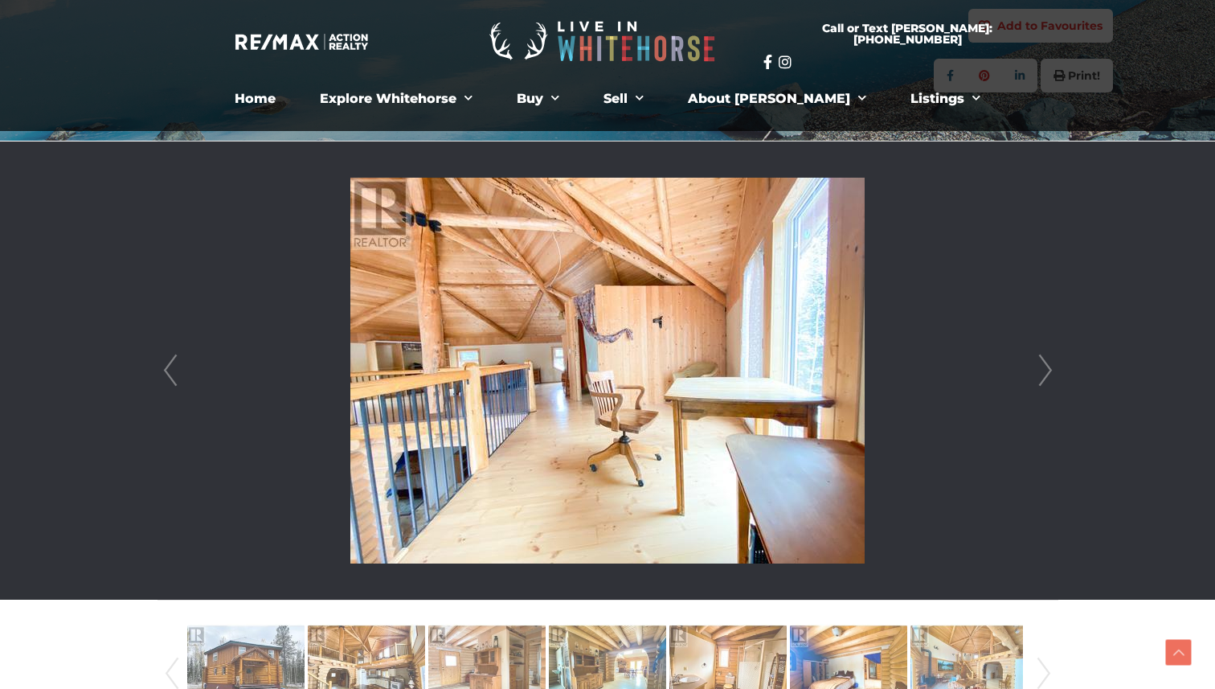
click at [1049, 372] on link "Next" at bounding box center [1046, 370] width 24 height 458
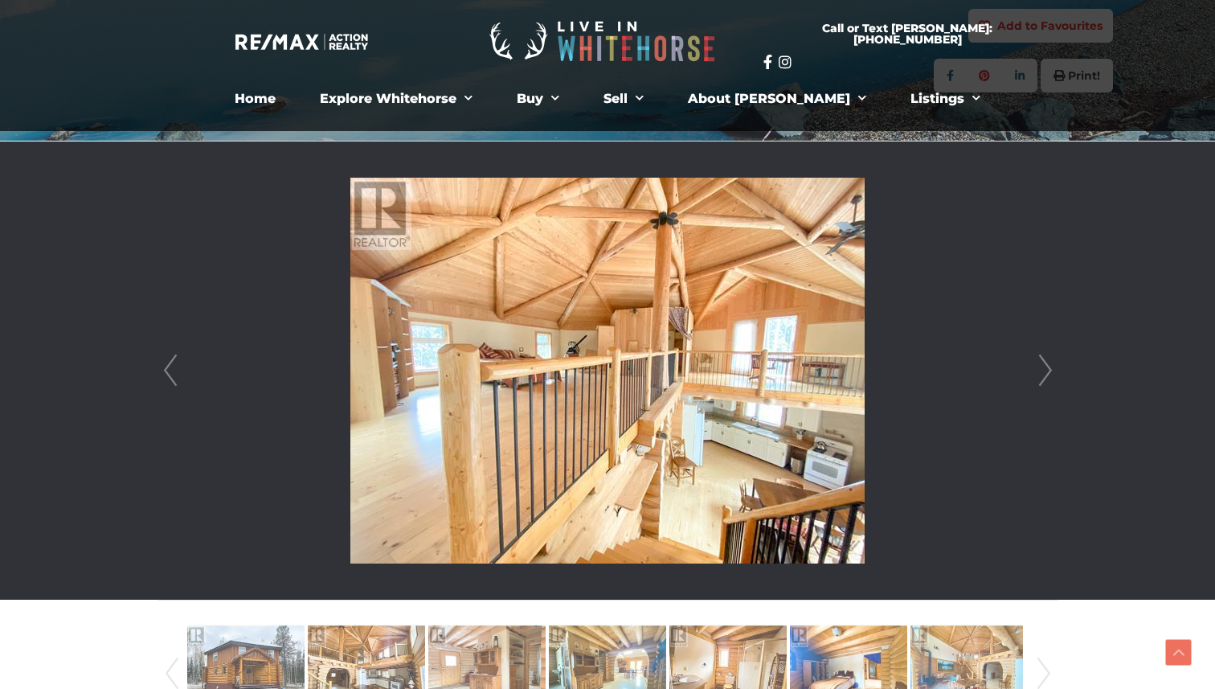
click at [1049, 372] on link "Next" at bounding box center [1046, 370] width 24 height 458
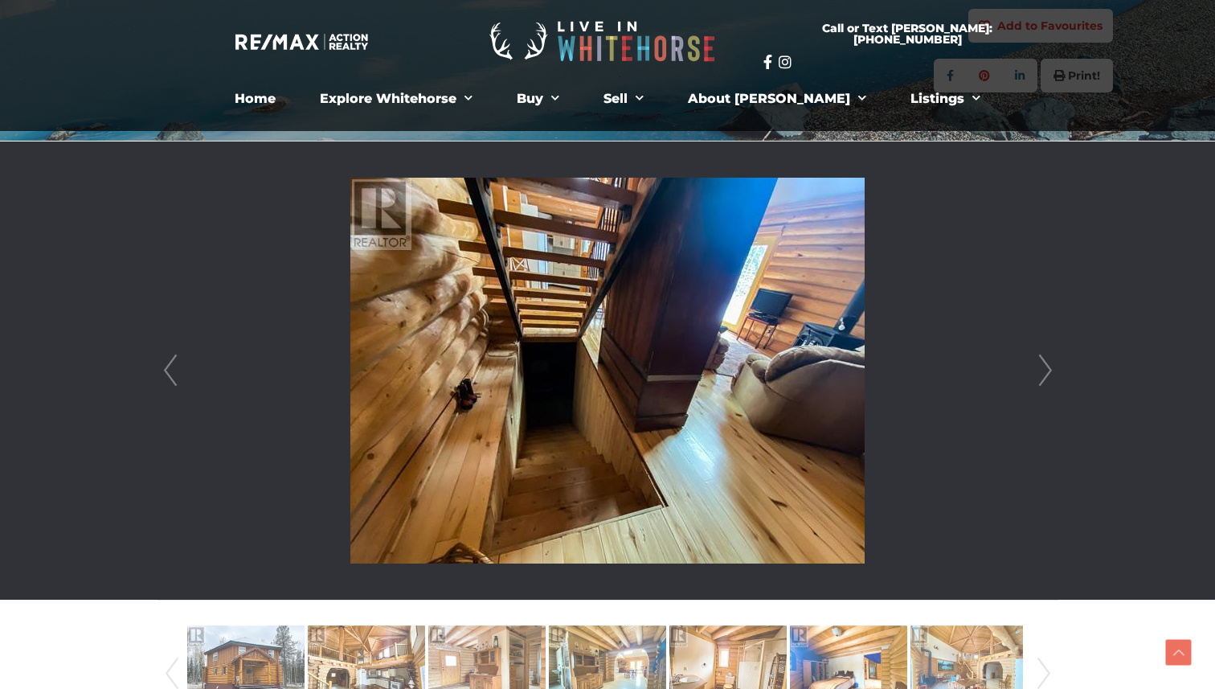
click at [1049, 372] on link "Next" at bounding box center [1046, 370] width 24 height 458
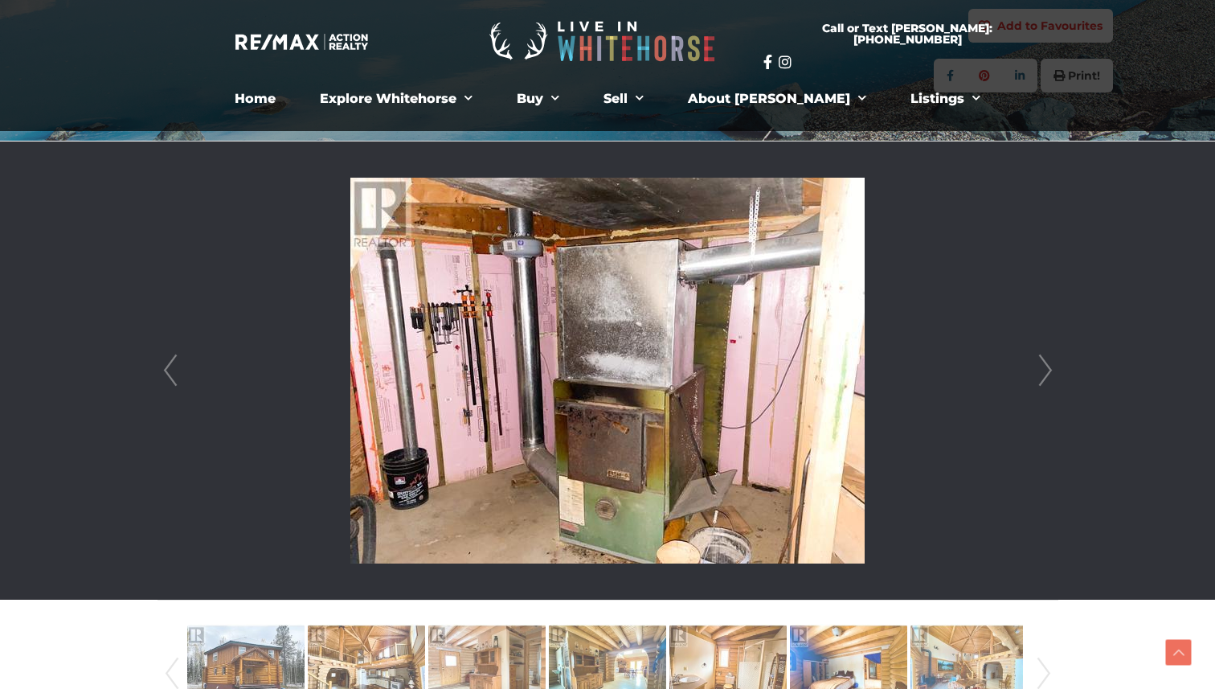
click at [1049, 373] on link "Next" at bounding box center [1046, 370] width 24 height 458
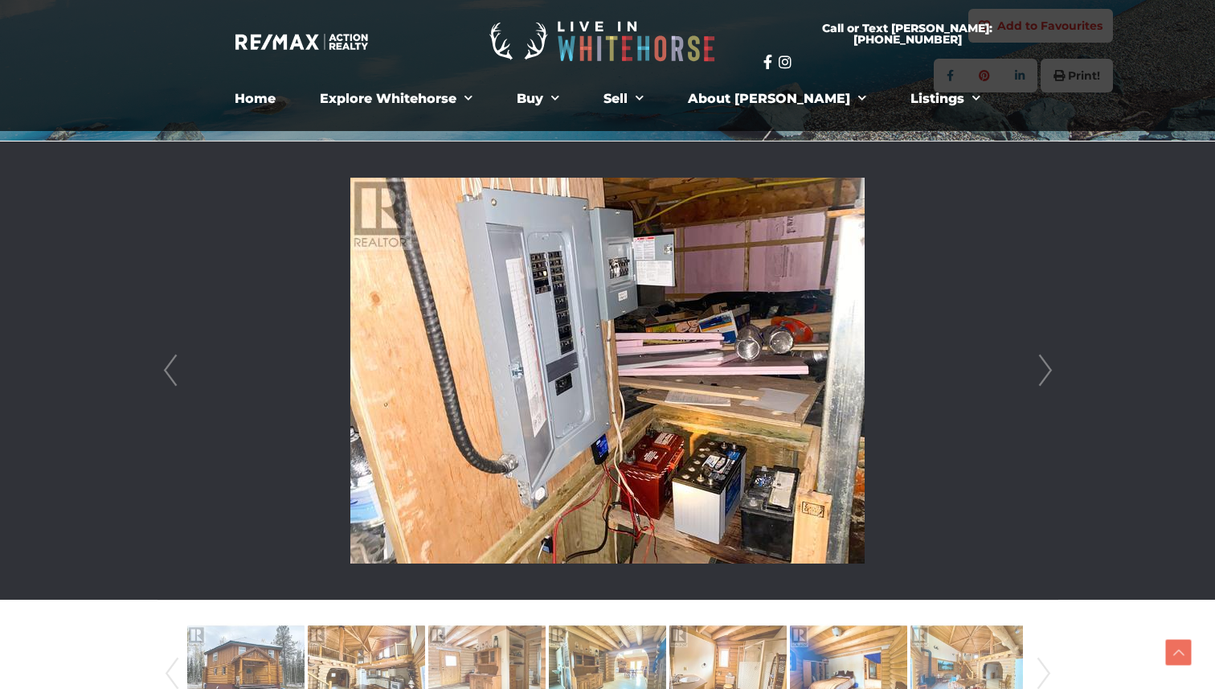
click at [1049, 373] on link "Next" at bounding box center [1046, 370] width 24 height 458
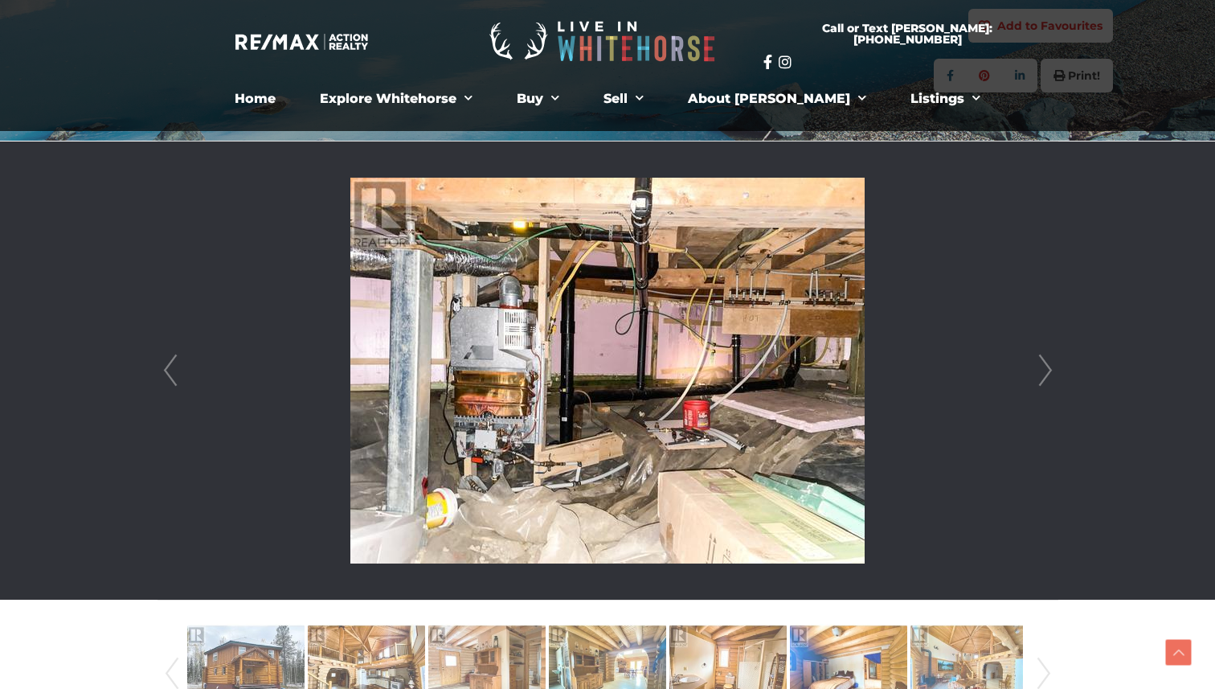
click at [1049, 373] on link "Next" at bounding box center [1046, 370] width 24 height 458
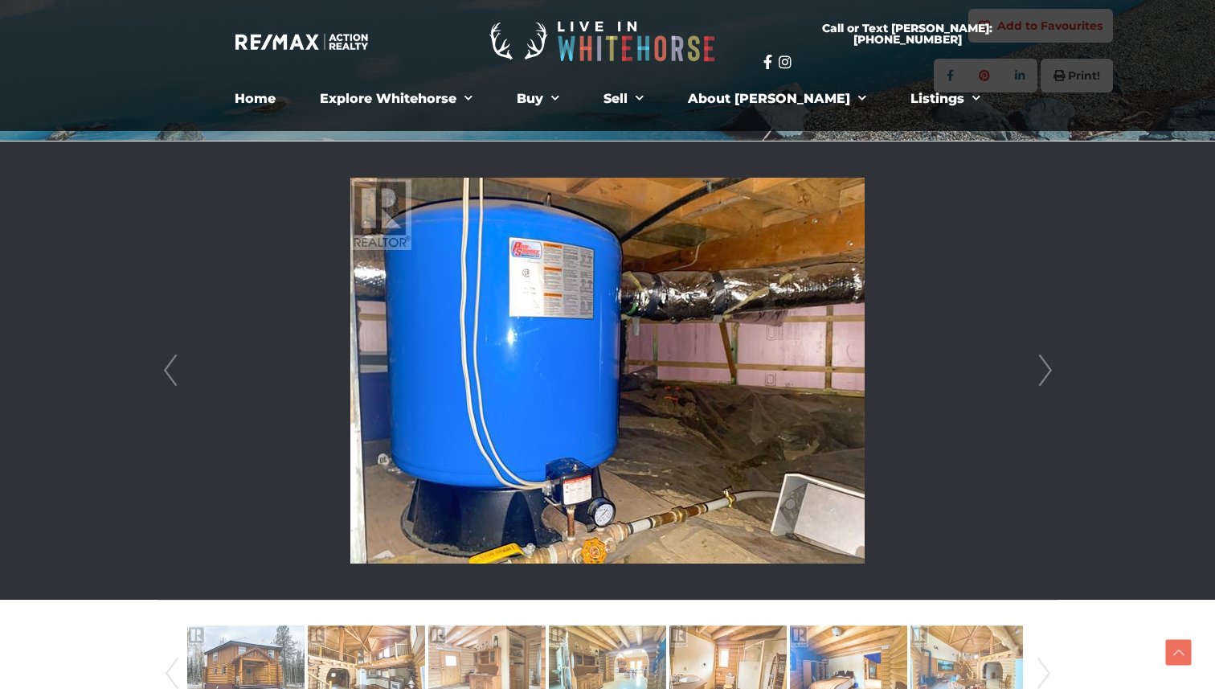
click at [1049, 373] on link "Next" at bounding box center [1046, 370] width 24 height 458
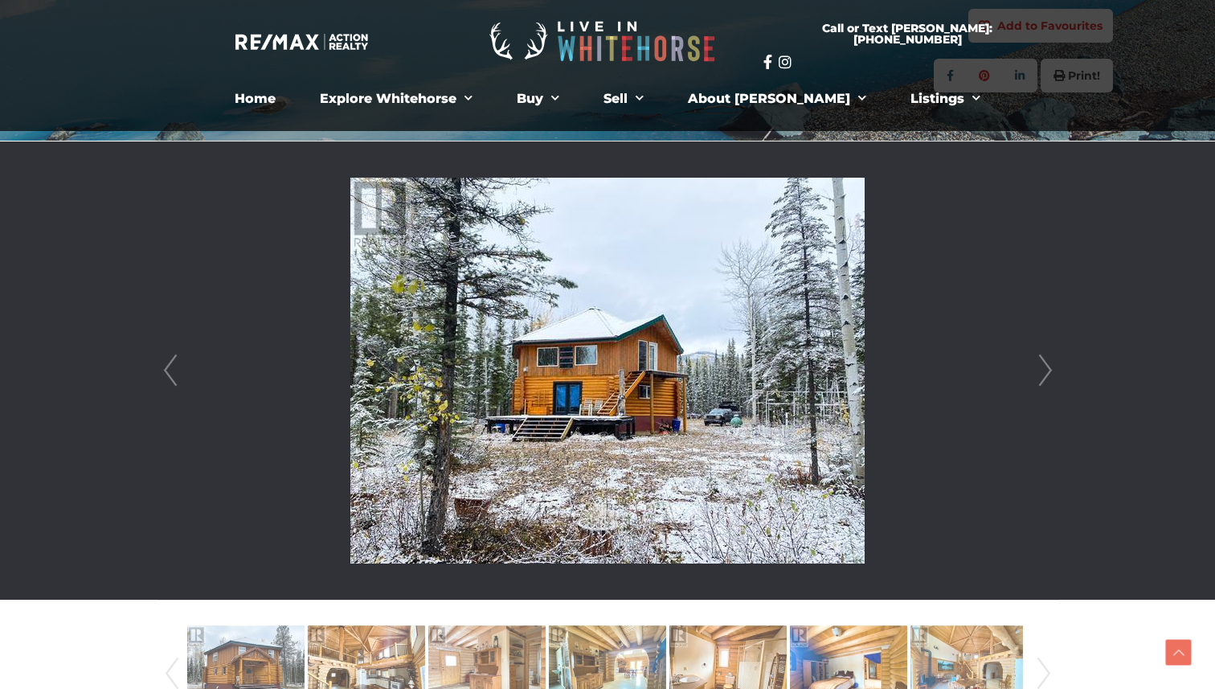
click at [1049, 373] on link "Next" at bounding box center [1046, 370] width 24 height 458
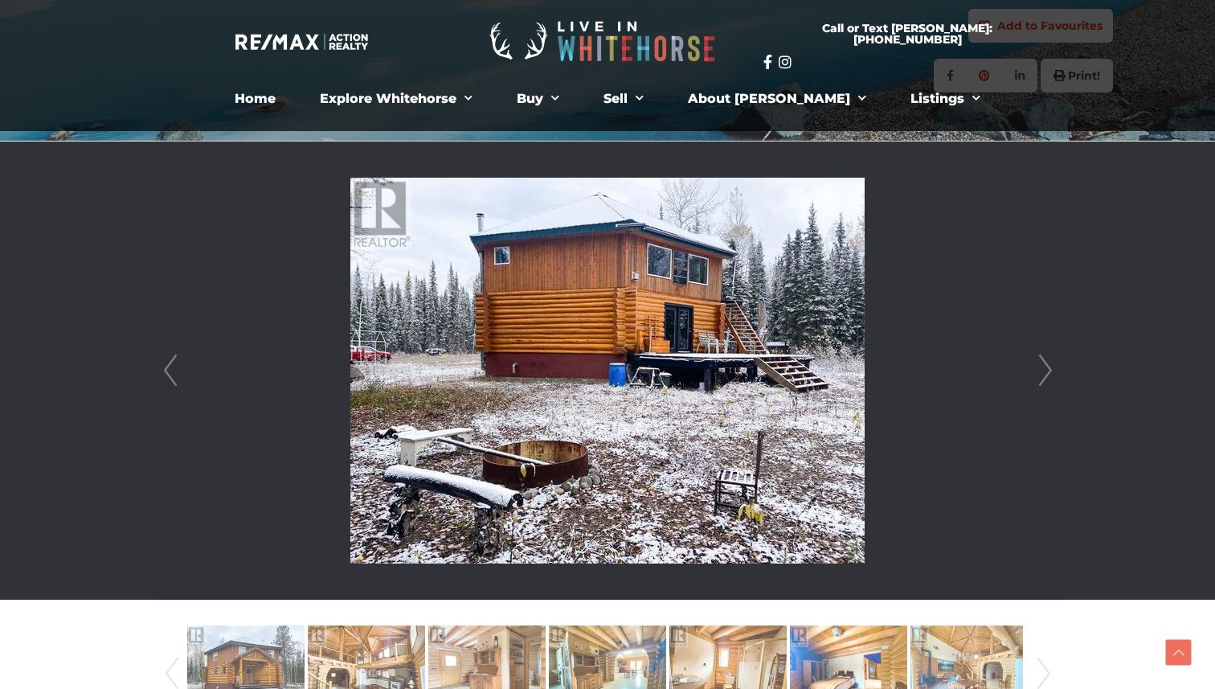
click at [1046, 379] on link "Next" at bounding box center [1046, 370] width 24 height 458
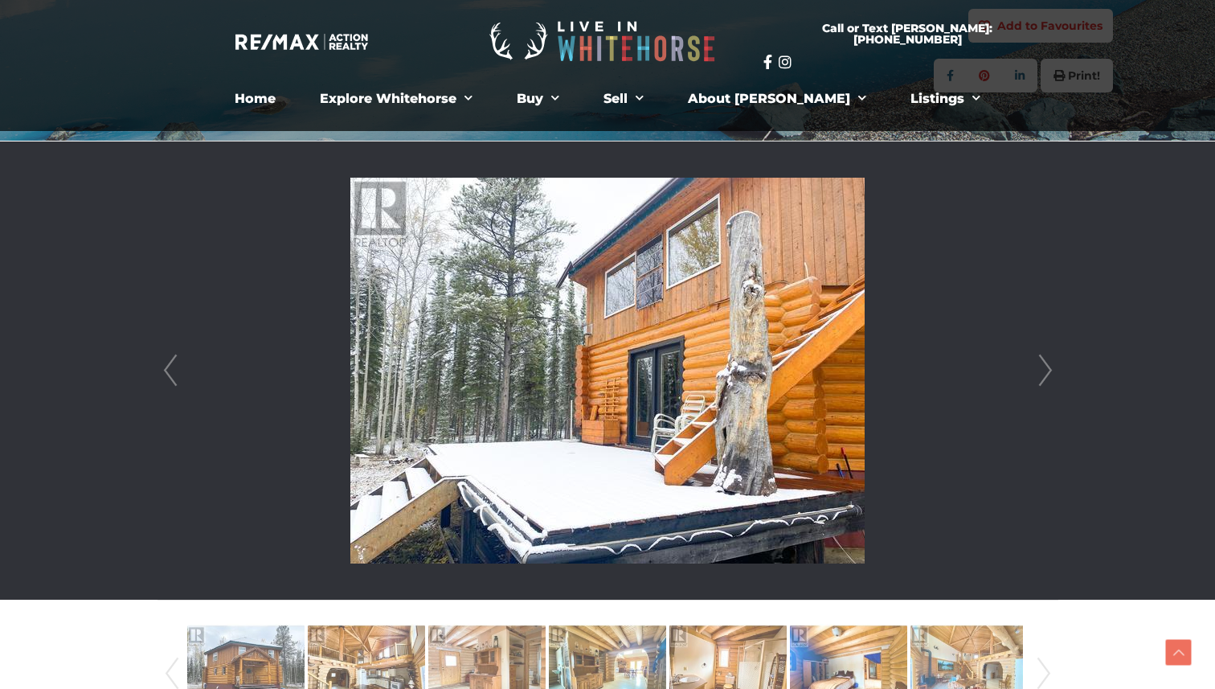
click at [1046, 379] on link "Next" at bounding box center [1046, 370] width 24 height 458
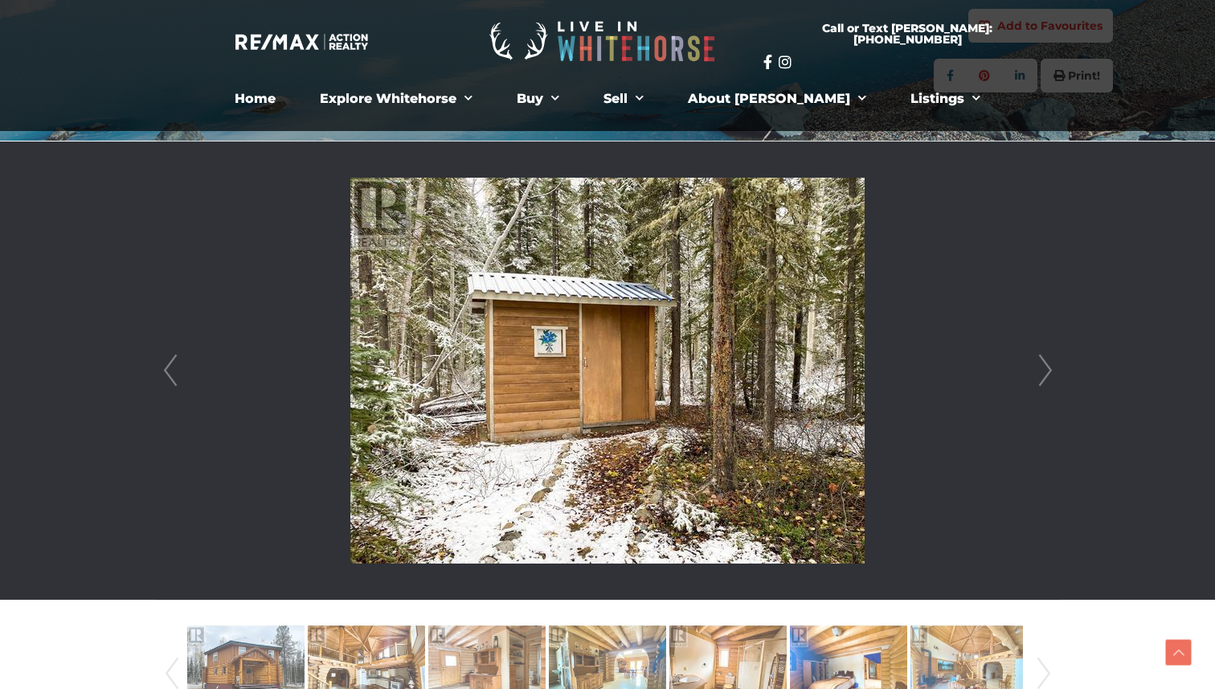
click at [1046, 379] on link "Next" at bounding box center [1046, 370] width 24 height 458
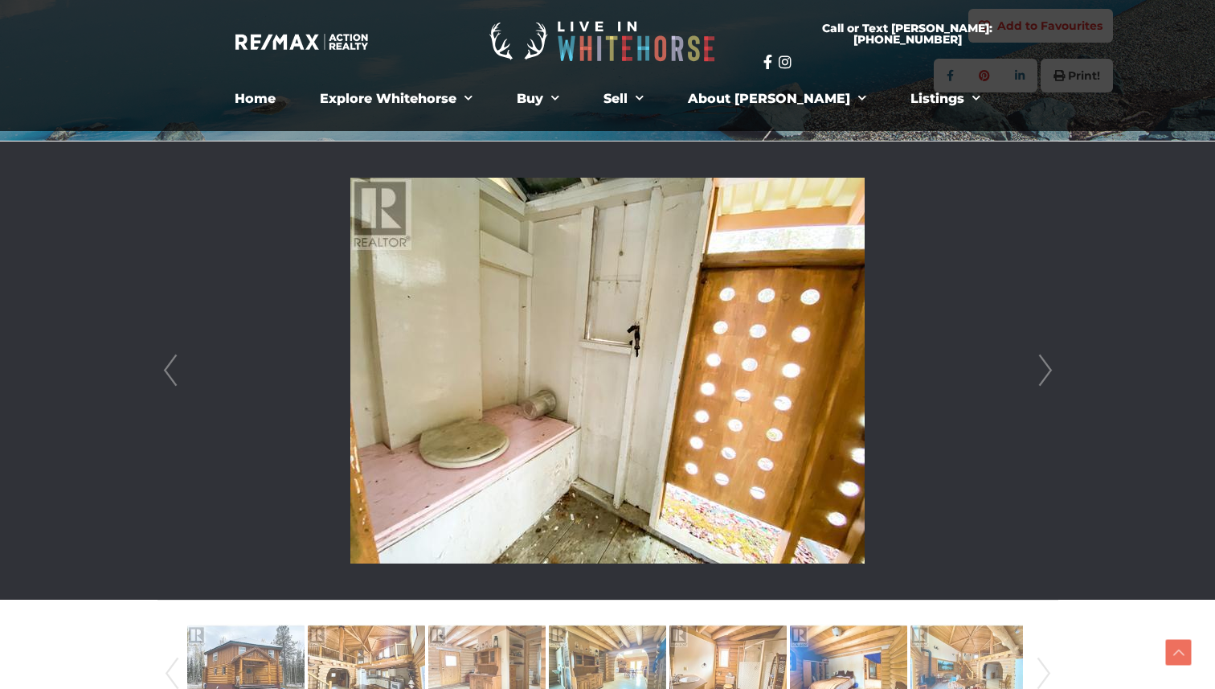
click at [1046, 379] on link "Next" at bounding box center [1046, 370] width 24 height 458
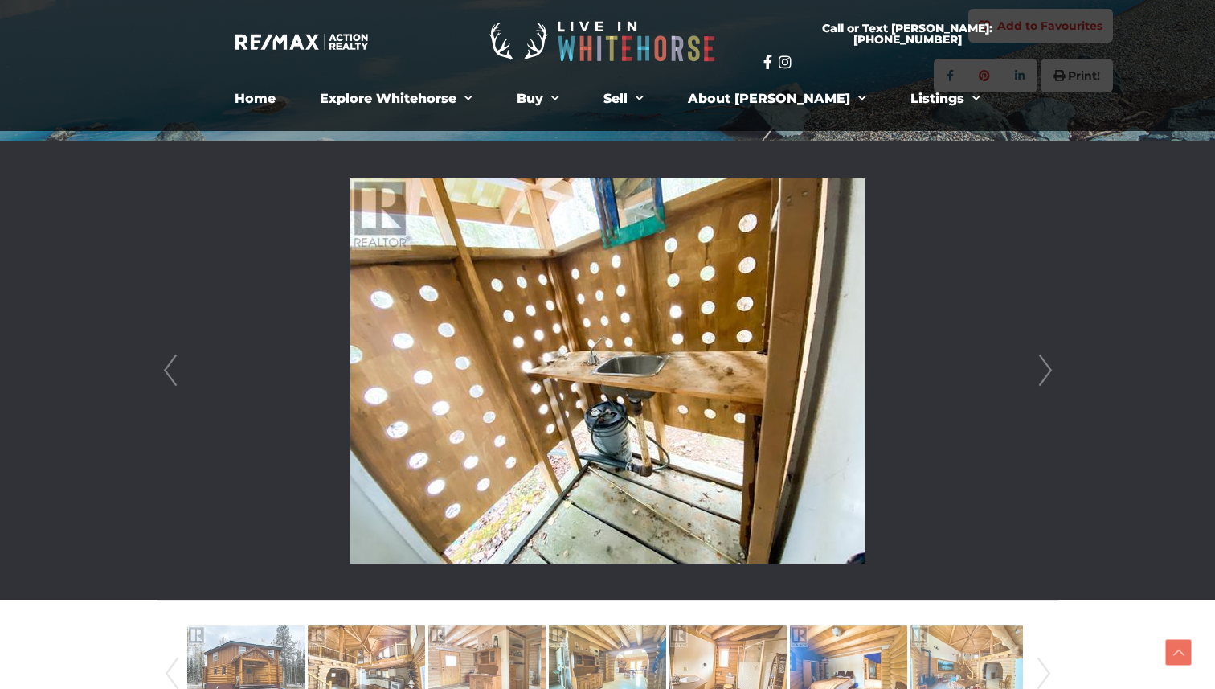
click at [1046, 381] on link "Next" at bounding box center [1046, 370] width 24 height 458
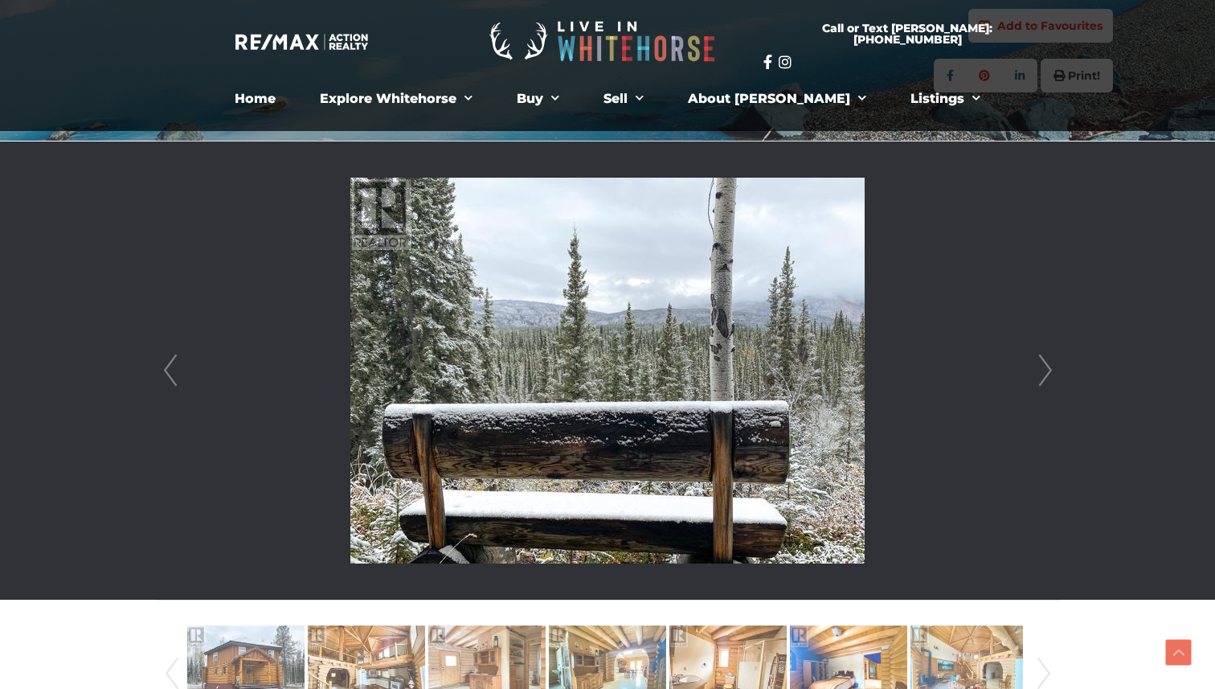
click at [1046, 381] on link "Next" at bounding box center [1046, 370] width 24 height 458
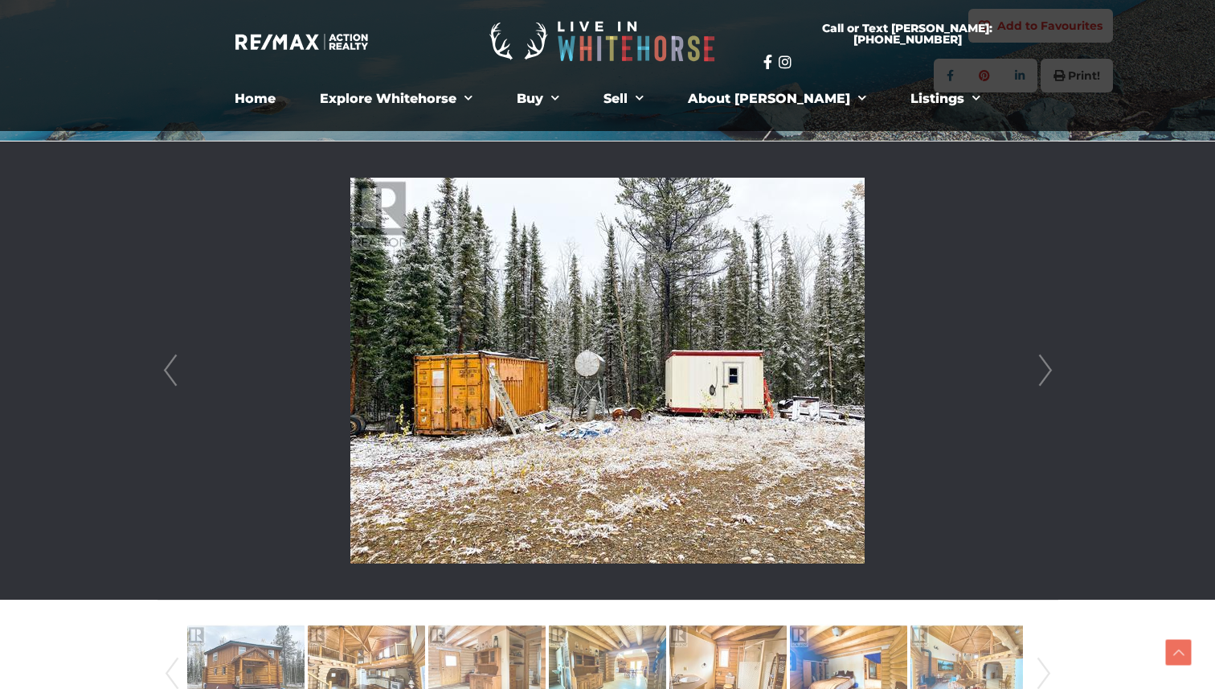
click at [174, 367] on link "Prev" at bounding box center [170, 370] width 24 height 458
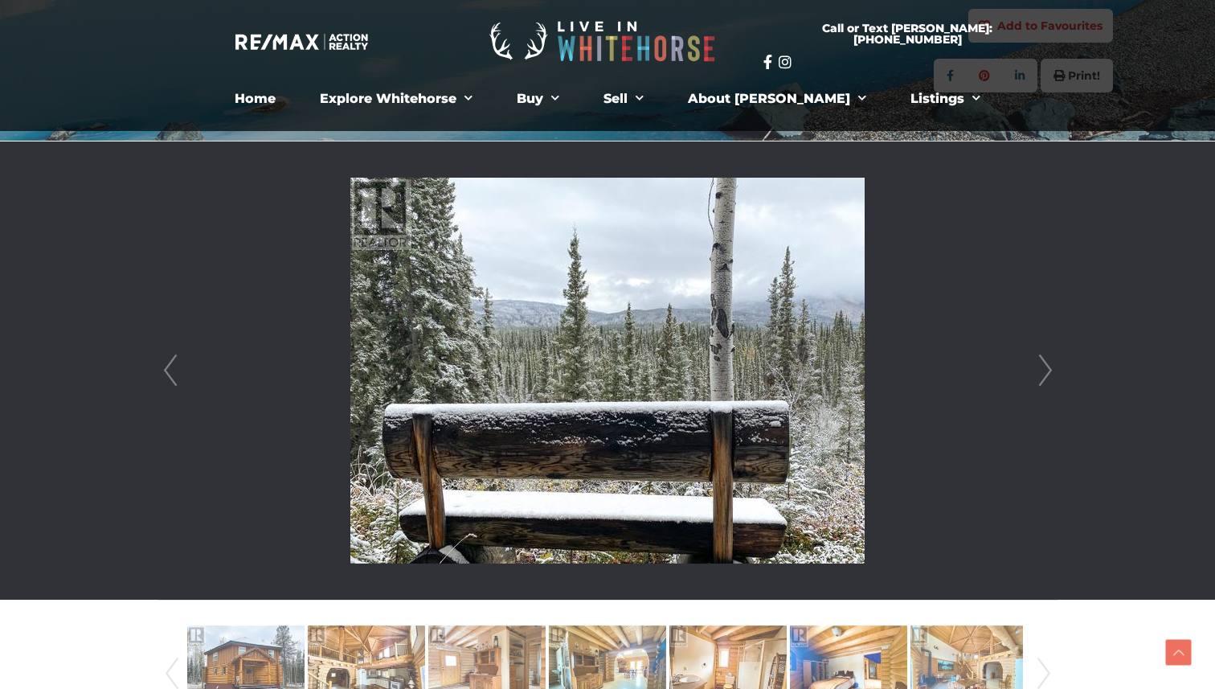
click at [1045, 367] on link "Next" at bounding box center [1046, 370] width 24 height 458
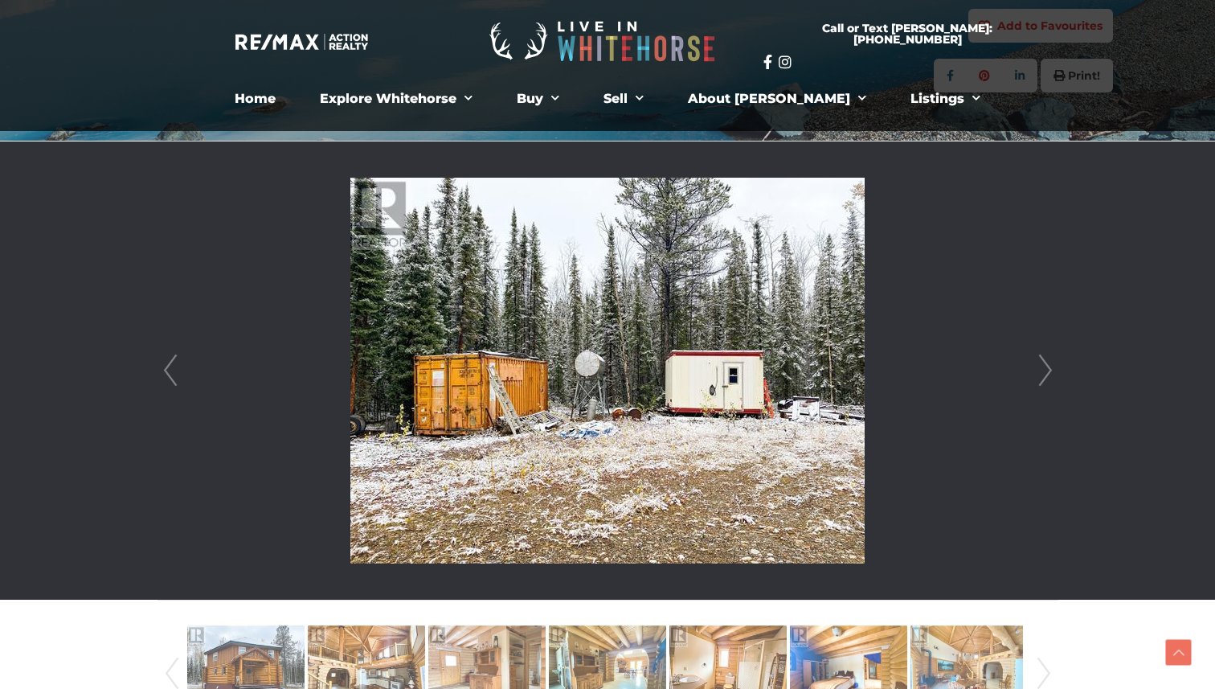
click at [1045, 367] on link "Next" at bounding box center [1046, 370] width 24 height 458
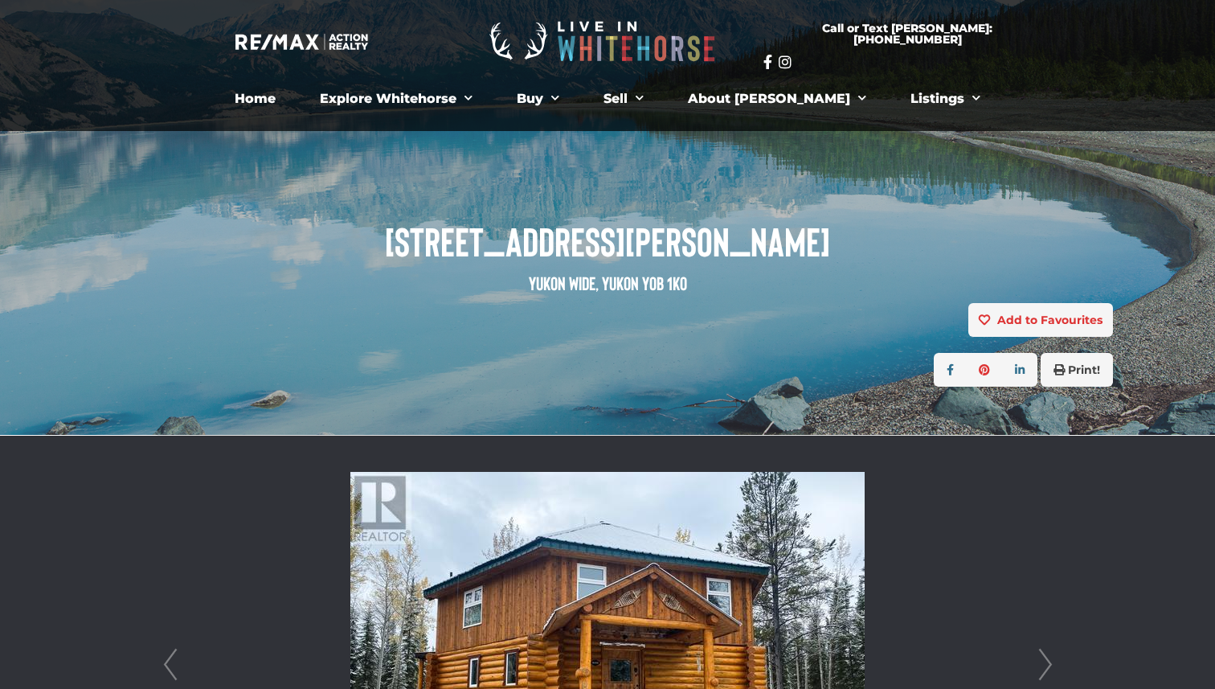
scroll to position [0, 0]
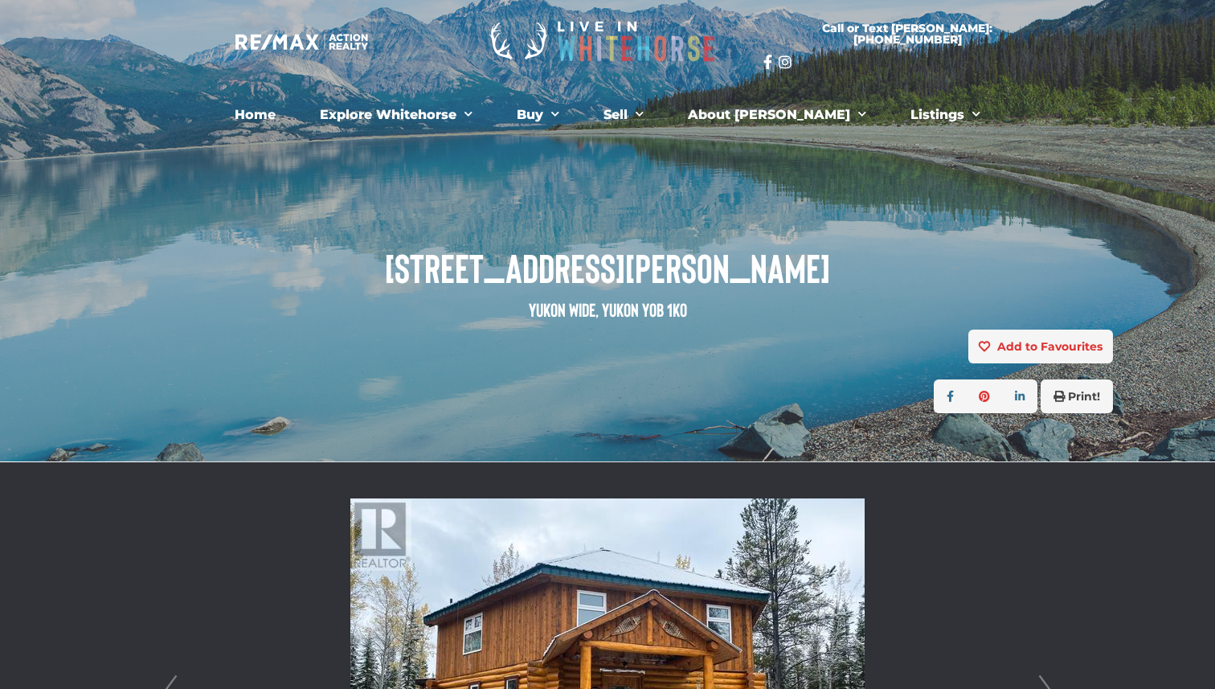
drag, startPoint x: 825, startPoint y: 261, endPoint x: 616, endPoint y: 240, distance: 210.1
click at [616, 240] on div "28198 Robert Campbell Highway Yukon Wide, Yukon Y0B 1K0" at bounding box center [607, 262] width 1035 height 136
copy span "28198 Robert Campbell Highway"
click at [444, 281] on span "28198 Robert Campbell Highway" at bounding box center [607, 267] width 1011 height 44
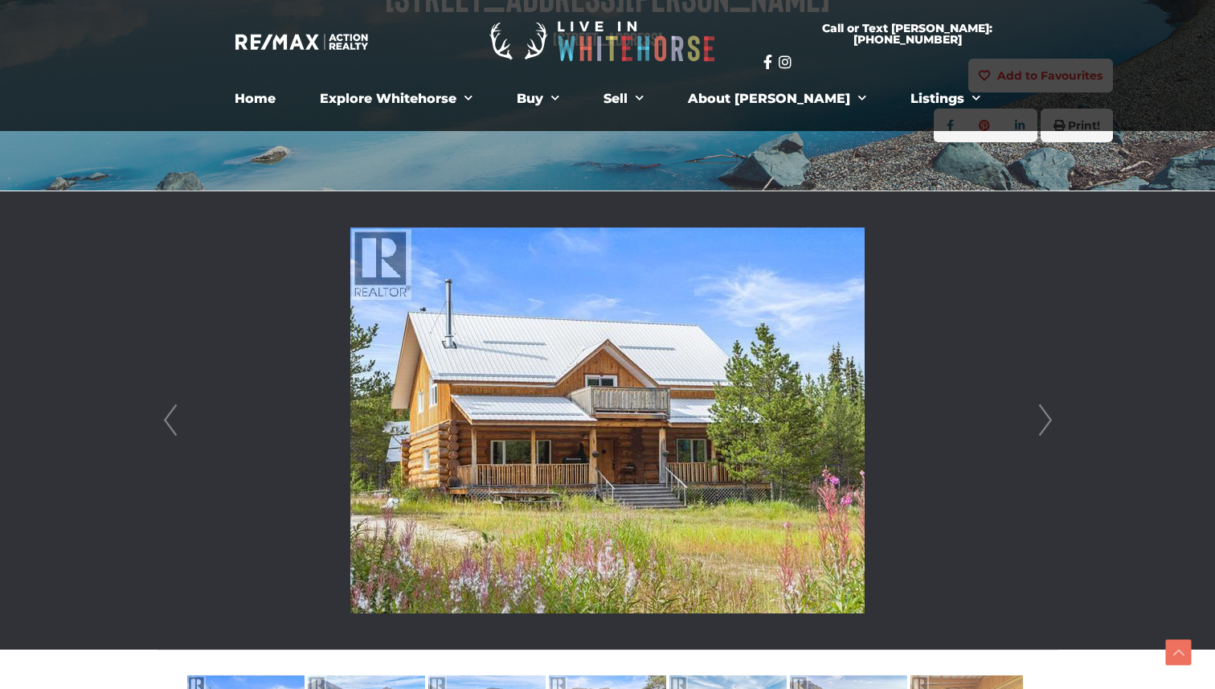
scroll to position [270, 0]
click at [1055, 416] on link "Next" at bounding box center [1046, 421] width 24 height 458
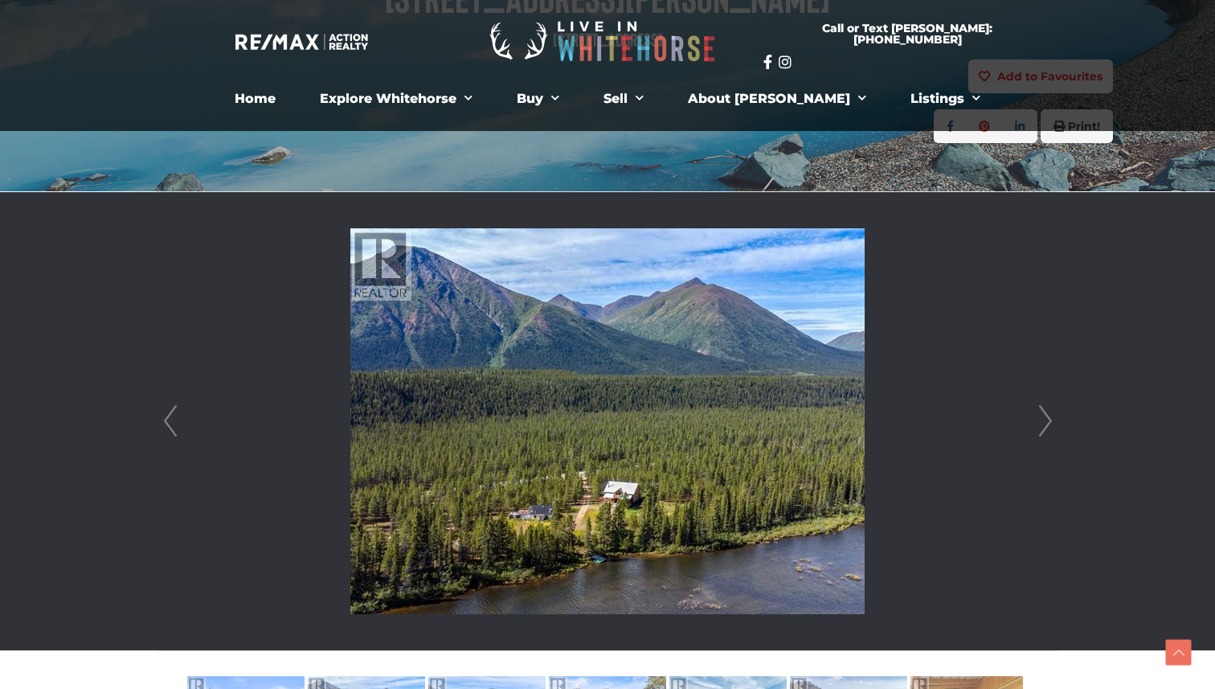
click at [170, 420] on link "Prev" at bounding box center [170, 421] width 24 height 458
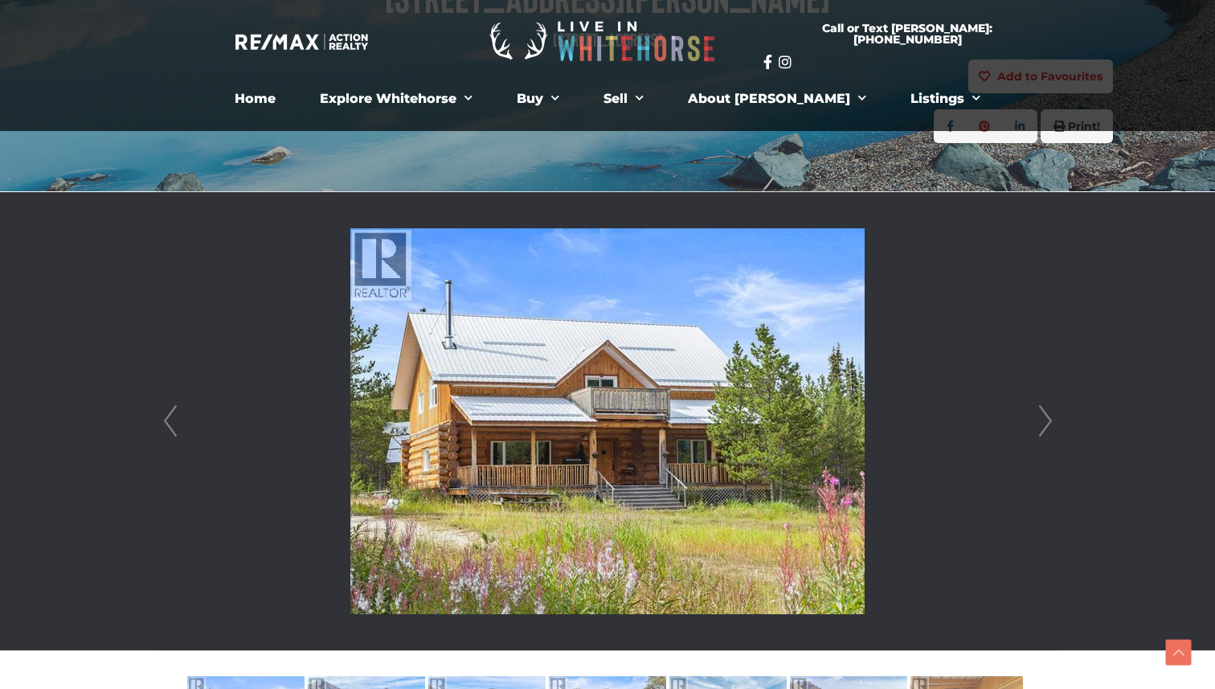
click at [1046, 435] on link "Next" at bounding box center [1046, 421] width 24 height 458
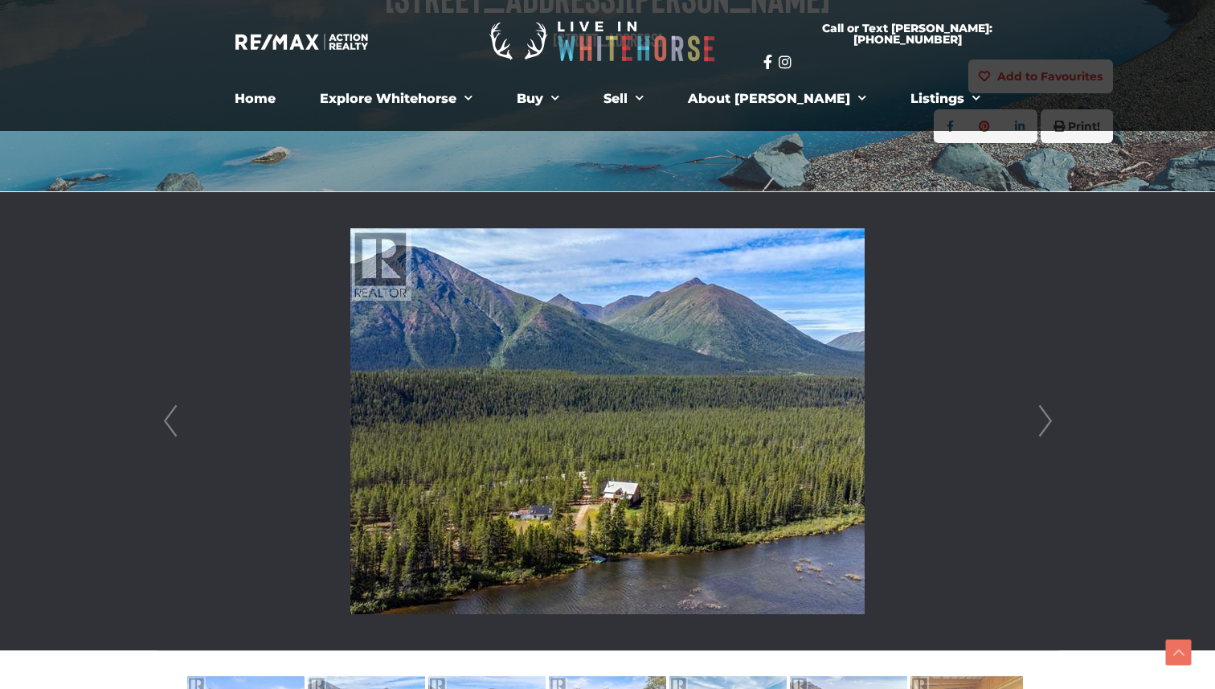
click at [1048, 434] on link "Next" at bounding box center [1046, 421] width 24 height 458
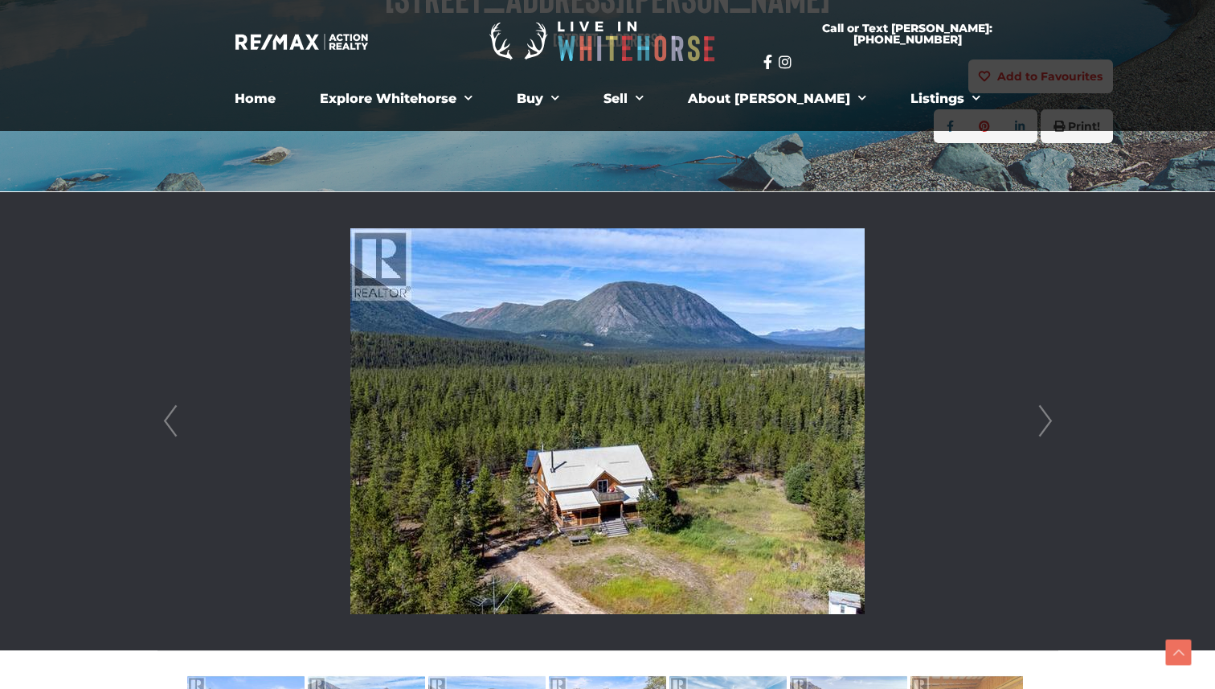
click at [1048, 434] on link "Next" at bounding box center [1046, 421] width 24 height 458
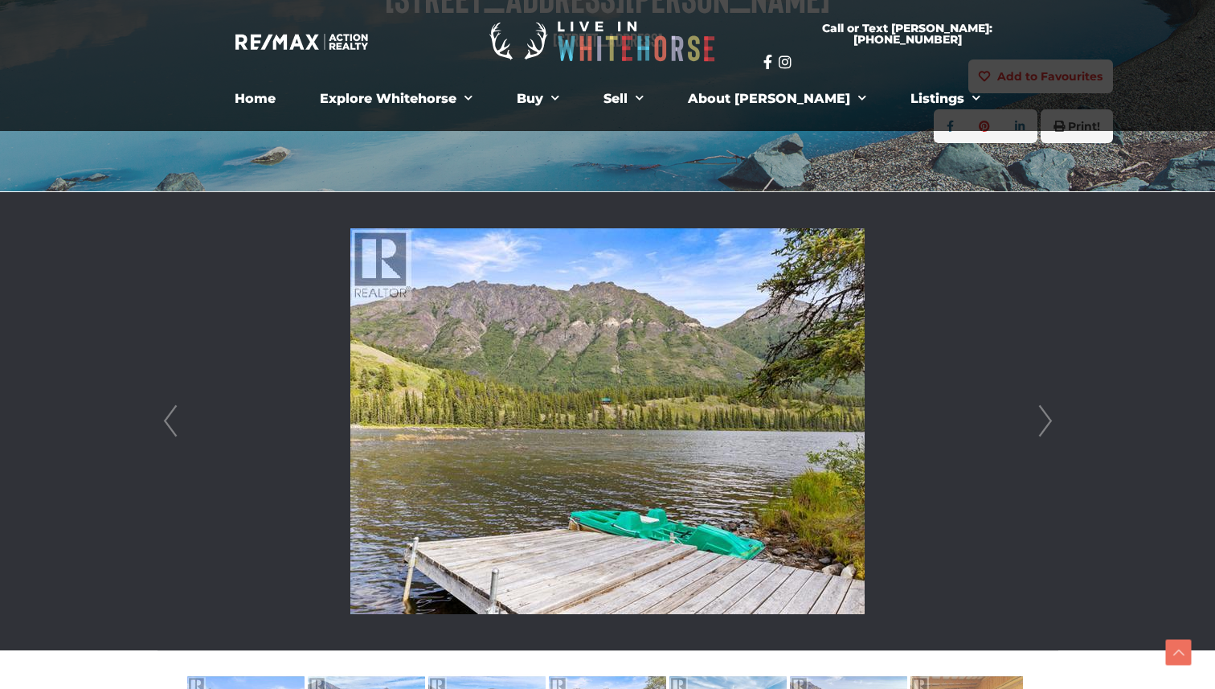
click at [1048, 434] on link "Next" at bounding box center [1046, 421] width 24 height 458
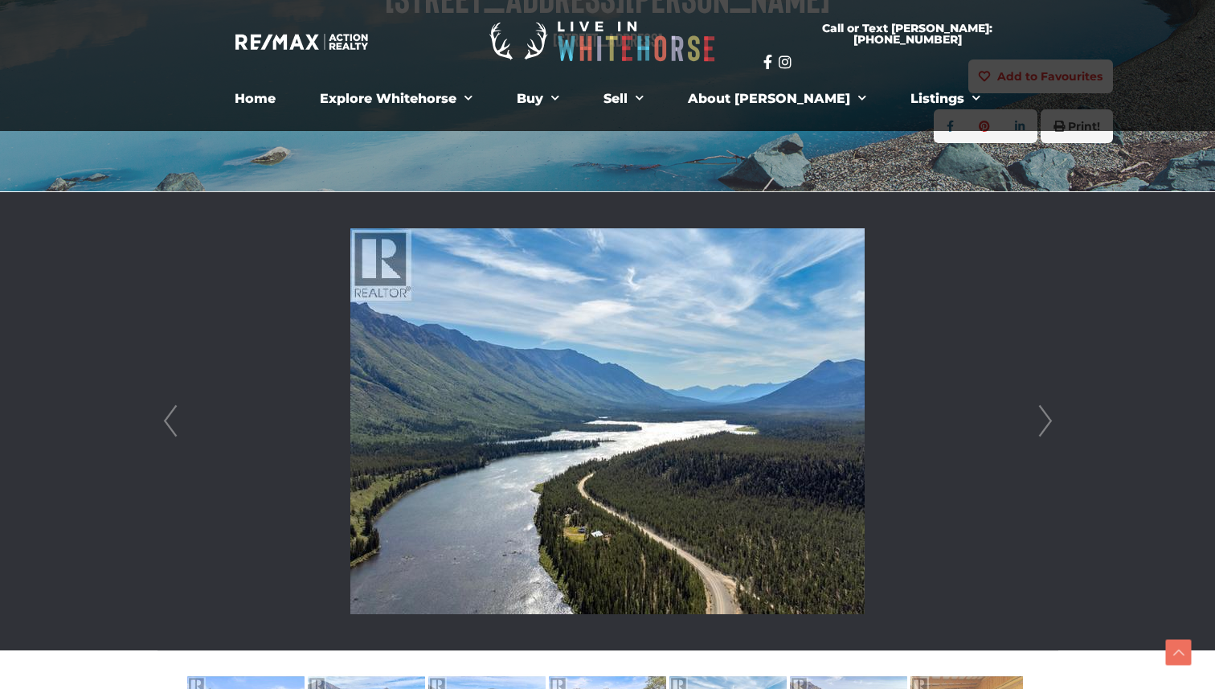
click at [1048, 434] on link "Next" at bounding box center [1046, 421] width 24 height 458
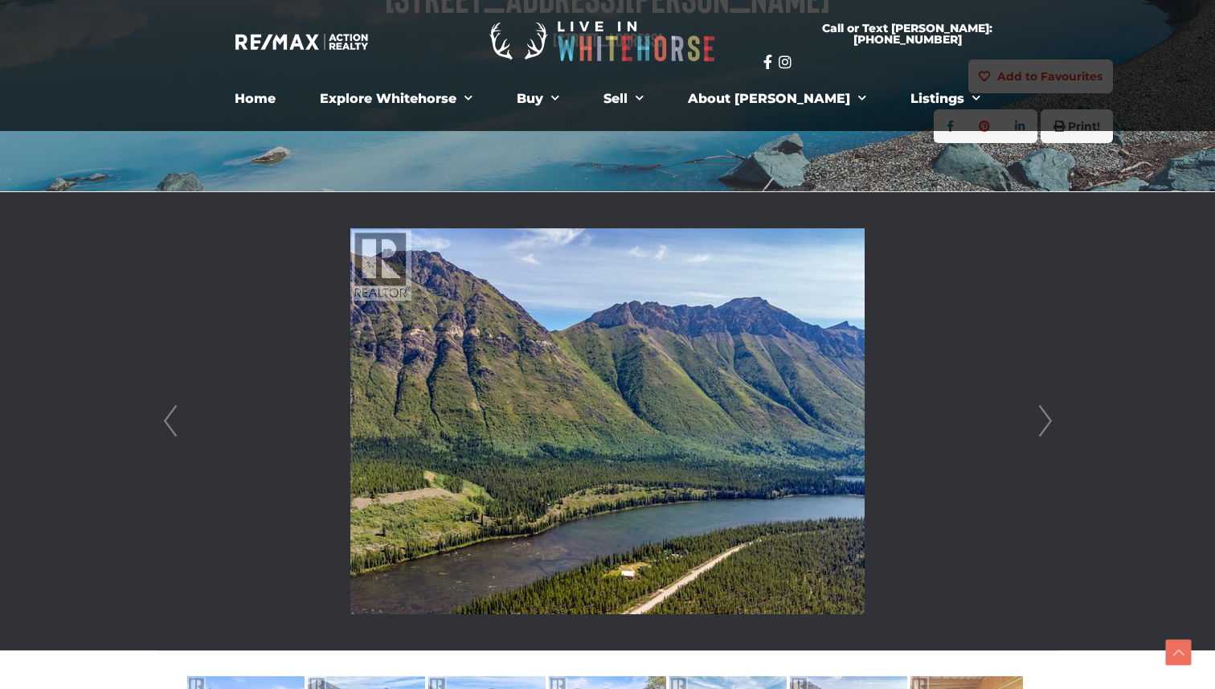
click at [1048, 434] on link "Next" at bounding box center [1046, 421] width 24 height 458
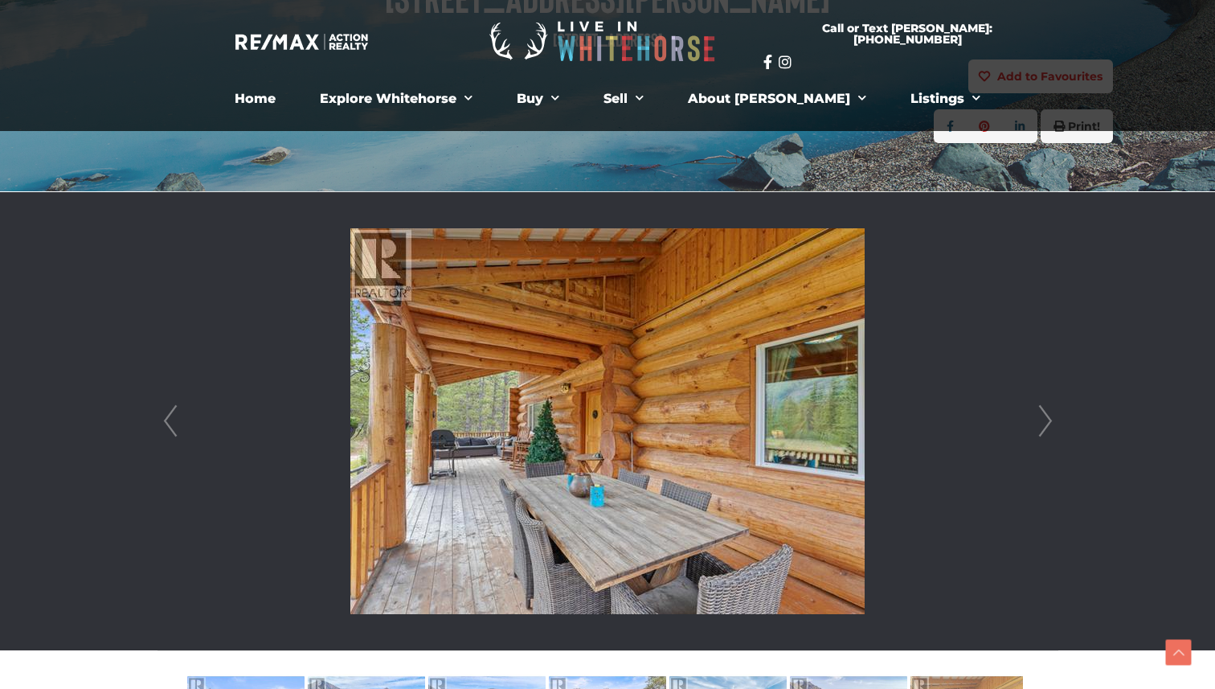
click at [1051, 425] on link "Next" at bounding box center [1046, 421] width 24 height 458
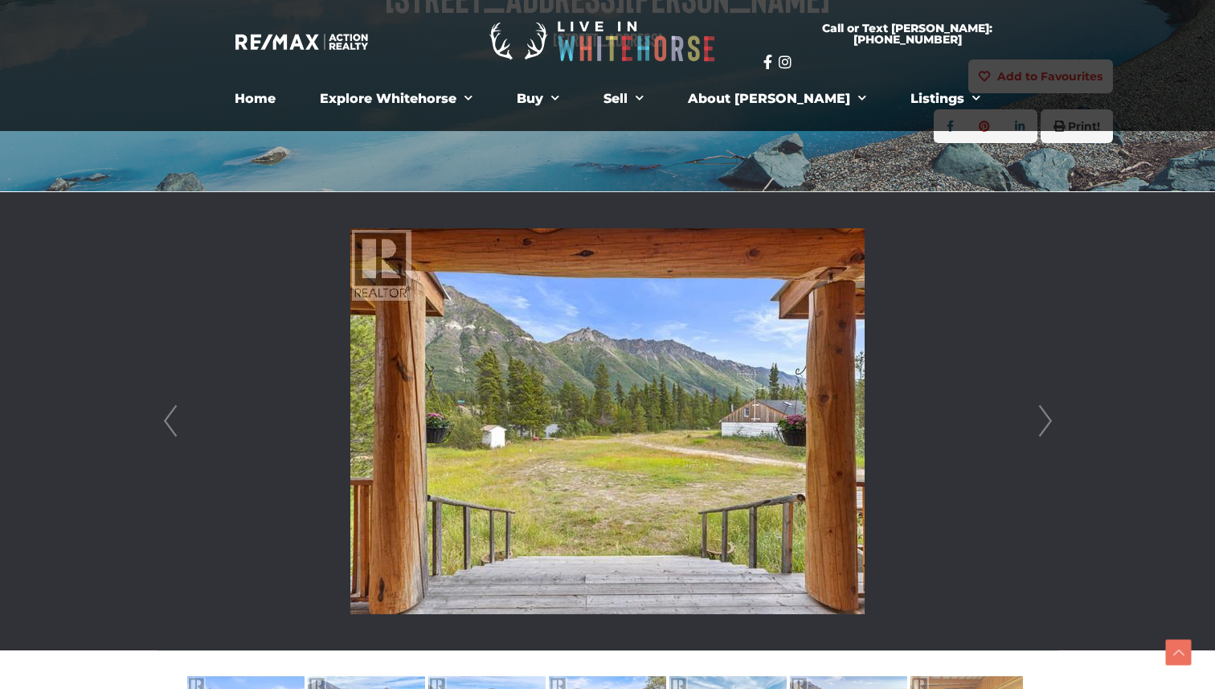
click at [1051, 425] on link "Next" at bounding box center [1046, 421] width 24 height 458
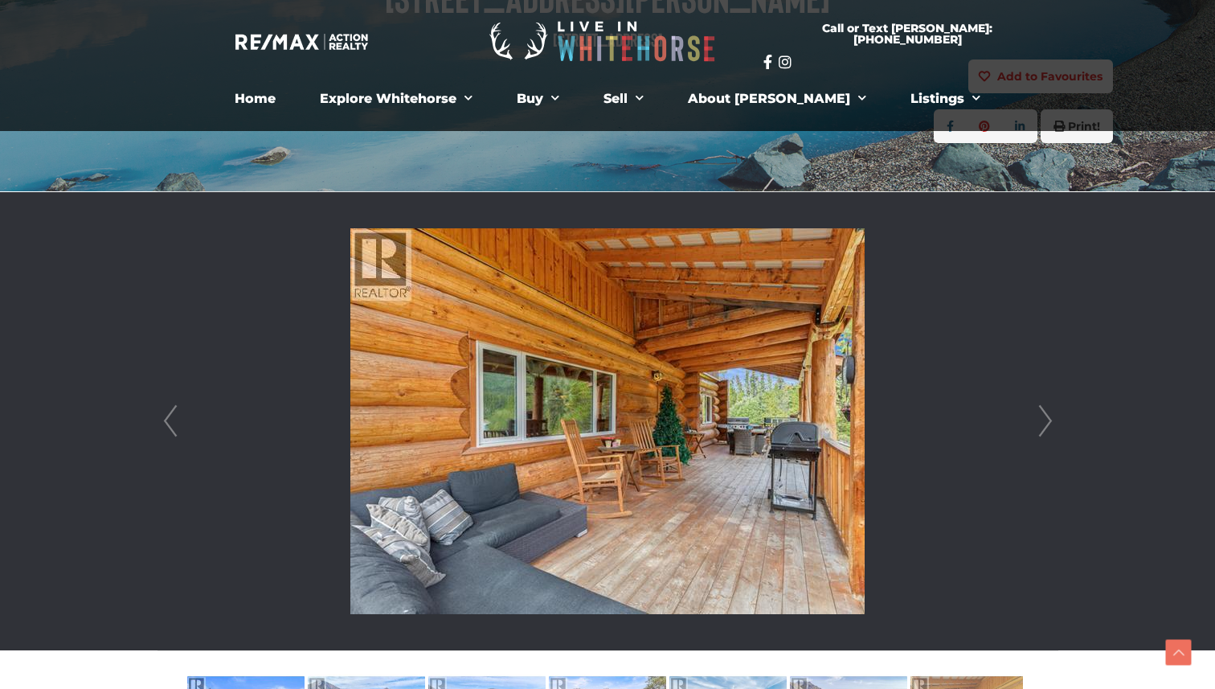
click at [1051, 425] on link "Next" at bounding box center [1046, 421] width 24 height 458
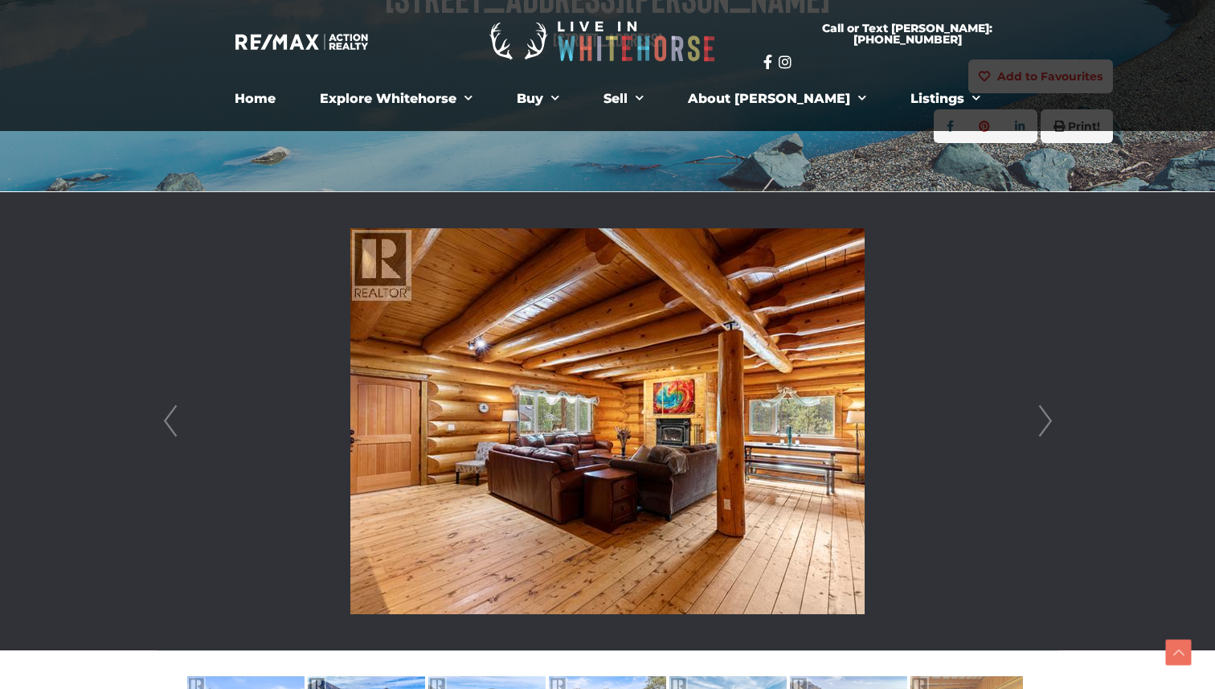
click at [1051, 425] on link "Next" at bounding box center [1046, 421] width 24 height 458
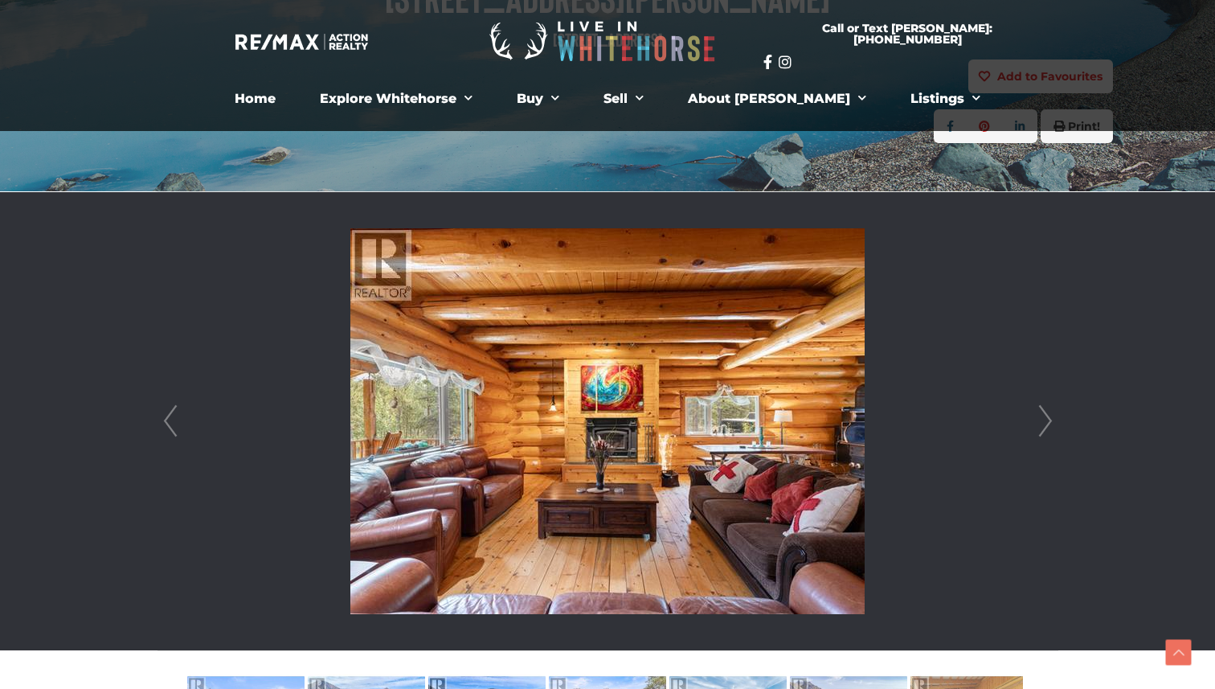
click at [1051, 425] on link "Next" at bounding box center [1046, 421] width 24 height 458
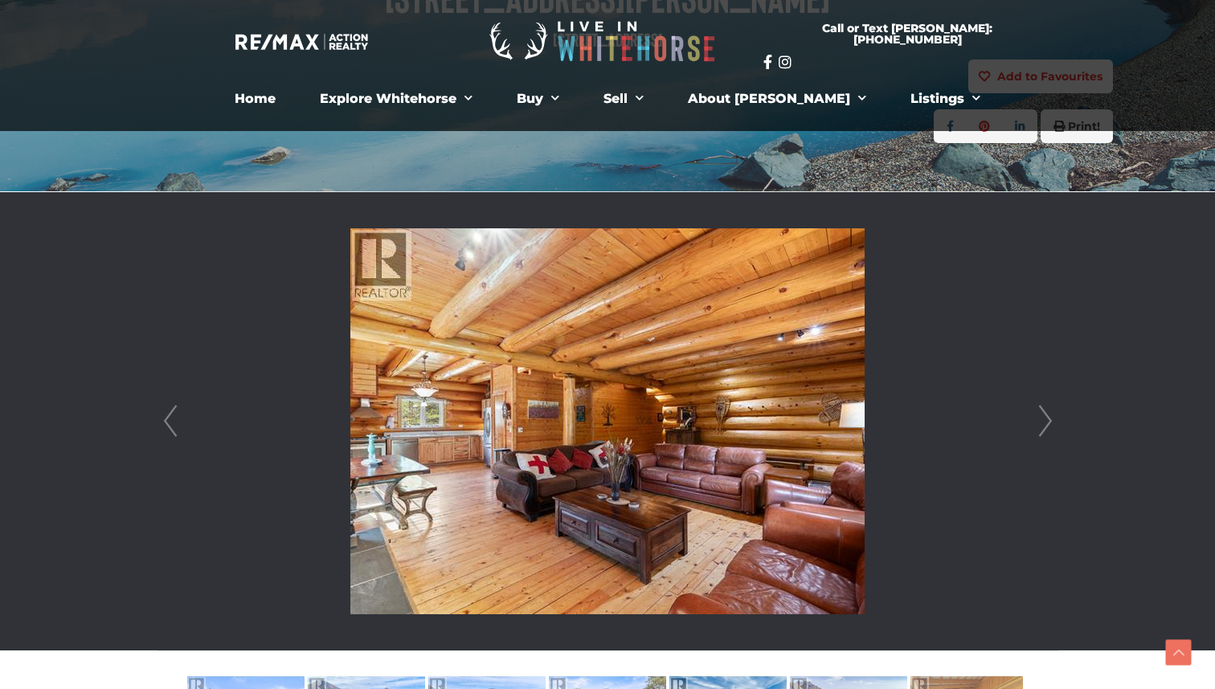
click at [1051, 425] on link "Next" at bounding box center [1046, 421] width 24 height 458
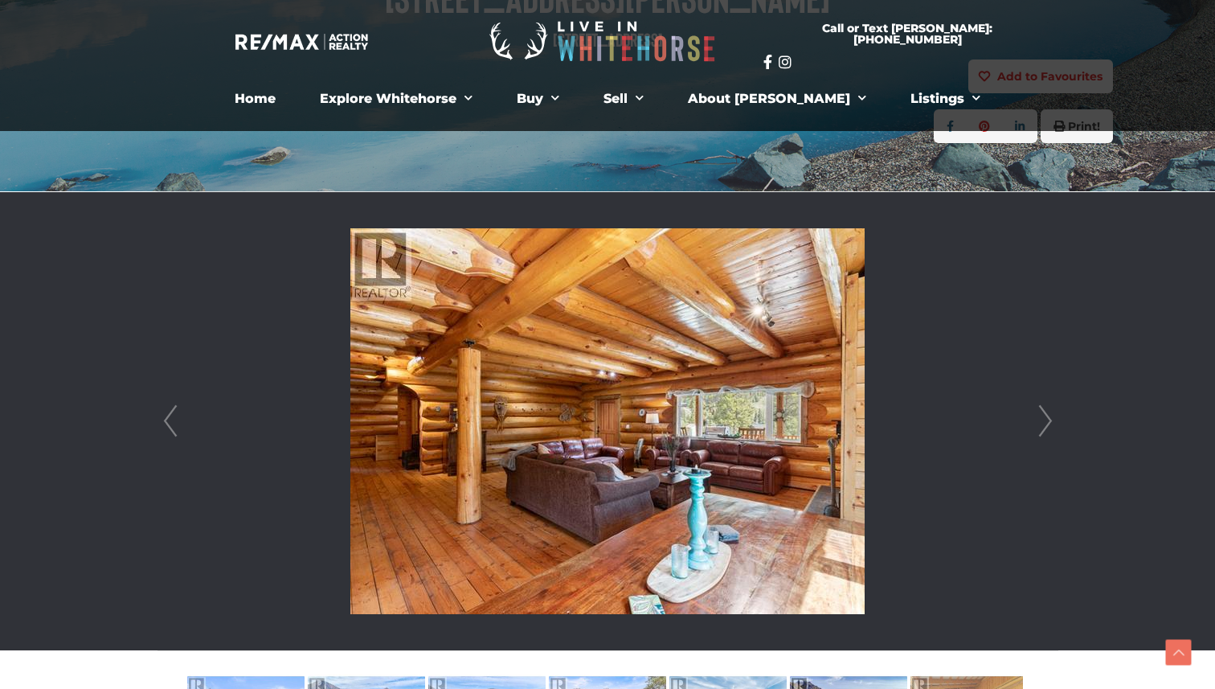
click at [1051, 425] on link "Next" at bounding box center [1046, 421] width 24 height 458
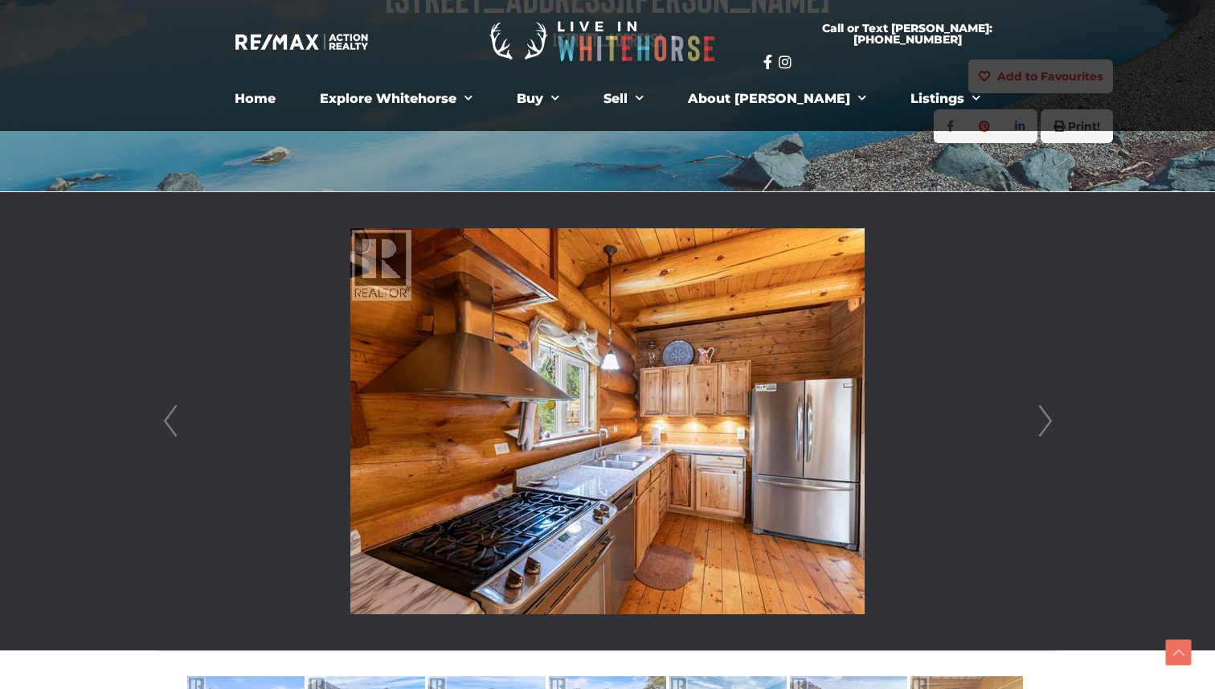
click at [1051, 425] on link "Next" at bounding box center [1046, 421] width 24 height 458
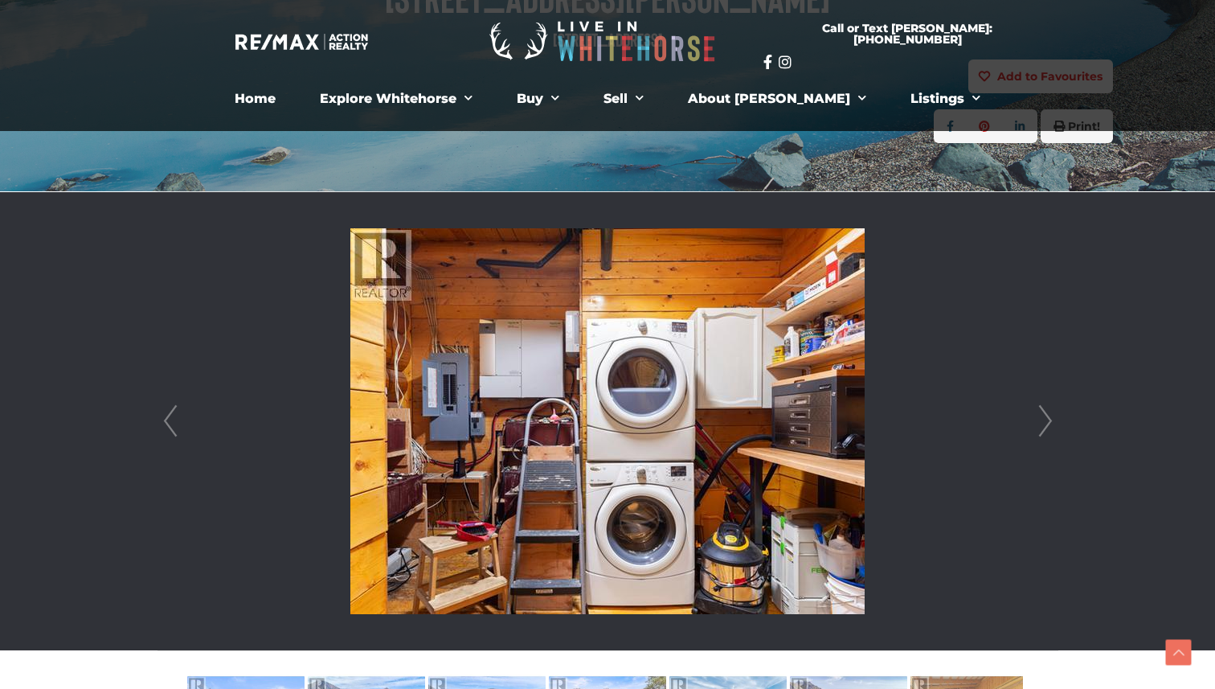
click at [1051, 425] on link "Next" at bounding box center [1046, 421] width 24 height 458
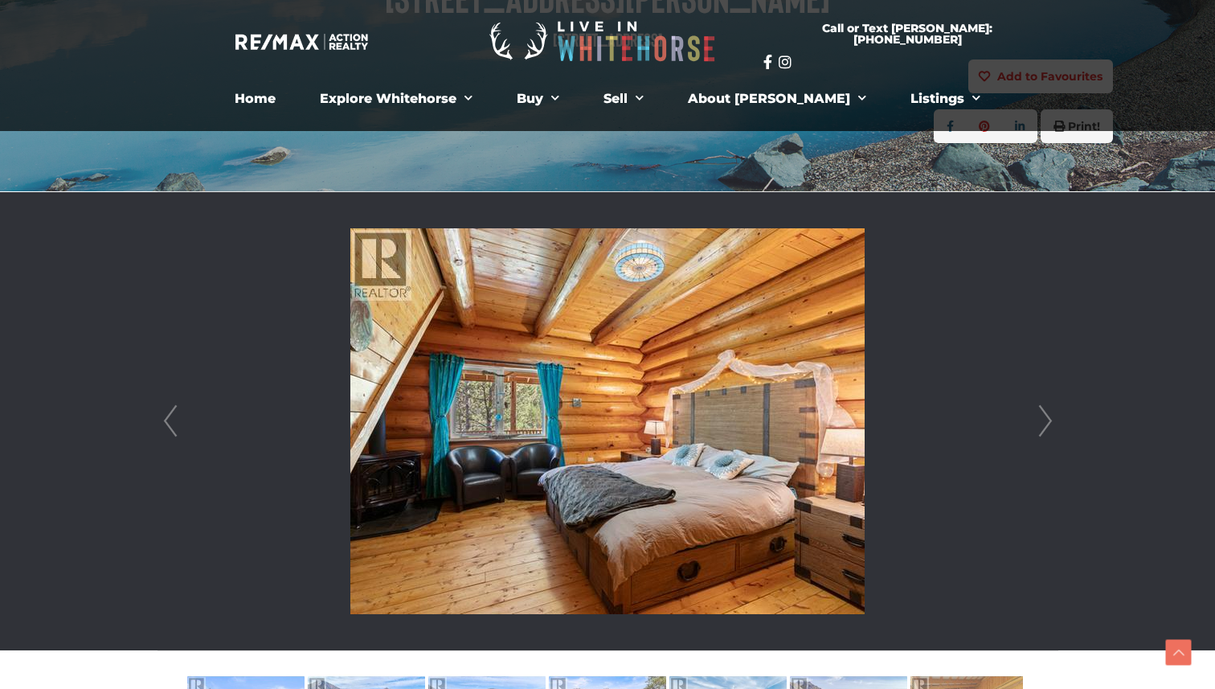
click at [1051, 425] on link "Next" at bounding box center [1046, 421] width 24 height 458
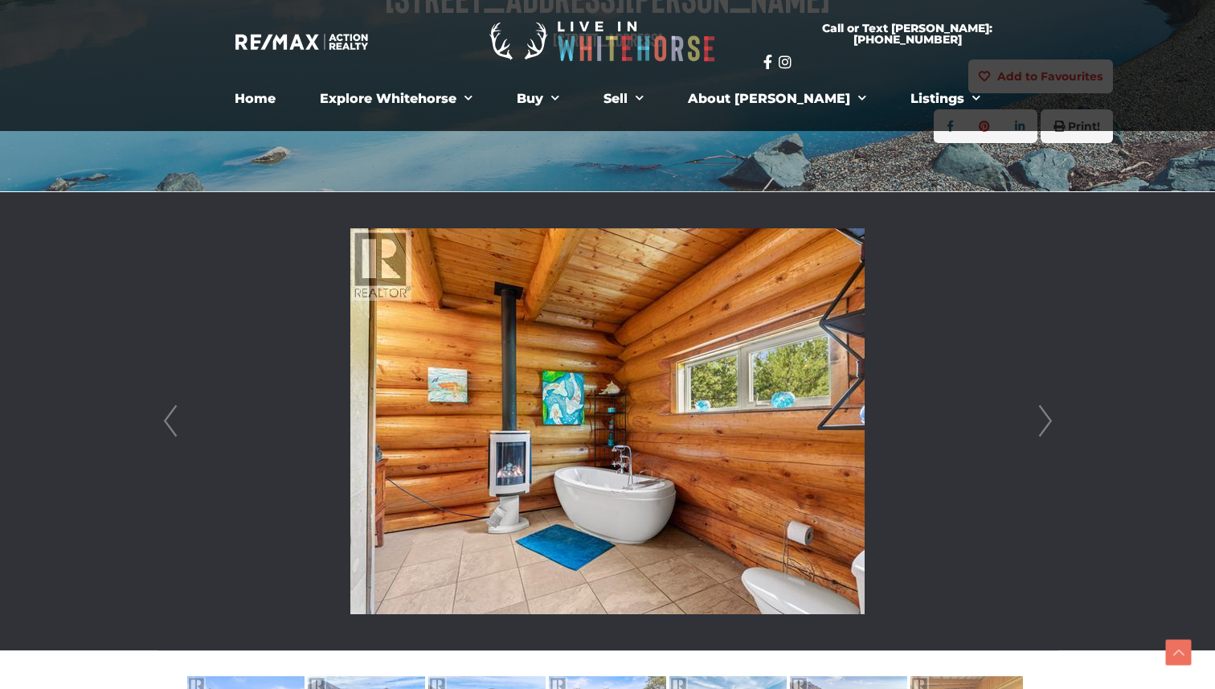
click at [1048, 417] on link "Next" at bounding box center [1046, 421] width 24 height 458
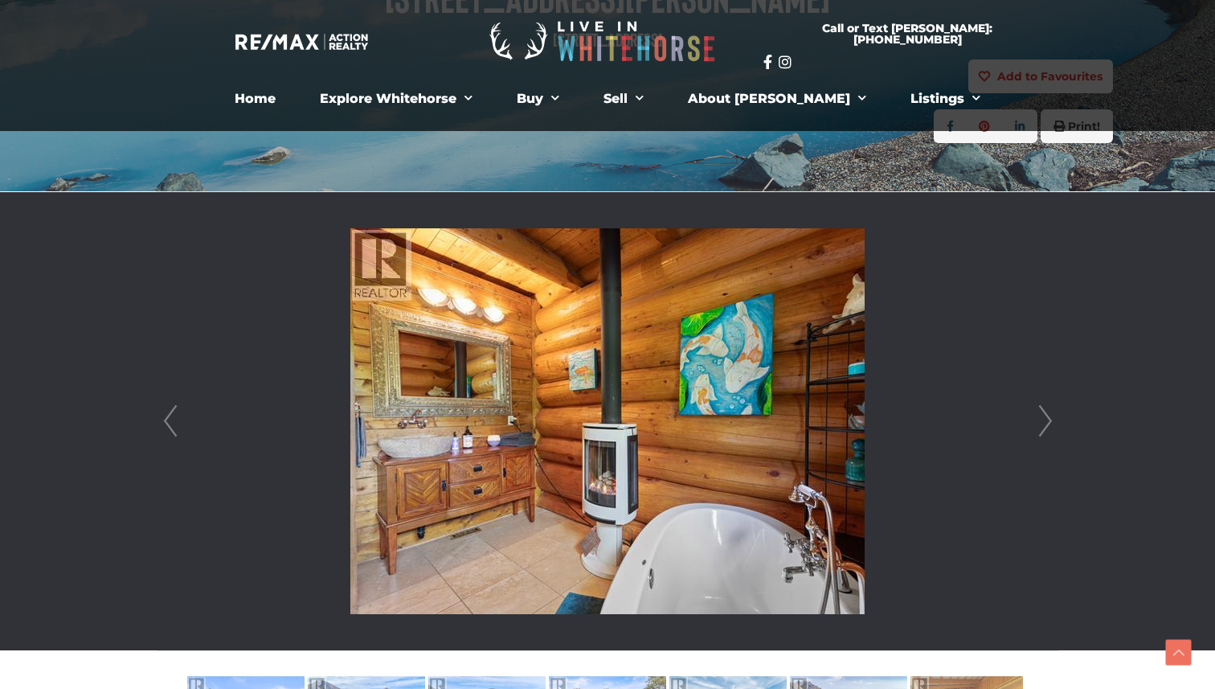
click at [1044, 427] on link "Next" at bounding box center [1046, 421] width 24 height 458
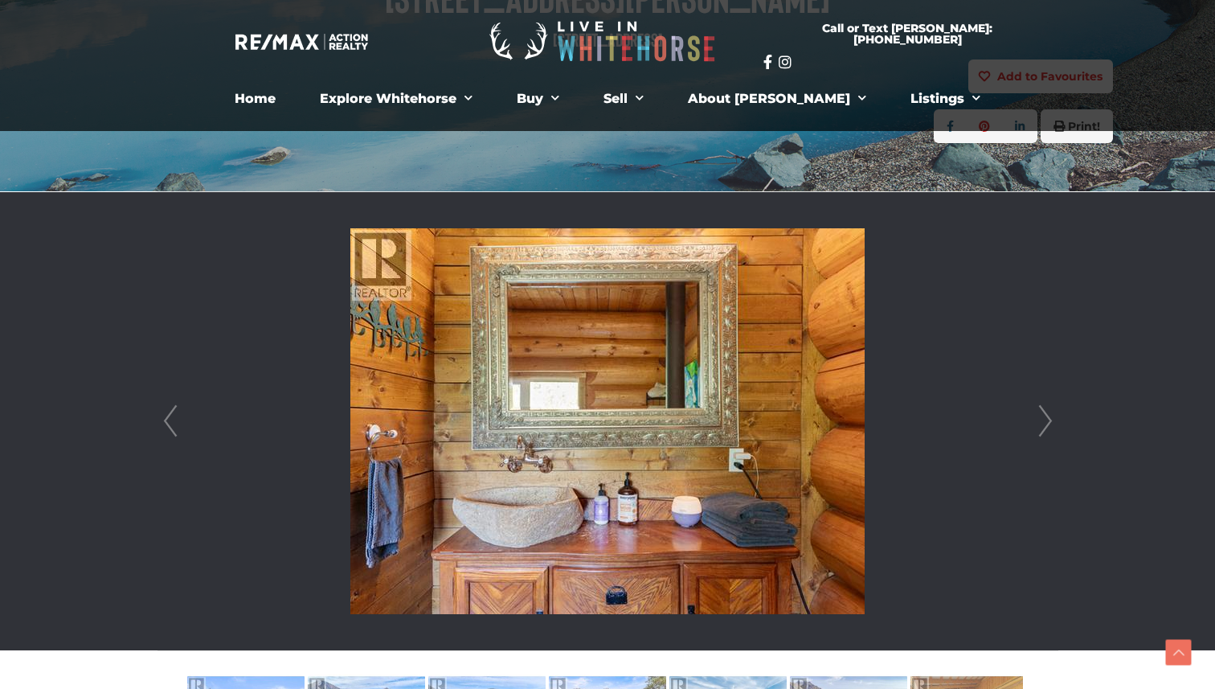
click at [1044, 427] on link "Next" at bounding box center [1046, 421] width 24 height 458
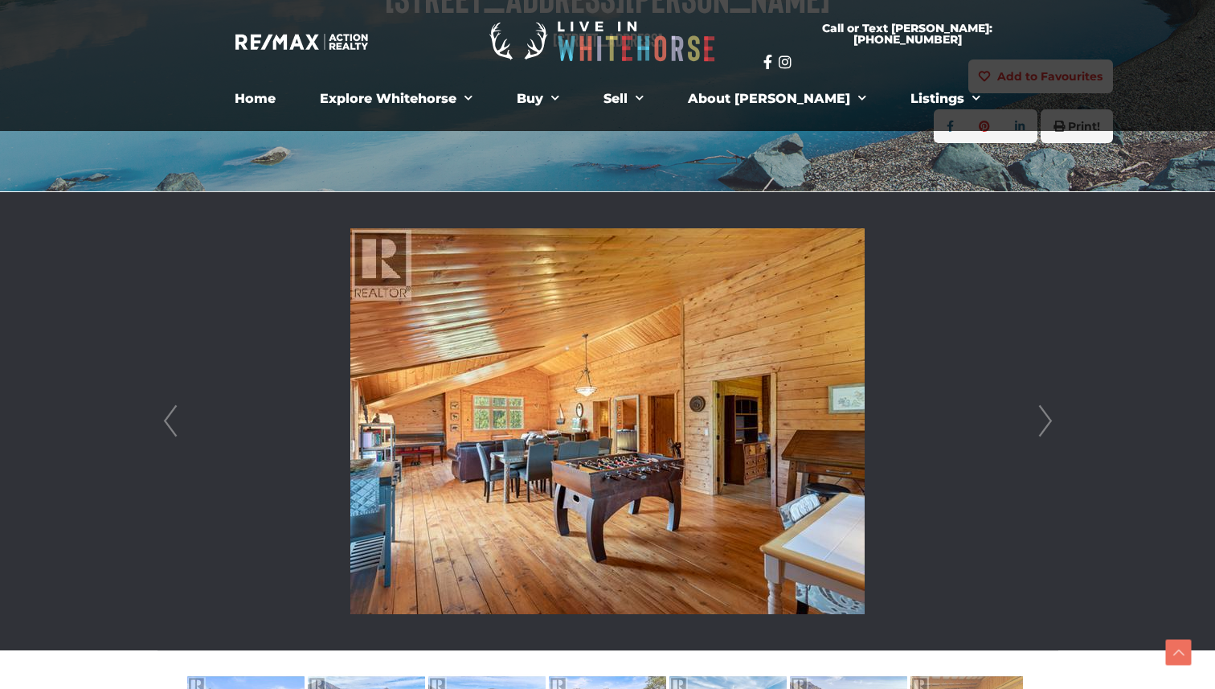
click at [1044, 427] on link "Next" at bounding box center [1046, 421] width 24 height 458
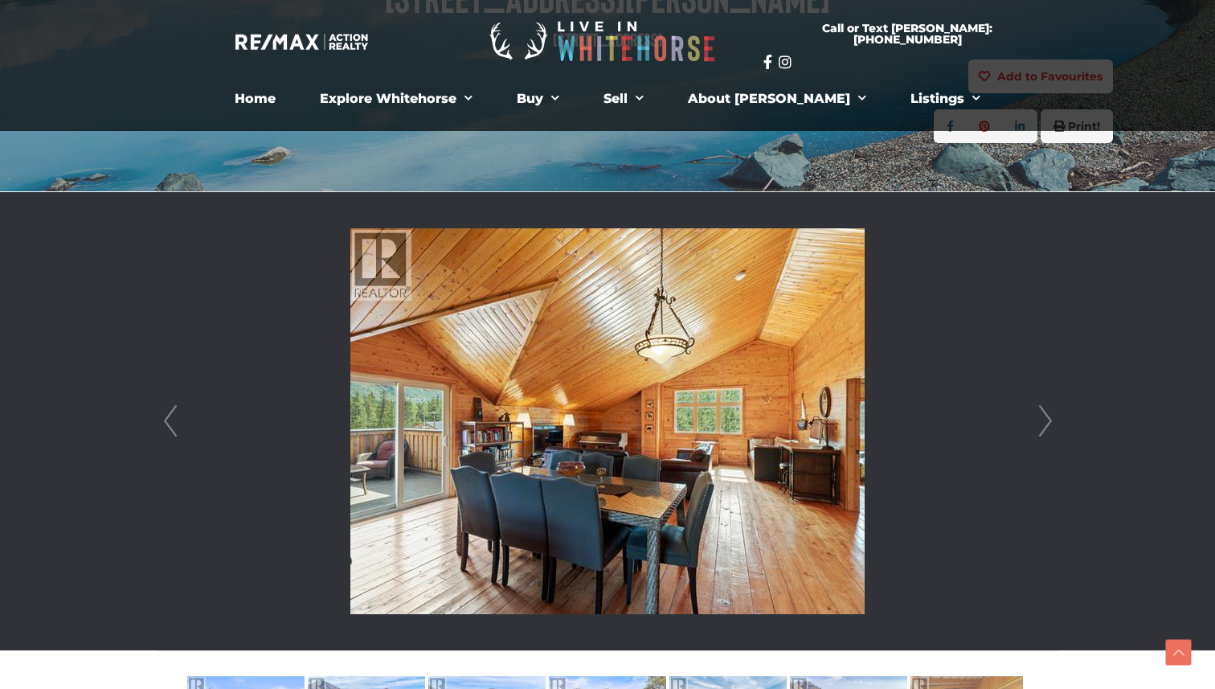
click at [1044, 427] on link "Next" at bounding box center [1046, 421] width 24 height 458
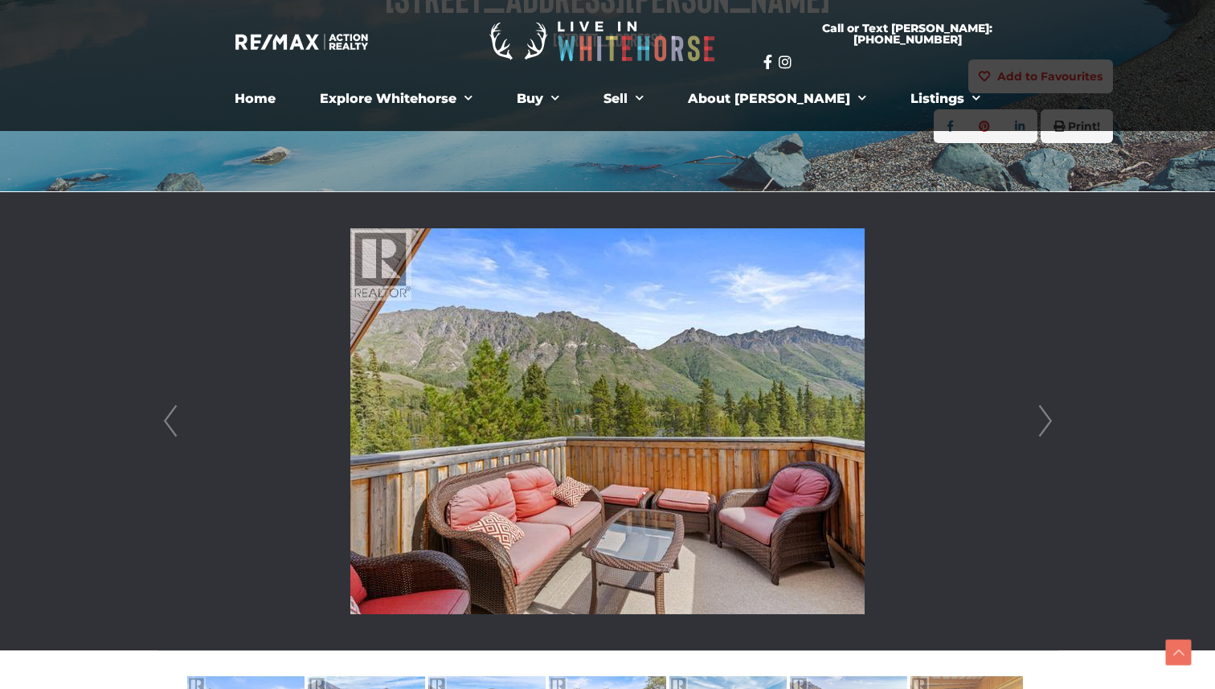
click at [1044, 427] on link "Next" at bounding box center [1046, 421] width 24 height 458
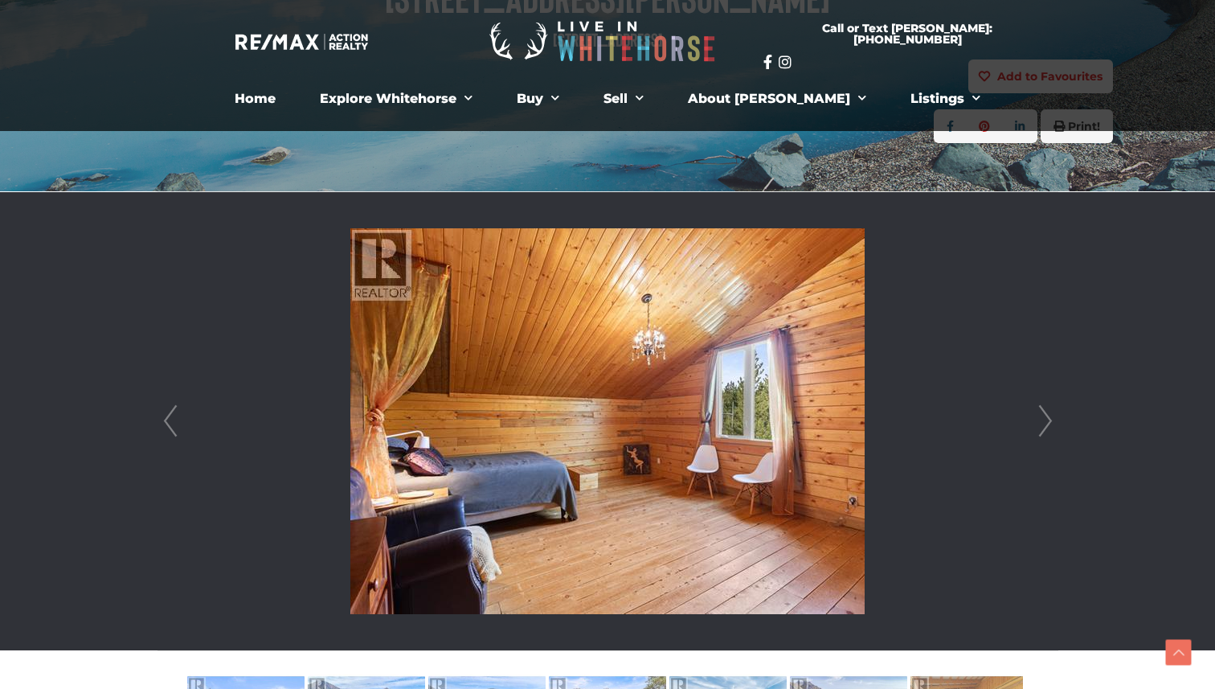
click at [1044, 427] on link "Next" at bounding box center [1046, 421] width 24 height 458
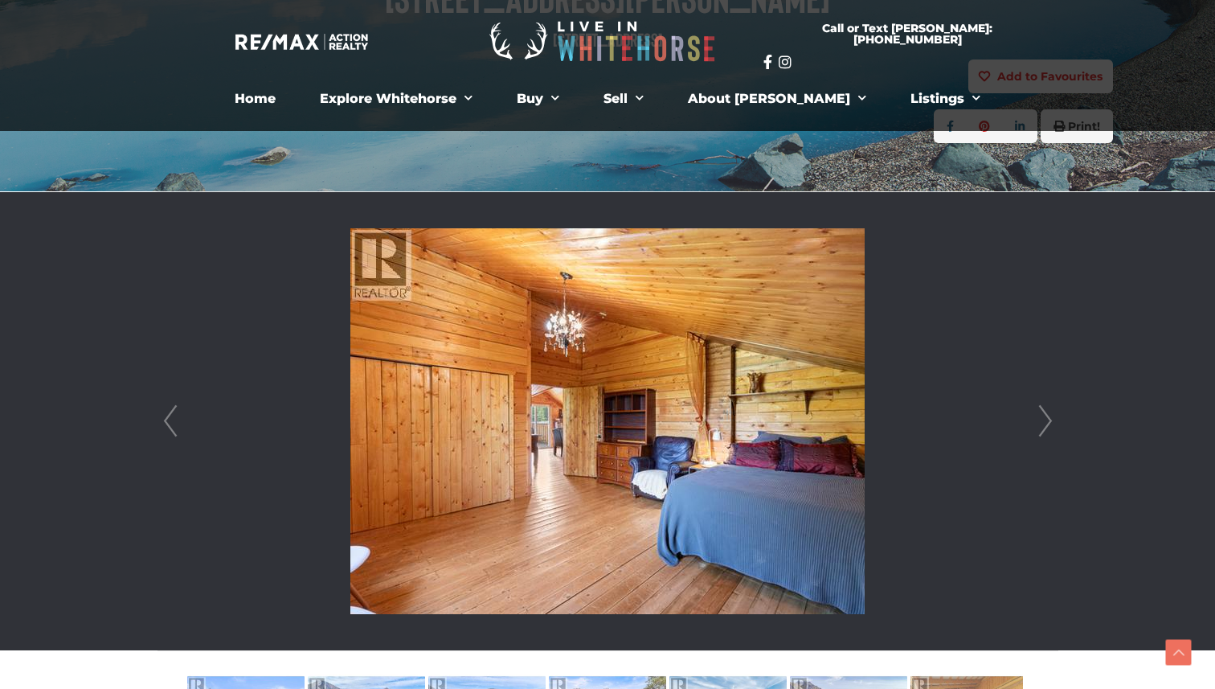
click at [1044, 428] on link "Next" at bounding box center [1046, 421] width 24 height 458
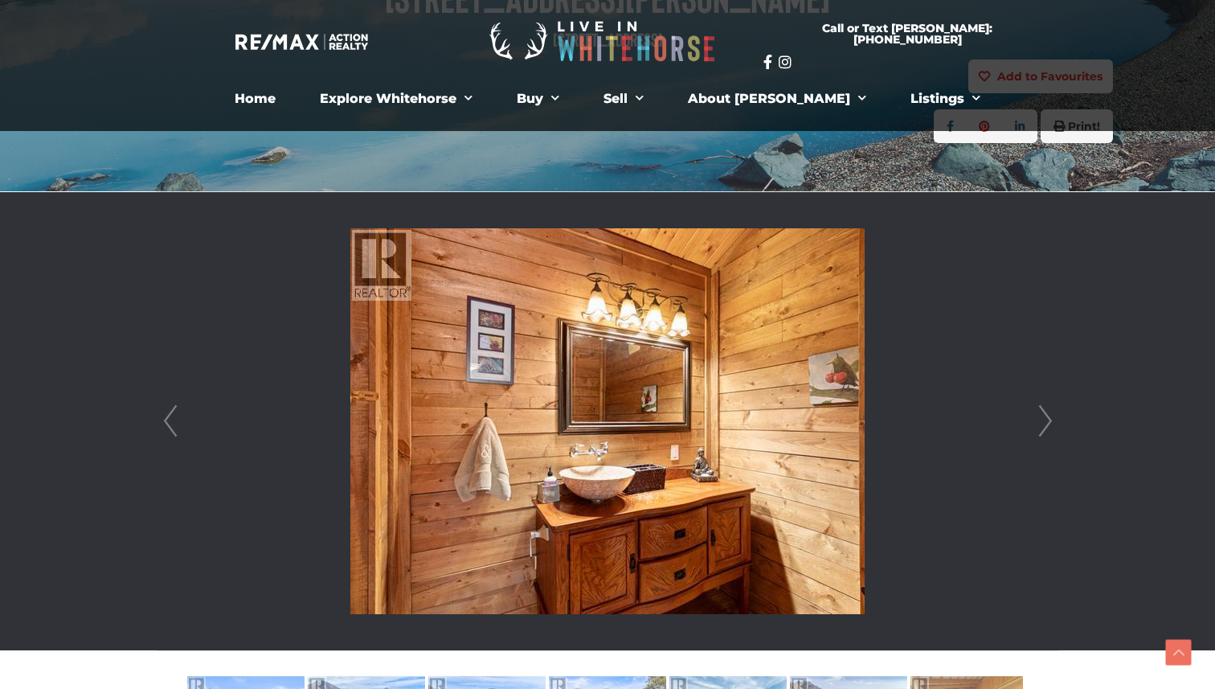
click at [1044, 428] on link "Next" at bounding box center [1046, 421] width 24 height 458
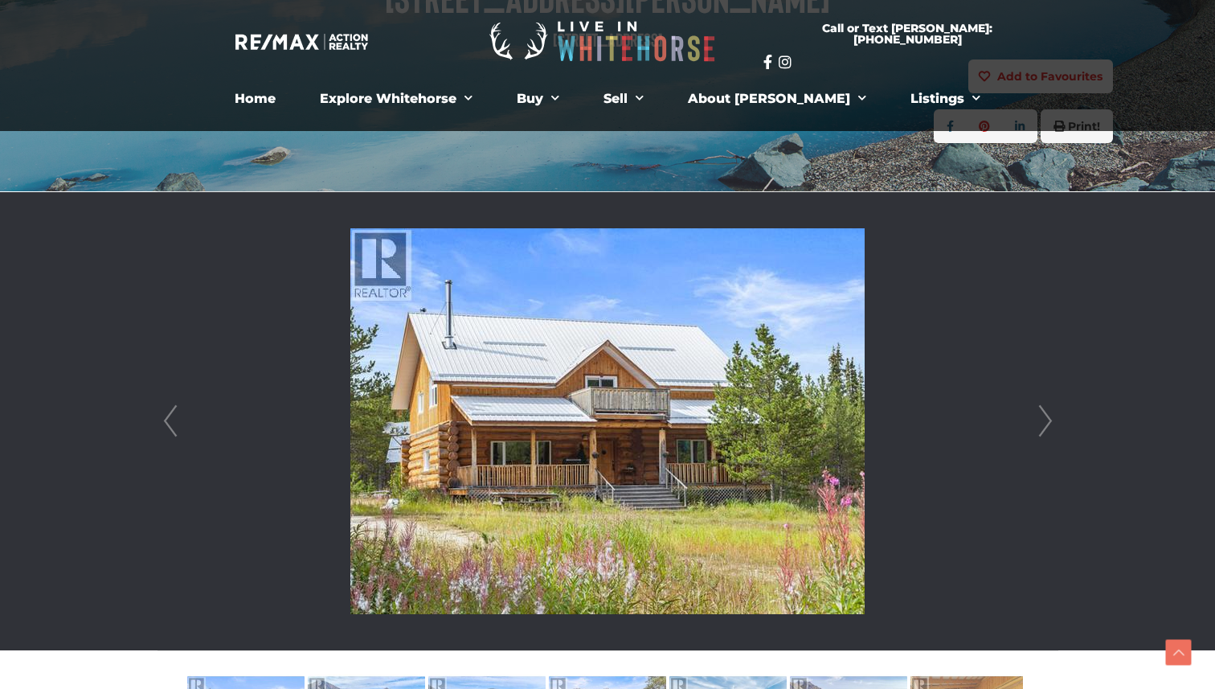
click at [1044, 428] on link "Next" at bounding box center [1046, 421] width 24 height 458
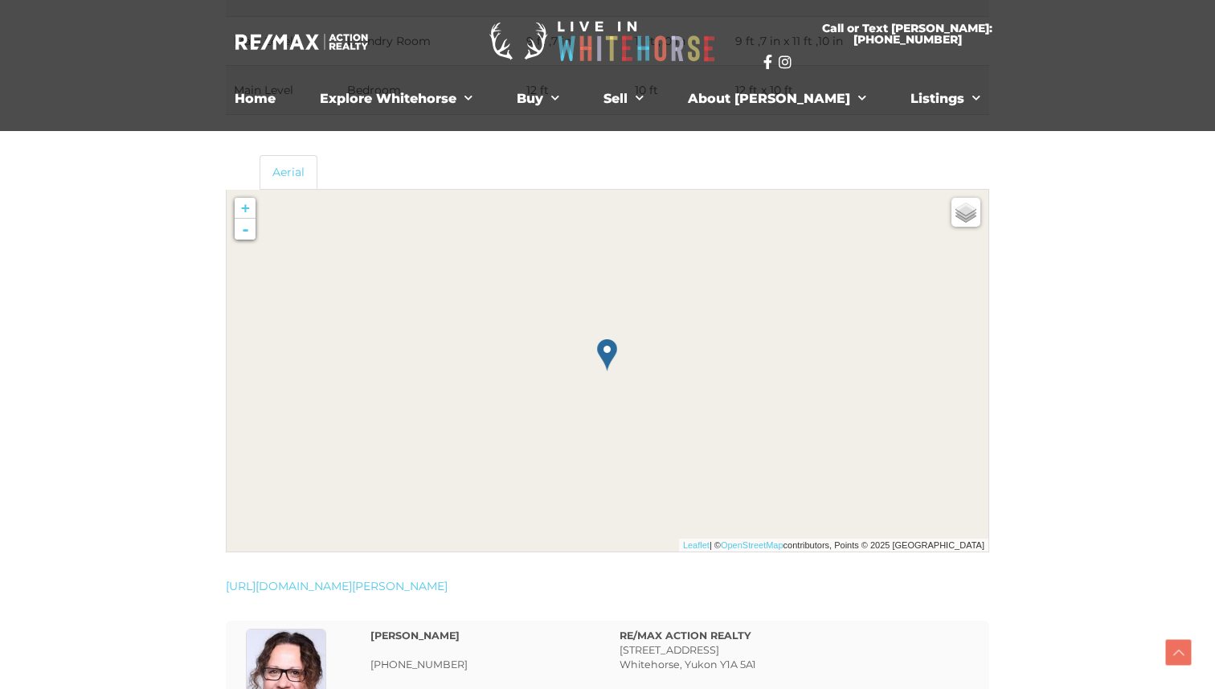
scroll to position [3002, 0]
click at [248, 231] on link "-" at bounding box center [245, 231] width 21 height 21
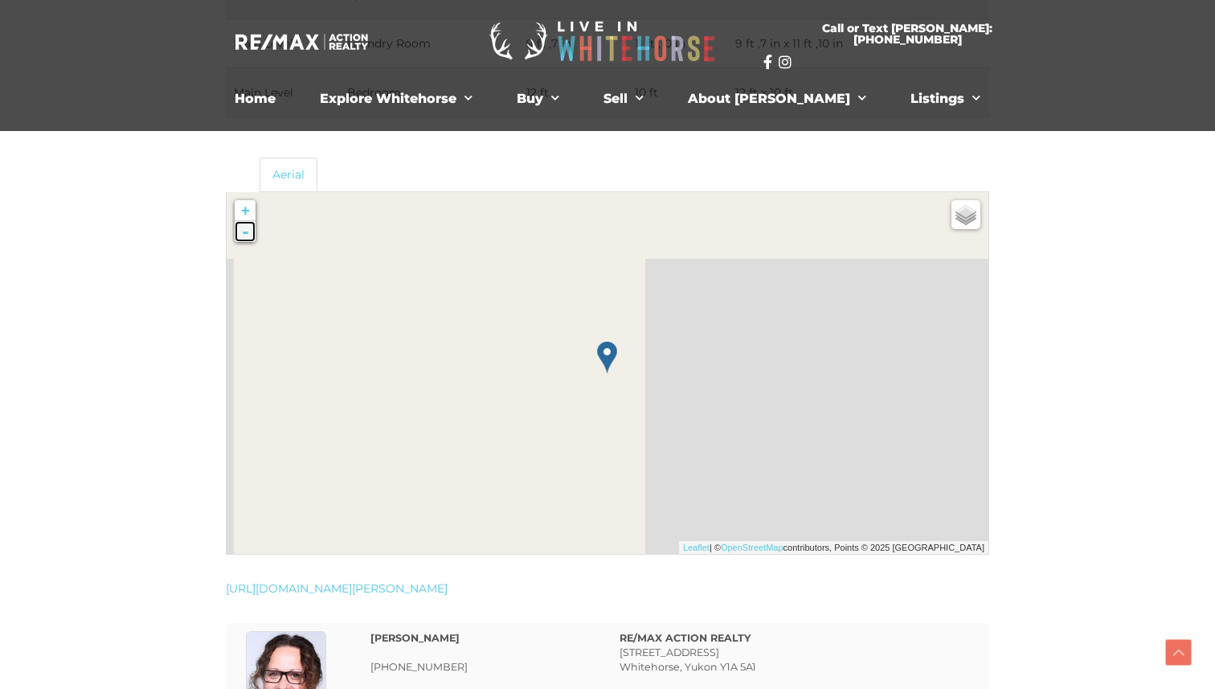
click at [248, 231] on link "-" at bounding box center [245, 231] width 21 height 21
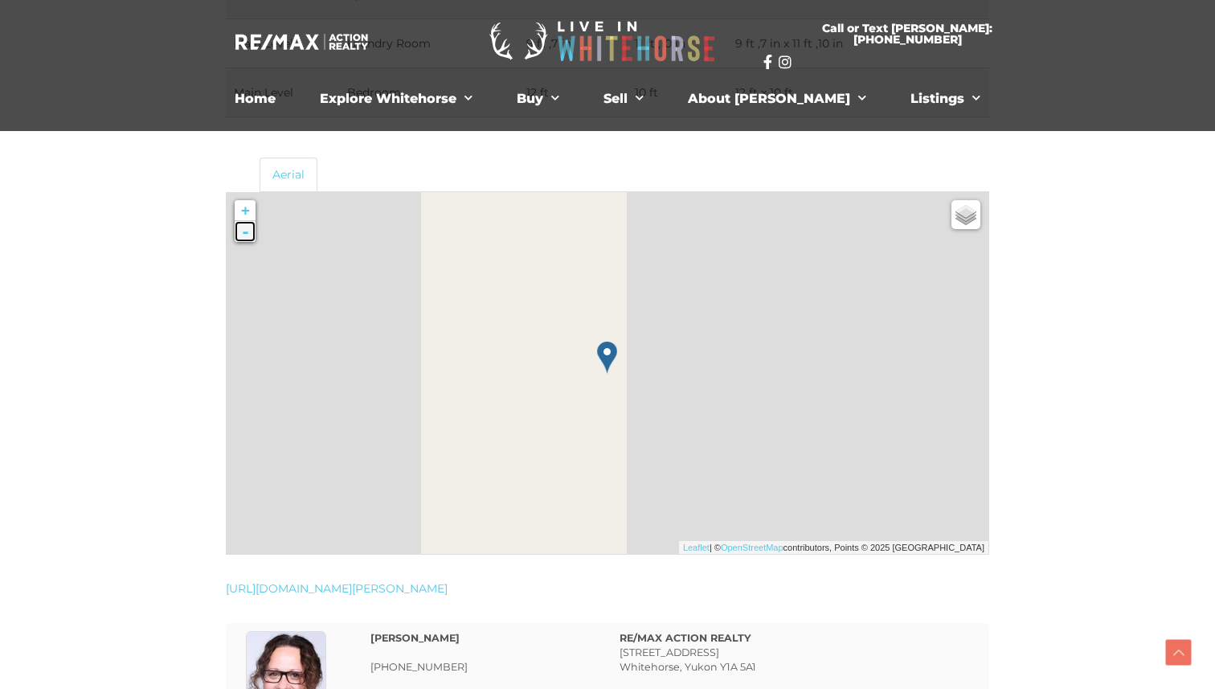
click at [248, 231] on link "-" at bounding box center [245, 231] width 21 height 21
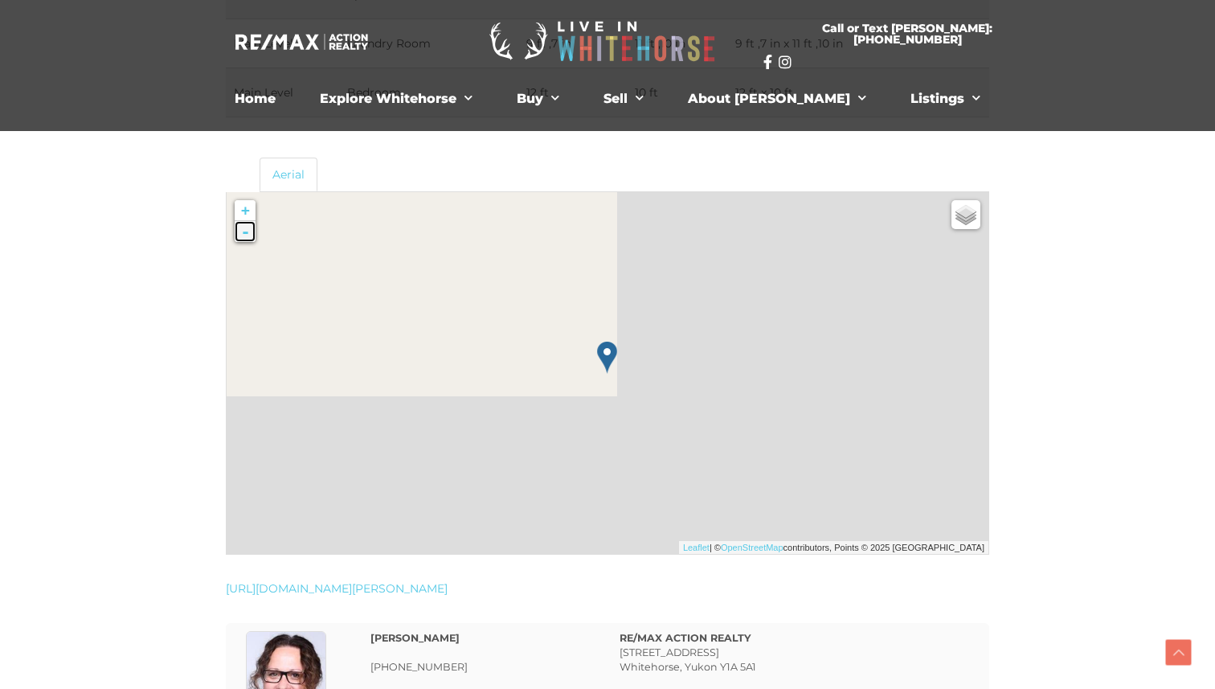
click at [248, 231] on link "-" at bounding box center [245, 231] width 21 height 21
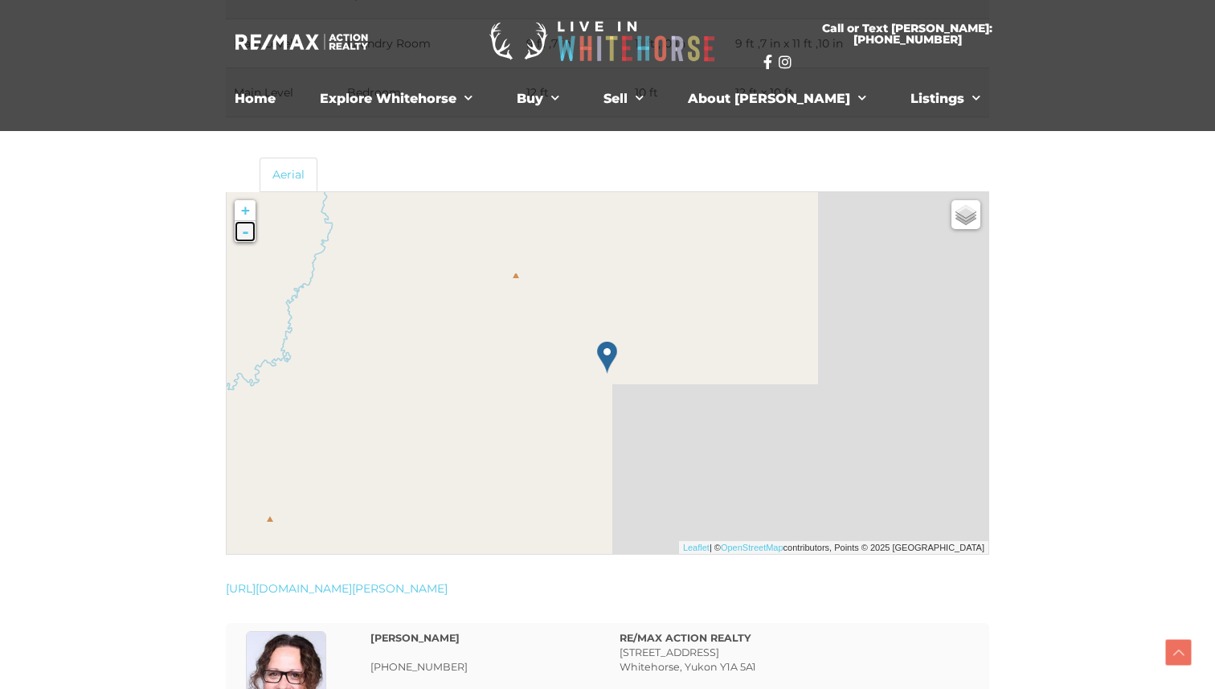
click at [248, 231] on link "-" at bounding box center [245, 231] width 21 height 21
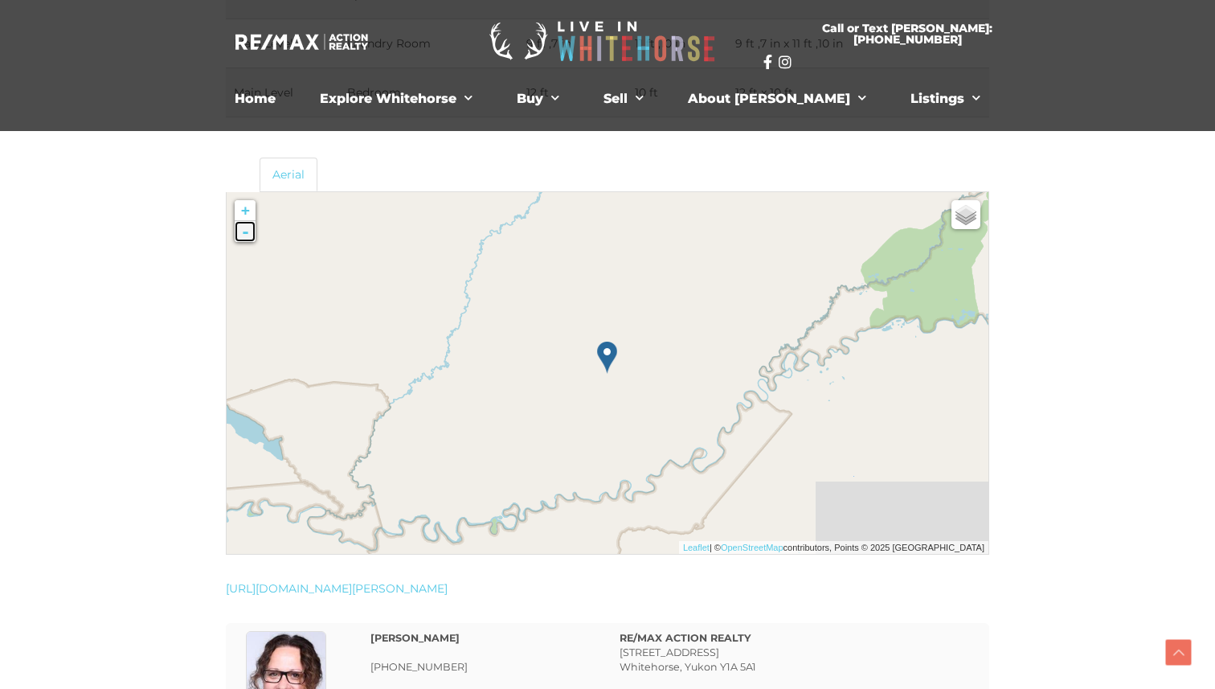
click at [248, 231] on link "-" at bounding box center [245, 231] width 21 height 21
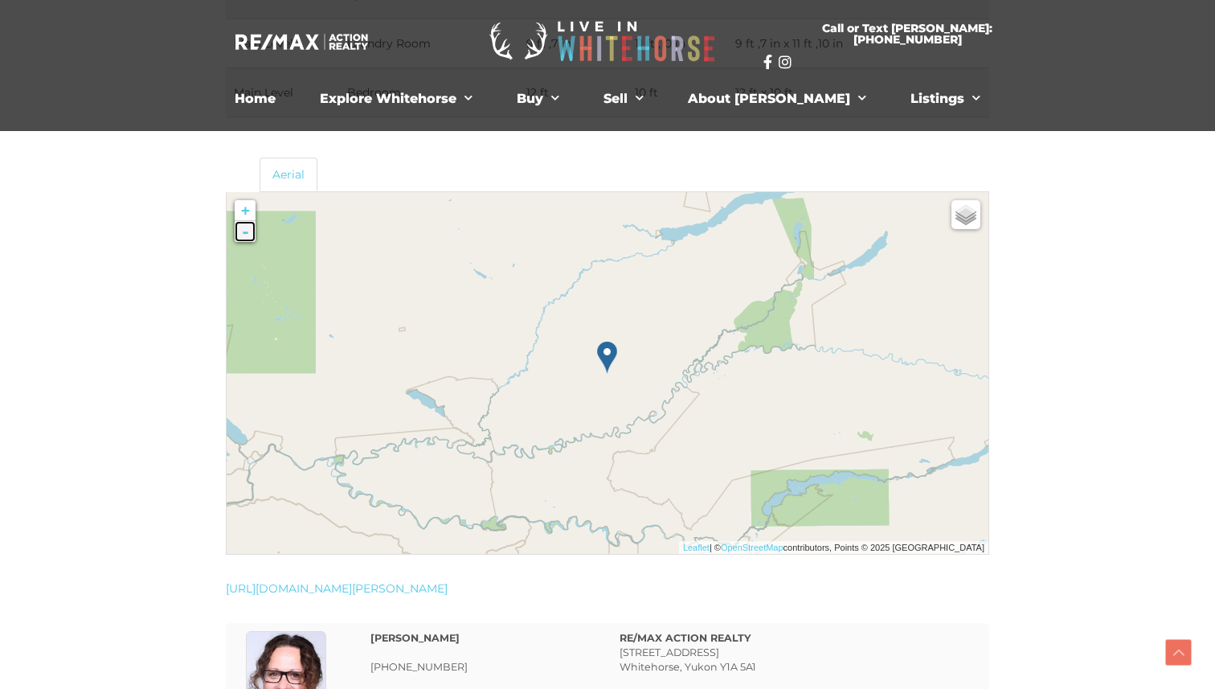
click at [248, 231] on link "-" at bounding box center [245, 231] width 21 height 21
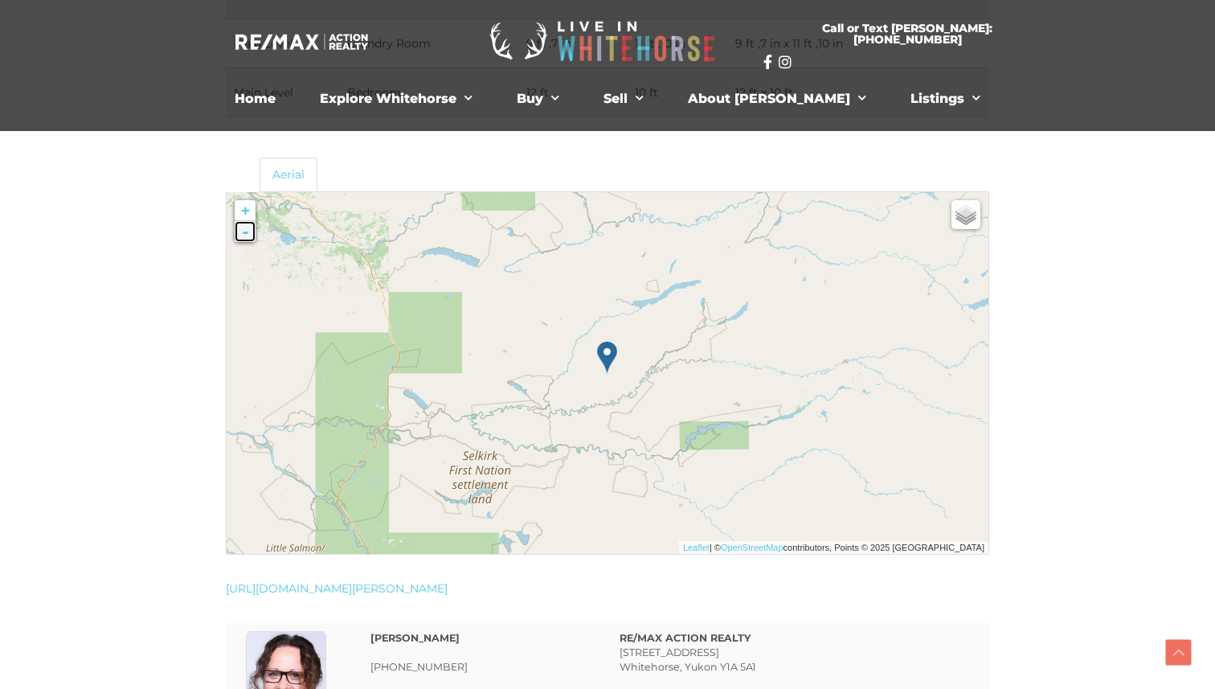
click at [248, 231] on link "-" at bounding box center [245, 231] width 21 height 21
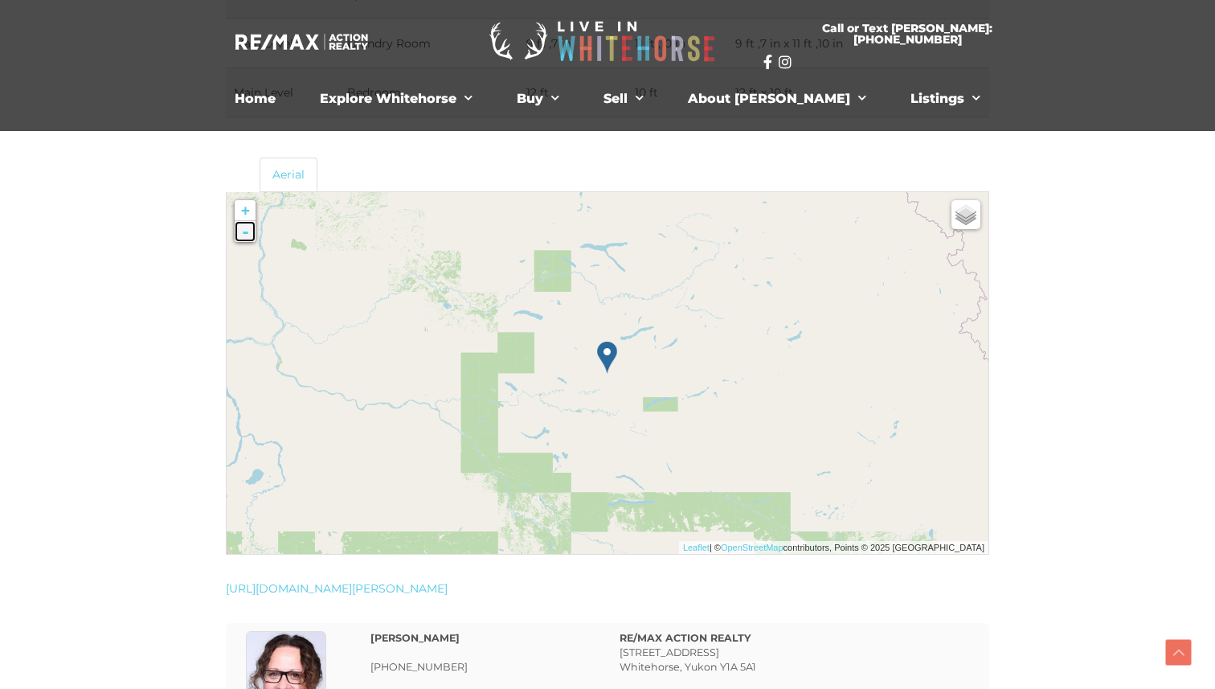
click at [248, 231] on link "-" at bounding box center [245, 231] width 21 height 21
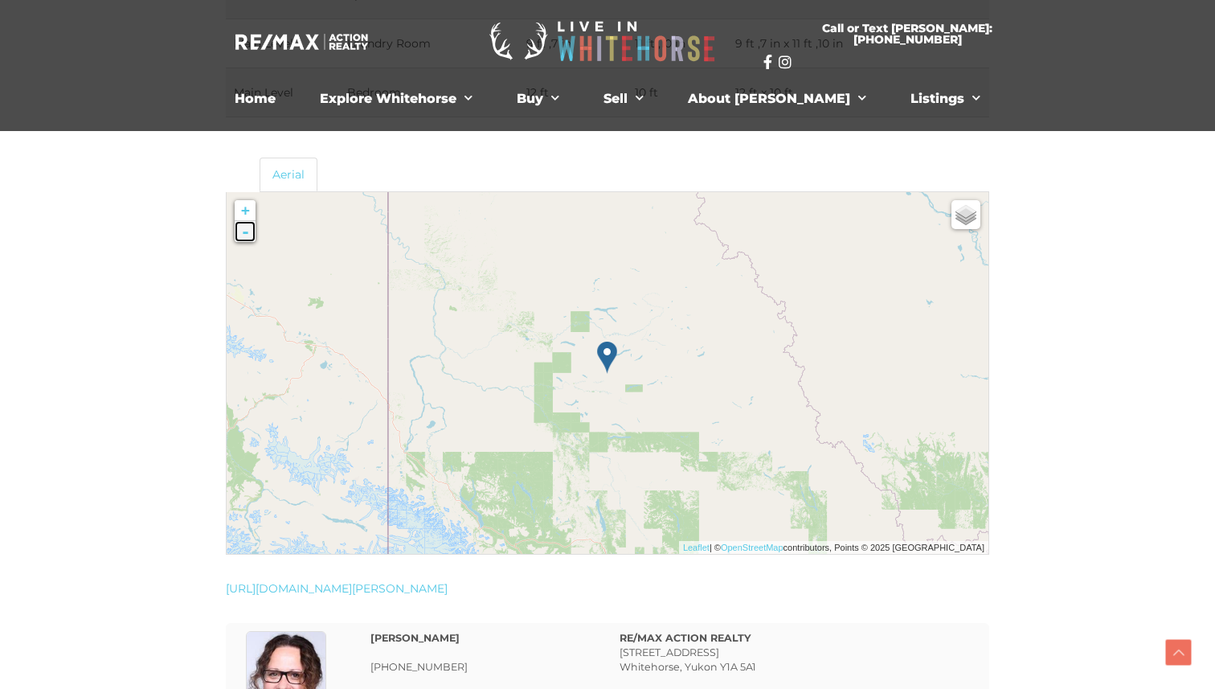
click at [248, 231] on link "-" at bounding box center [245, 231] width 21 height 21
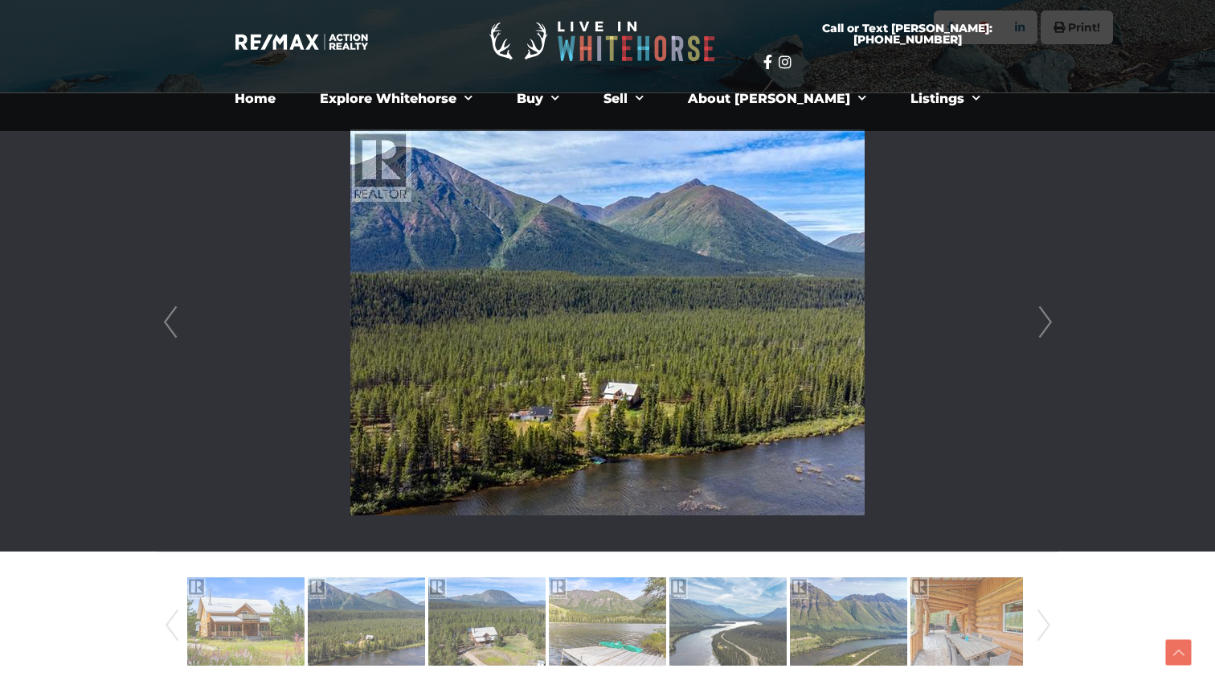
scroll to position [0, 0]
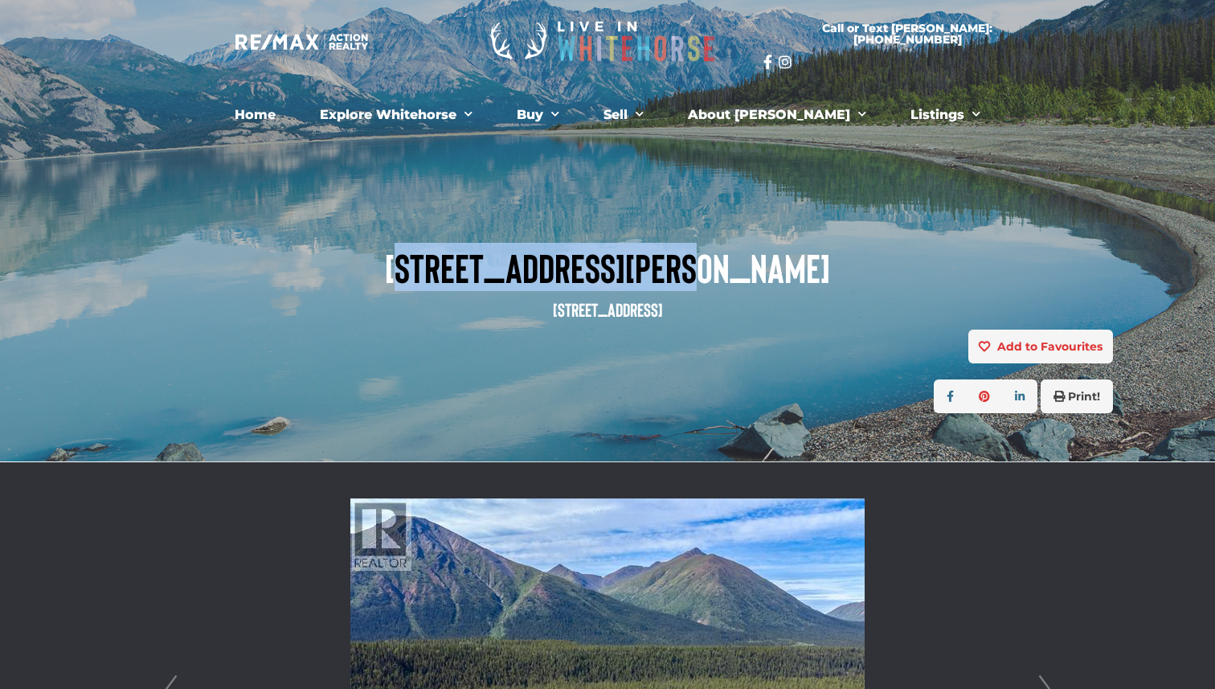
drag, startPoint x: 745, startPoint y: 265, endPoint x: 468, endPoint y: 268, distance: 277.3
click at [468, 268] on span "1130 Annie Lake Road" at bounding box center [607, 267] width 1011 height 44
copy span "1130 Annie Lake Road"
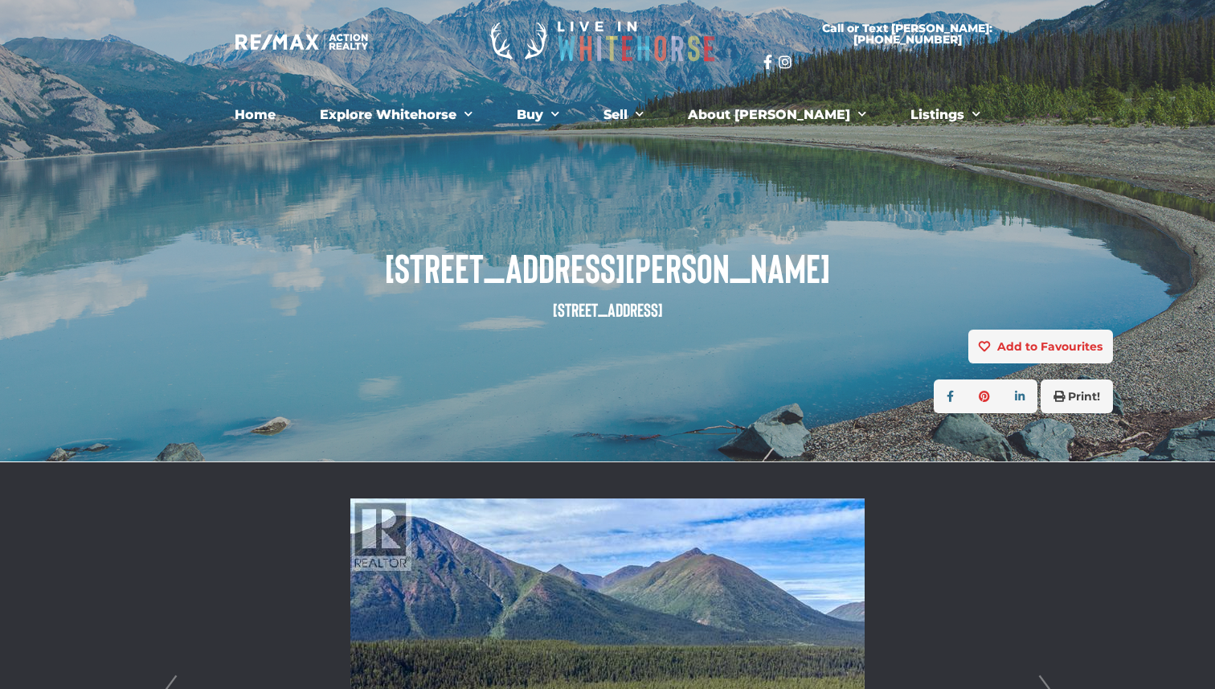
click at [682, 271] on span "1130 Annie Lake Road" at bounding box center [607, 267] width 1011 height 44
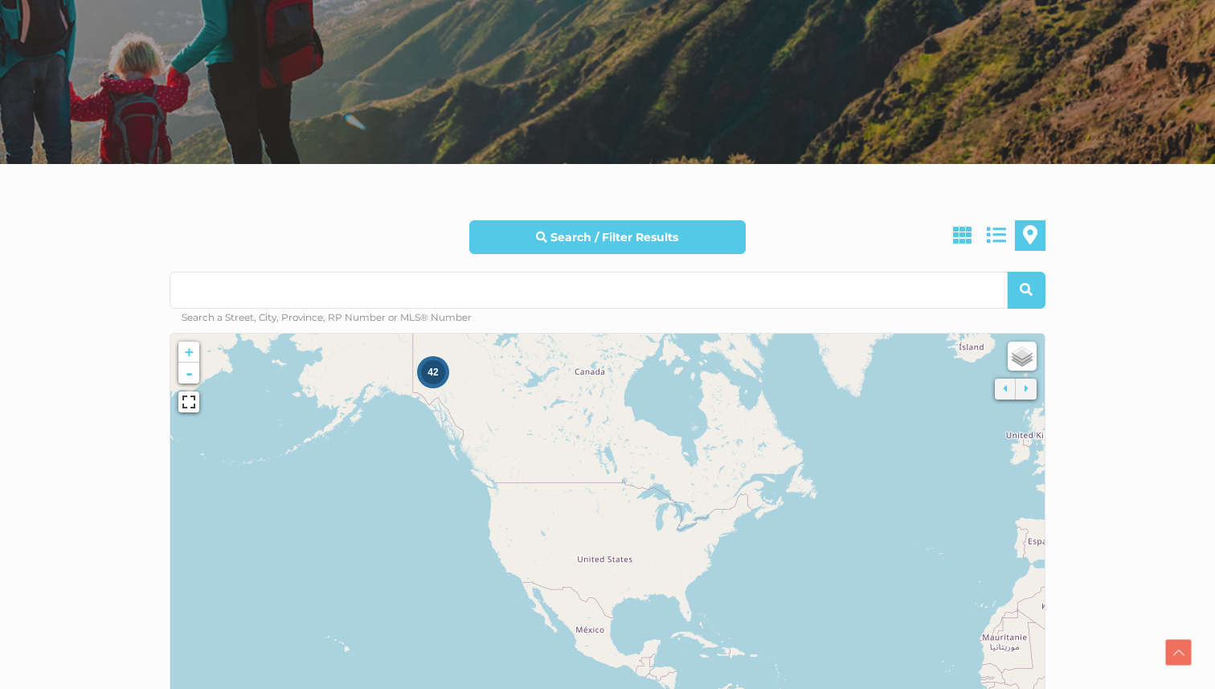
scroll to position [279, 0]
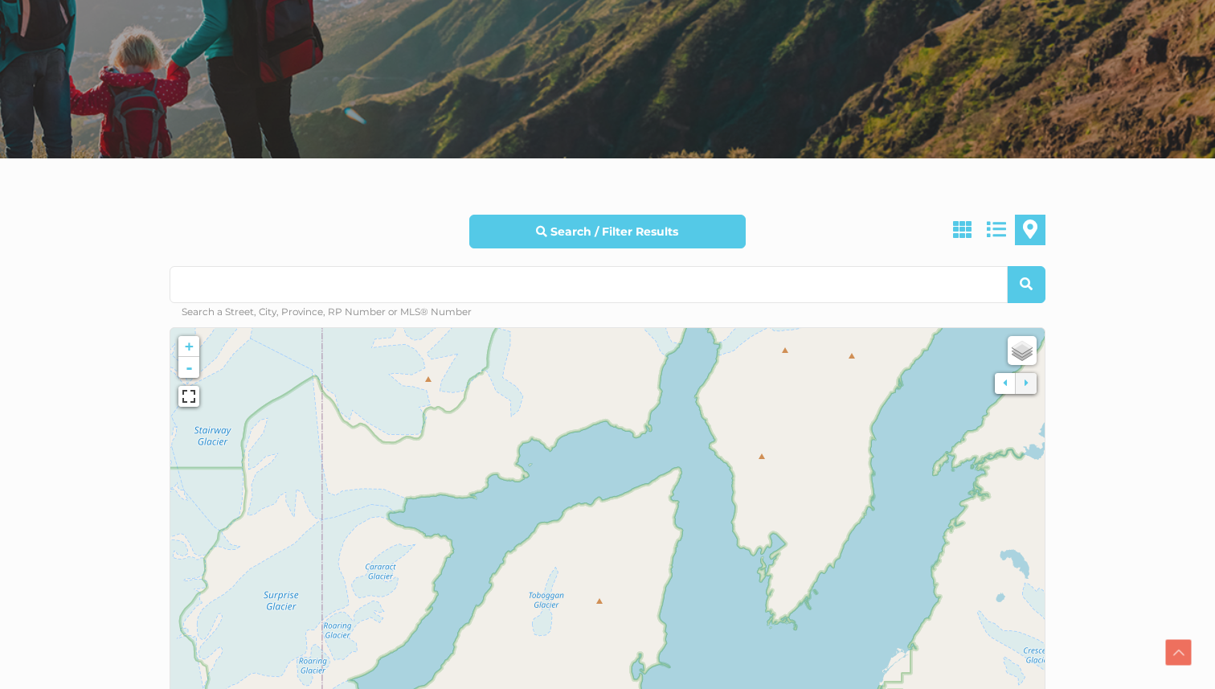
drag, startPoint x: 605, startPoint y: 409, endPoint x: 61, endPoint y: 629, distance: 587.0
click at [61, 629] on section "Search / Filter Results All Property Types Business Industrial Office Other Sin…" at bounding box center [607, 590] width 1215 height 865
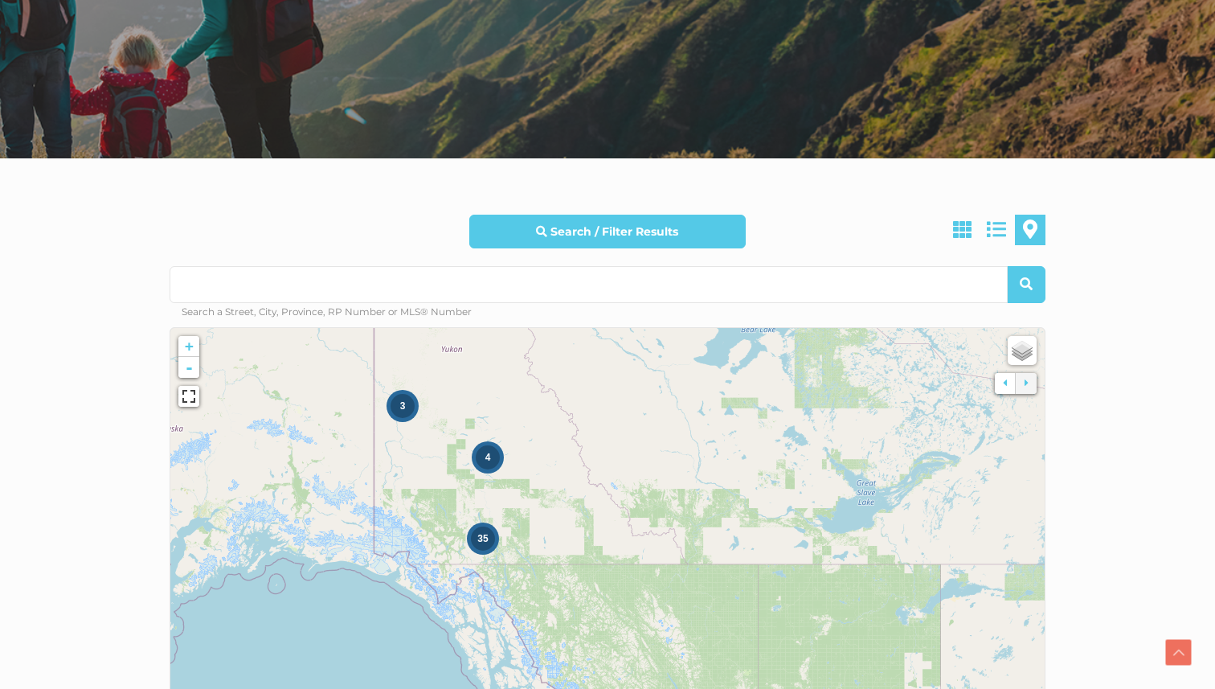
drag, startPoint x: 518, startPoint y: 533, endPoint x: 416, endPoint y: 461, distance: 125.8
click at [416, 461] on icon at bounding box center [536, 515] width 1157 height 636
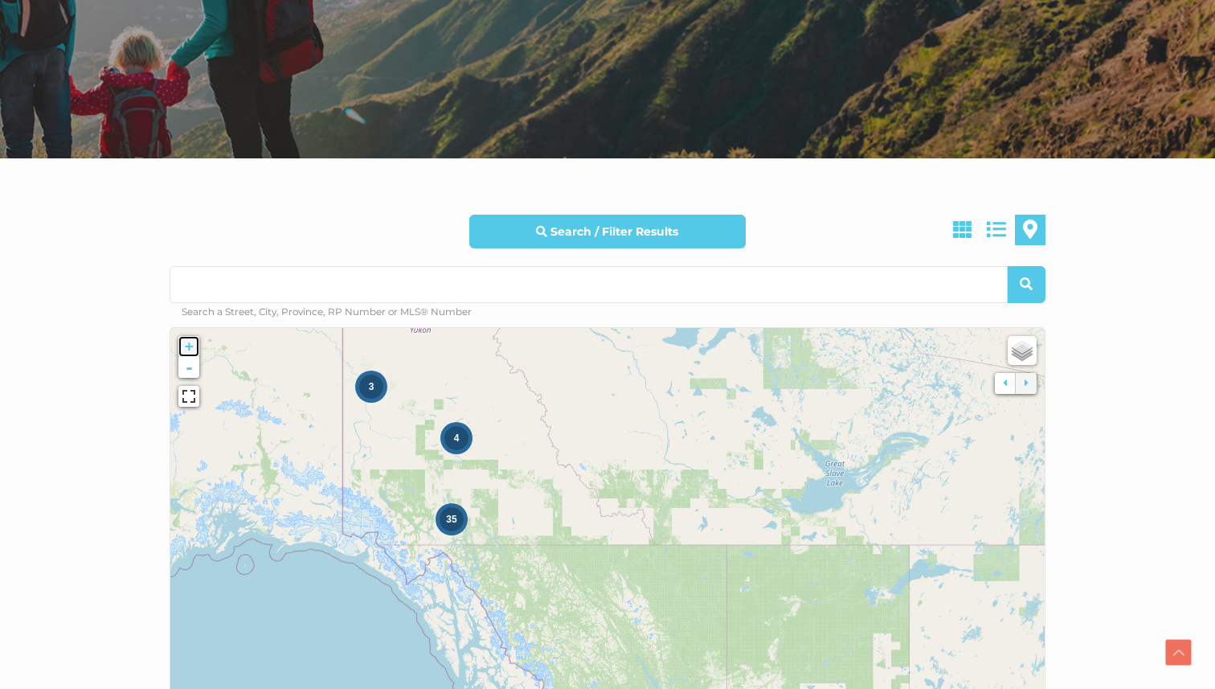
click at [186, 346] on link "+" at bounding box center [188, 346] width 21 height 21
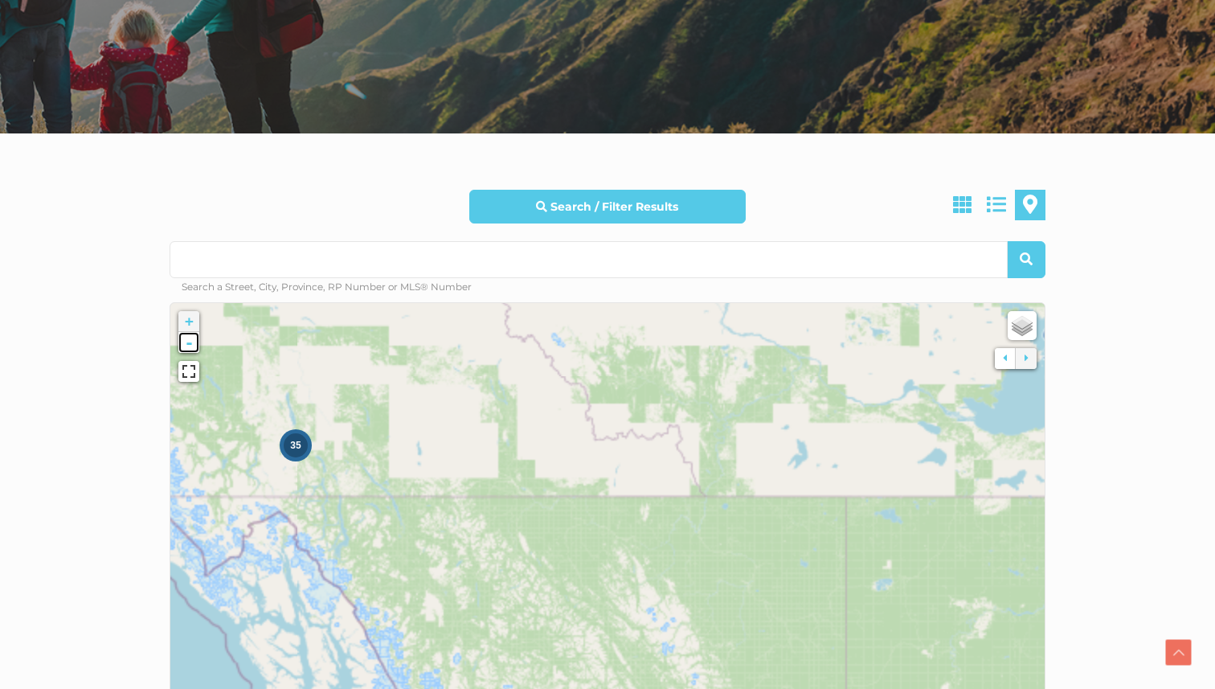
click at [186, 346] on div "3 4 35 + - Open Street Map Leaflet | © OpenStreetMap contributors, Points © 202…" at bounding box center [608, 543] width 876 height 482
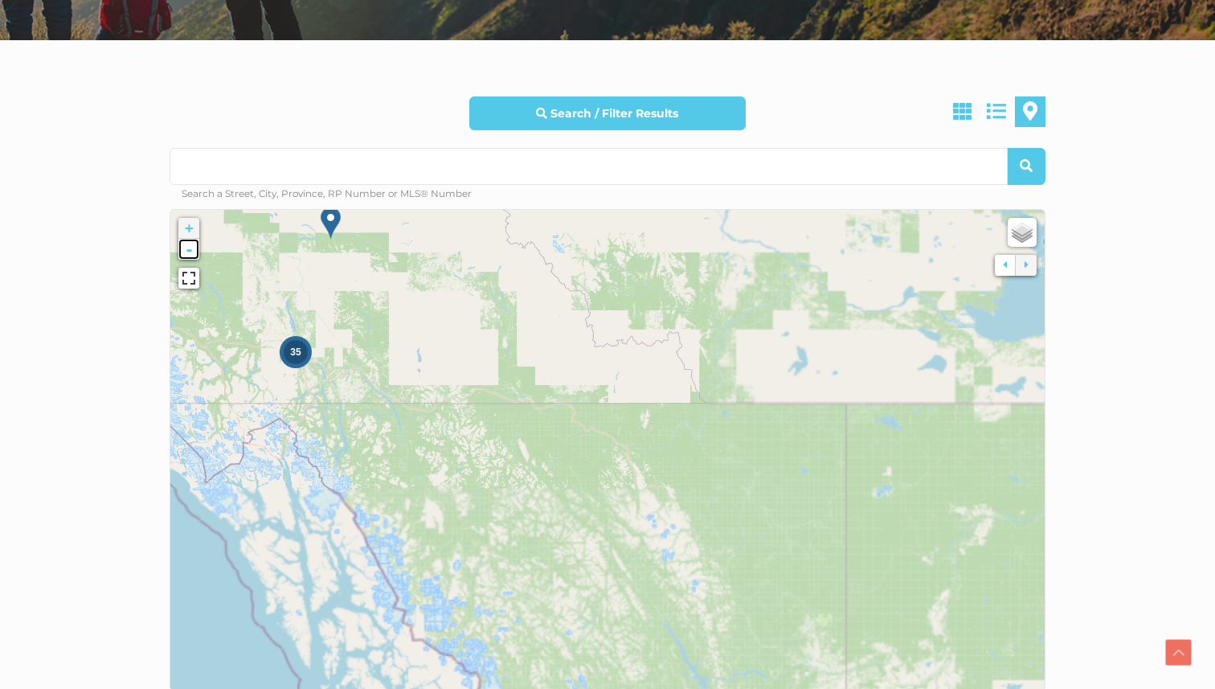
scroll to position [399, 0]
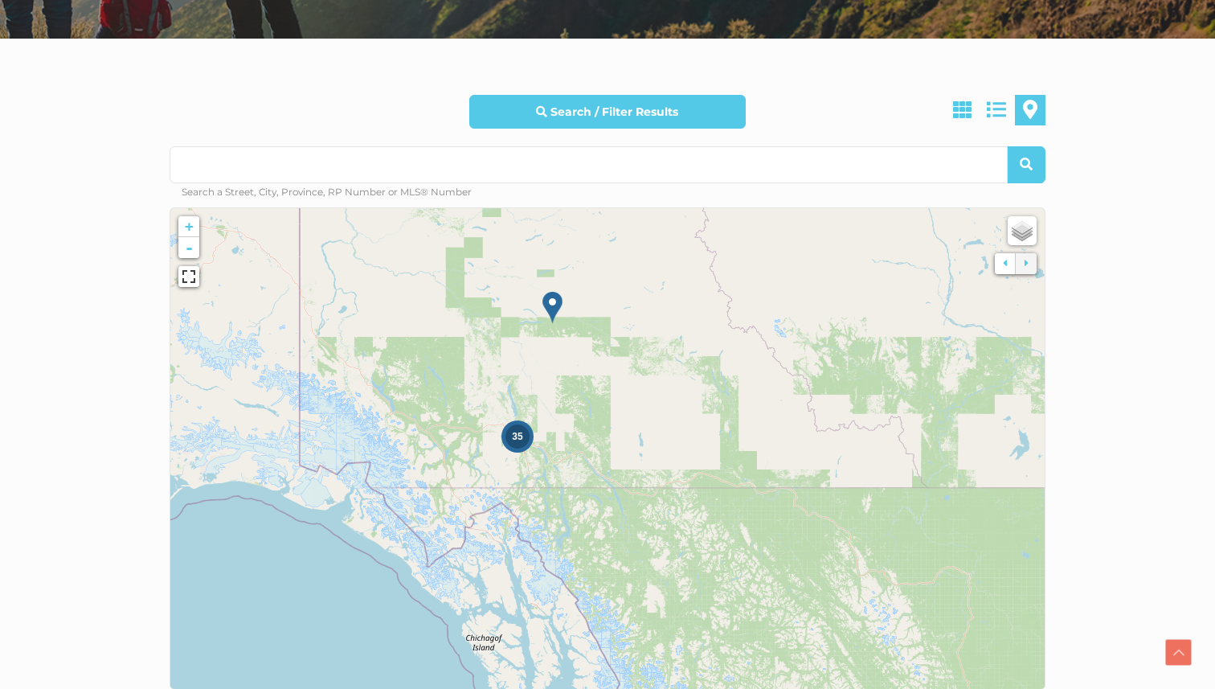
drag, startPoint x: 254, startPoint y: 340, endPoint x: 477, endPoint y: 426, distance: 239.4
click at [477, 426] on icon at bounding box center [829, 534] width 1157 height 636
click at [187, 230] on link "+" at bounding box center [188, 226] width 21 height 21
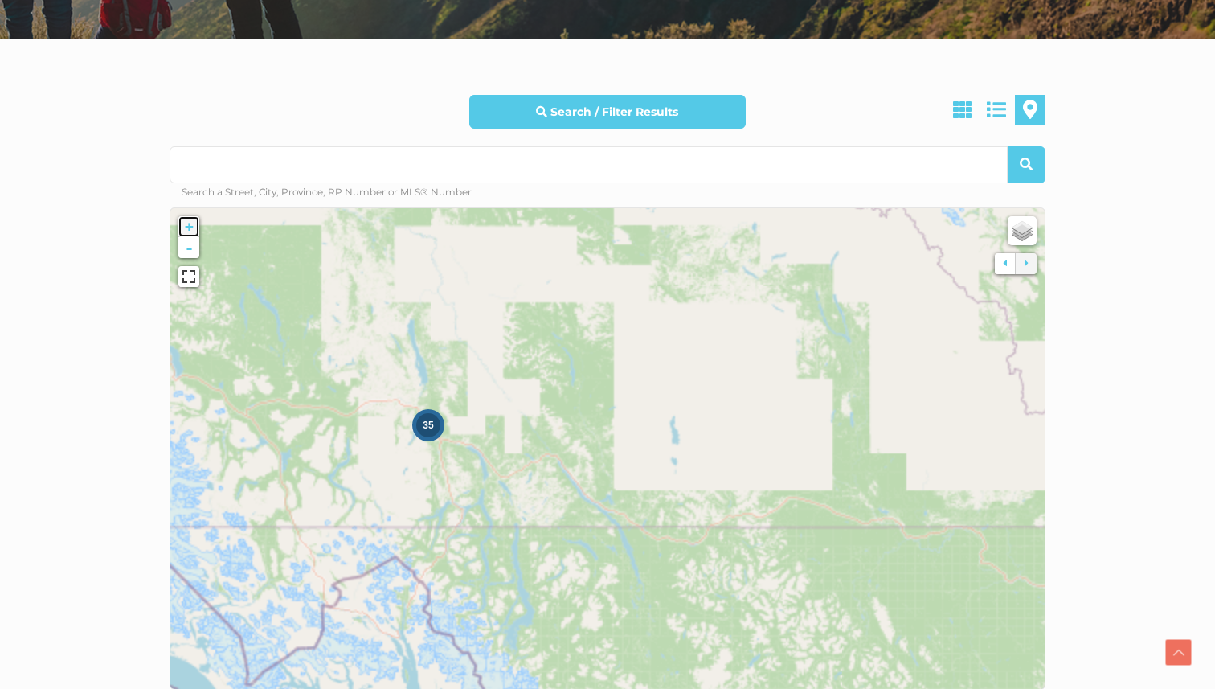
click at [187, 230] on link "+" at bounding box center [188, 226] width 21 height 21
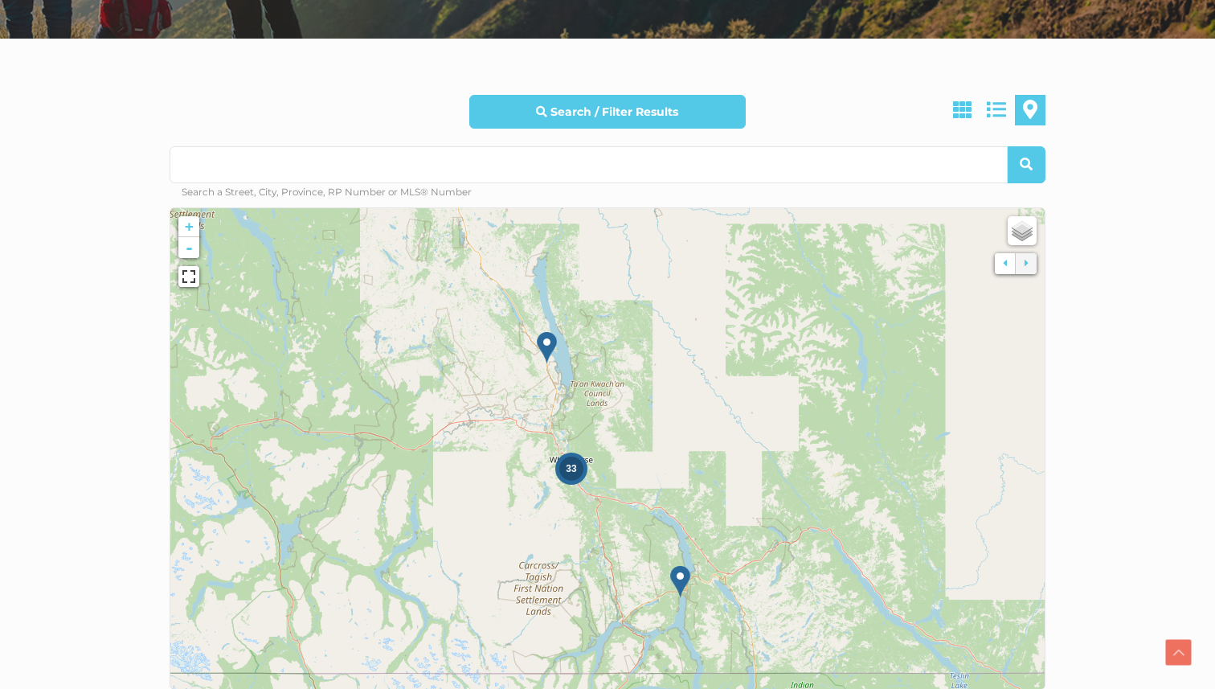
drag, startPoint x: 215, startPoint y: 353, endPoint x: 568, endPoint y: 413, distance: 358.0
click at [568, 413] on icon at bounding box center [932, 516] width 1157 height 636
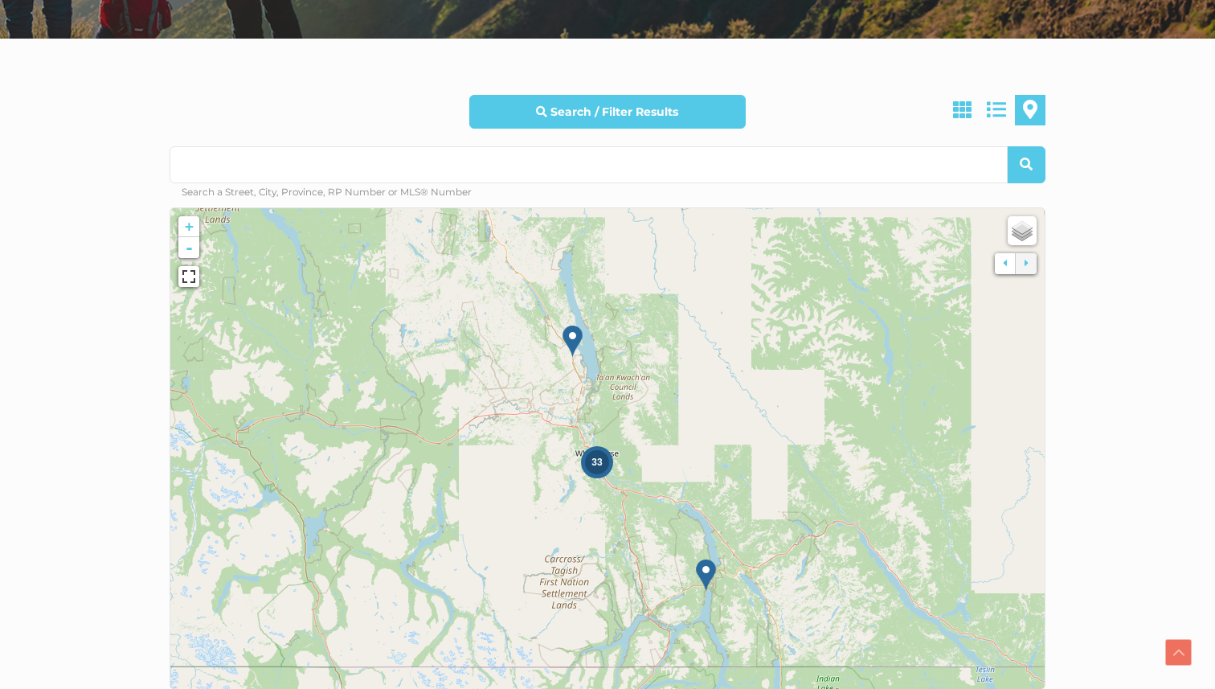
click at [704, 574] on img at bounding box center [706, 575] width 20 height 33
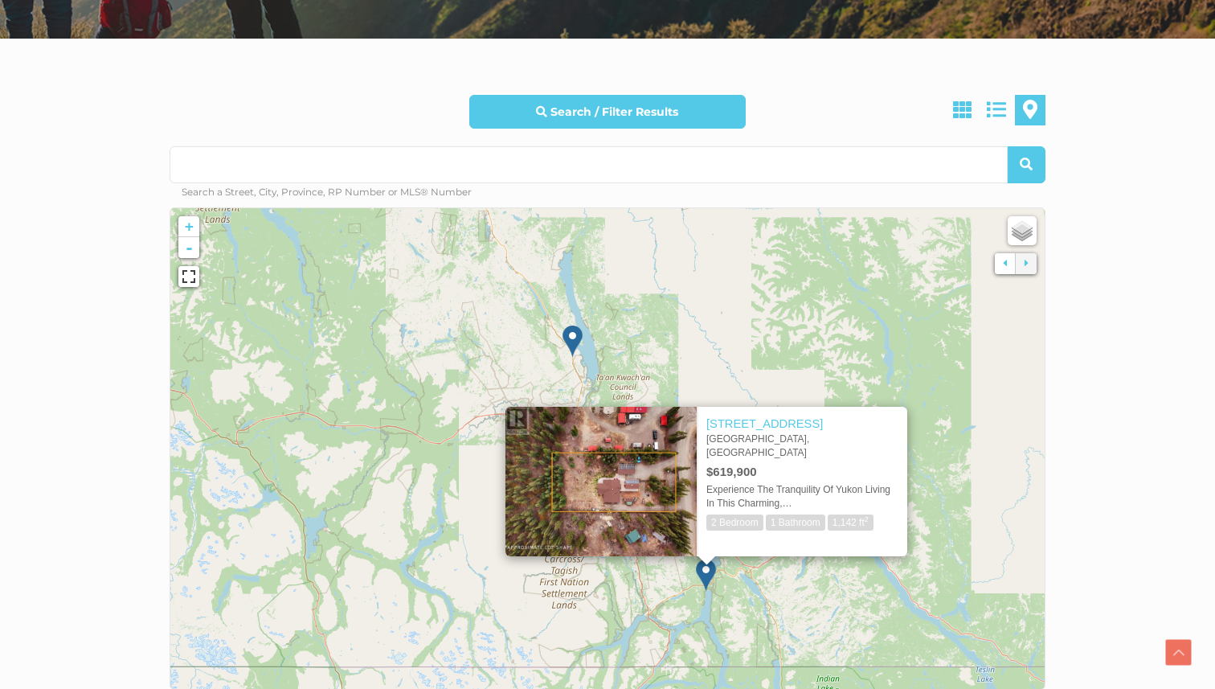
click at [662, 405] on div "× 3 Canenger Way Whitehorse South, Yukon $619,900 Experience The Tranquility Of…" at bounding box center [706, 474] width 466 height 198
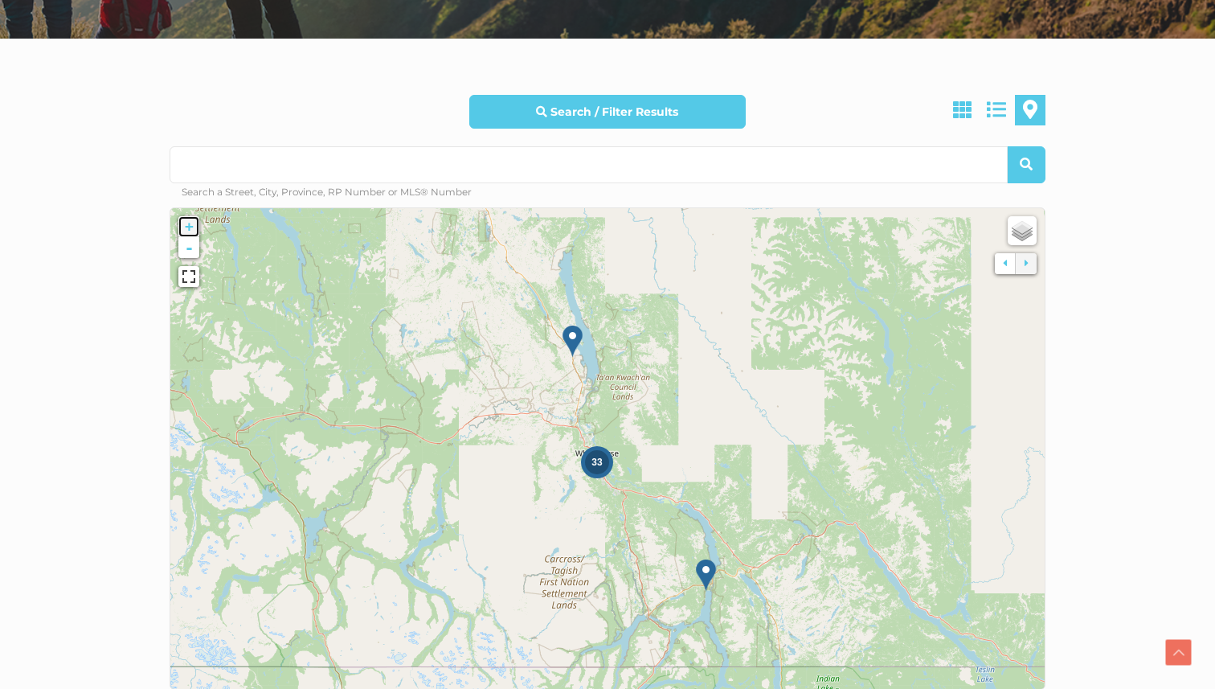
click at [186, 225] on link "+" at bounding box center [188, 226] width 21 height 21
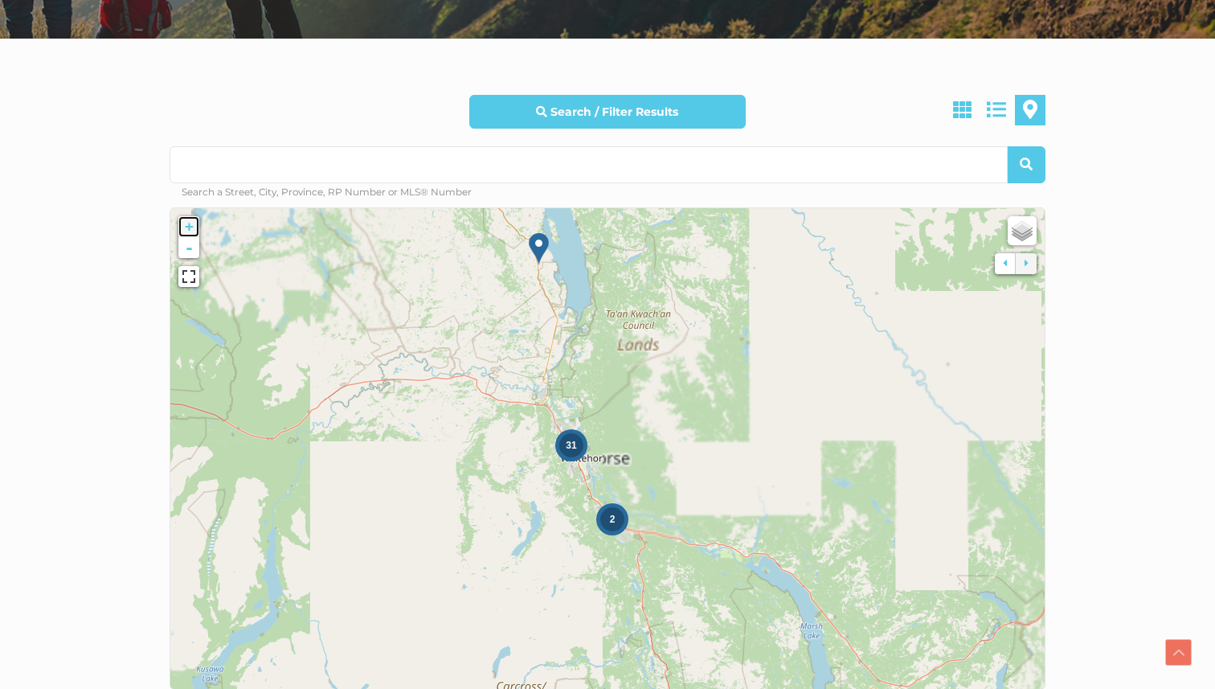
click at [186, 225] on link "+" at bounding box center [188, 226] width 21 height 21
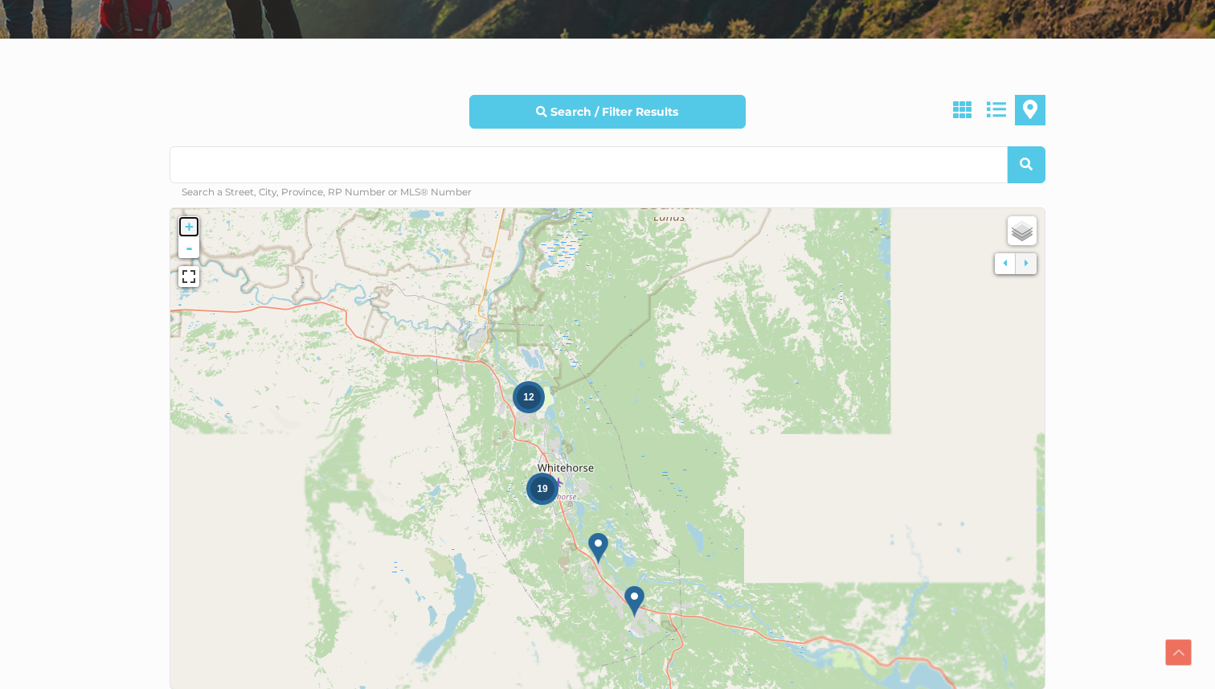
click at [186, 225] on link "+" at bounding box center [188, 226] width 21 height 21
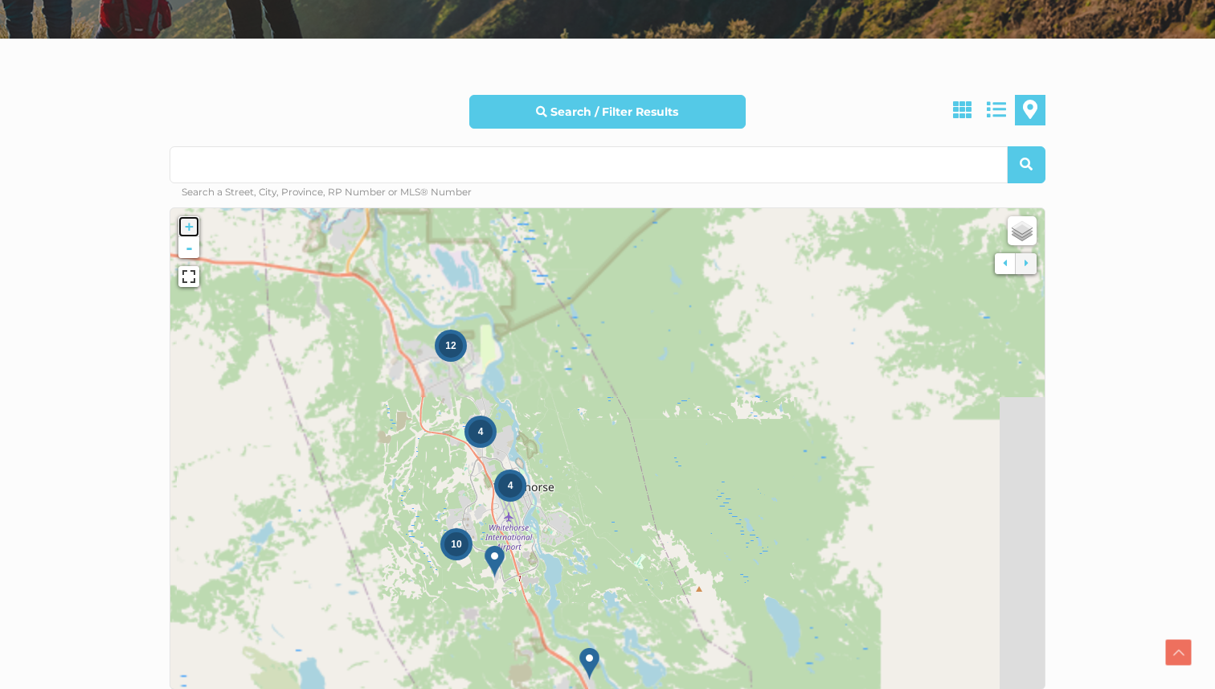
click at [186, 225] on link "+" at bounding box center [188, 226] width 21 height 21
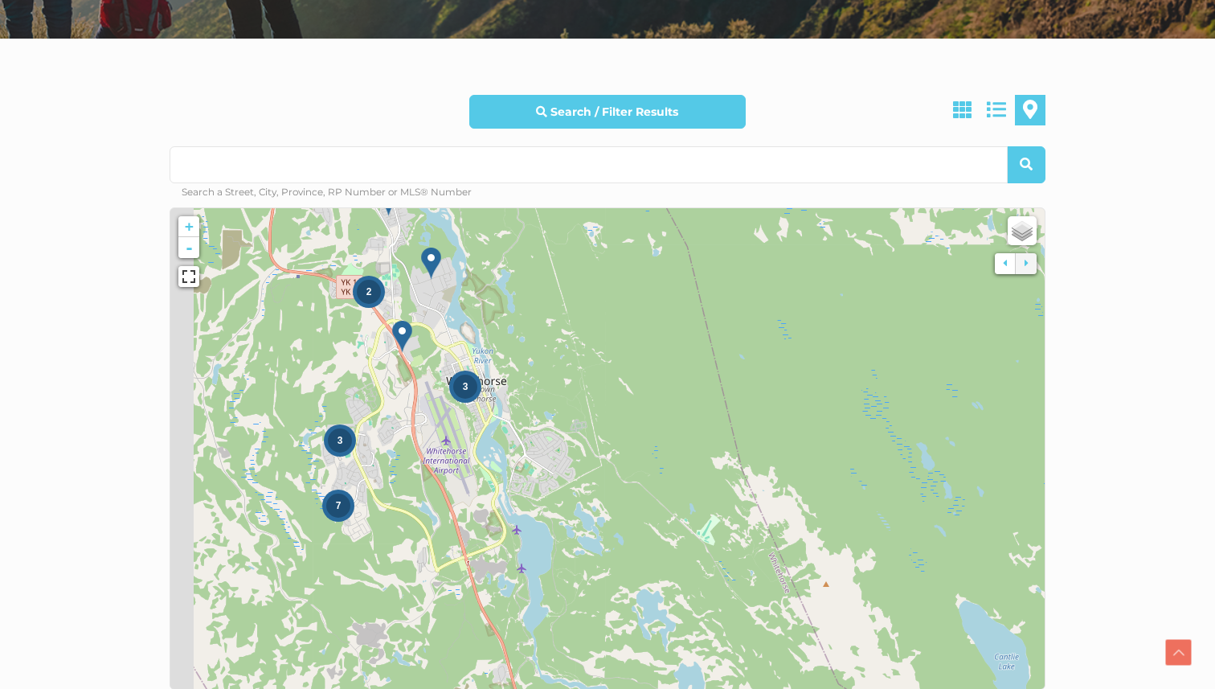
drag, startPoint x: 357, startPoint y: 551, endPoint x: 393, endPoint y: 405, distance: 149.9
click at [393, 405] on icon at bounding box center [643, 304] width 1157 height 636
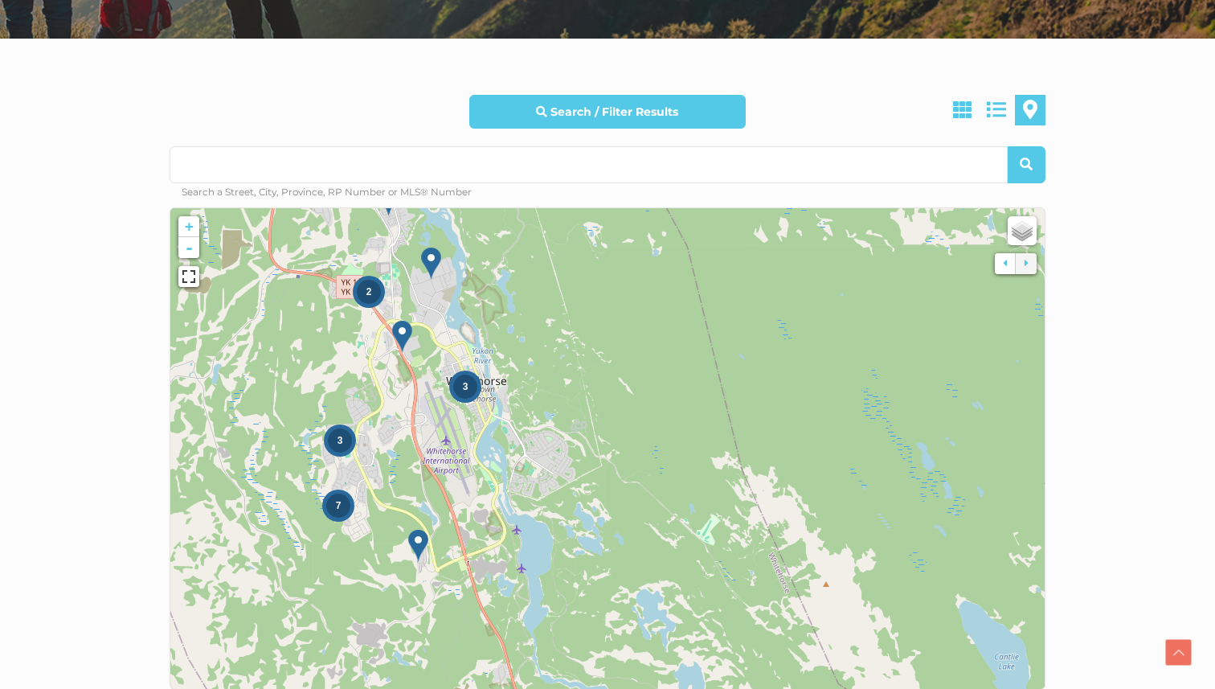
click at [404, 331] on img at bounding box center [402, 336] width 20 height 33
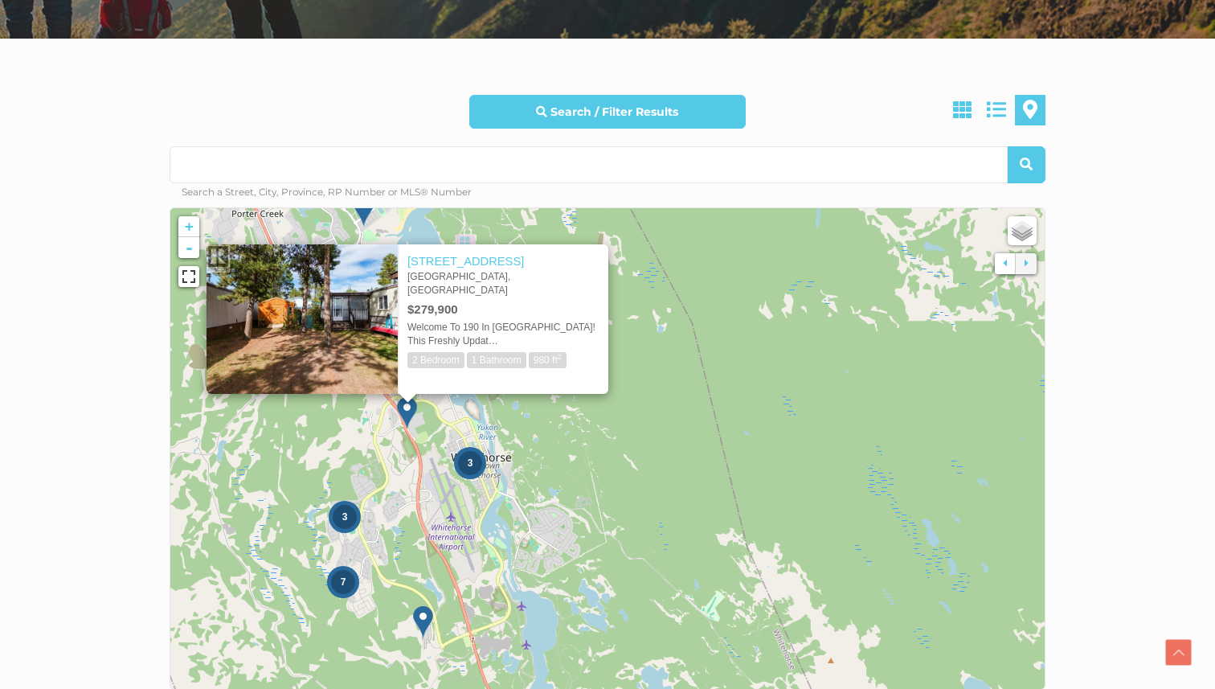
click at [538, 409] on div "× 190-986 Range Road Whitehorse, Yukon $279,900 Welcome To 190 In Northland Tra…" at bounding box center [407, 311] width 466 height 198
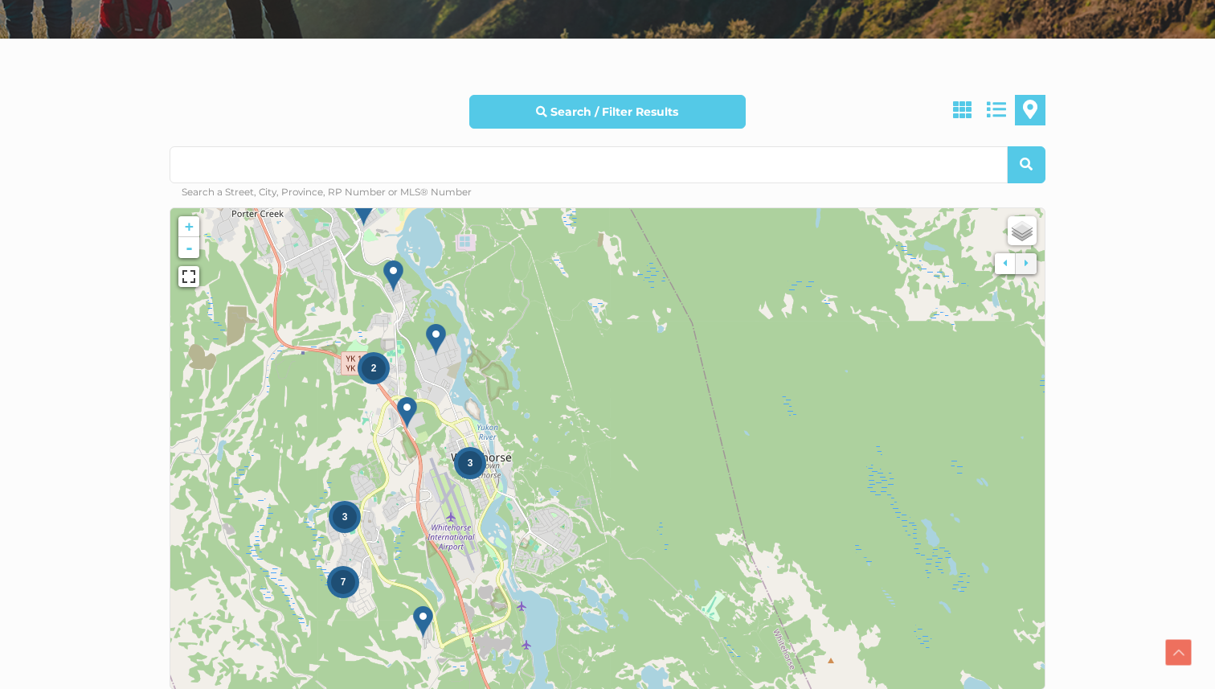
click at [435, 330] on img at bounding box center [436, 339] width 20 height 33
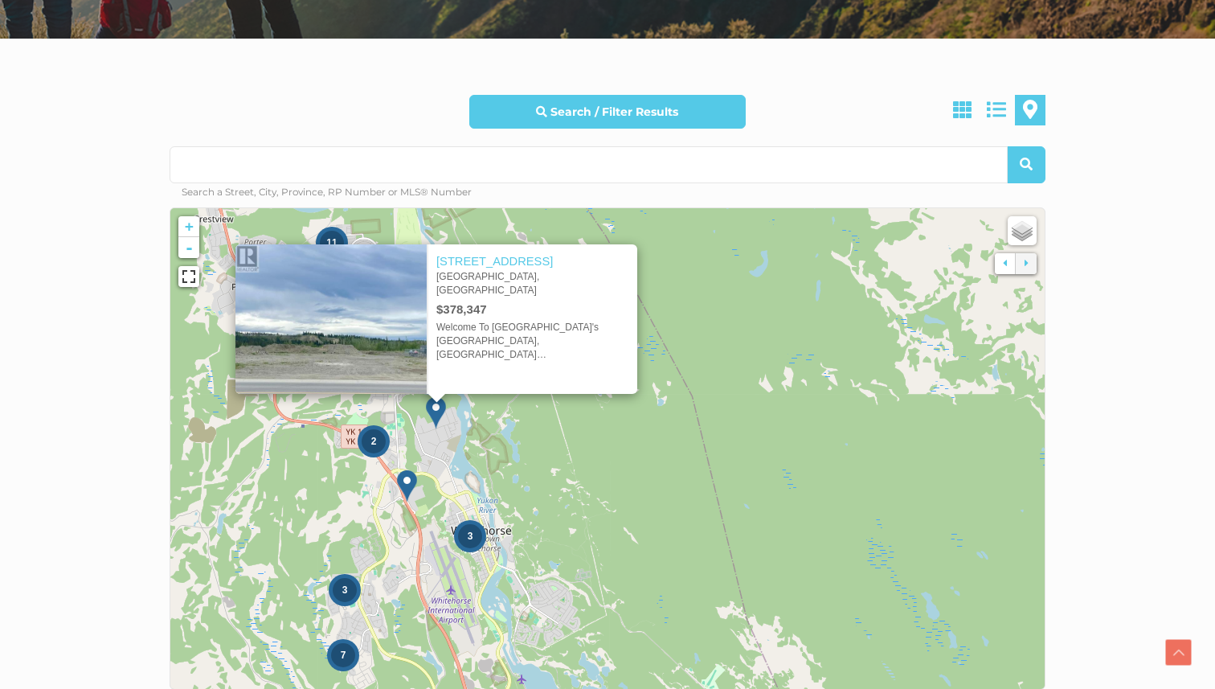
click at [617, 457] on icon at bounding box center [607, 448] width 1157 height 636
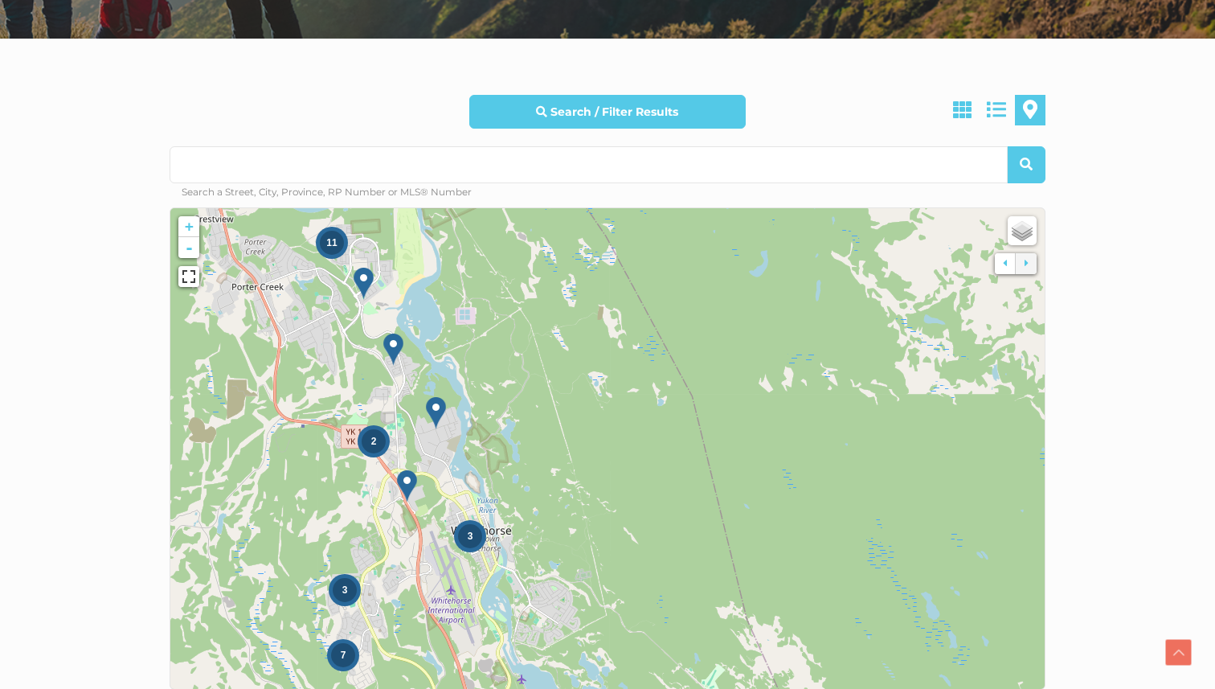
click at [369, 281] on img at bounding box center [364, 283] width 20 height 33
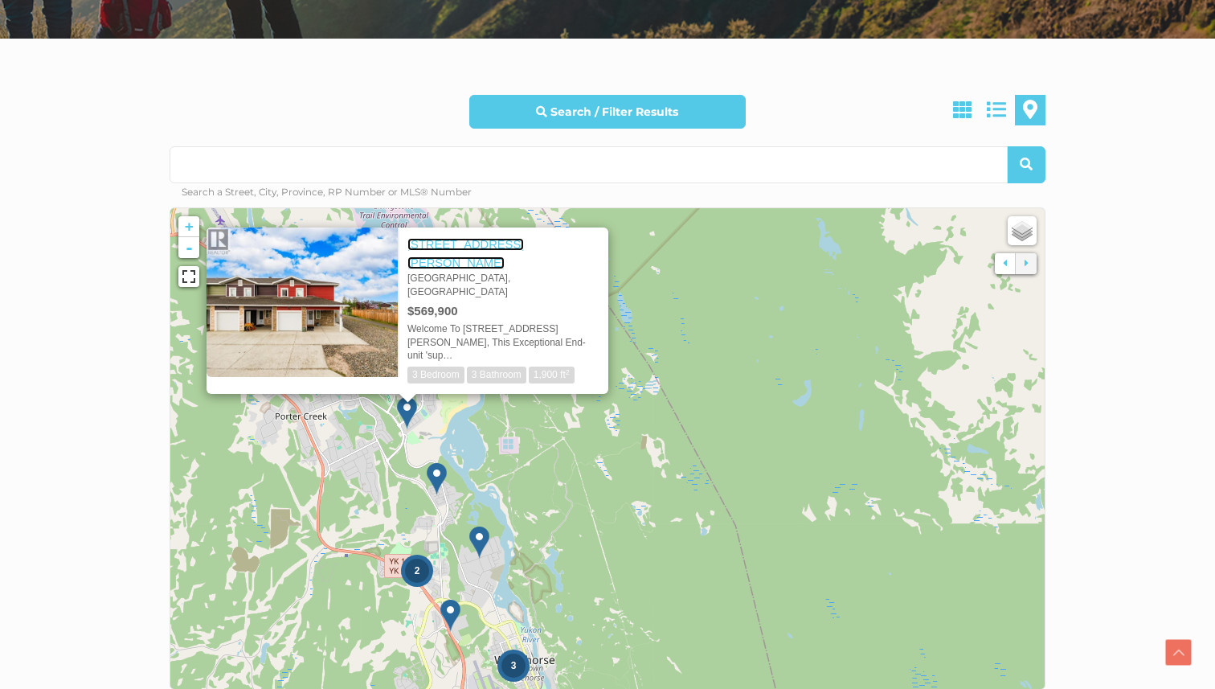
click at [469, 263] on link "[STREET_ADDRESS][PERSON_NAME]" at bounding box center [466, 253] width 117 height 31
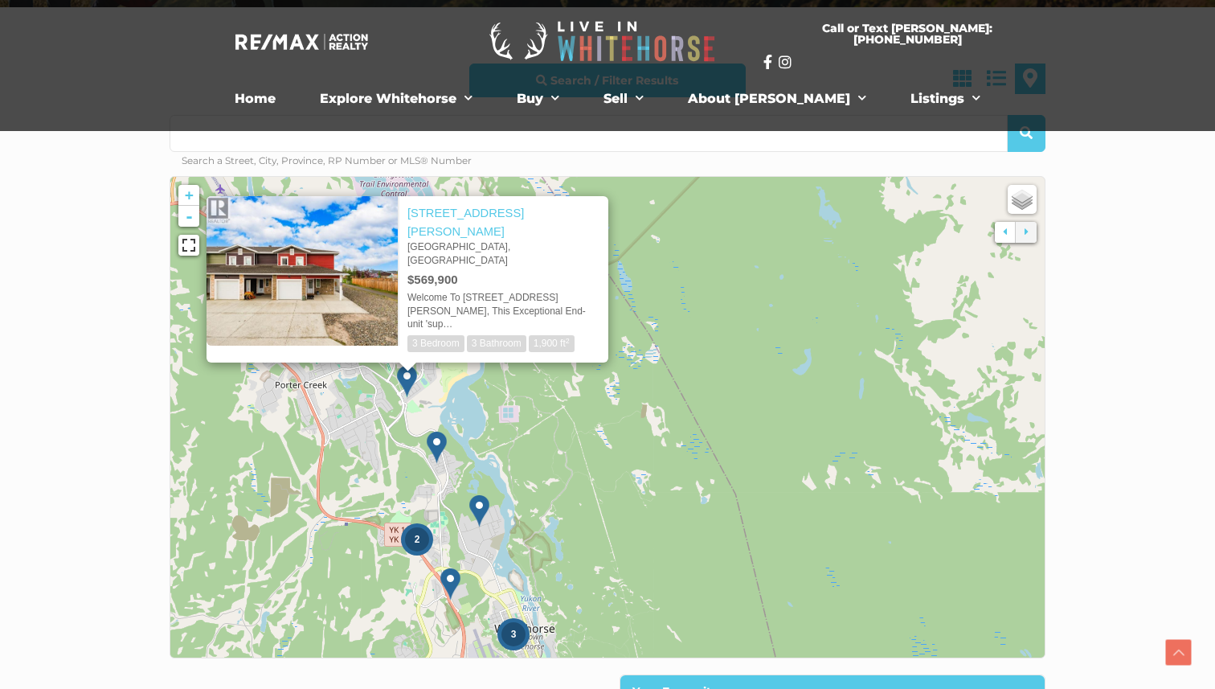
scroll to position [418, 0]
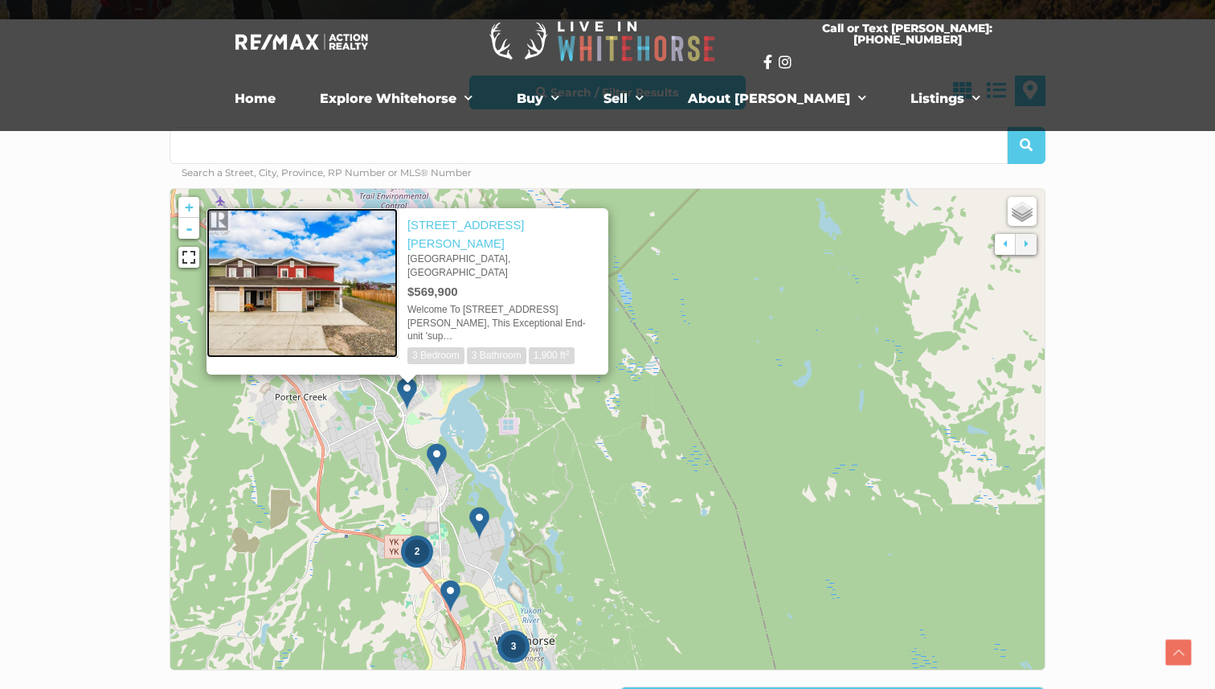
click at [299, 295] on img at bounding box center [302, 282] width 191 height 149
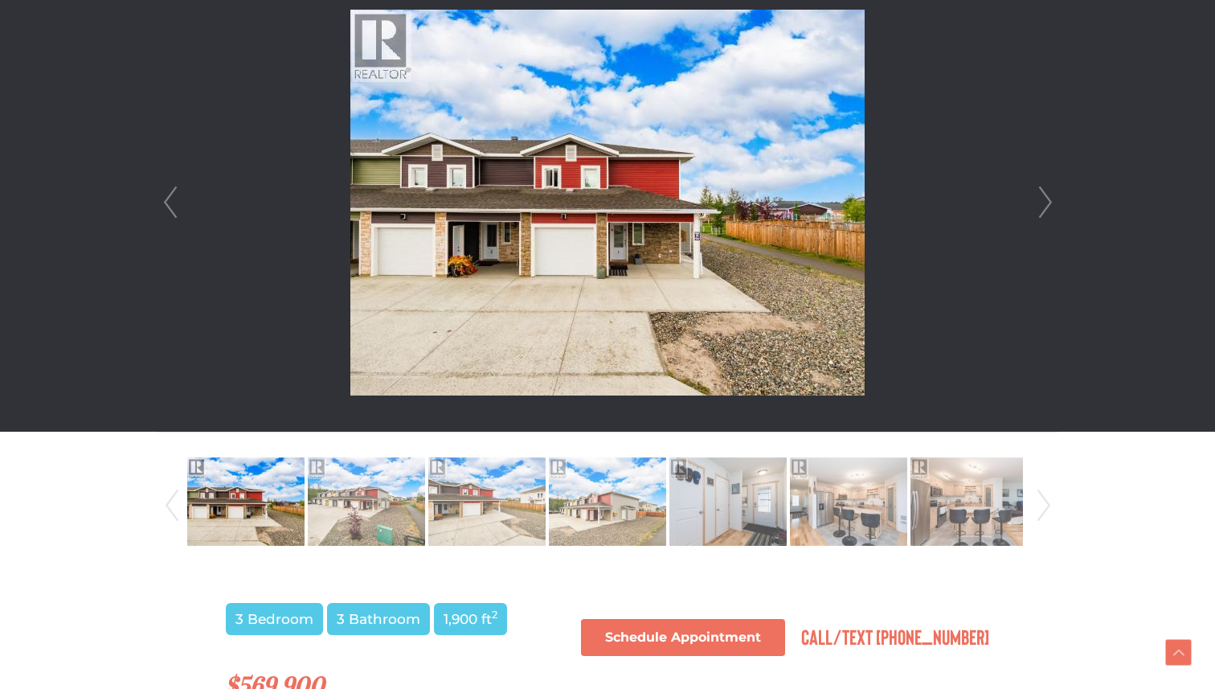
scroll to position [504, 0]
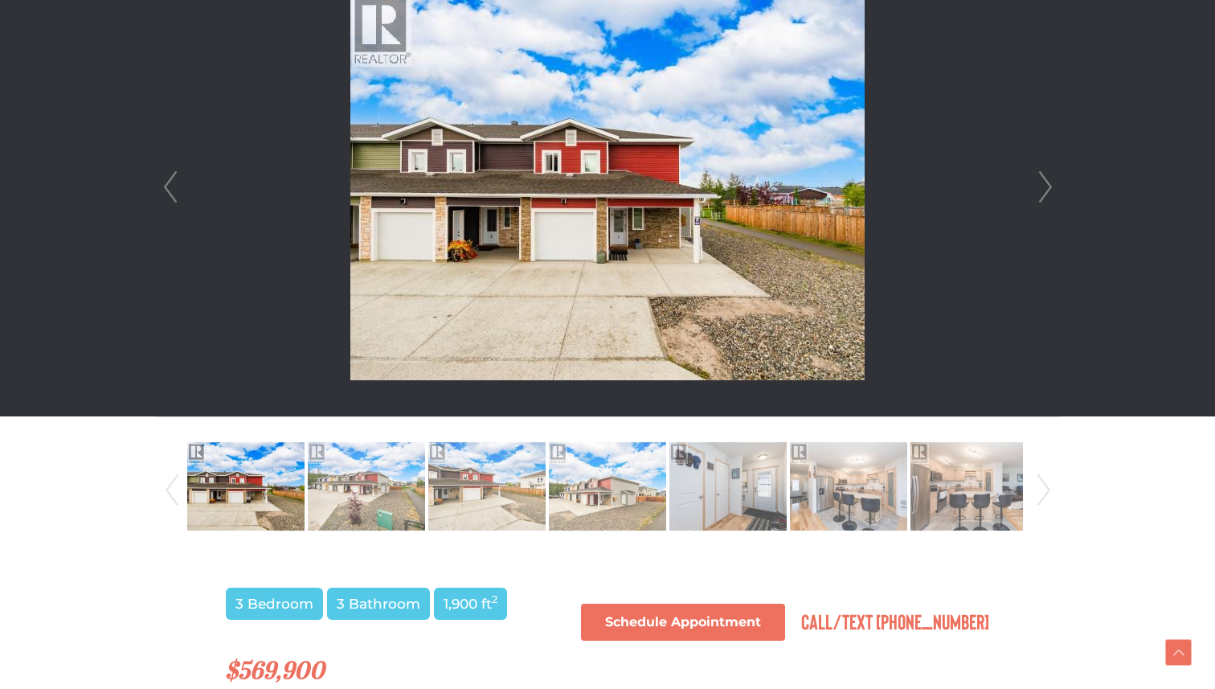
click at [1040, 184] on link "Next" at bounding box center [1046, 187] width 24 height 458
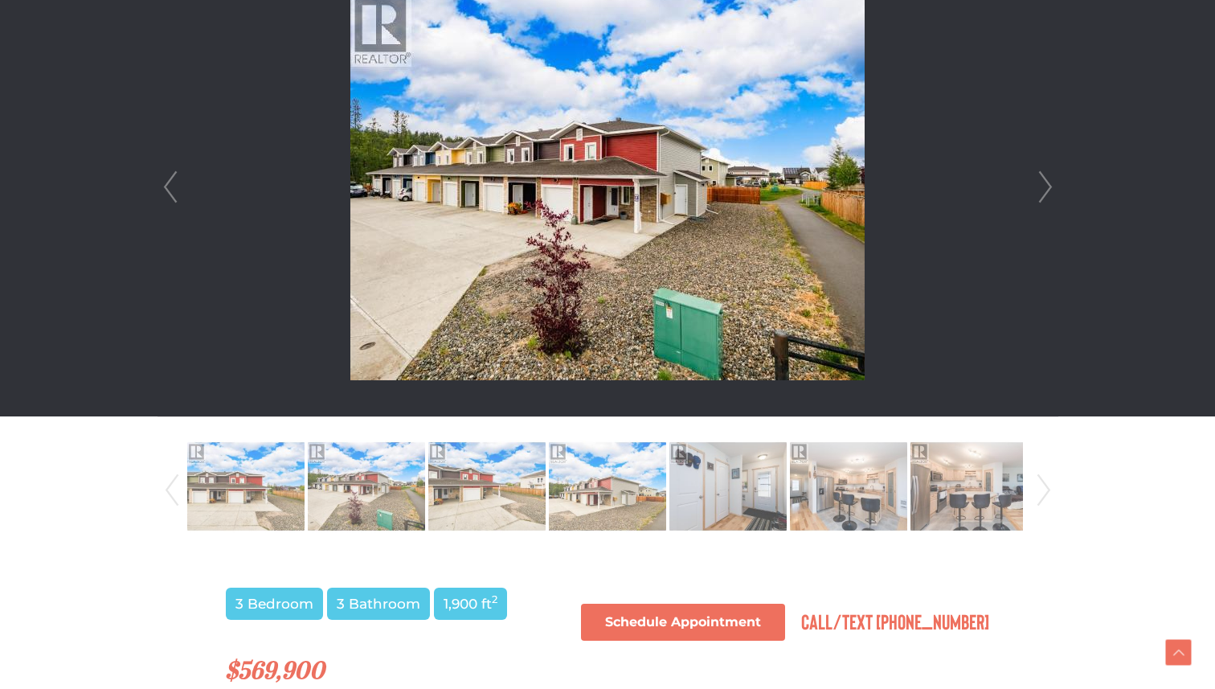
click at [1038, 186] on link "Next" at bounding box center [1046, 187] width 24 height 458
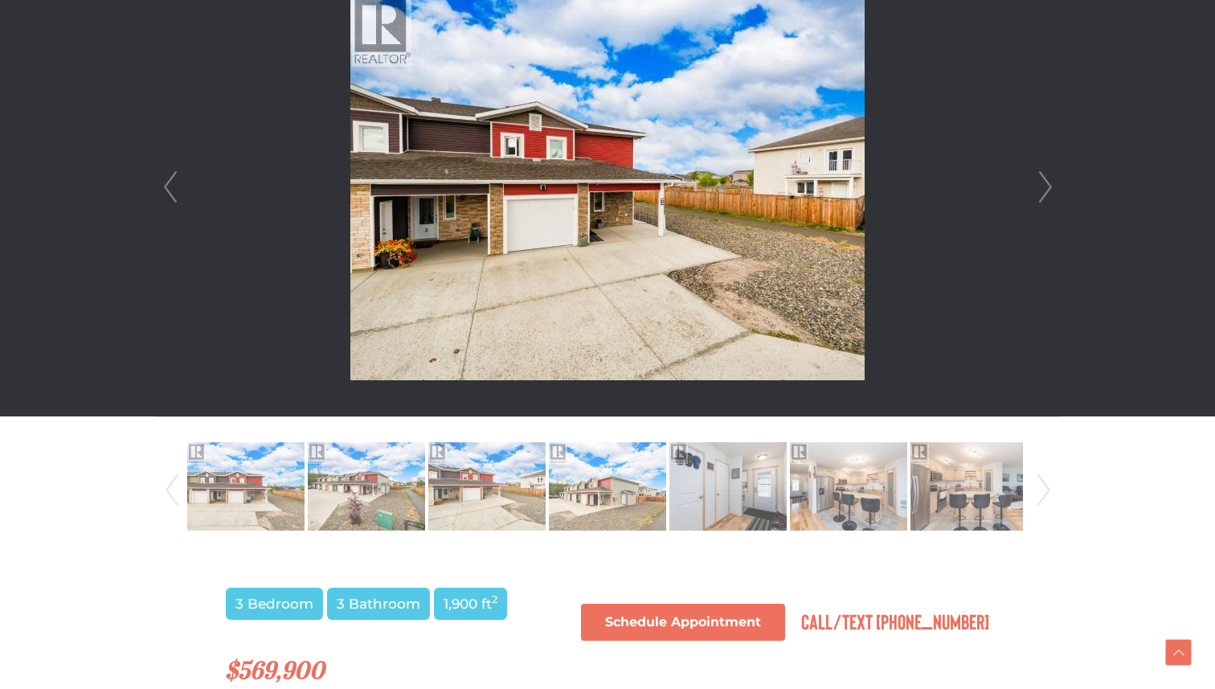
click at [1038, 186] on link "Next" at bounding box center [1046, 187] width 24 height 458
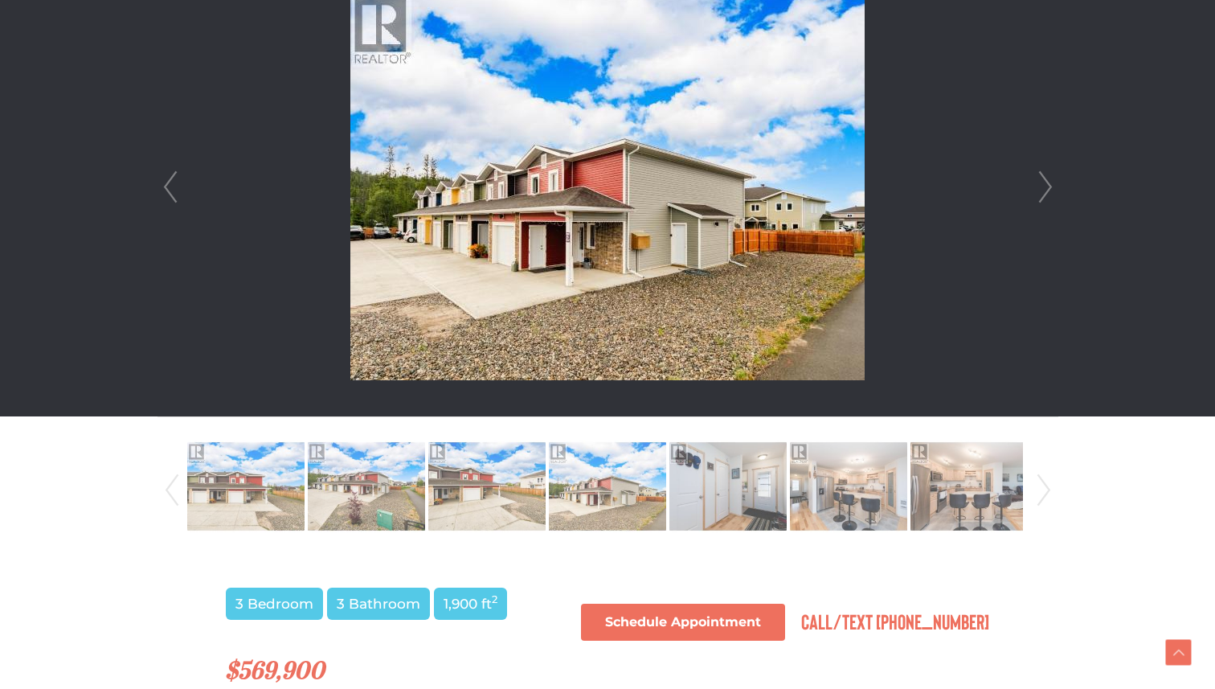
click at [1038, 186] on link "Next" at bounding box center [1046, 187] width 24 height 458
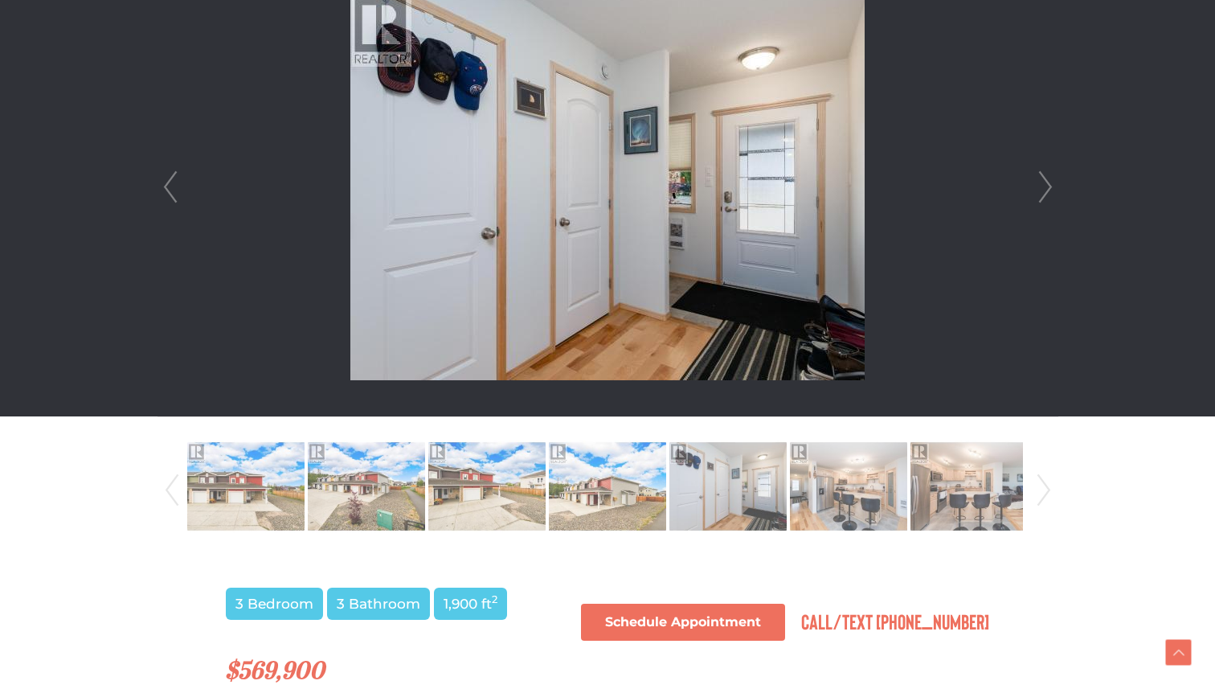
click at [1038, 187] on link "Next" at bounding box center [1046, 187] width 24 height 458
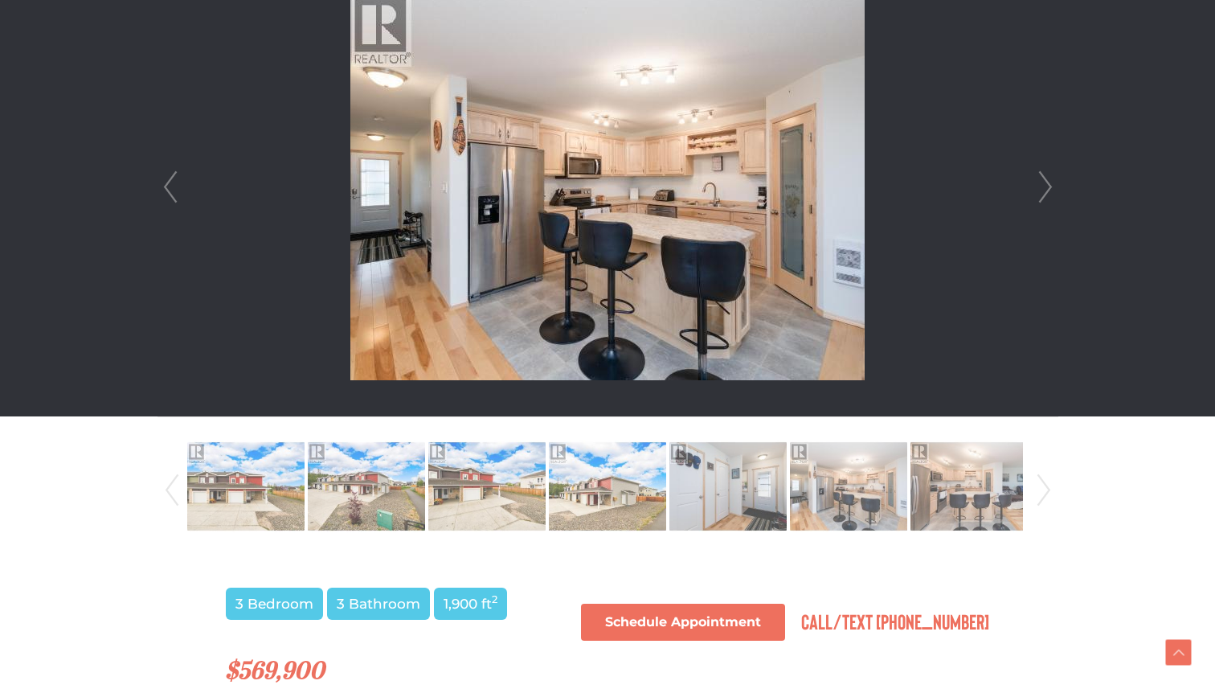
click at [1038, 187] on link "Next" at bounding box center [1046, 187] width 24 height 458
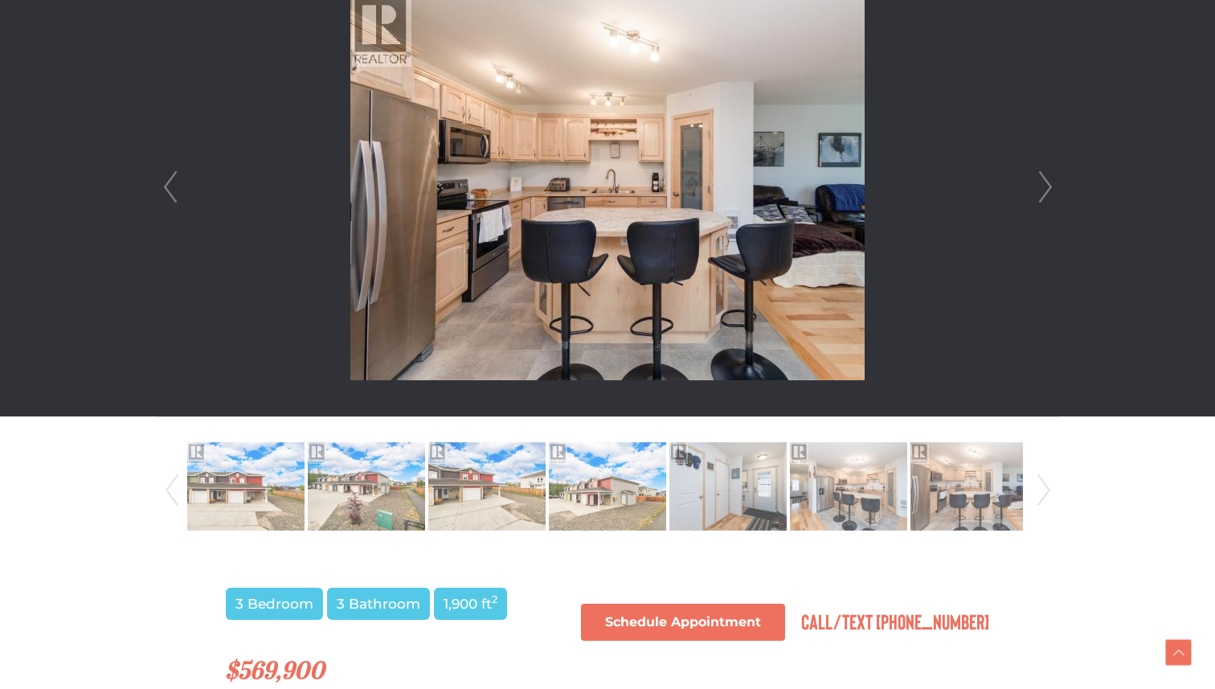
click at [1038, 187] on link "Next" at bounding box center [1046, 187] width 24 height 458
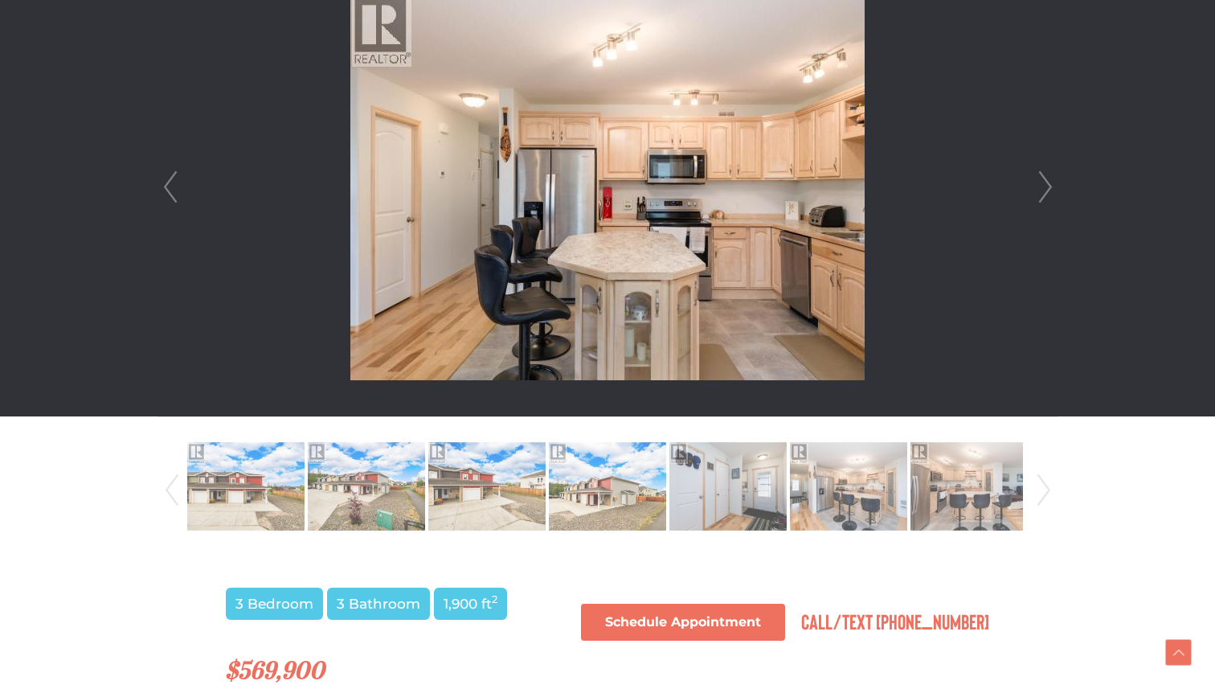
click at [1038, 187] on link "Next" at bounding box center [1046, 187] width 24 height 458
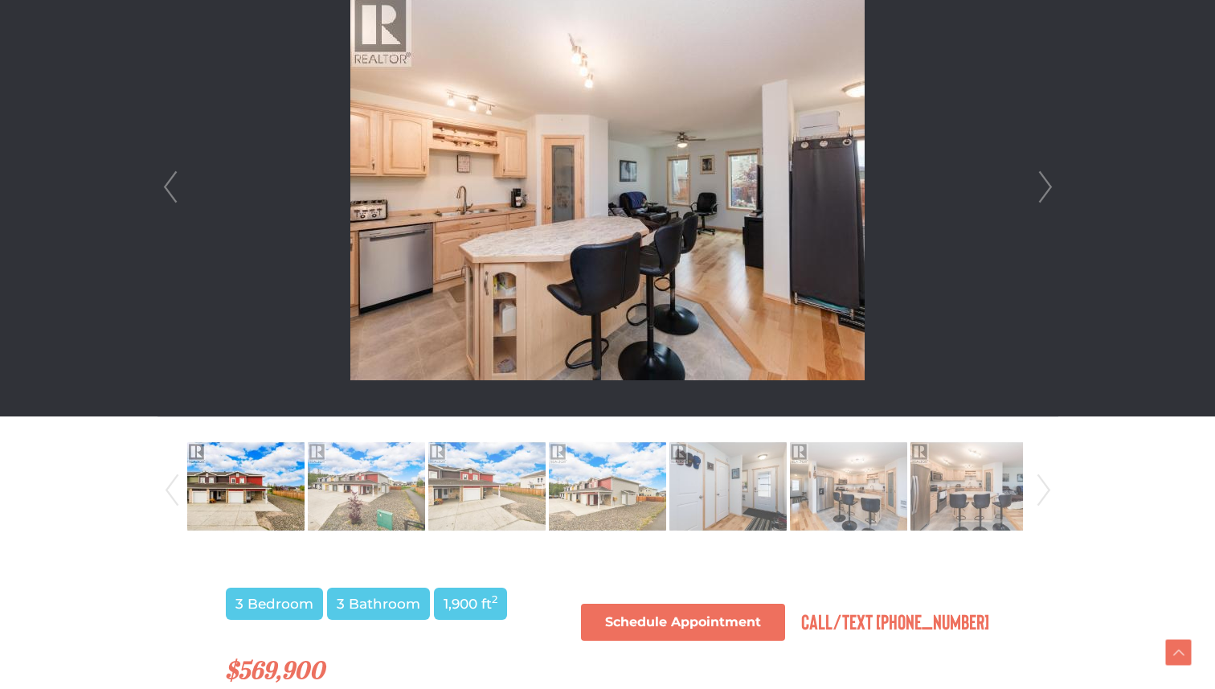
click at [159, 198] on link "Prev" at bounding box center [170, 187] width 24 height 458
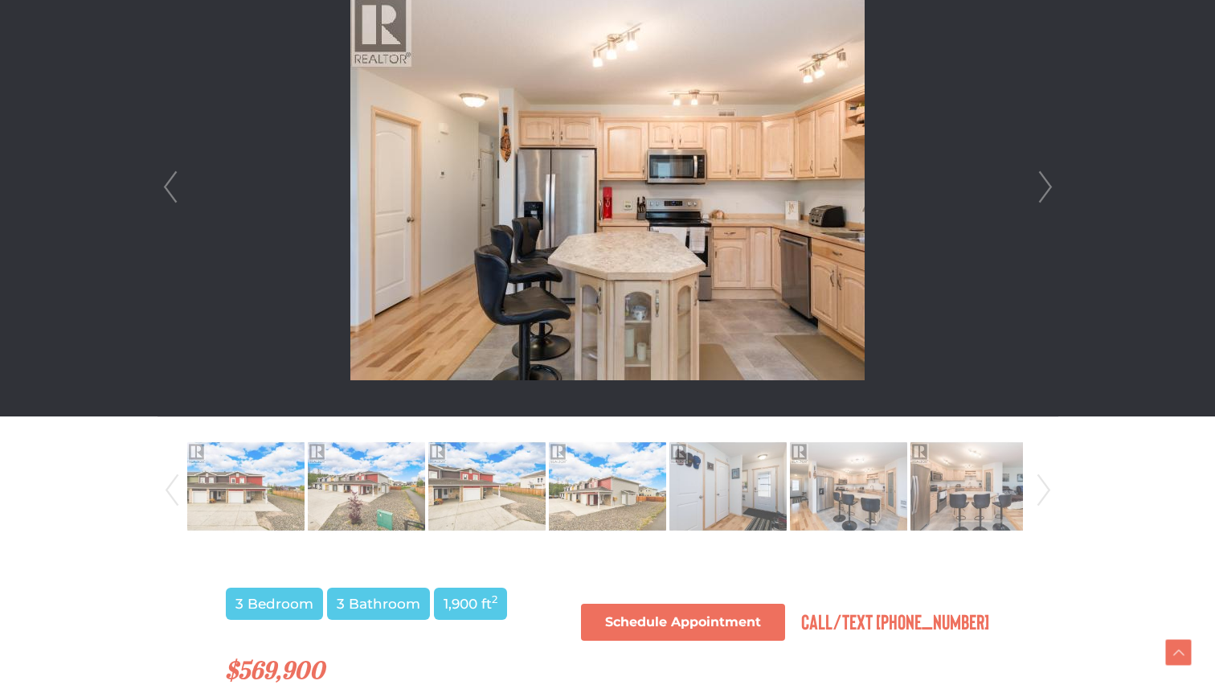
click at [1051, 184] on link "Next" at bounding box center [1046, 187] width 24 height 458
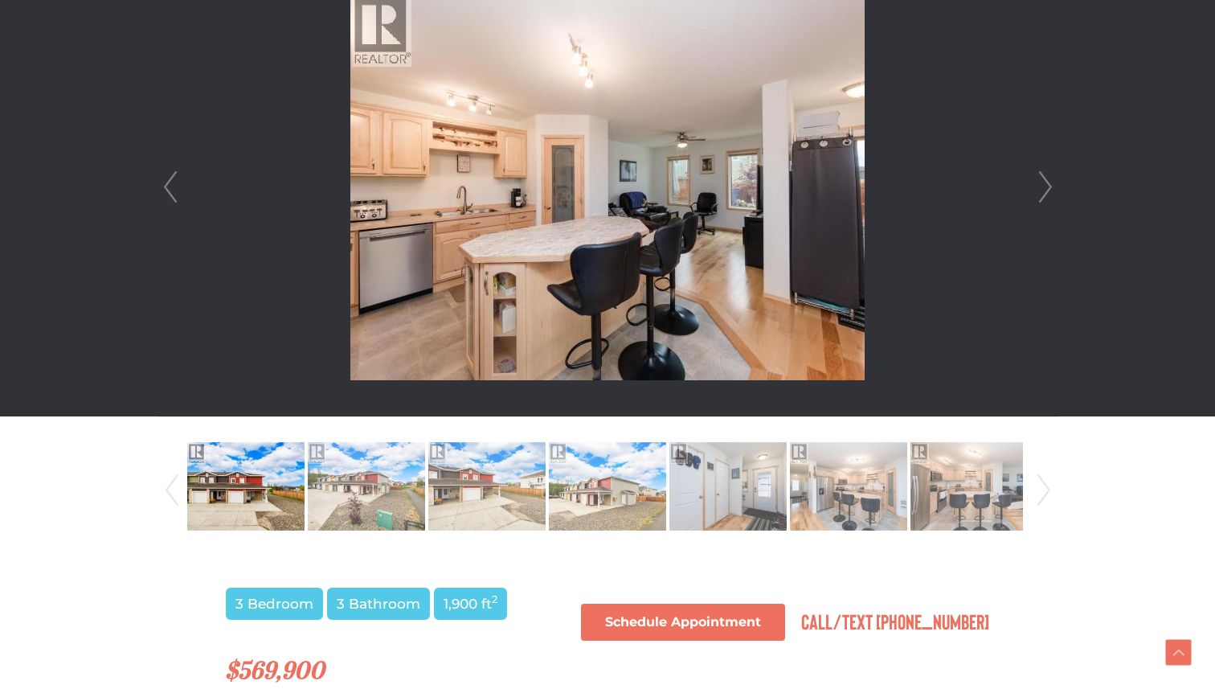
click at [1051, 184] on link "Next" at bounding box center [1046, 187] width 24 height 458
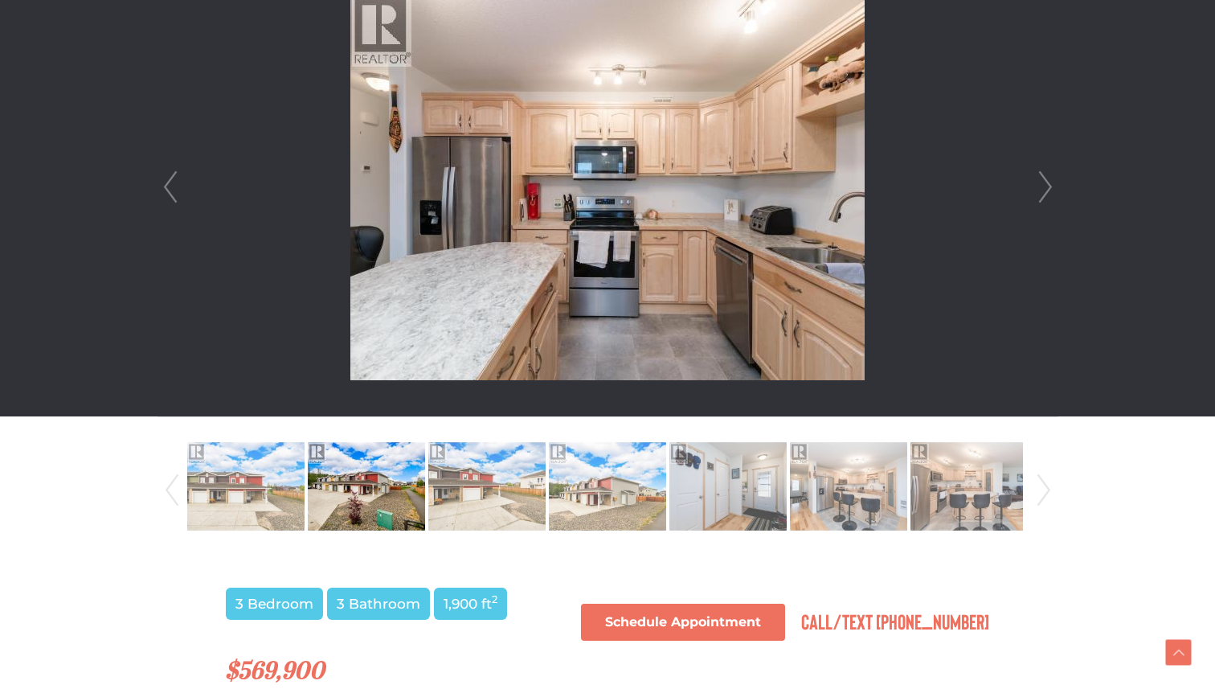
click at [1051, 184] on link "Next" at bounding box center [1046, 187] width 24 height 458
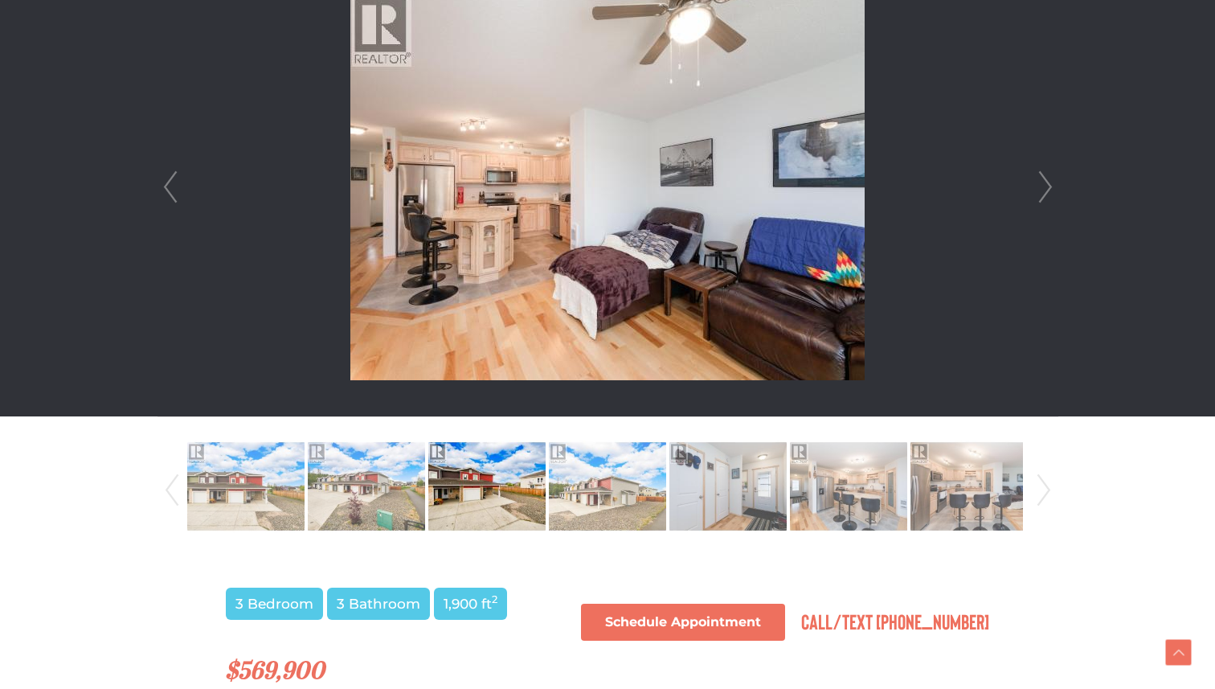
click at [1043, 184] on link "Next" at bounding box center [1046, 187] width 24 height 458
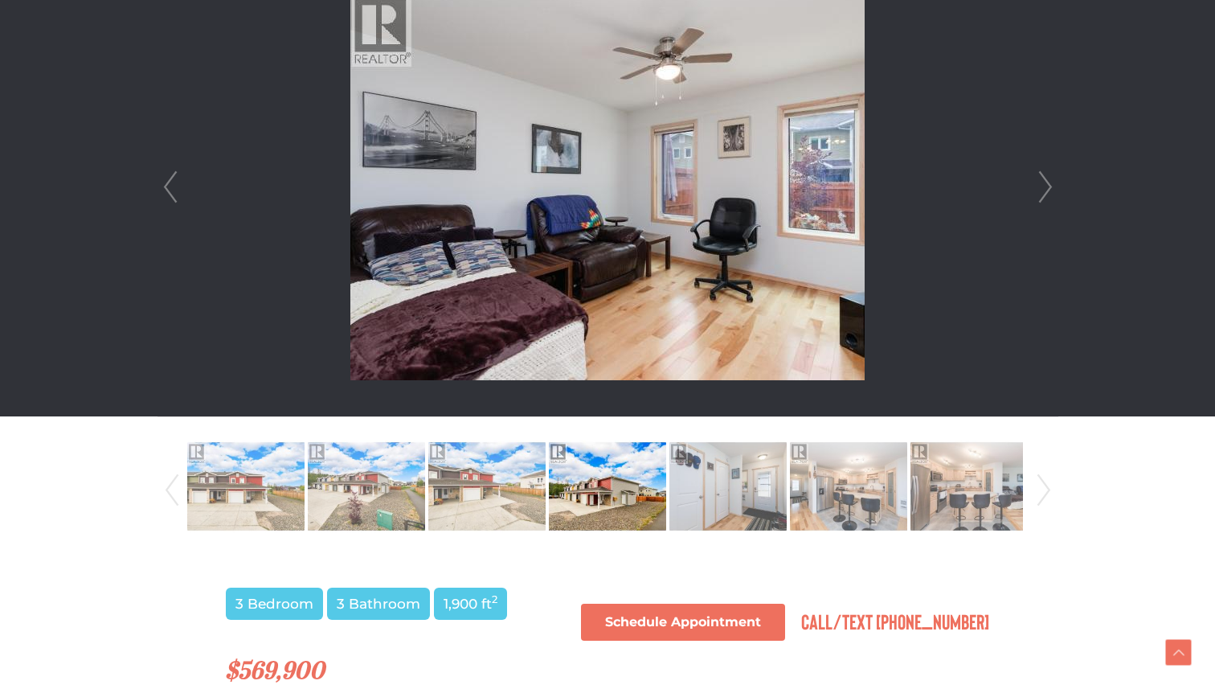
click at [1043, 184] on link "Next" at bounding box center [1046, 187] width 24 height 458
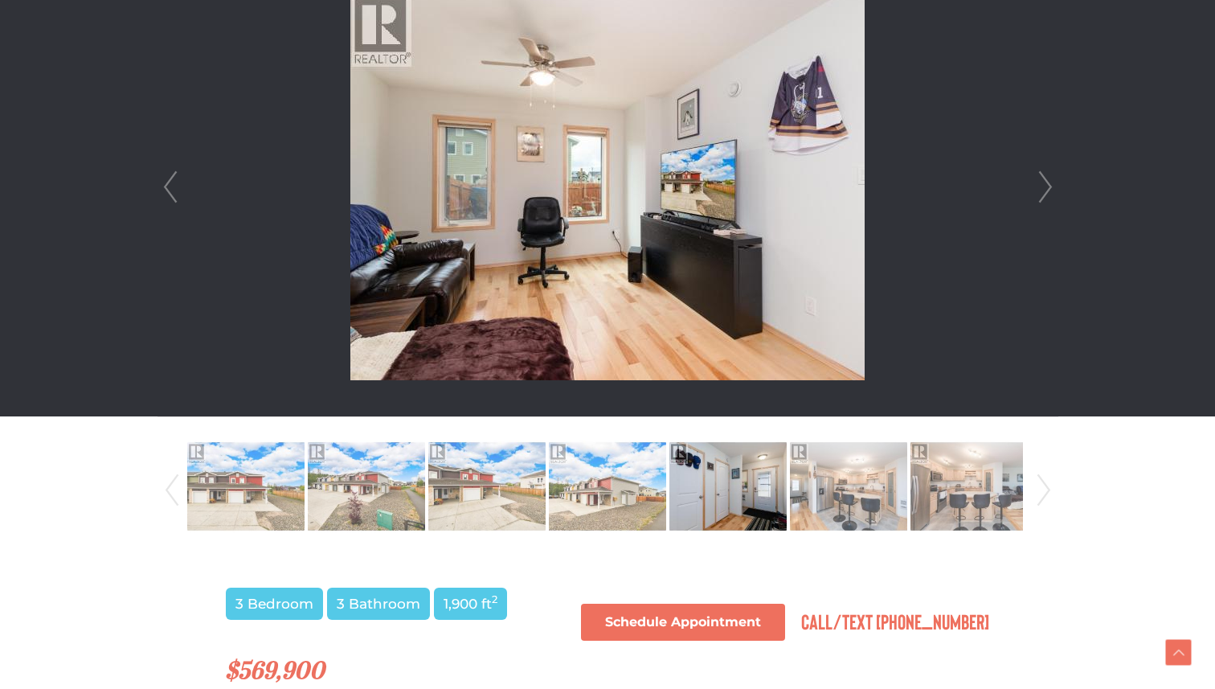
click at [1043, 184] on link "Next" at bounding box center [1046, 187] width 24 height 458
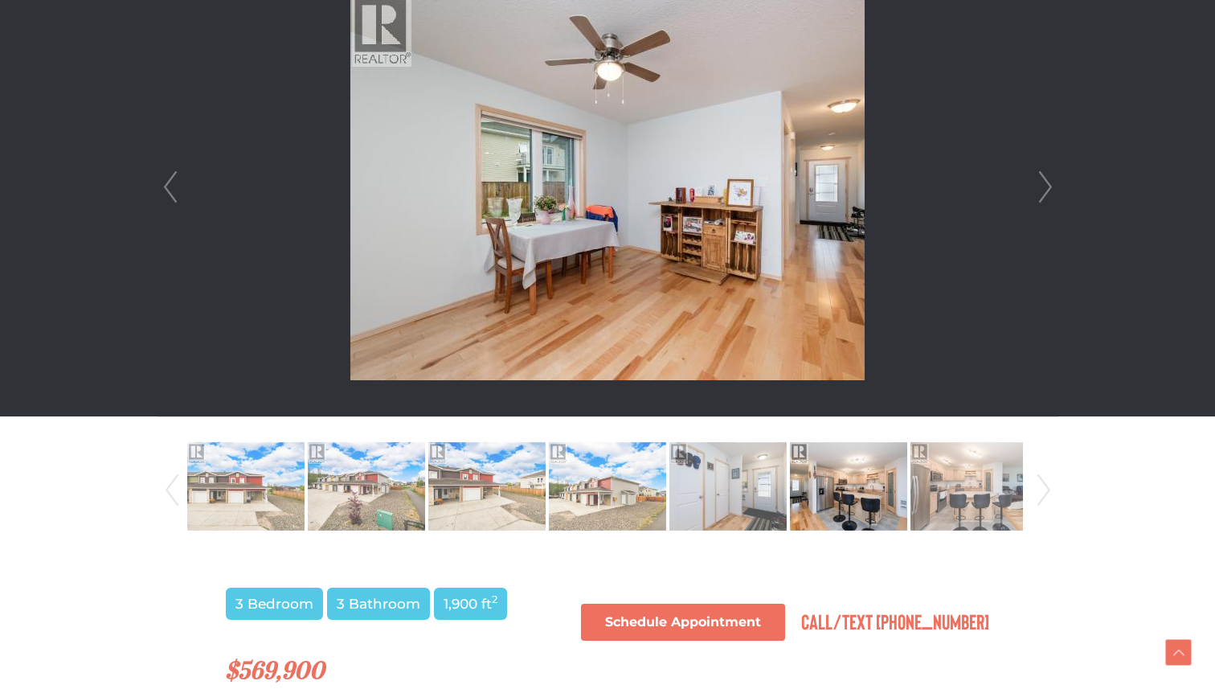
click at [1043, 184] on link "Next" at bounding box center [1046, 187] width 24 height 458
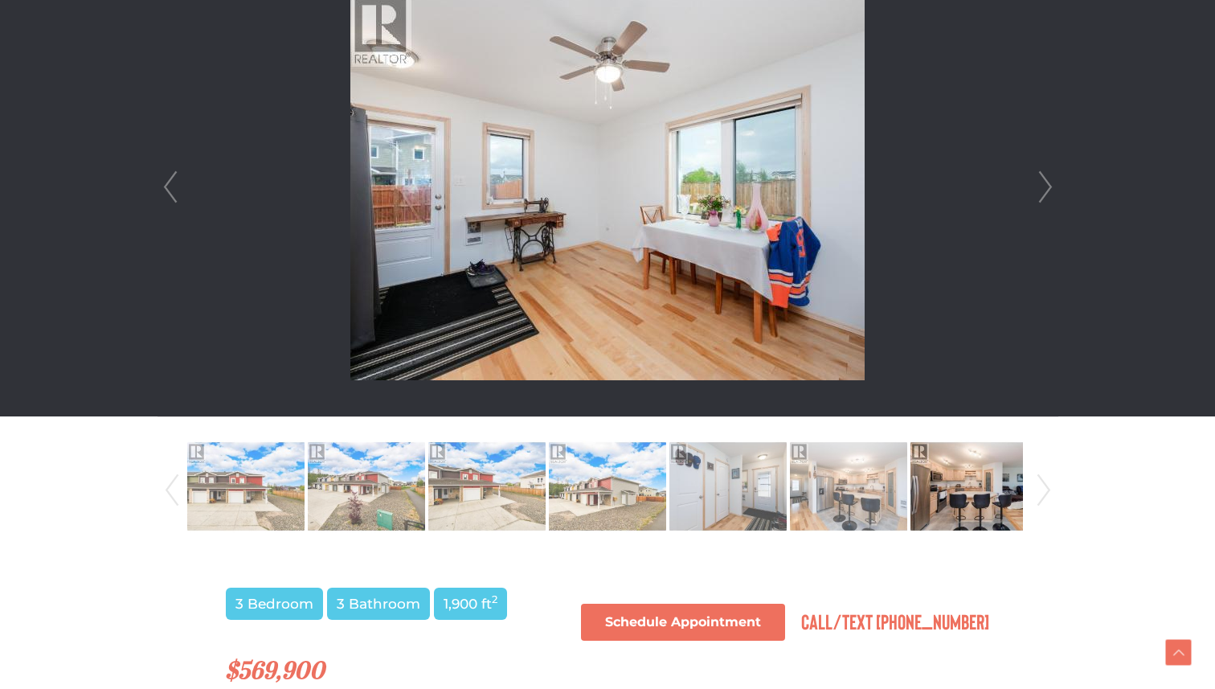
click at [1043, 184] on link "Next" at bounding box center [1046, 187] width 24 height 458
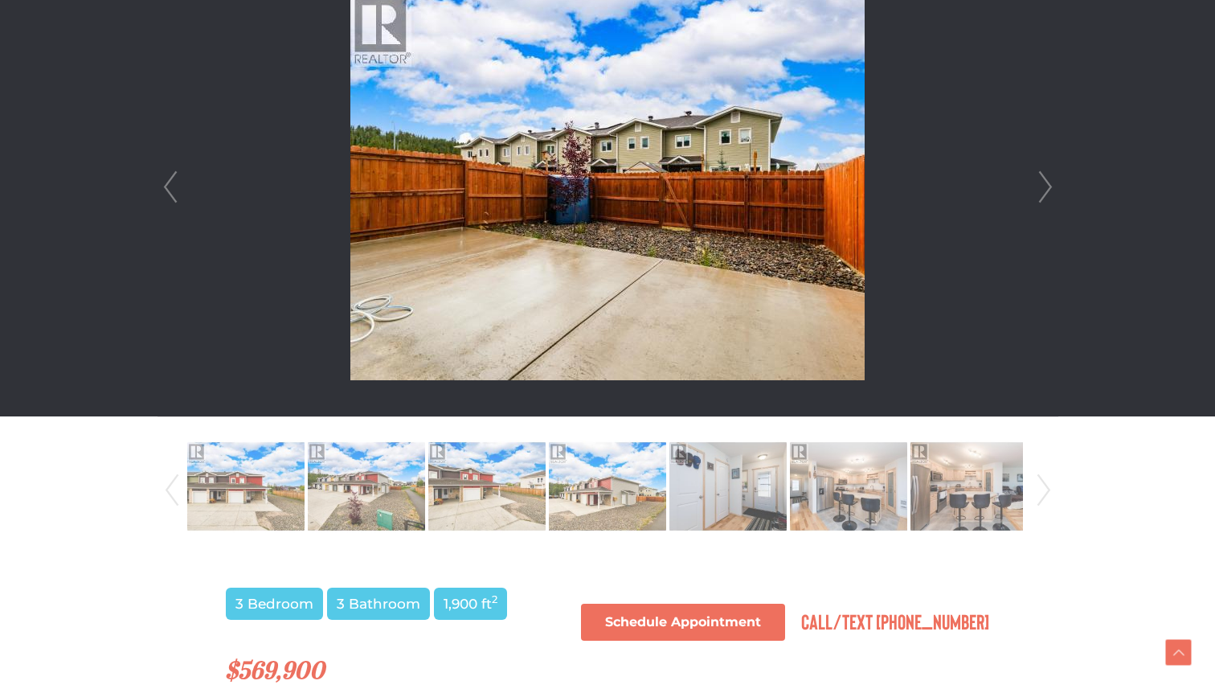
click at [1043, 184] on link "Next" at bounding box center [1046, 187] width 24 height 458
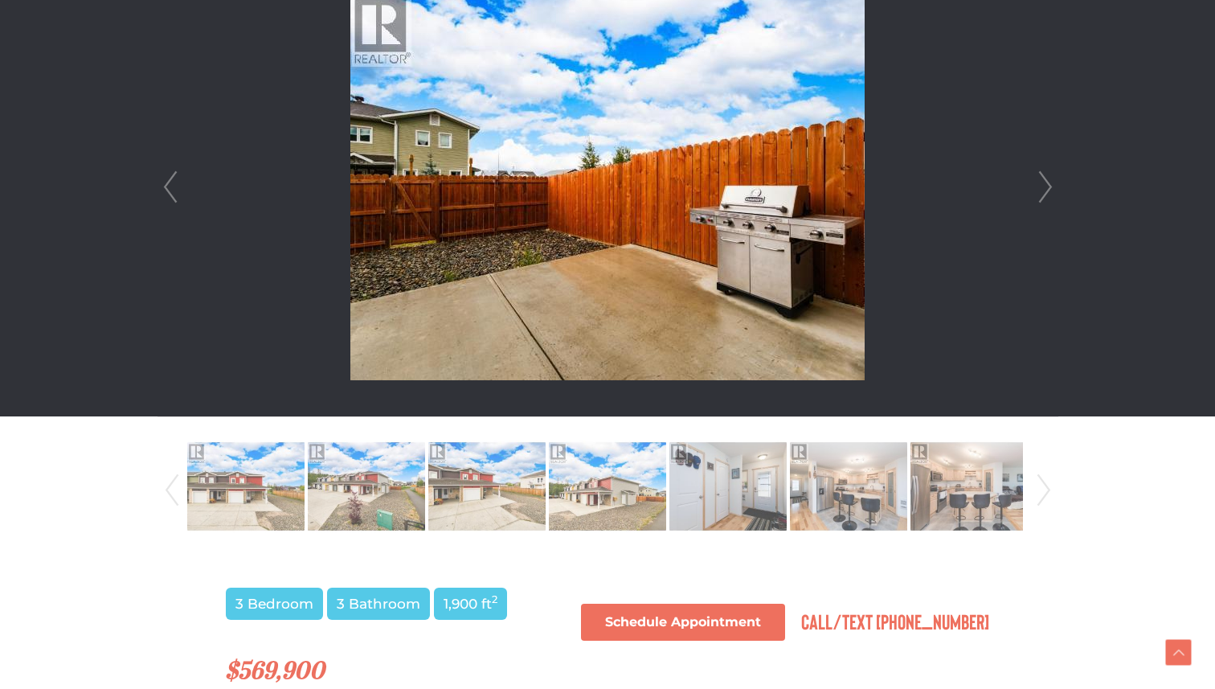
click at [1043, 184] on link "Next" at bounding box center [1046, 187] width 24 height 458
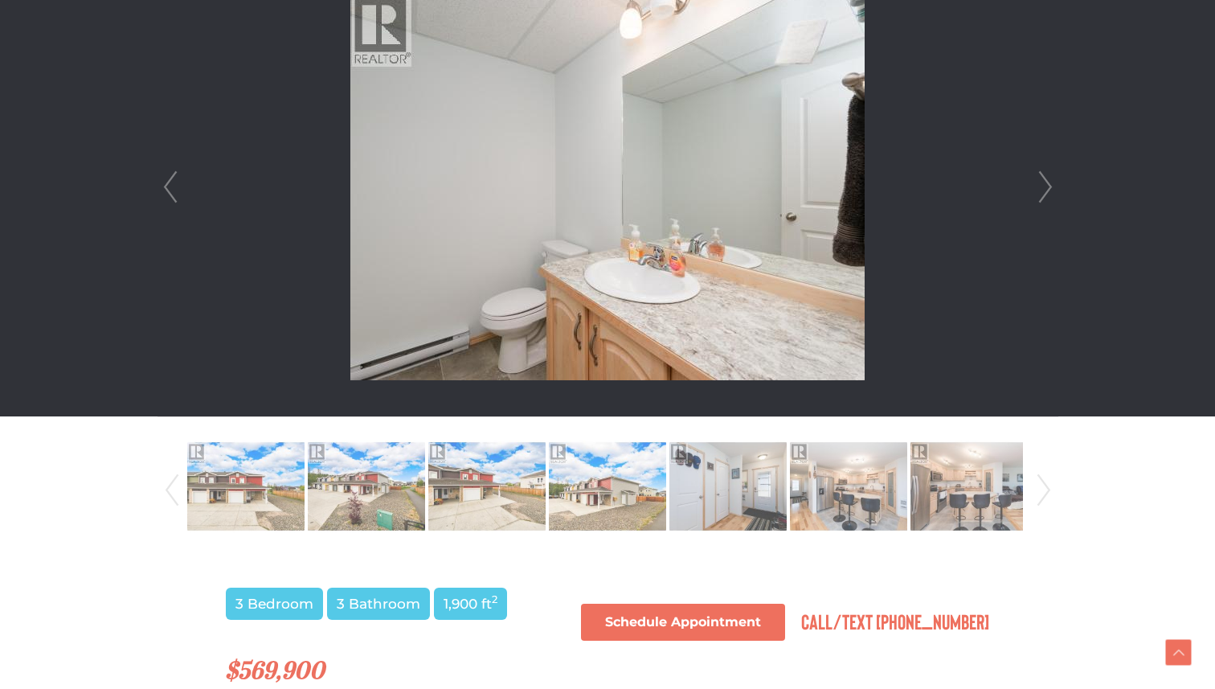
click at [1043, 184] on link "Next" at bounding box center [1046, 187] width 24 height 458
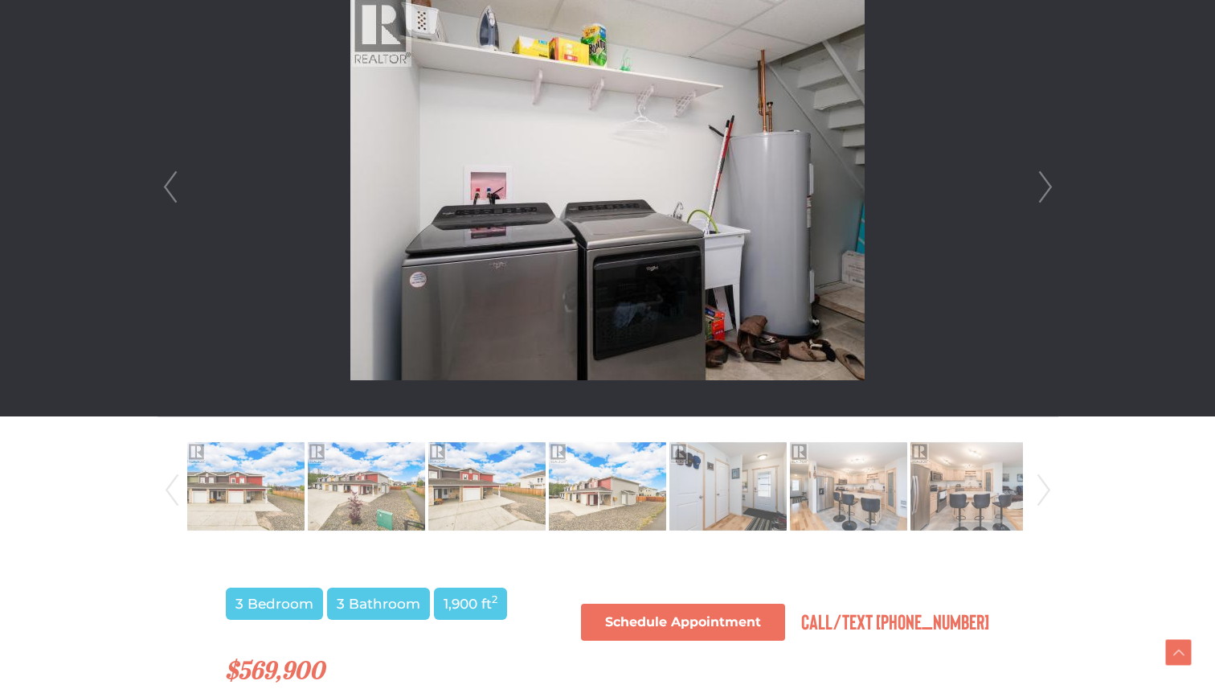
click at [1043, 184] on link "Next" at bounding box center [1046, 187] width 24 height 458
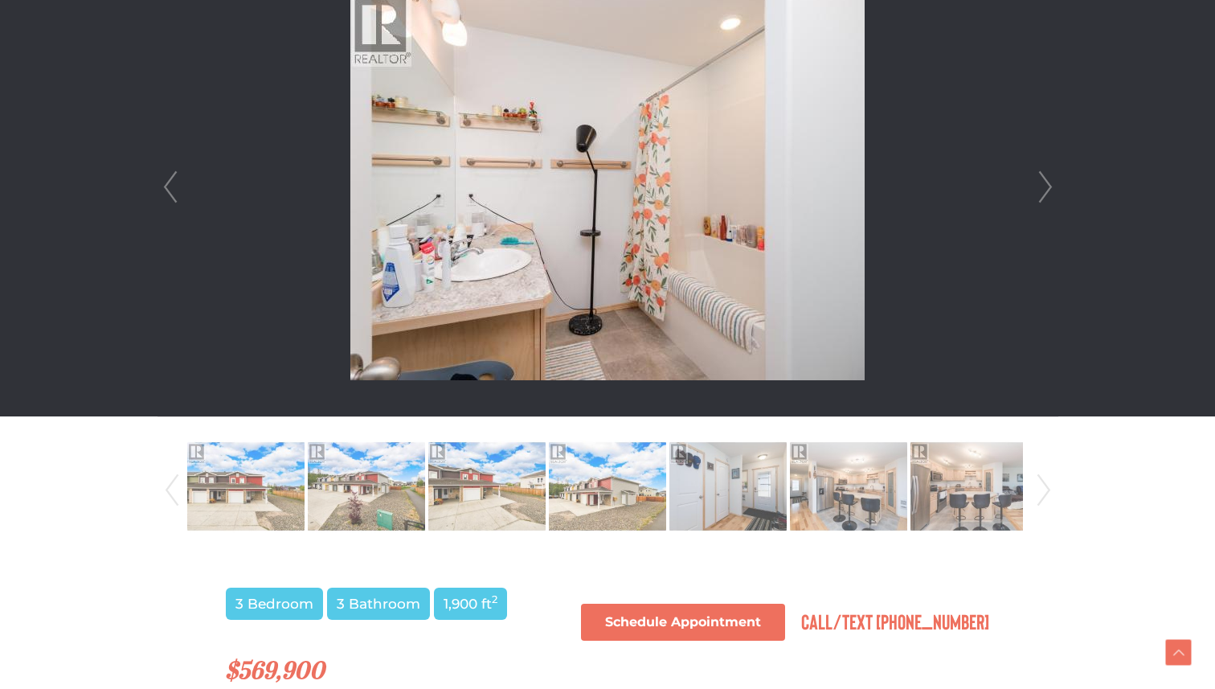
click at [1043, 184] on link "Next" at bounding box center [1046, 187] width 24 height 458
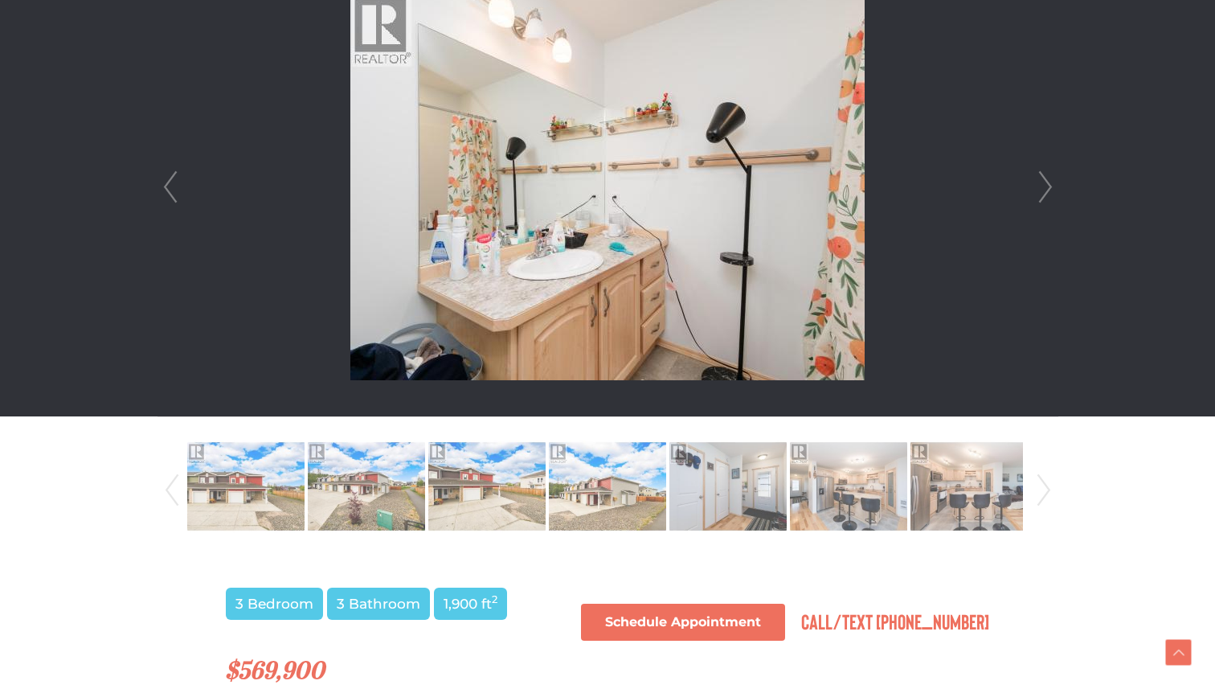
click at [1043, 184] on link "Next" at bounding box center [1046, 187] width 24 height 458
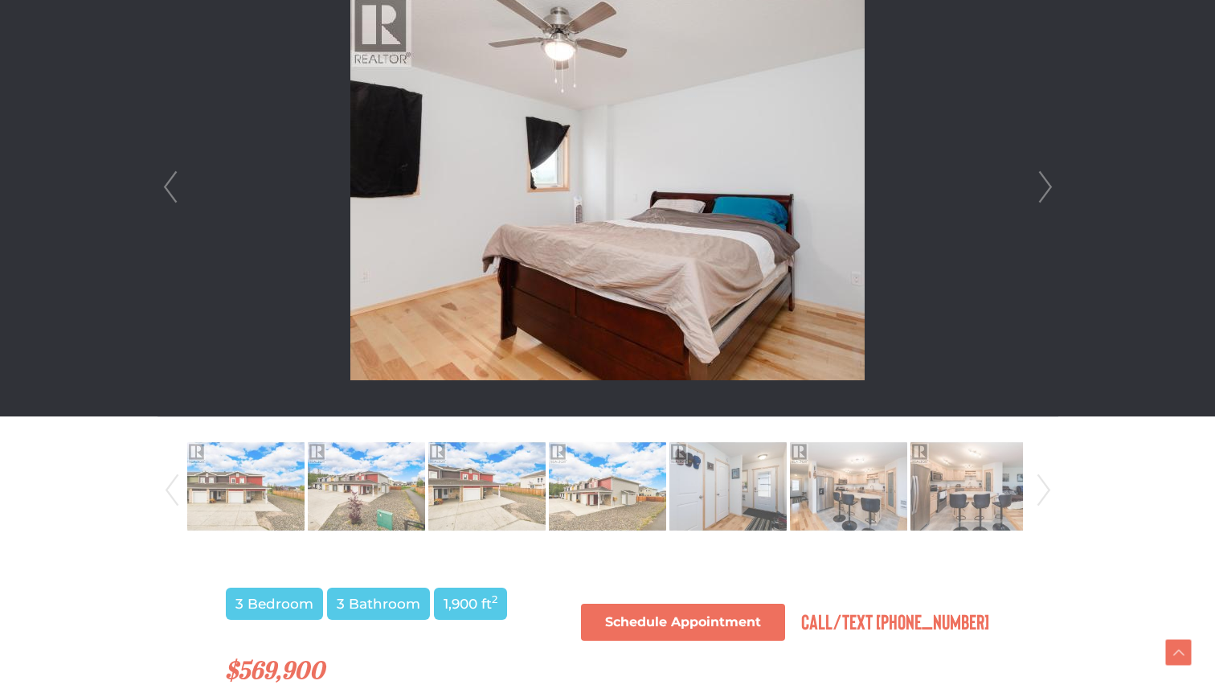
click at [183, 184] on li at bounding box center [607, 187] width 899 height 458
click at [171, 184] on link "Prev" at bounding box center [170, 187] width 24 height 458
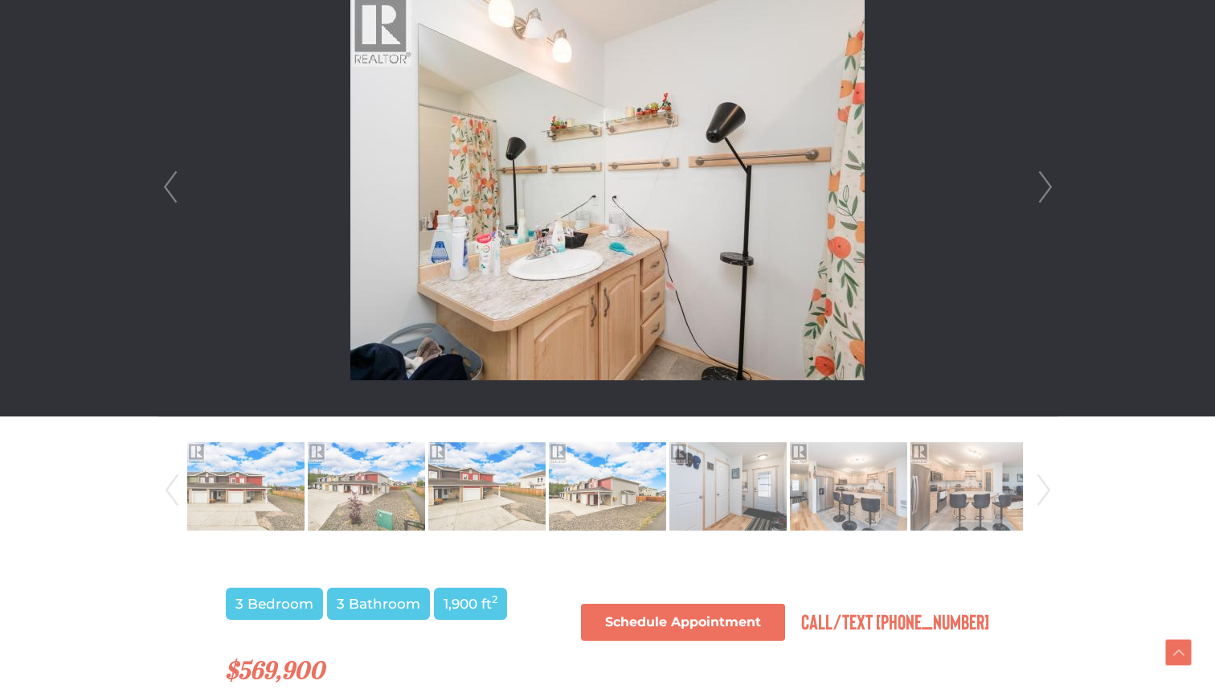
click at [171, 184] on link "Prev" at bounding box center [170, 187] width 24 height 458
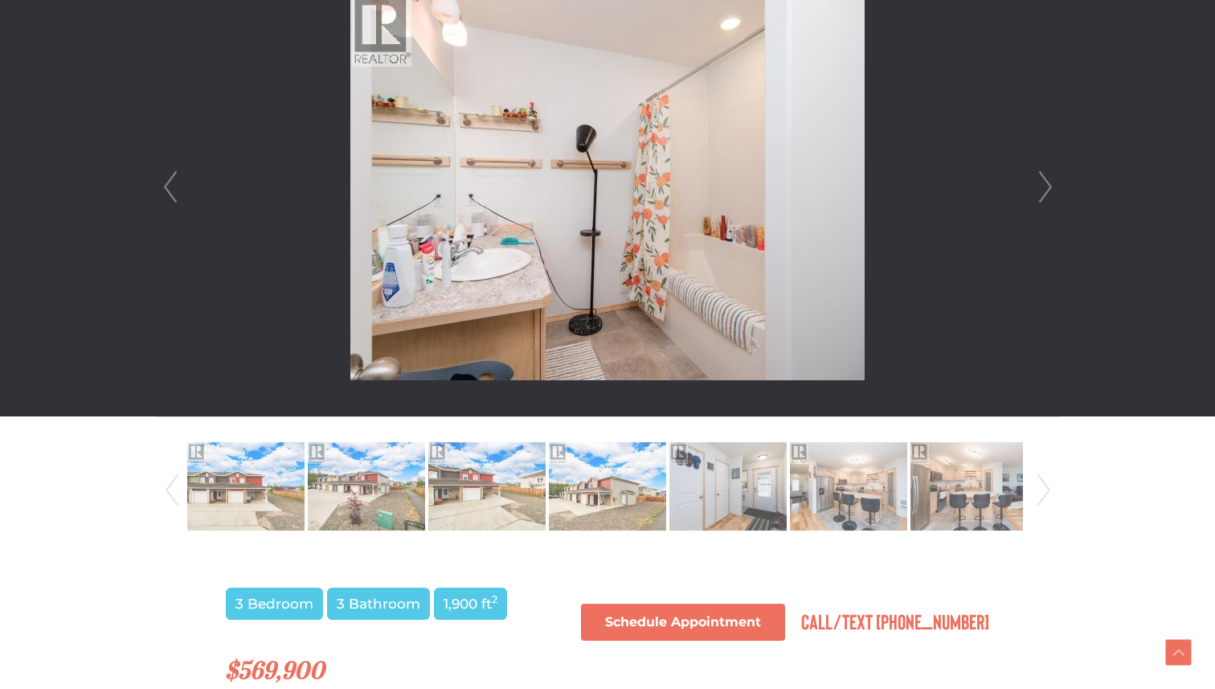
click at [1049, 188] on link "Next" at bounding box center [1046, 187] width 24 height 458
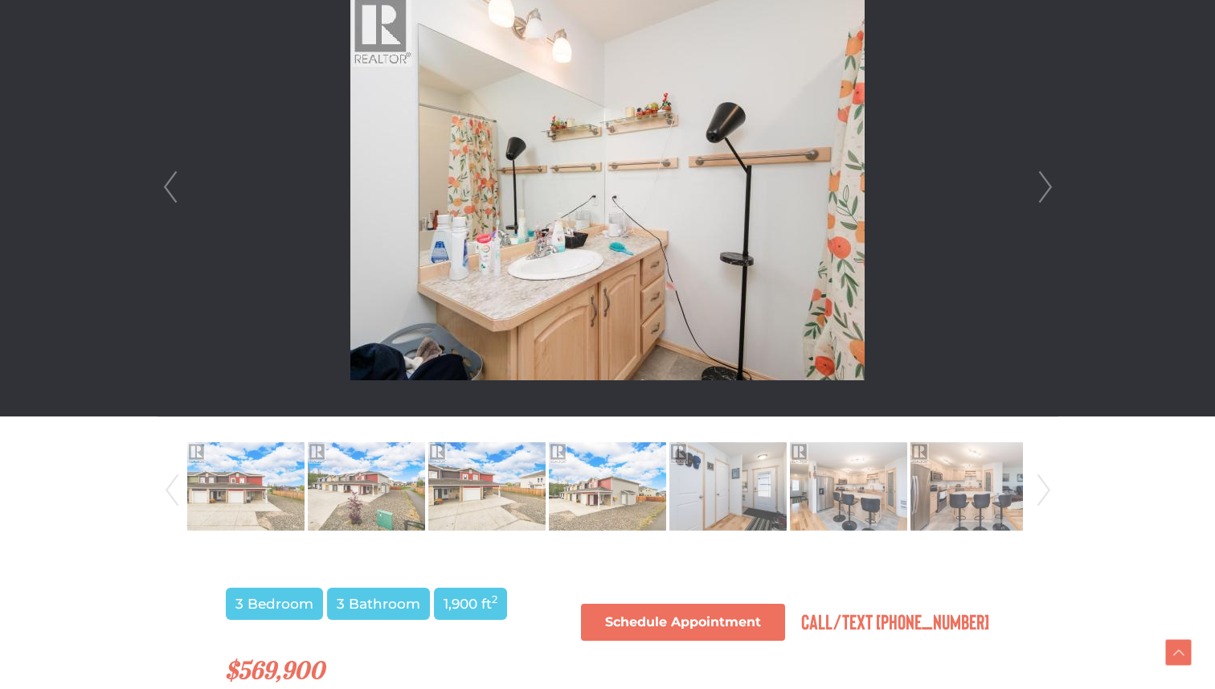
click at [1049, 188] on link "Next" at bounding box center [1046, 187] width 24 height 458
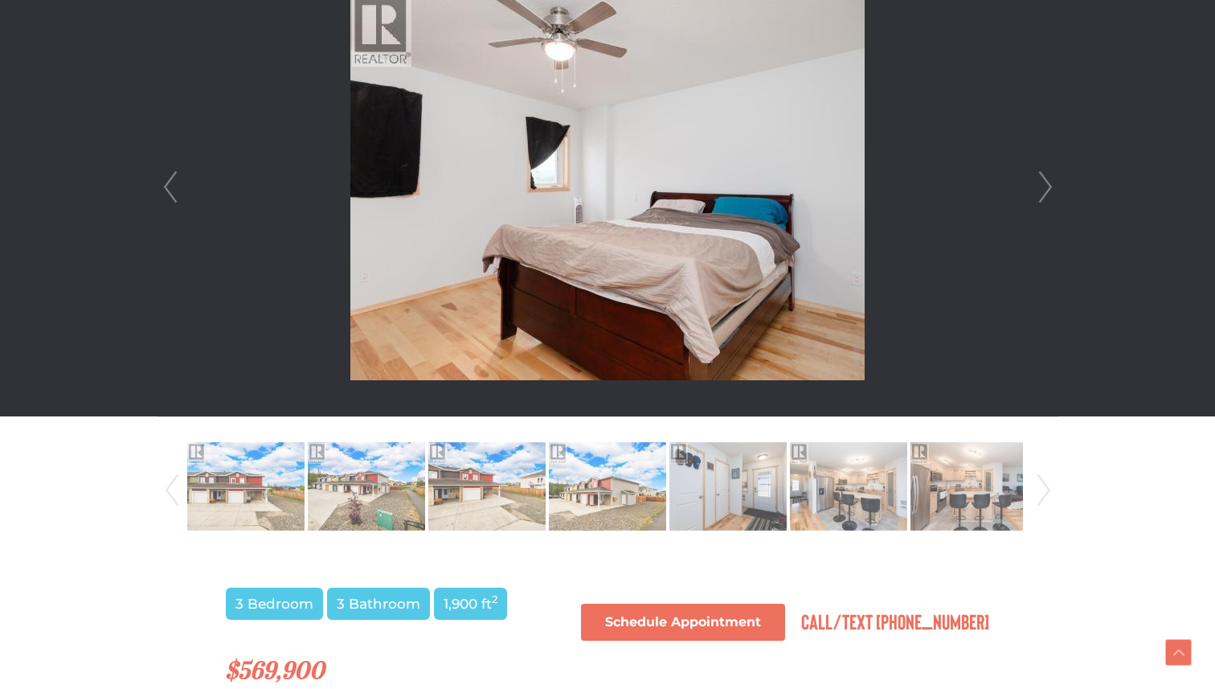
click at [1049, 188] on link "Next" at bounding box center [1046, 187] width 24 height 458
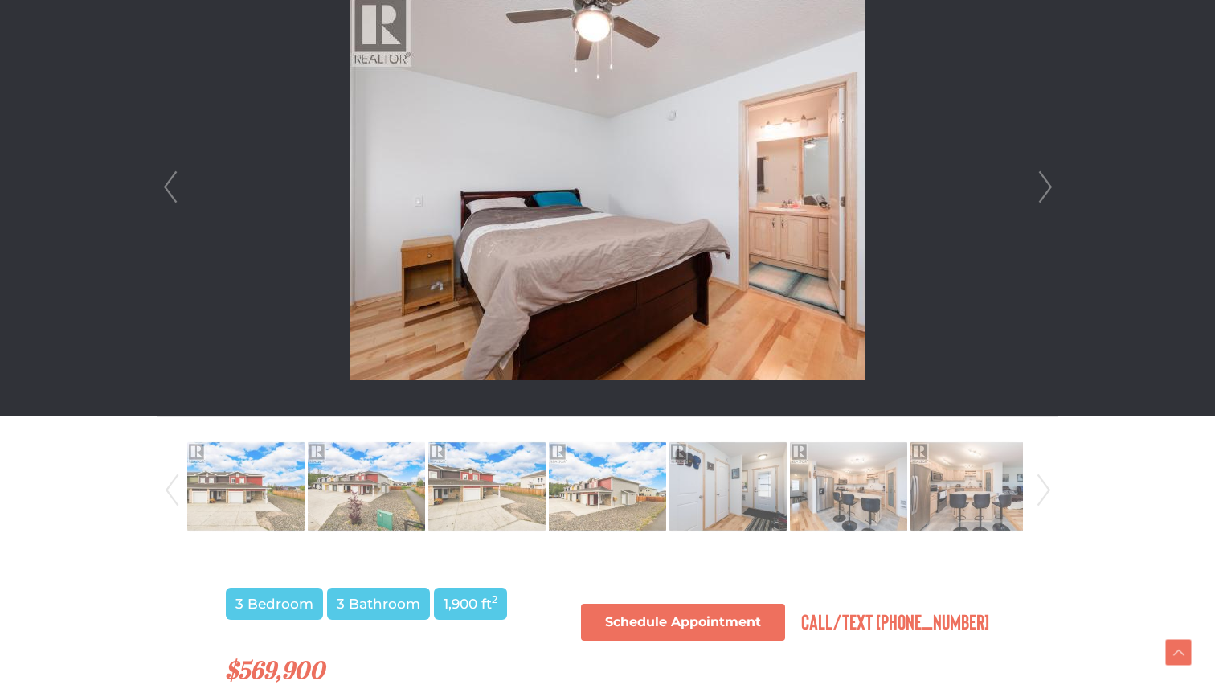
click at [1049, 188] on link "Next" at bounding box center [1046, 187] width 24 height 458
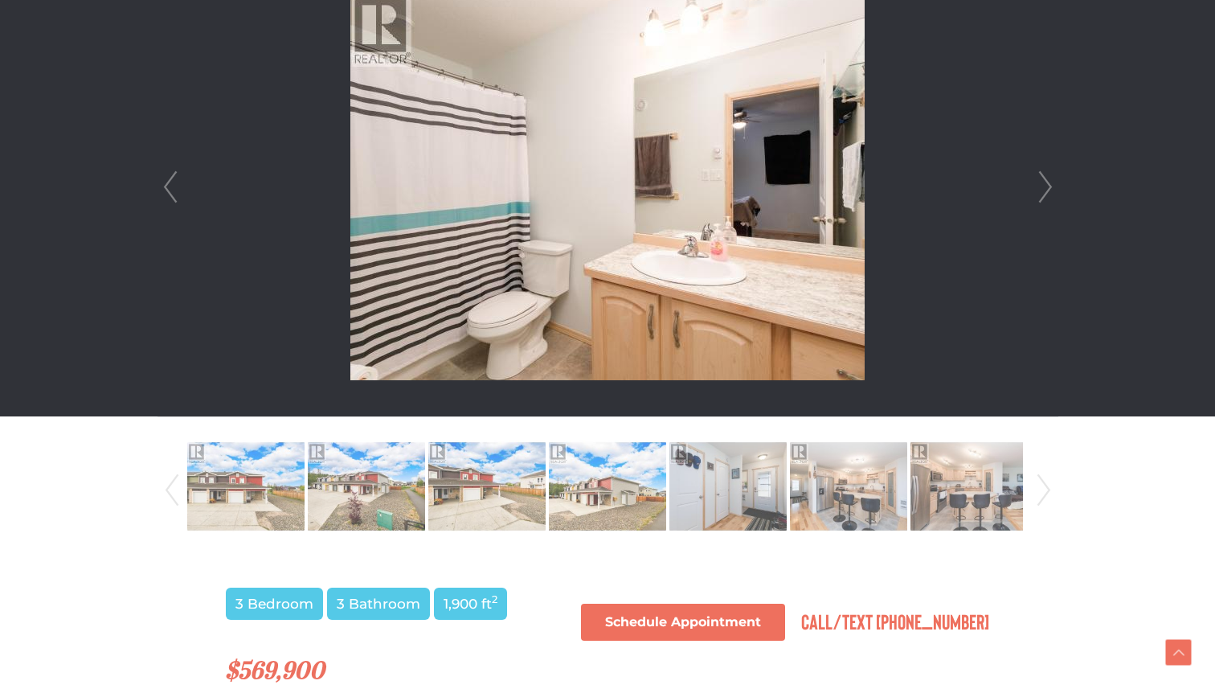
click at [1049, 188] on link "Next" at bounding box center [1046, 187] width 24 height 458
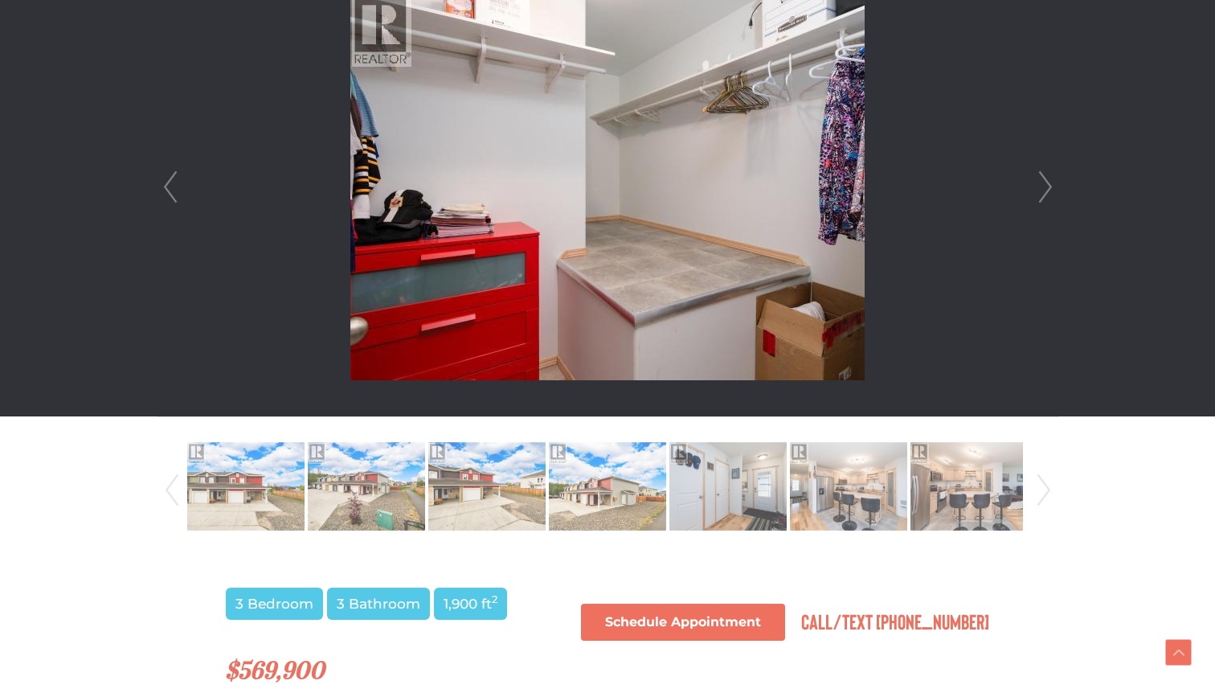
click at [1049, 188] on link "Next" at bounding box center [1046, 187] width 24 height 458
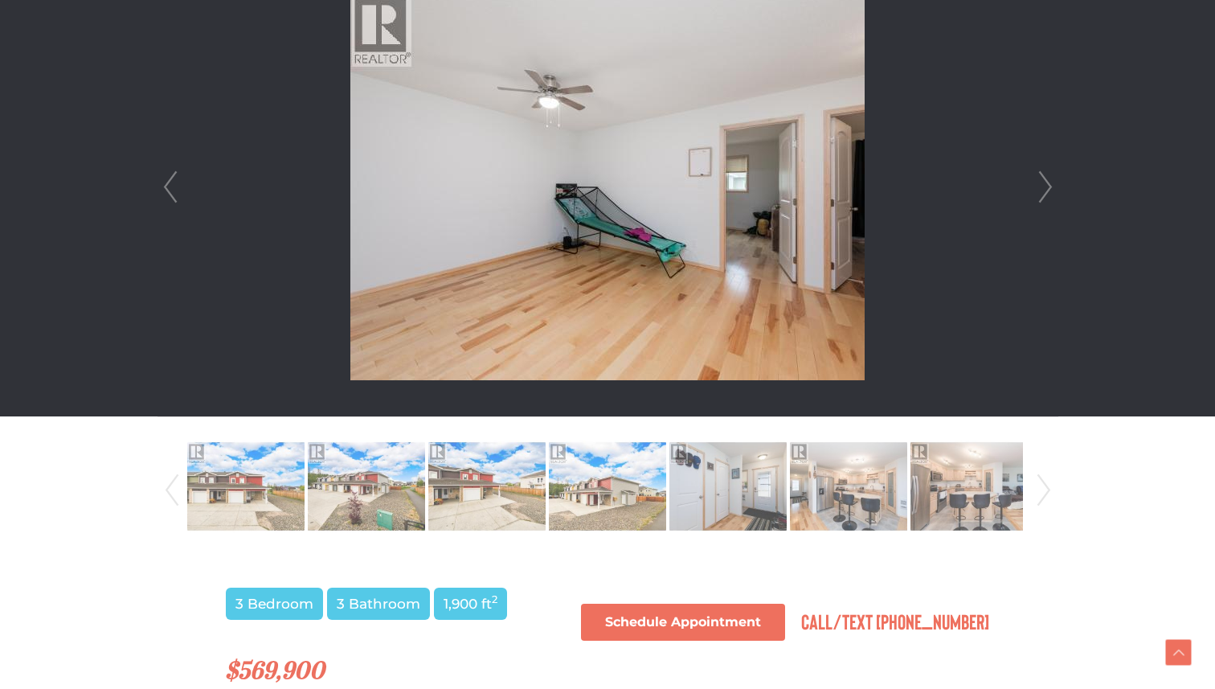
click at [1049, 188] on link "Next" at bounding box center [1046, 187] width 24 height 458
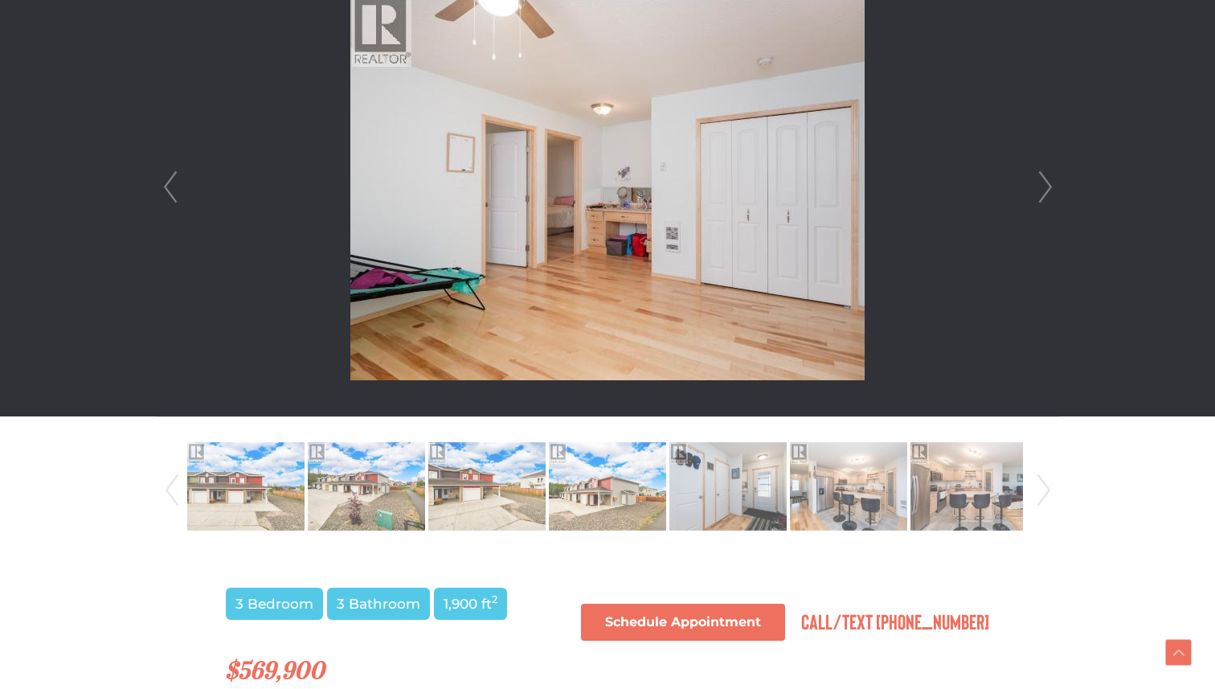
click at [1049, 188] on link "Next" at bounding box center [1046, 187] width 24 height 458
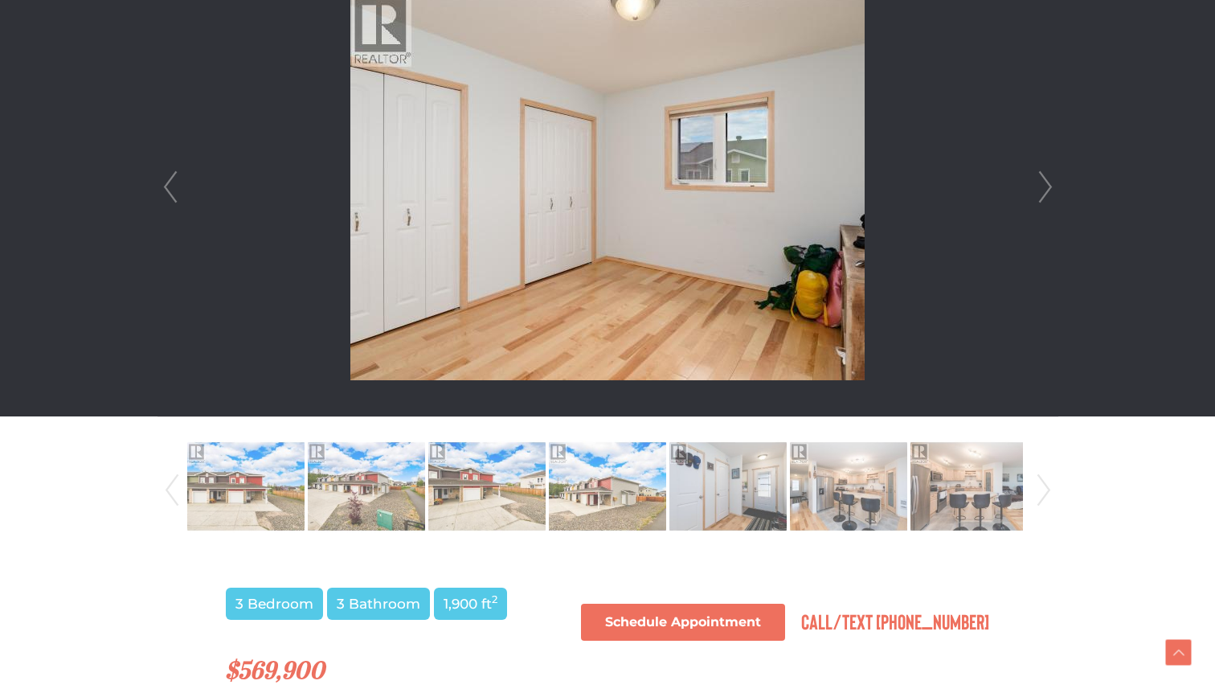
click at [1049, 188] on link "Next" at bounding box center [1046, 187] width 24 height 458
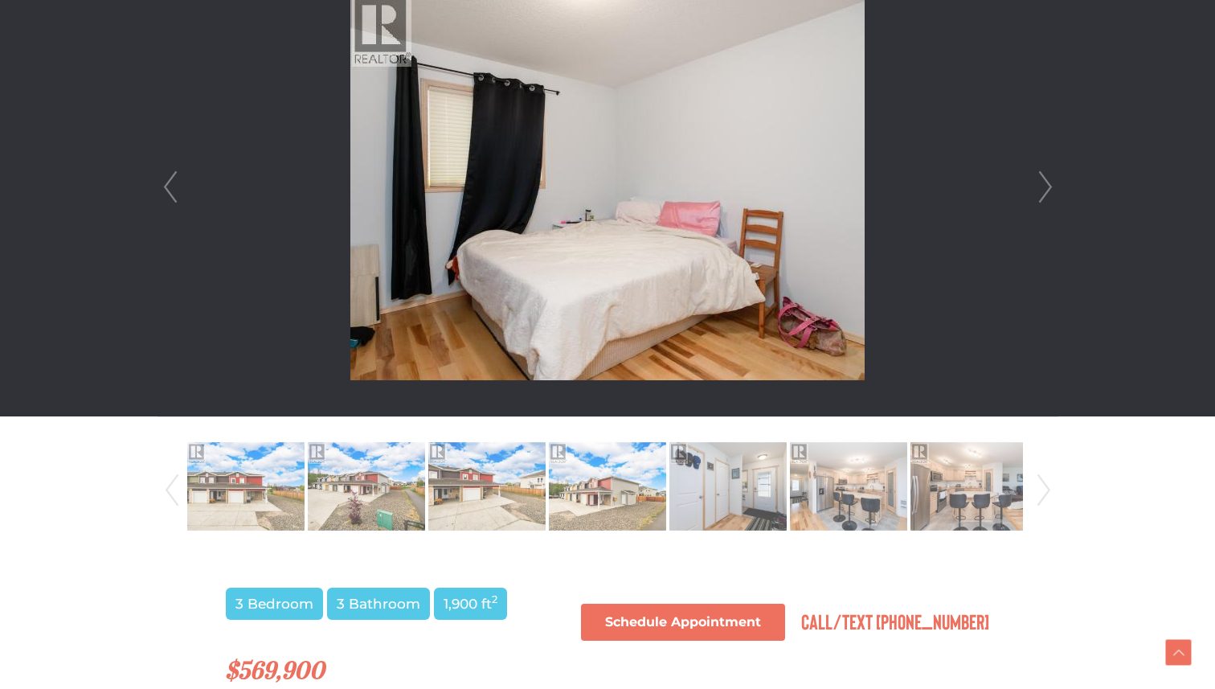
click at [1049, 188] on link "Next" at bounding box center [1046, 187] width 24 height 458
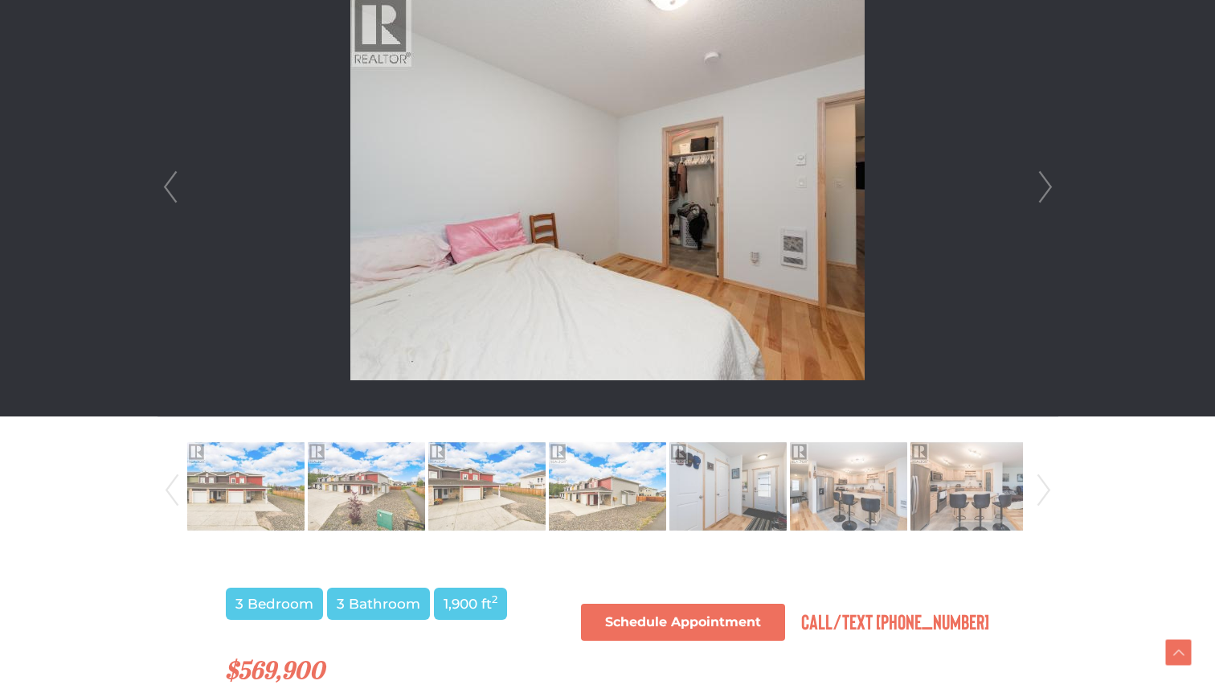
click at [1049, 188] on link "Next" at bounding box center [1046, 187] width 24 height 458
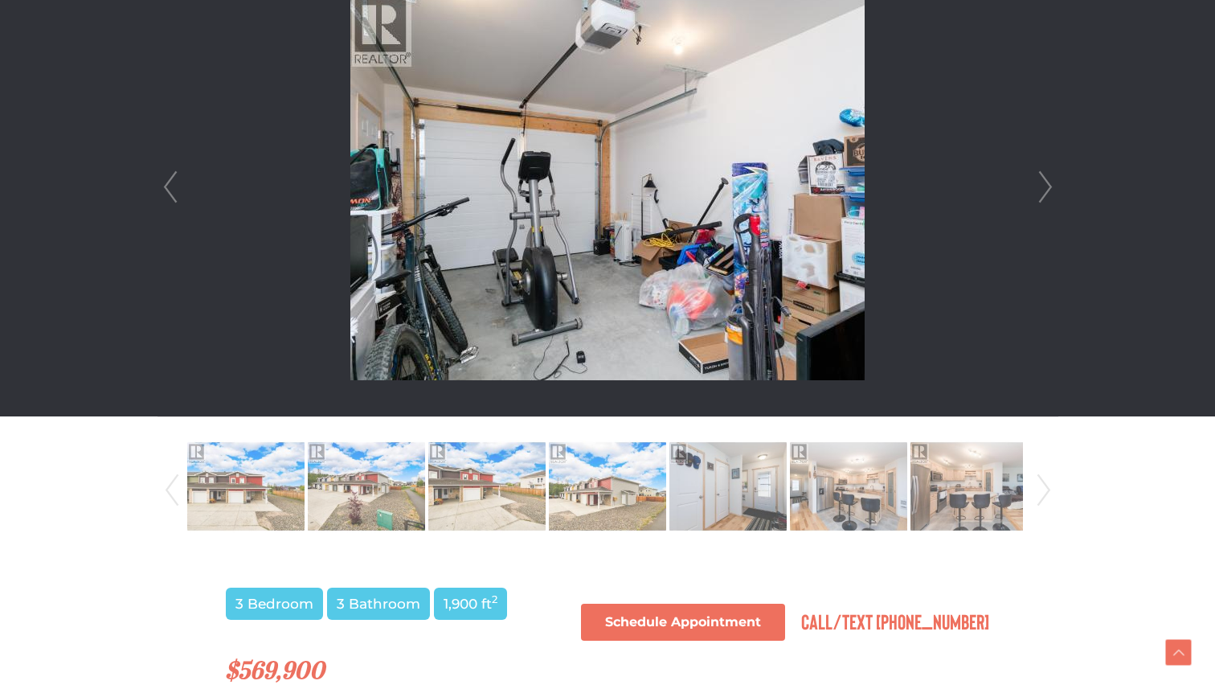
click at [1049, 188] on link "Next" at bounding box center [1046, 187] width 24 height 458
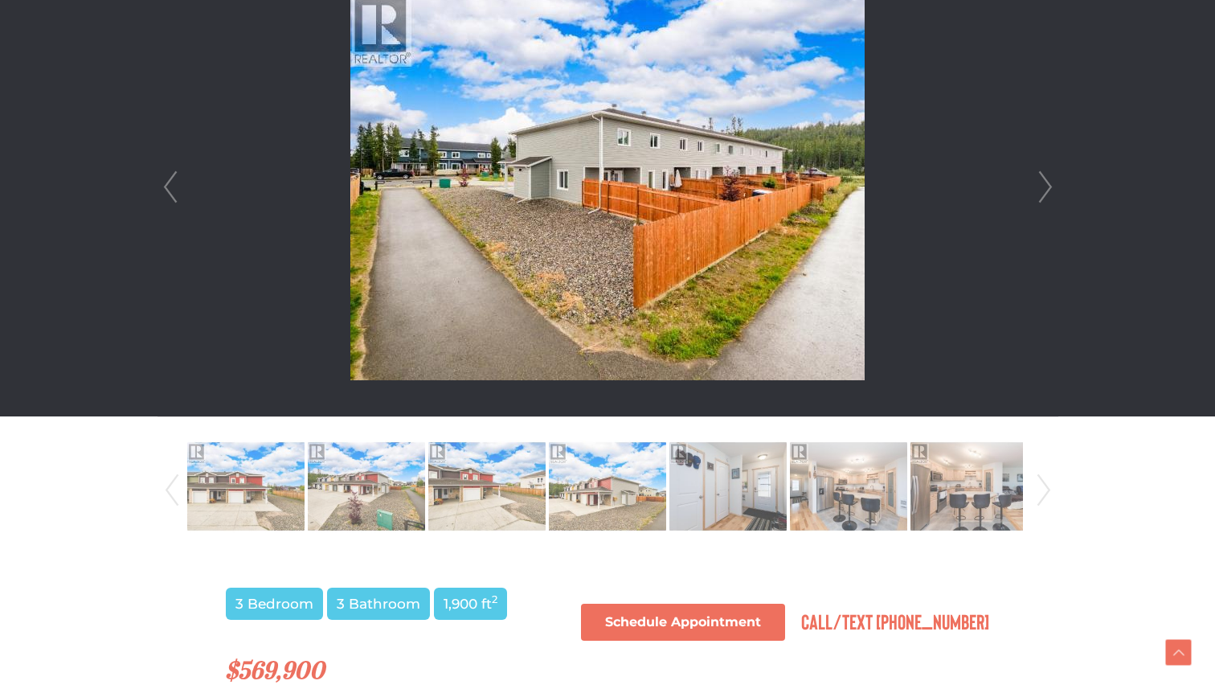
click at [1049, 188] on link "Next" at bounding box center [1046, 187] width 24 height 458
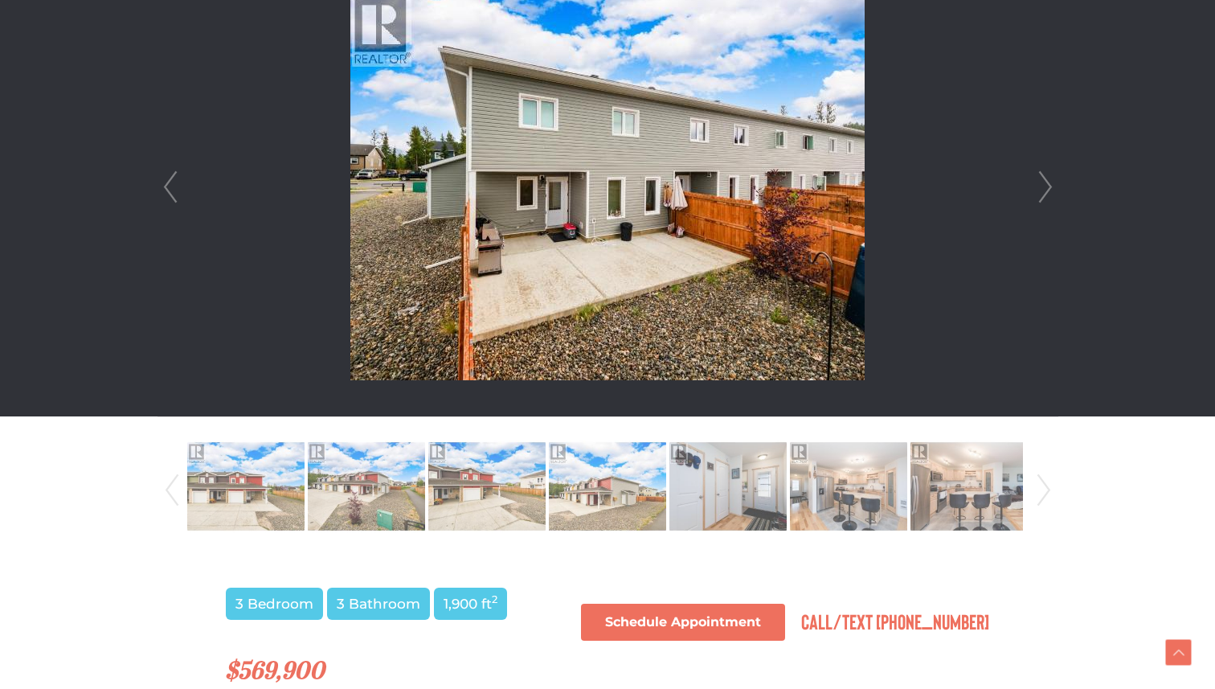
click at [1049, 188] on link "Next" at bounding box center [1046, 187] width 24 height 458
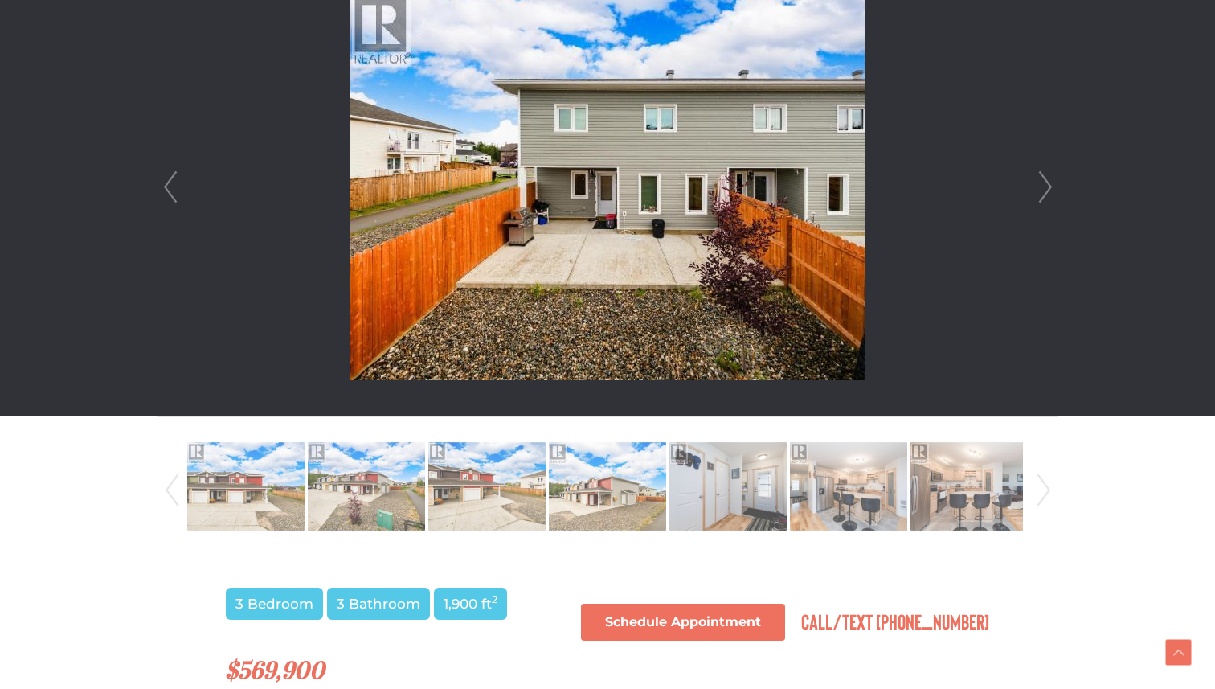
click at [1049, 188] on link "Next" at bounding box center [1046, 187] width 24 height 458
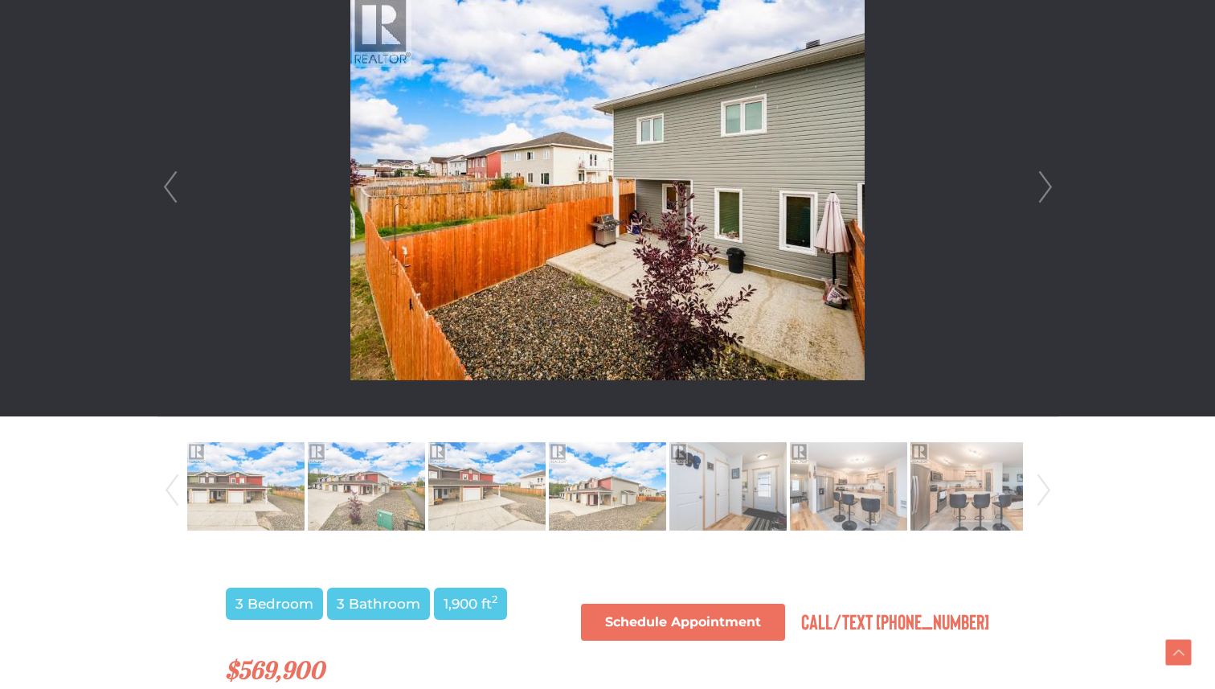
click at [1049, 188] on link "Next" at bounding box center [1046, 187] width 24 height 458
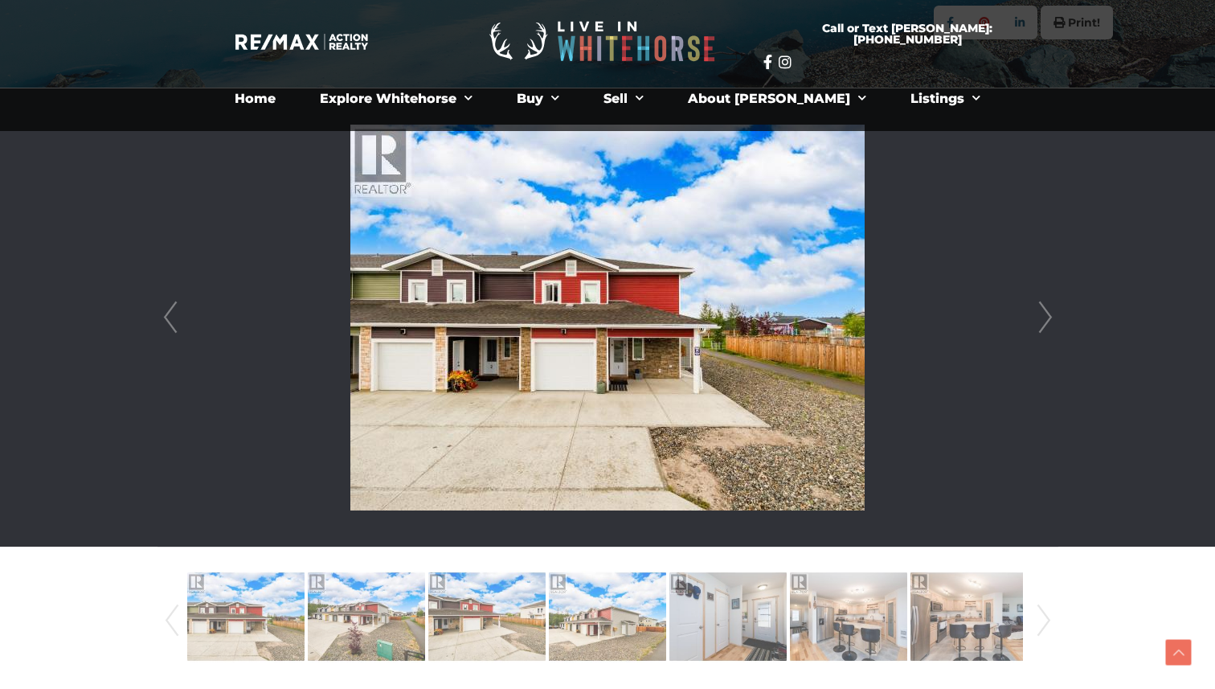
scroll to position [0, 0]
